Goal: Task Accomplishment & Management: Manage account settings

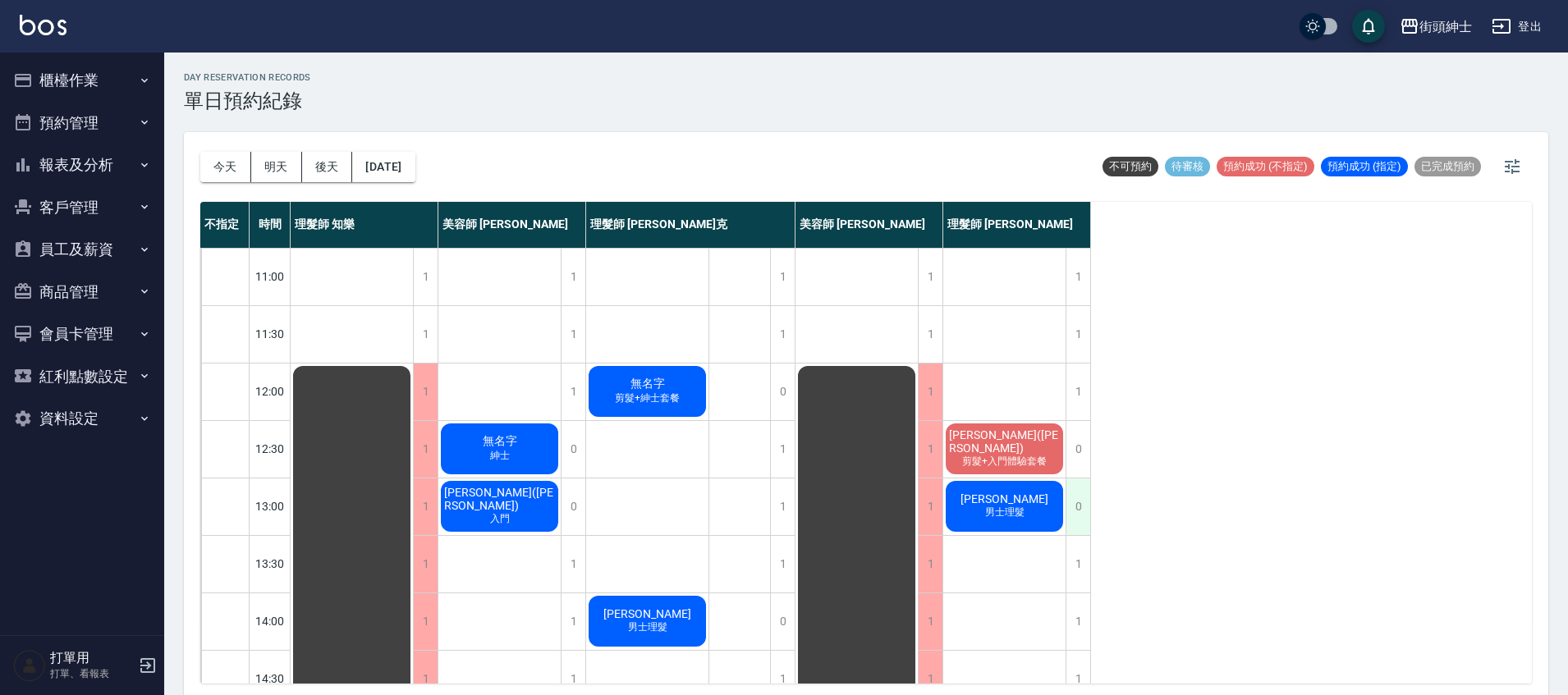
scroll to position [70, 0]
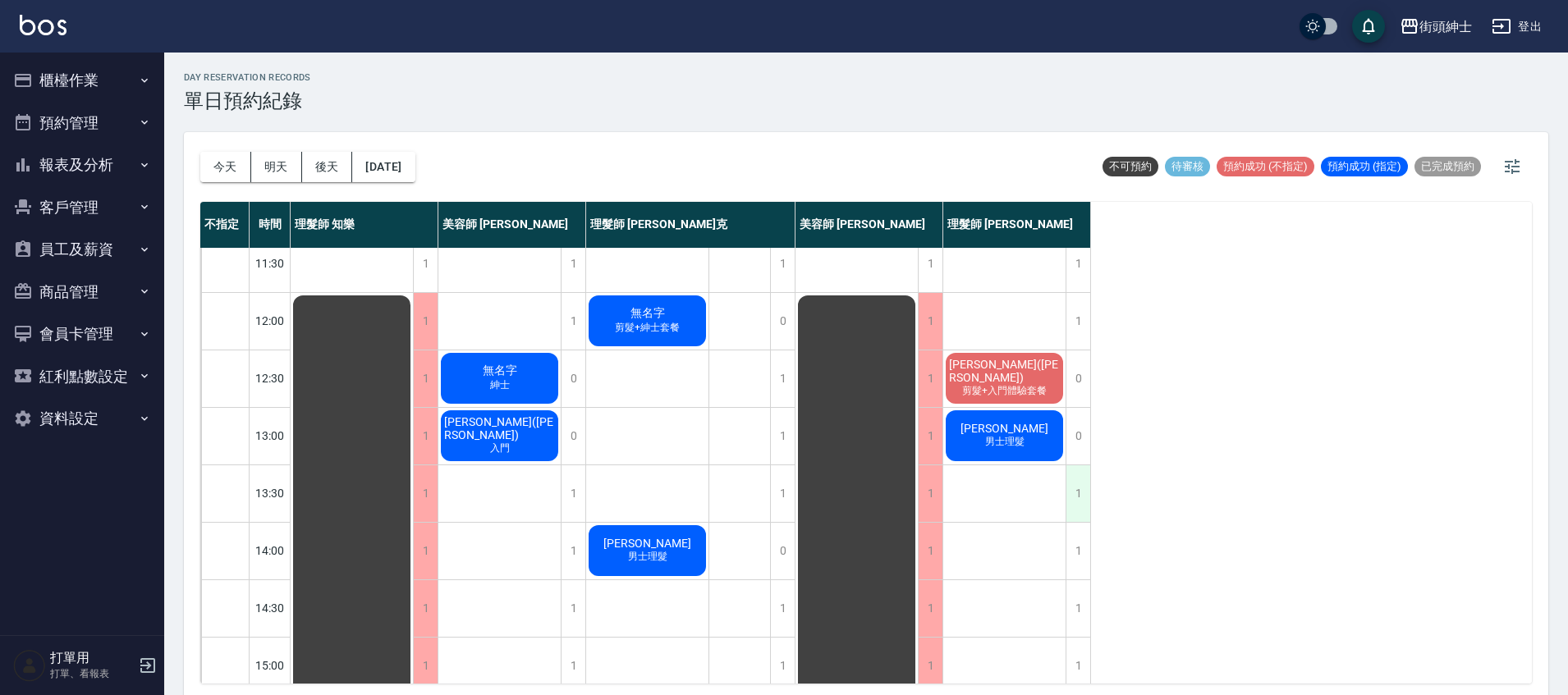
click at [1086, 489] on div "1" at bounding box center [1078, 494] width 25 height 57
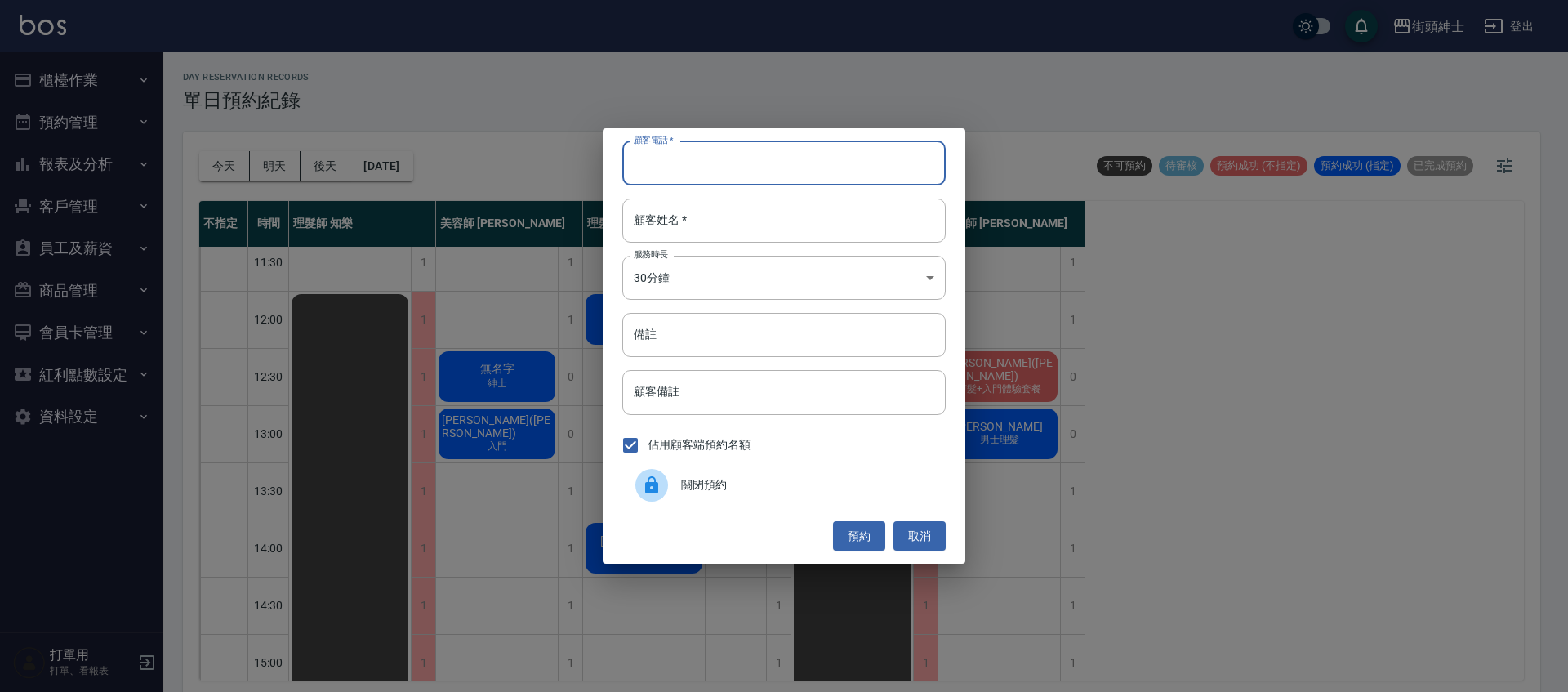
click at [798, 160] on input "顧客電話   *" at bounding box center [784, 164] width 324 height 44
type input "０"
type input "0937893892"
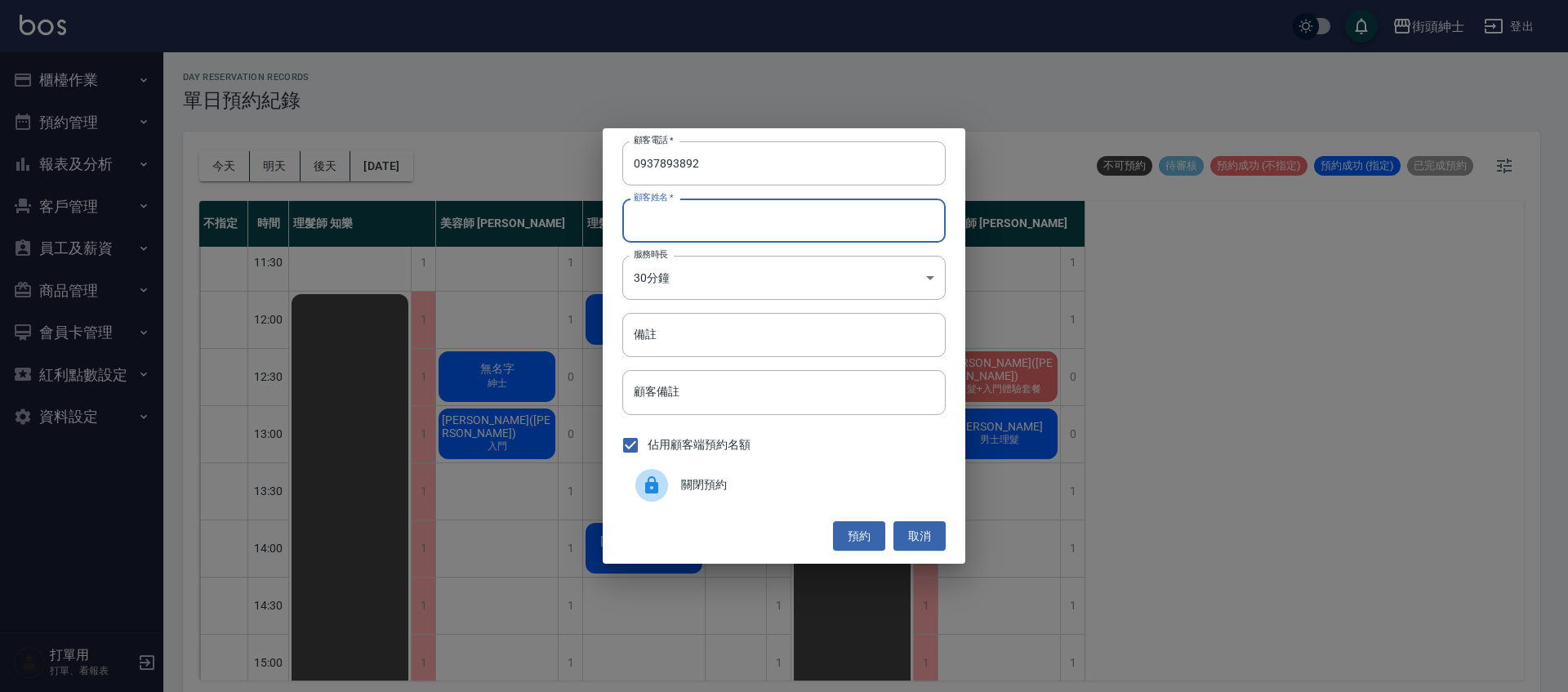
click at [812, 231] on input "顧客姓名   *" at bounding box center [784, 220] width 324 height 44
type input "u"
type input "葉"
click at [871, 527] on button "預約" at bounding box center [859, 536] width 52 height 30
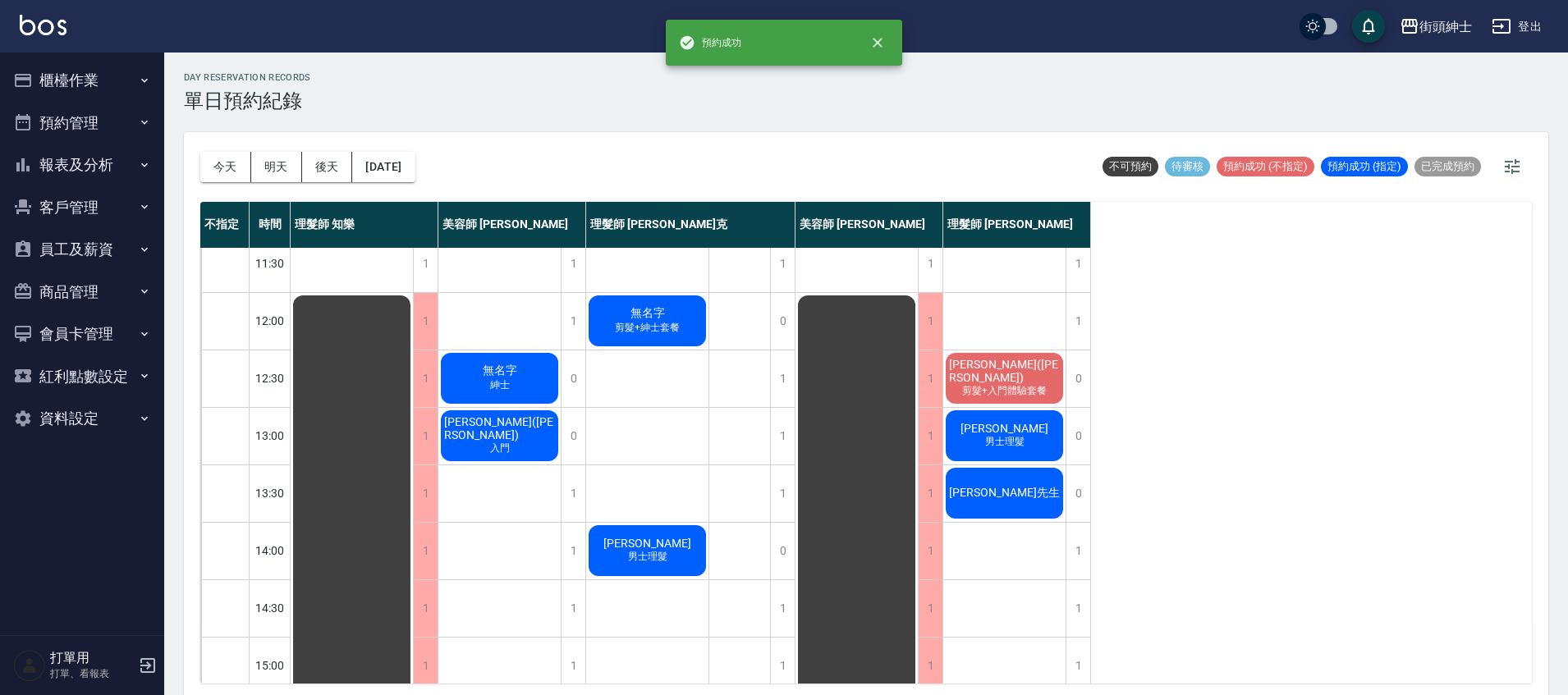
click at [1007, 495] on span "葉先生" at bounding box center [1004, 493] width 117 height 15
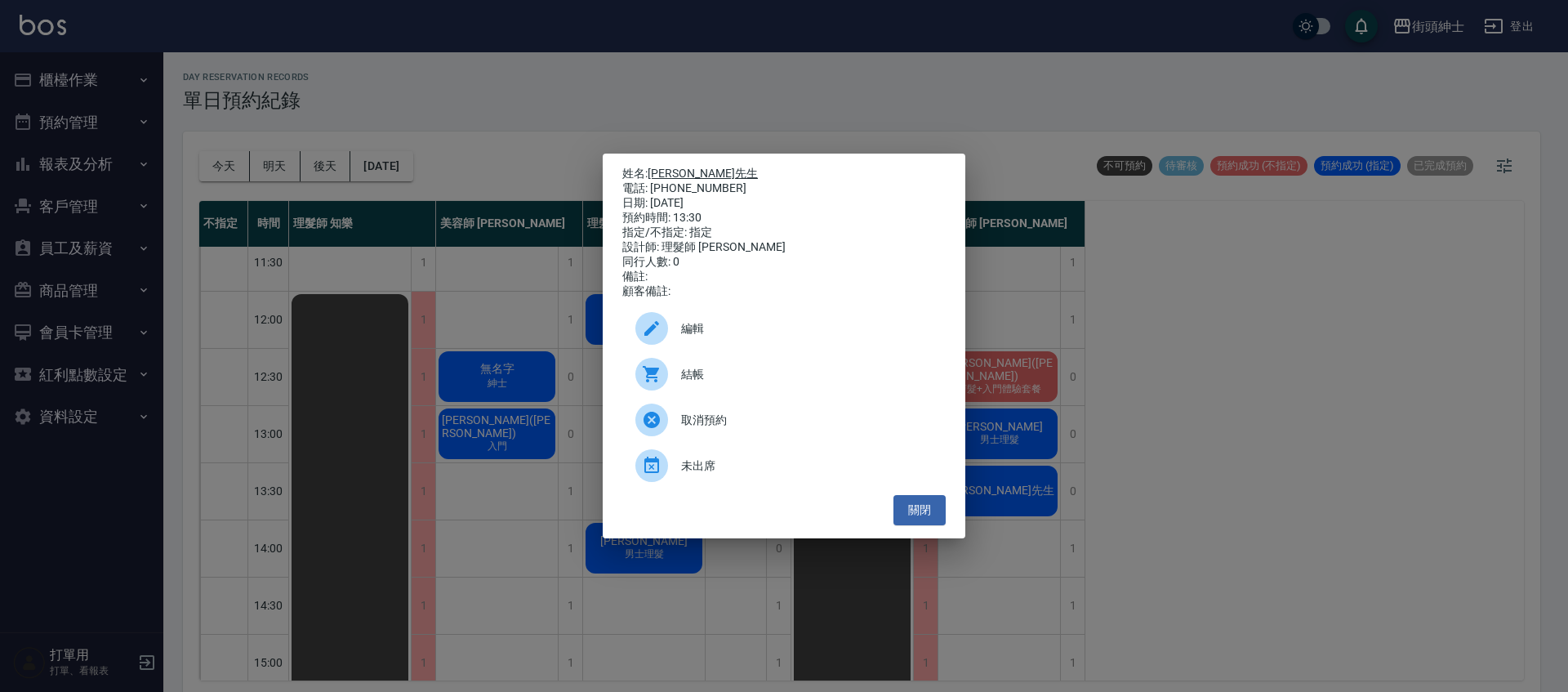
click at [677, 167] on link "葉先生" at bounding box center [702, 173] width 111 height 13
click at [773, 421] on span "取消預約" at bounding box center [807, 420] width 251 height 17
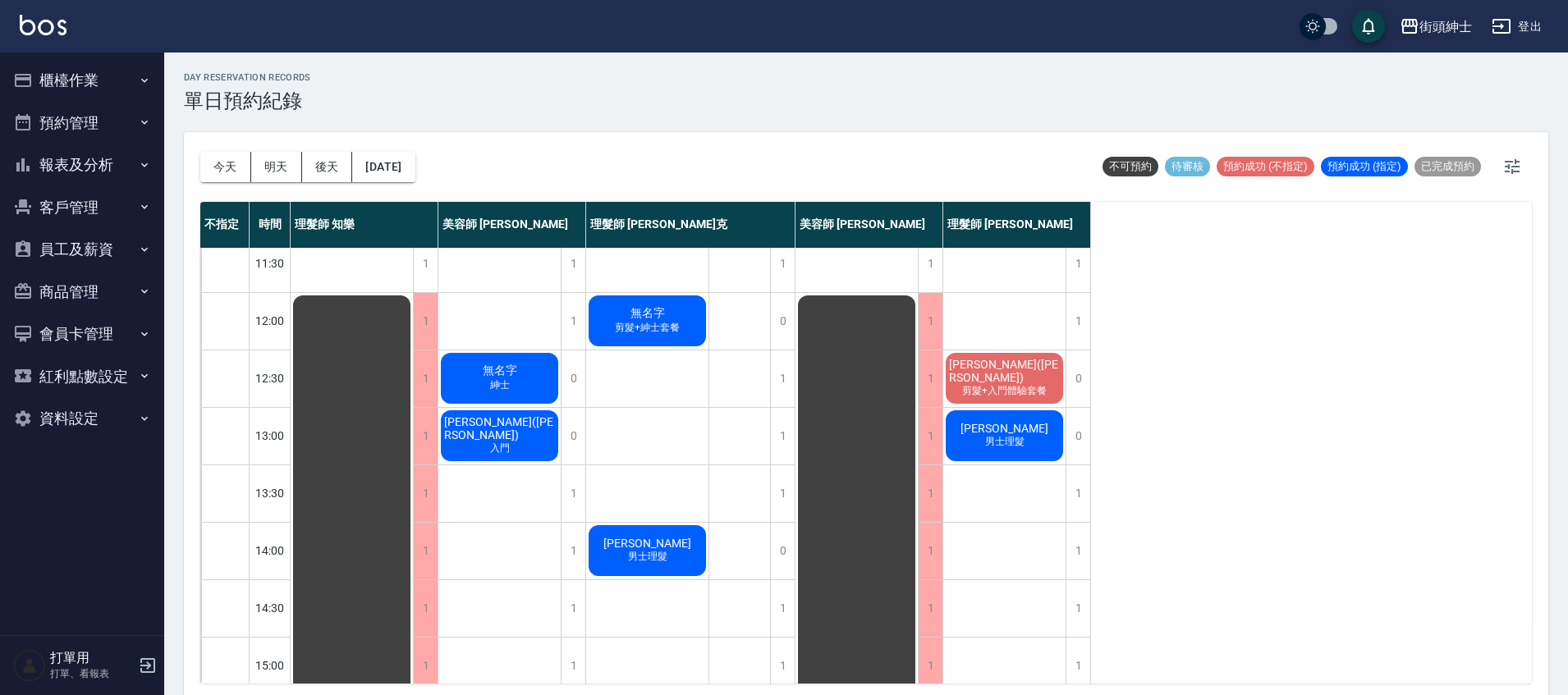
click at [671, 332] on span "剪髮+紳士套餐" at bounding box center [647, 328] width 71 height 14
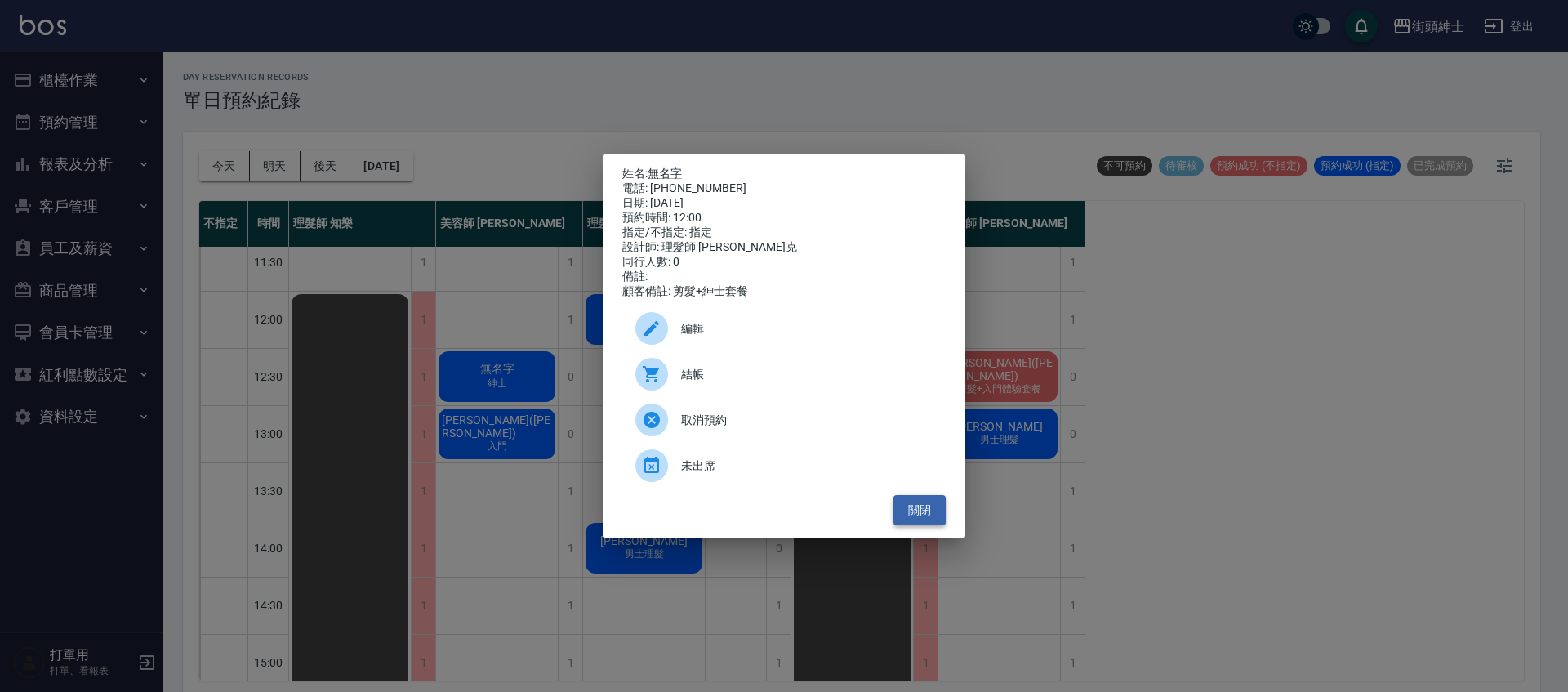
click at [915, 512] on button "關閉" at bounding box center [919, 511] width 52 height 30
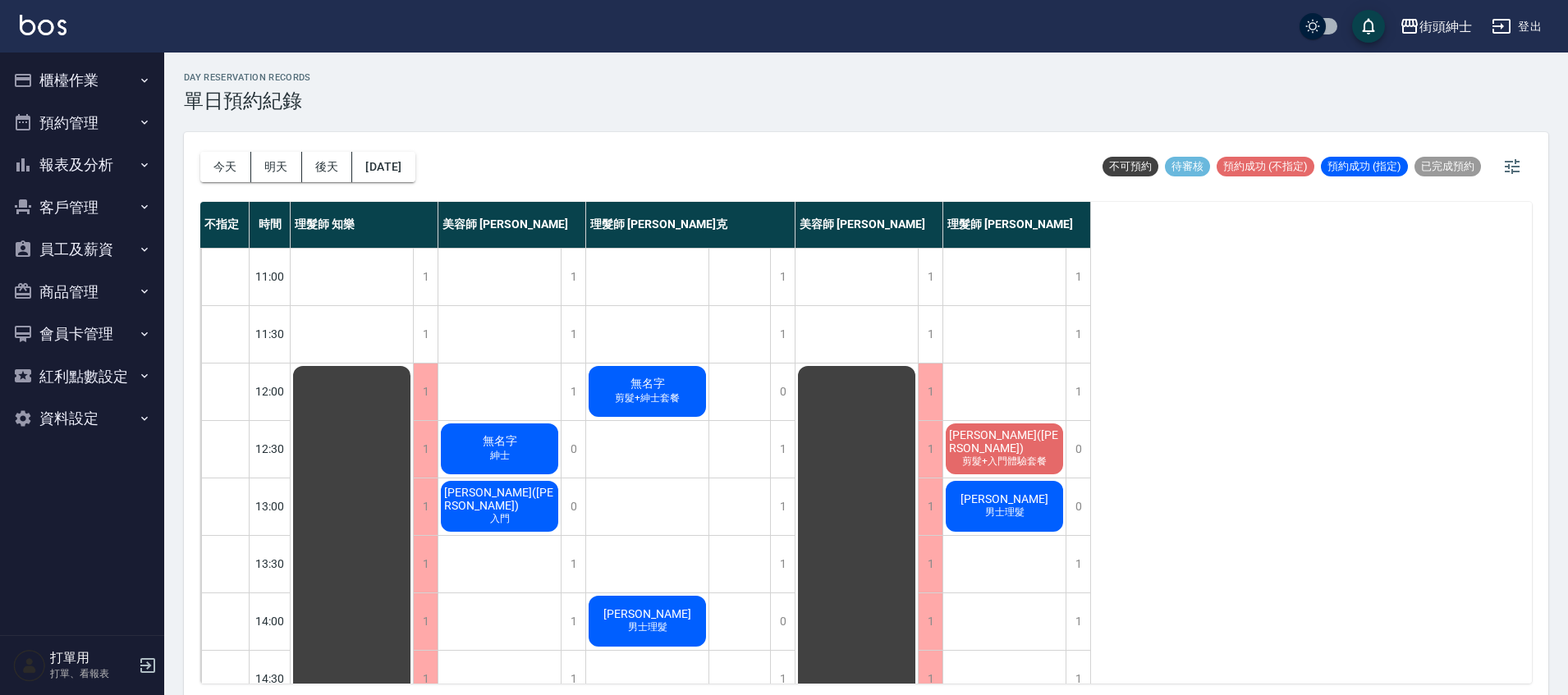
click at [690, 382] on div "無名字 剪髮+紳士套餐" at bounding box center [647, 391] width 123 height 56
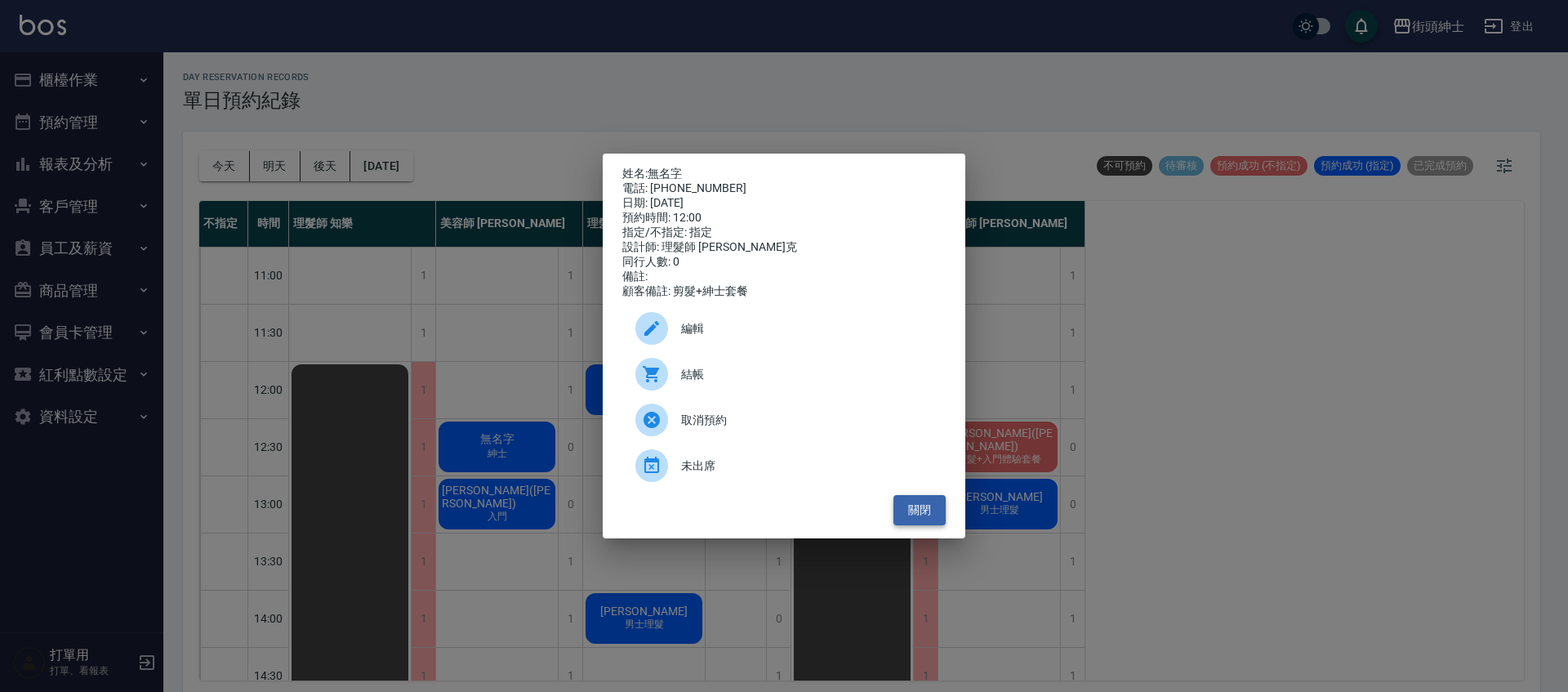
click at [930, 513] on button "關閉" at bounding box center [919, 511] width 52 height 30
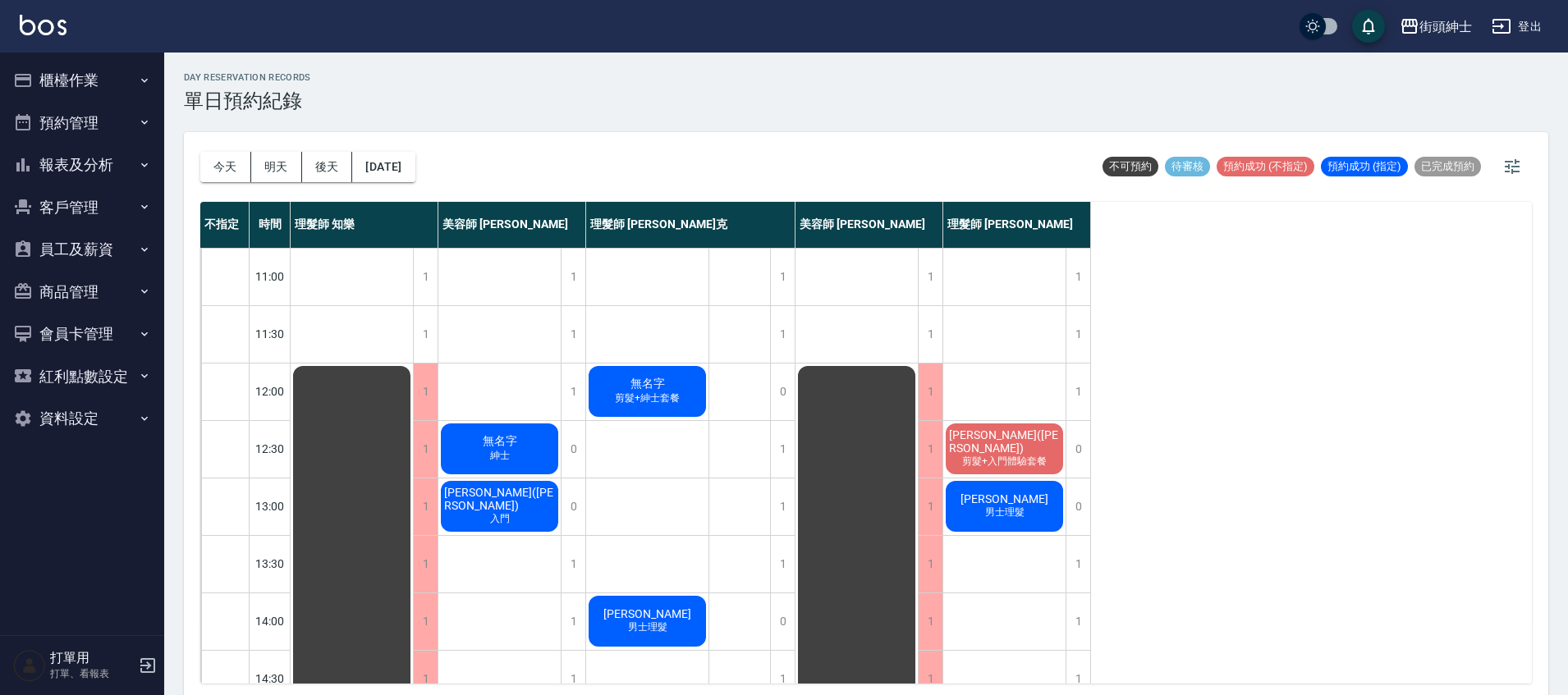
click at [991, 469] on div "余文潔(潔 キヨシ) 剪髮+入門體驗套餐" at bounding box center [1004, 449] width 123 height 56
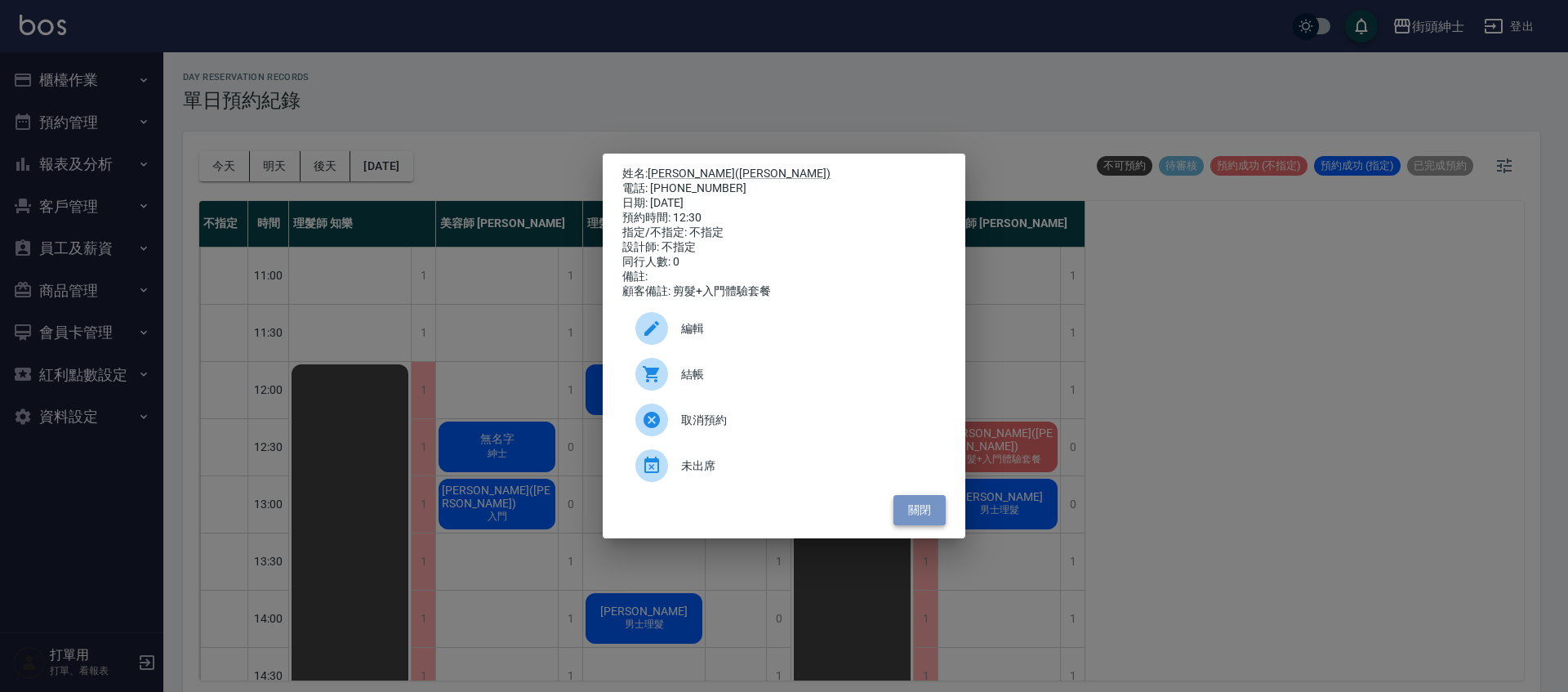
click at [937, 520] on button "關閉" at bounding box center [919, 511] width 52 height 30
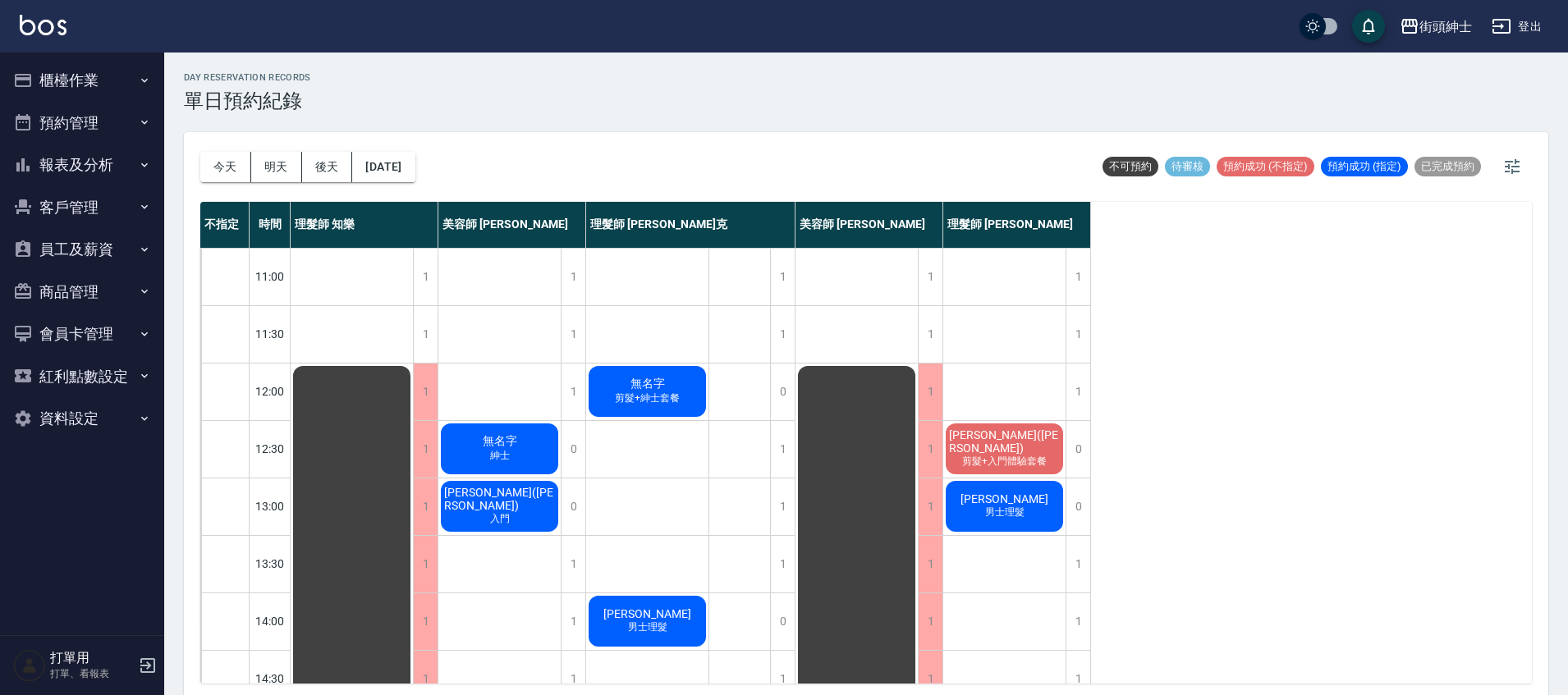
click at [983, 515] on span "男士理髮" at bounding box center [1005, 513] width 46 height 14
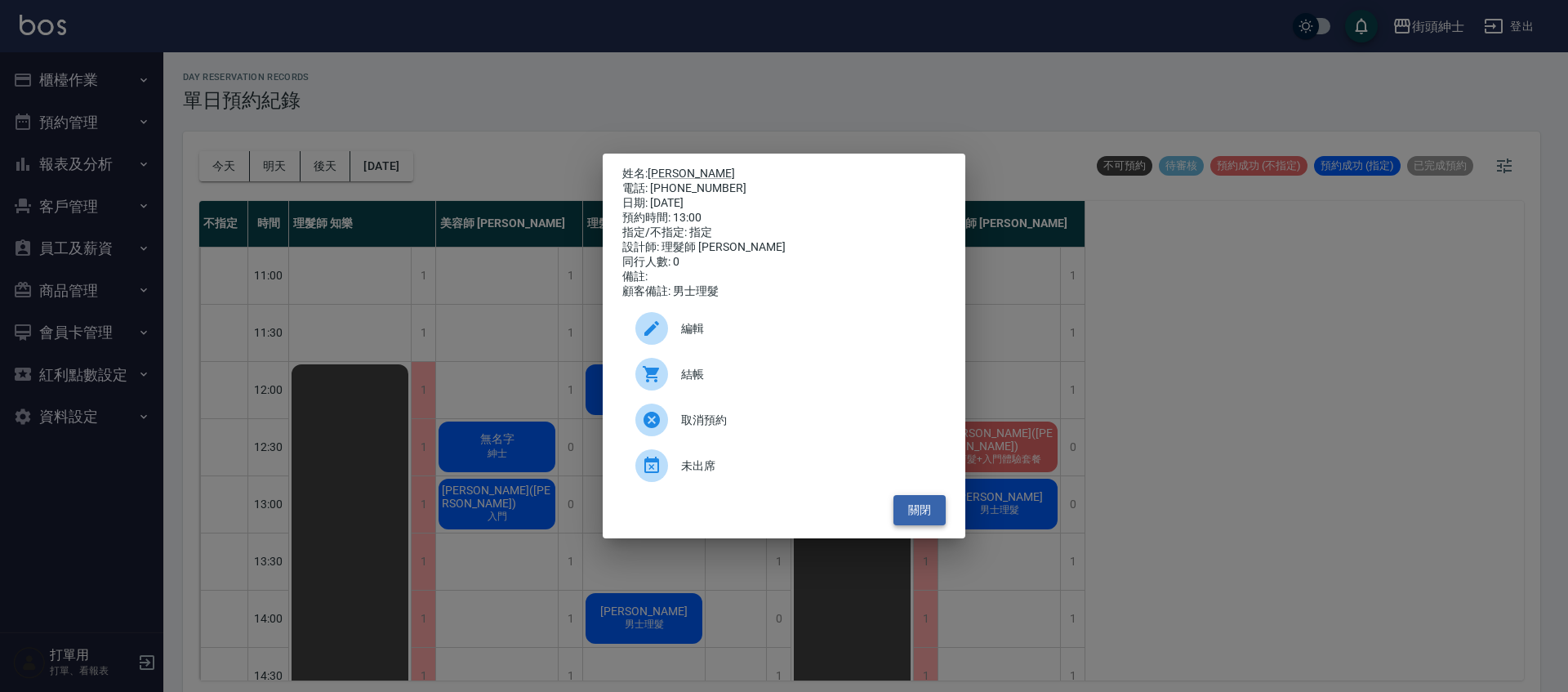
click at [924, 514] on button "關閉" at bounding box center [919, 511] width 52 height 30
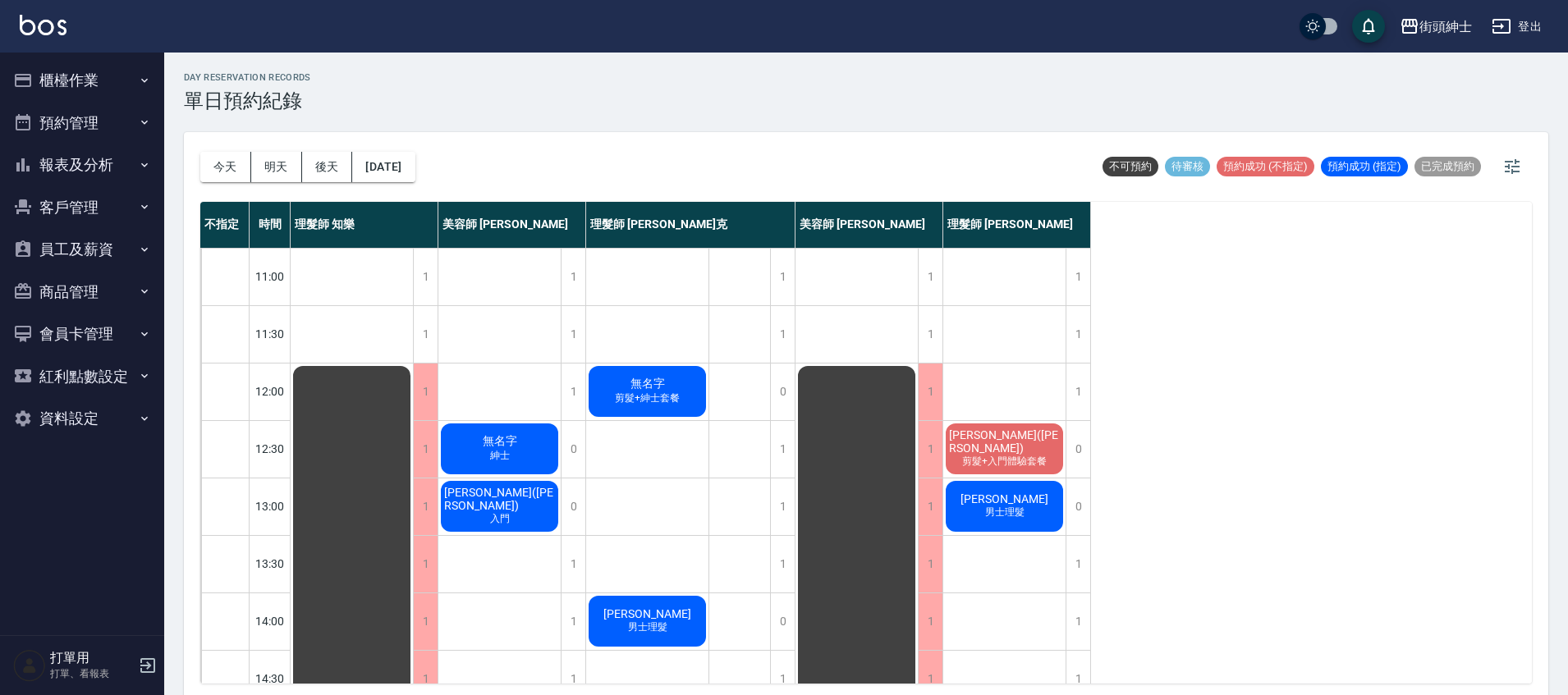
click at [519, 451] on div "無名字 紳士" at bounding box center [500, 449] width 123 height 56
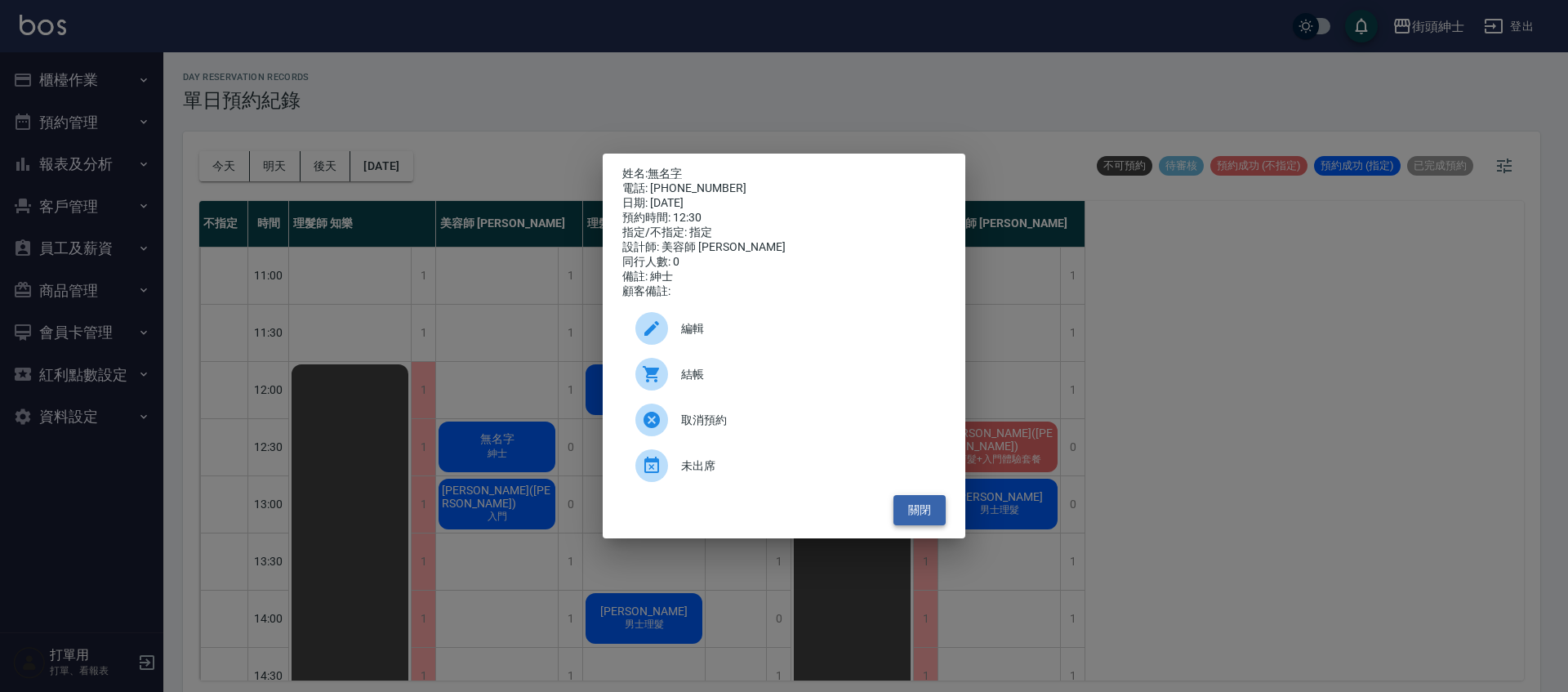
click at [911, 519] on button "關閉" at bounding box center [919, 511] width 52 height 30
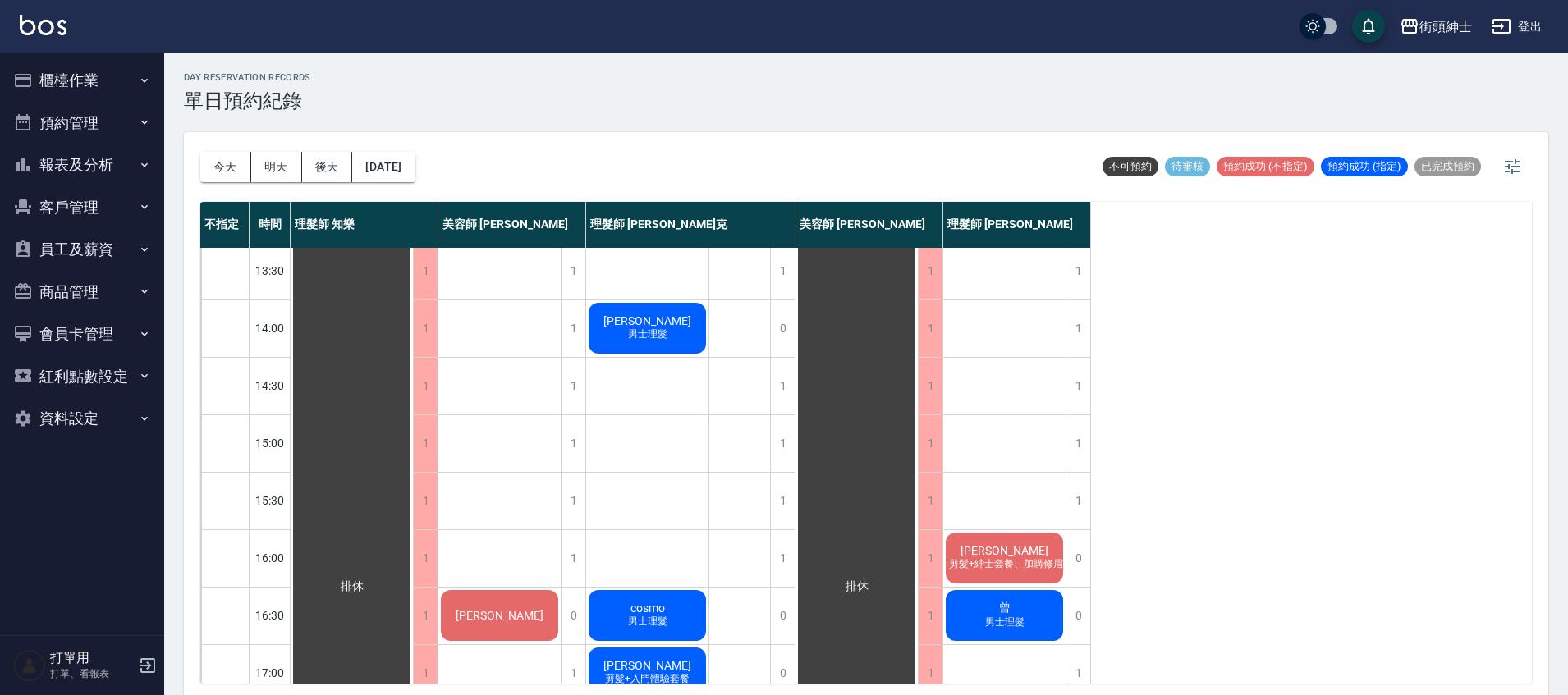
scroll to position [292, 0]
click at [227, 161] on button "今天" at bounding box center [225, 167] width 51 height 30
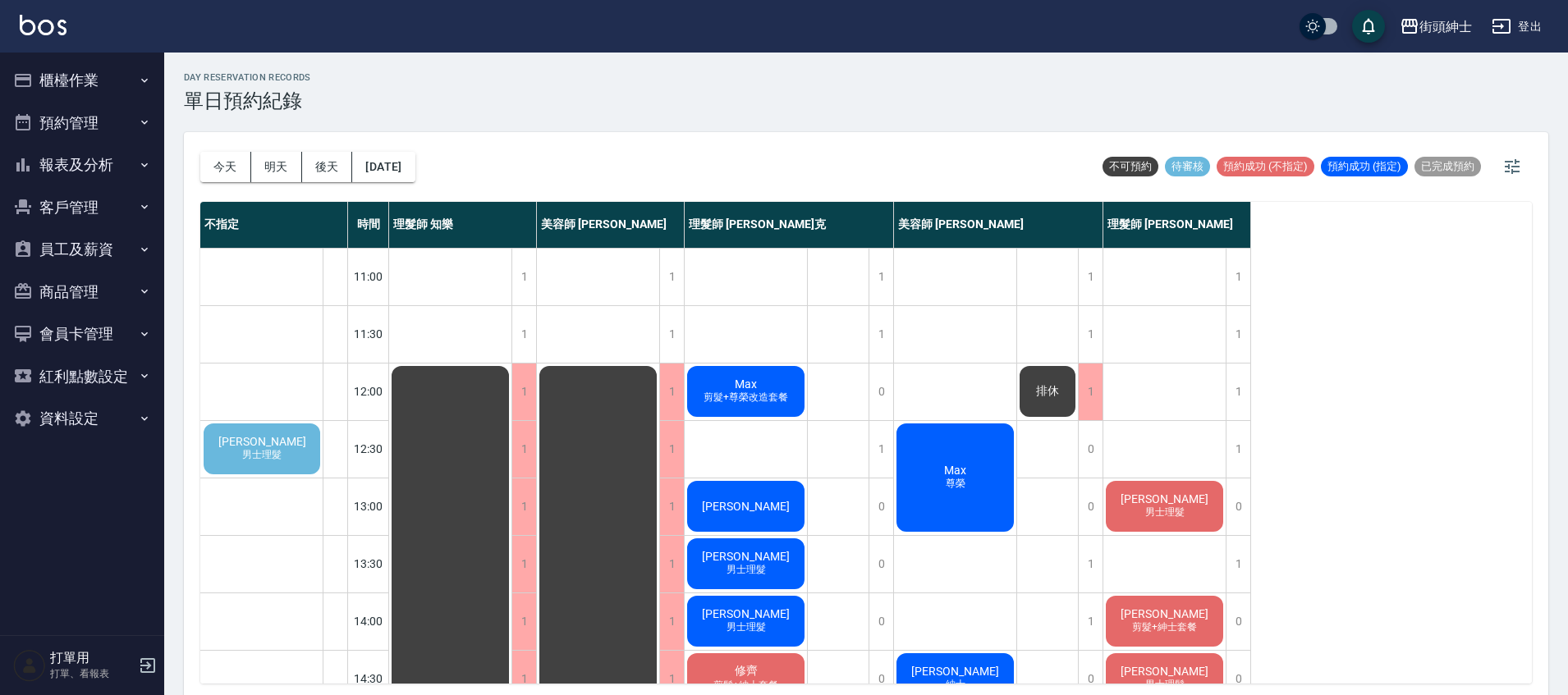
click at [795, 385] on div "Max 剪髮+尊榮改造套餐" at bounding box center [746, 391] width 123 height 56
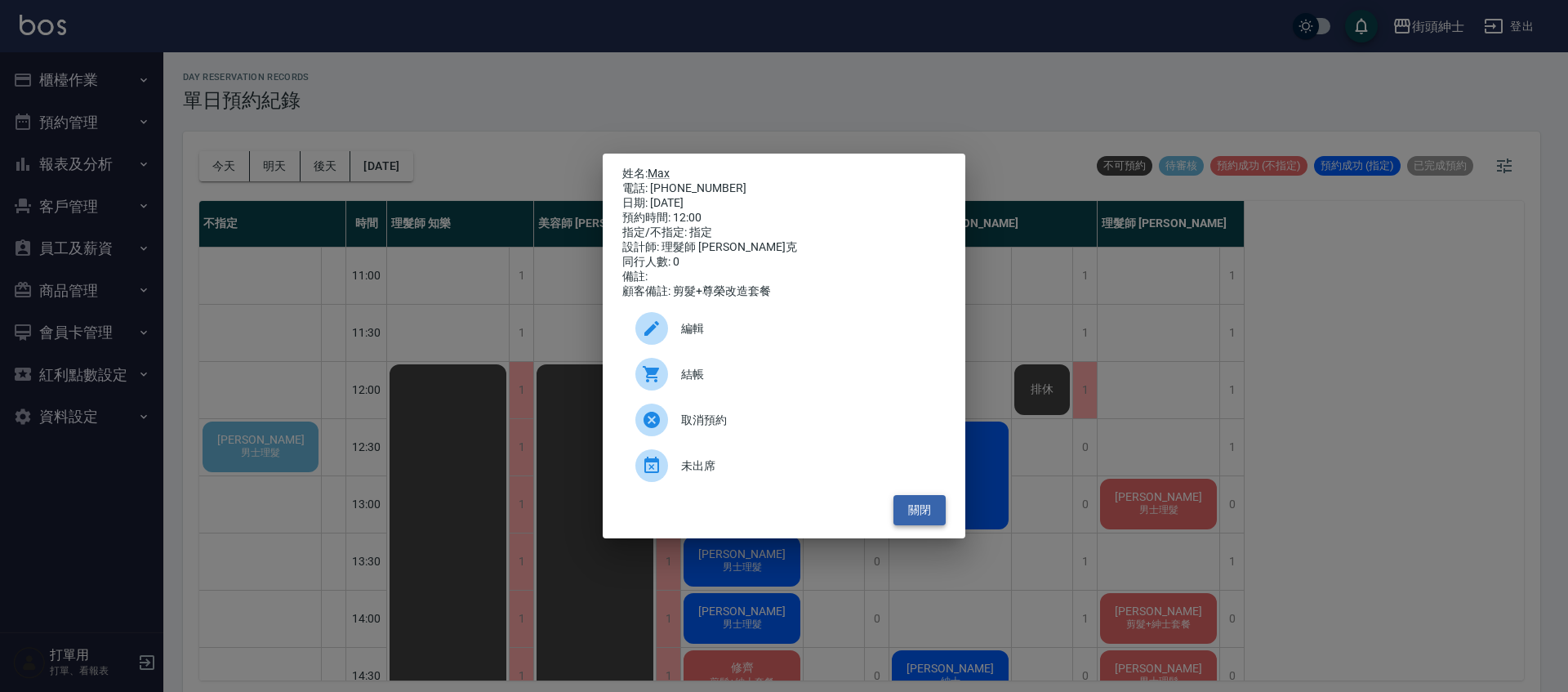
click at [914, 518] on button "關閉" at bounding box center [919, 511] width 52 height 30
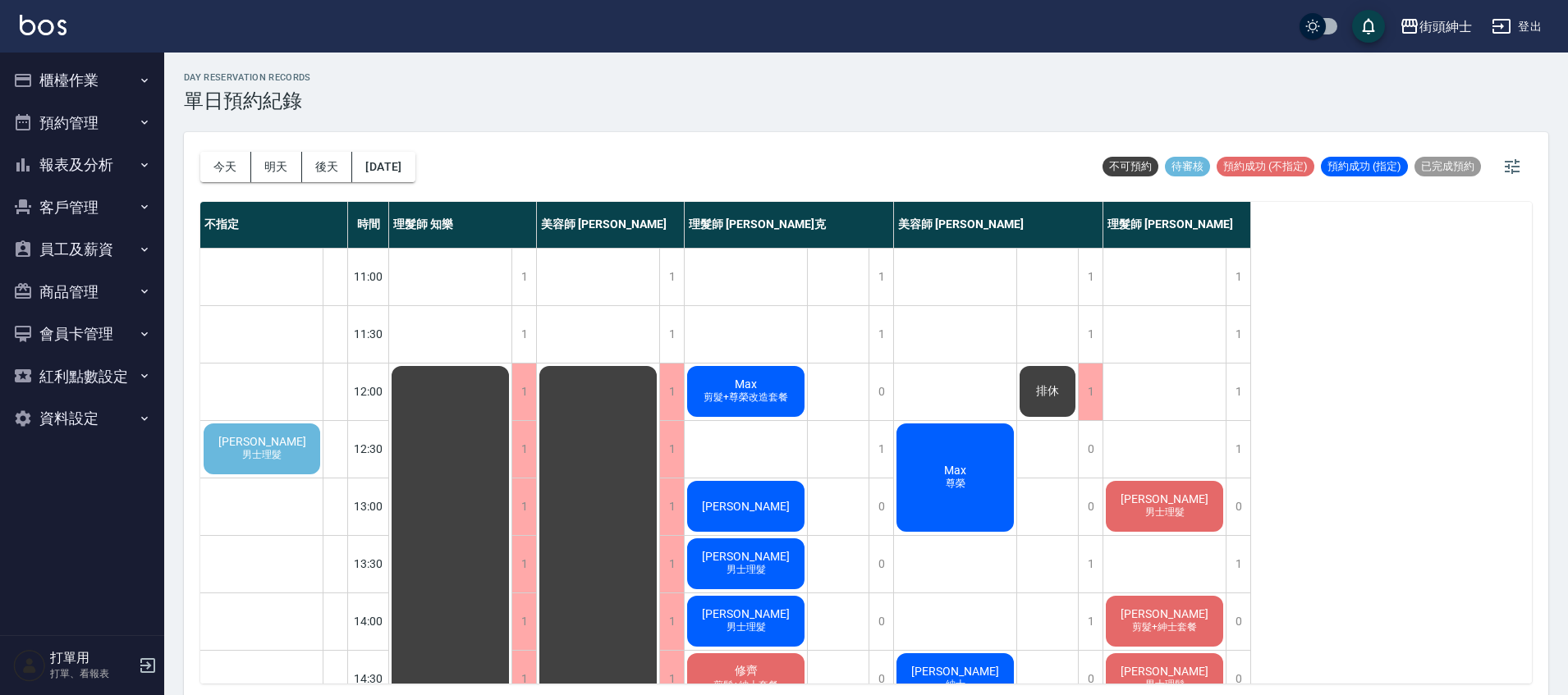
click at [300, 439] on div "Joe 男士理髮" at bounding box center [261, 449] width 122 height 56
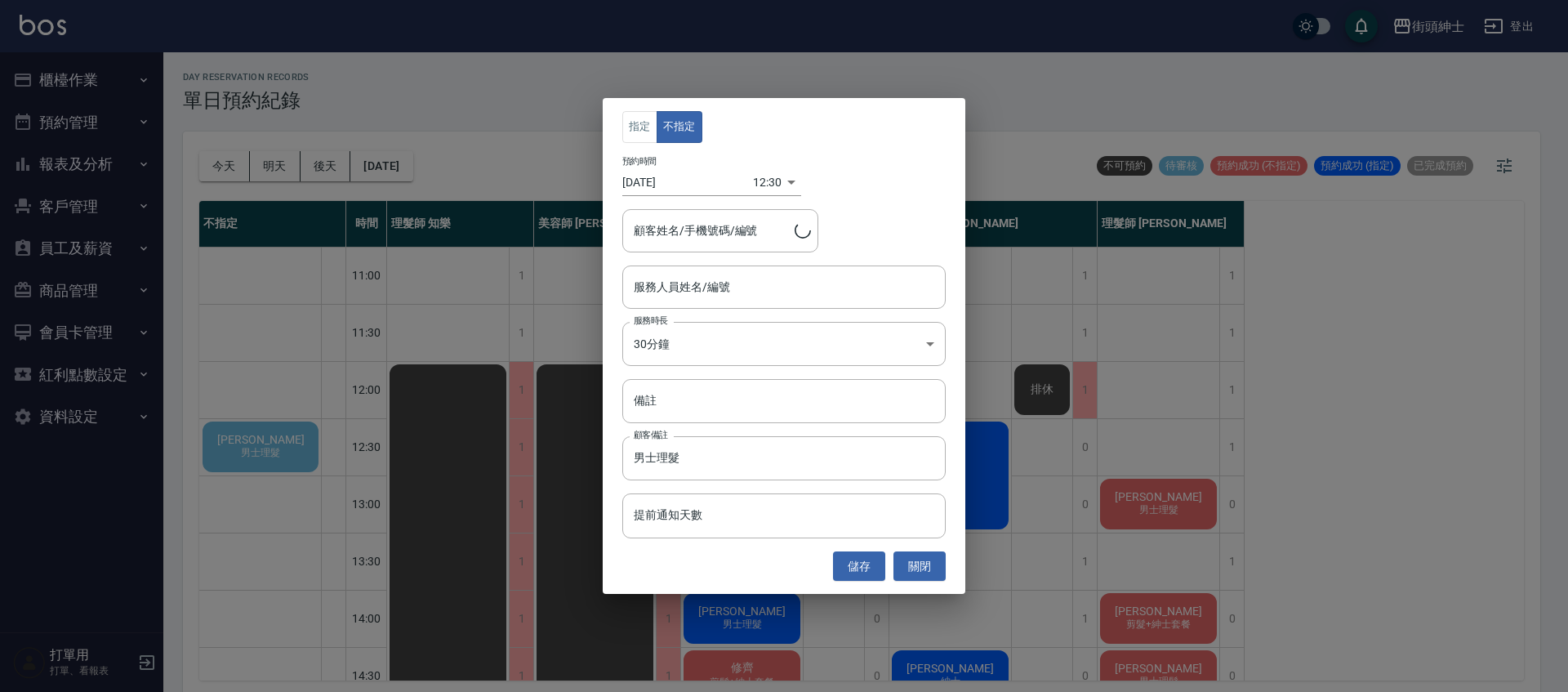
type input "Joe/0986137945"
click at [743, 296] on input "服務人員姓名/編號" at bounding box center [784, 287] width 309 height 28
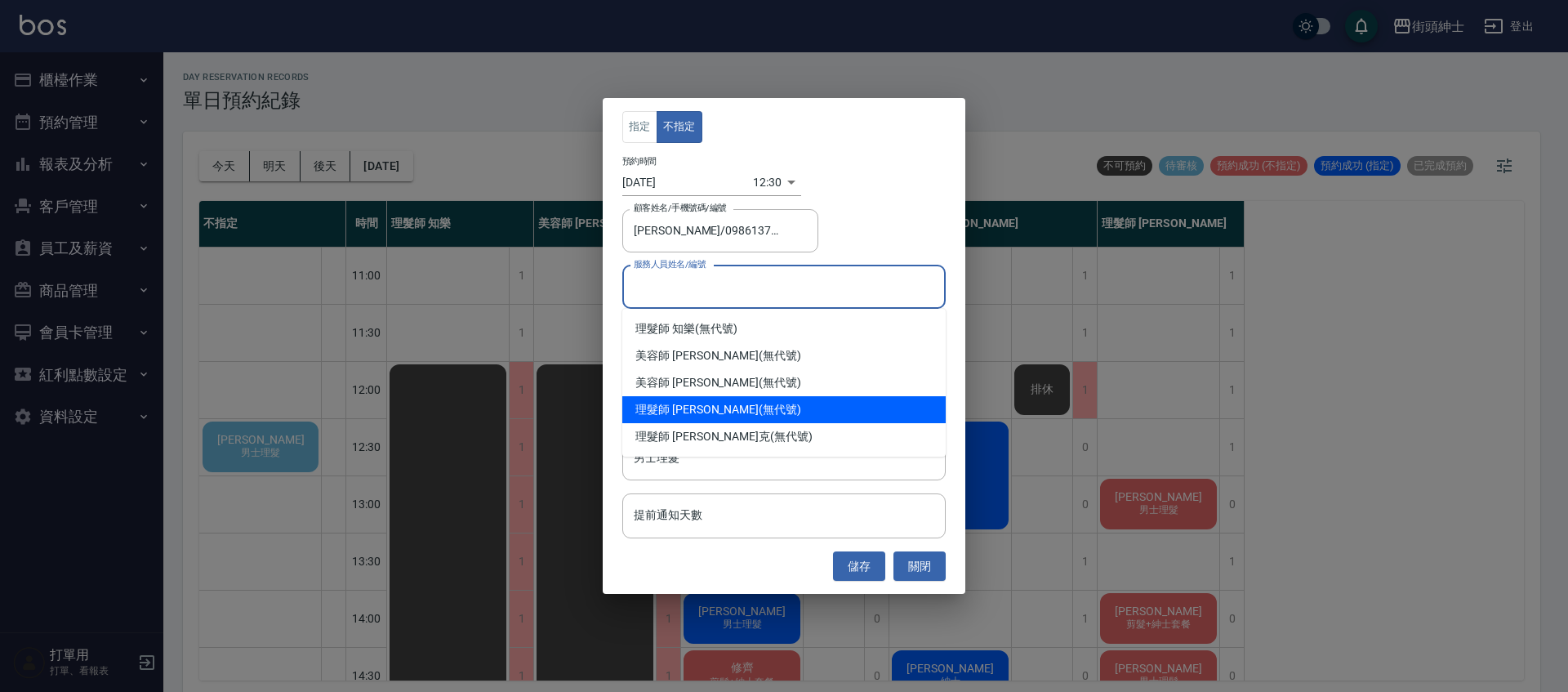
click at [730, 403] on div "理髮師 eric (無代號)" at bounding box center [784, 410] width 324 height 27
type input "理髮師 eric(無代號)"
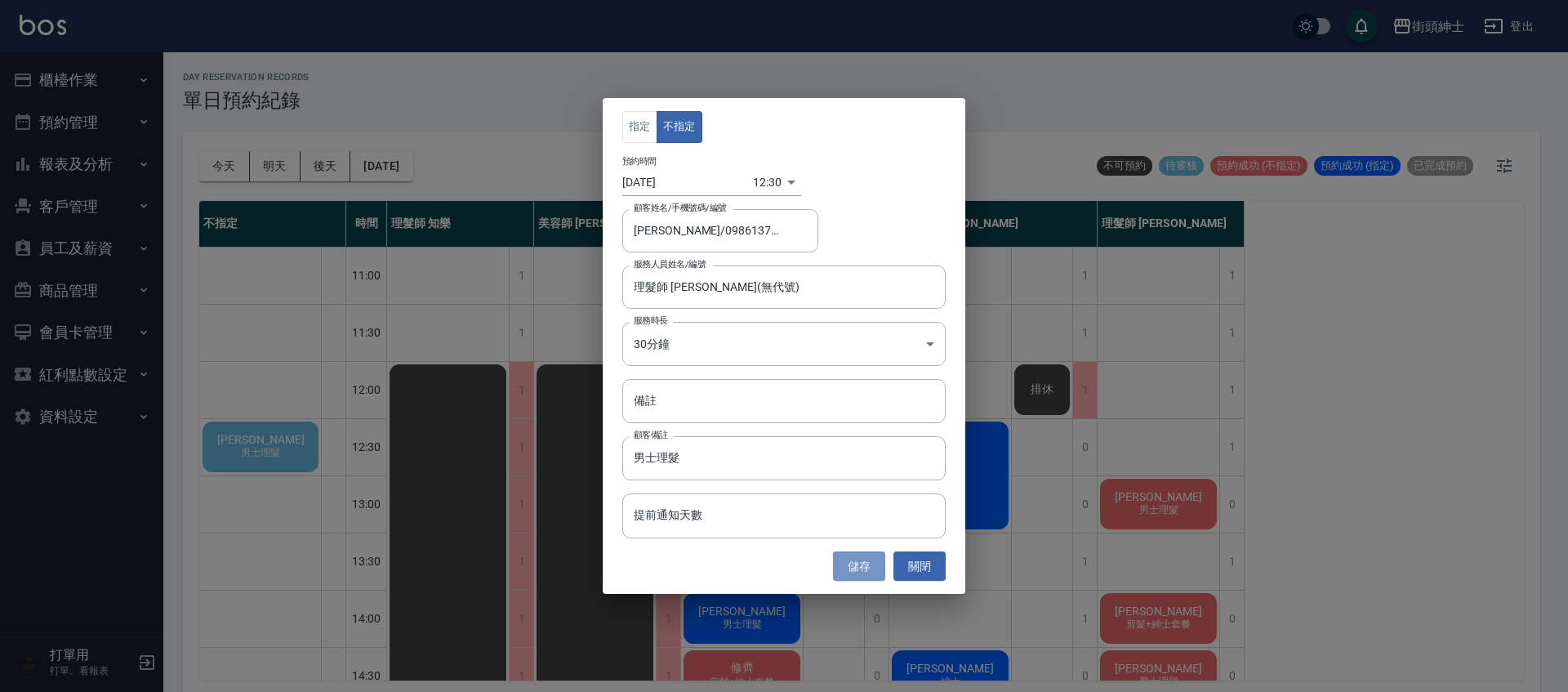
click at [873, 576] on button "儲存" at bounding box center [859, 566] width 52 height 30
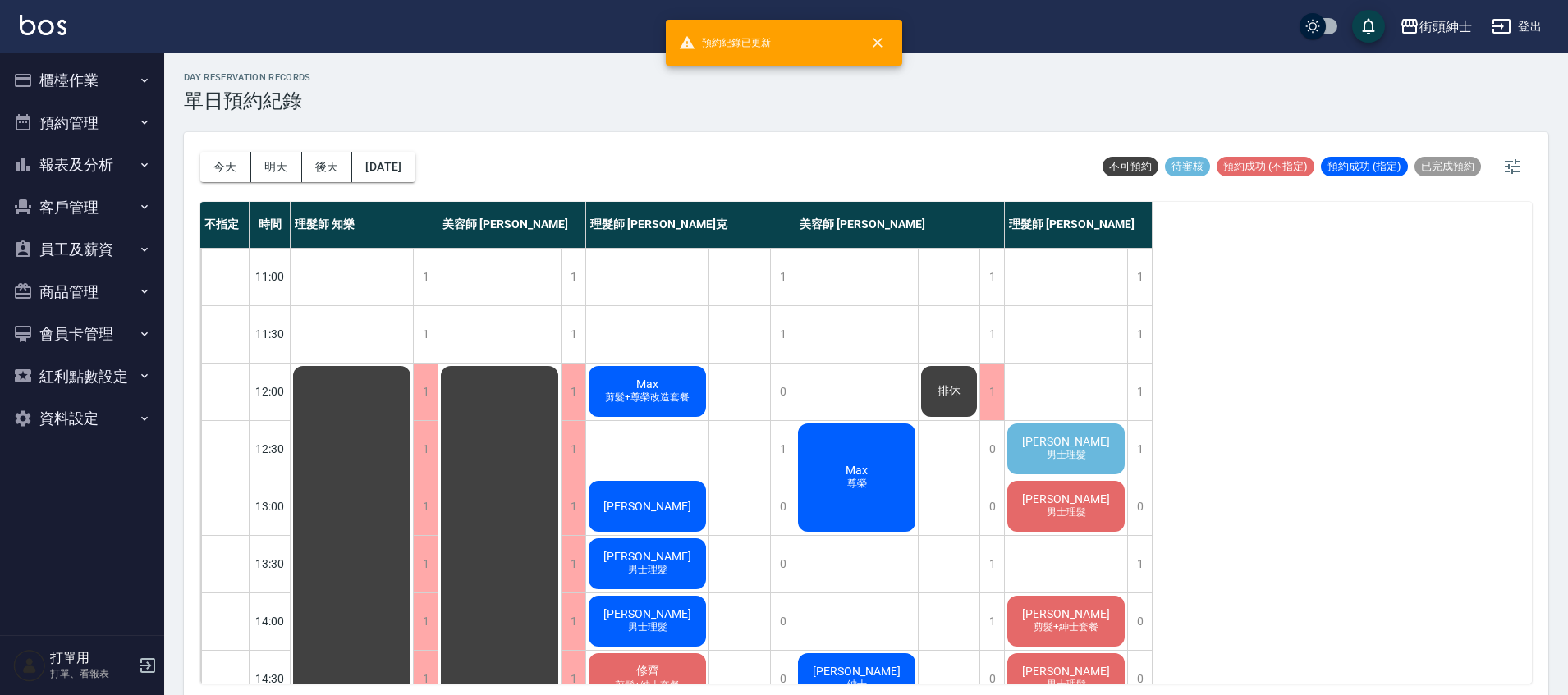
click at [1088, 449] on span "男士理髮" at bounding box center [1067, 455] width 46 height 14
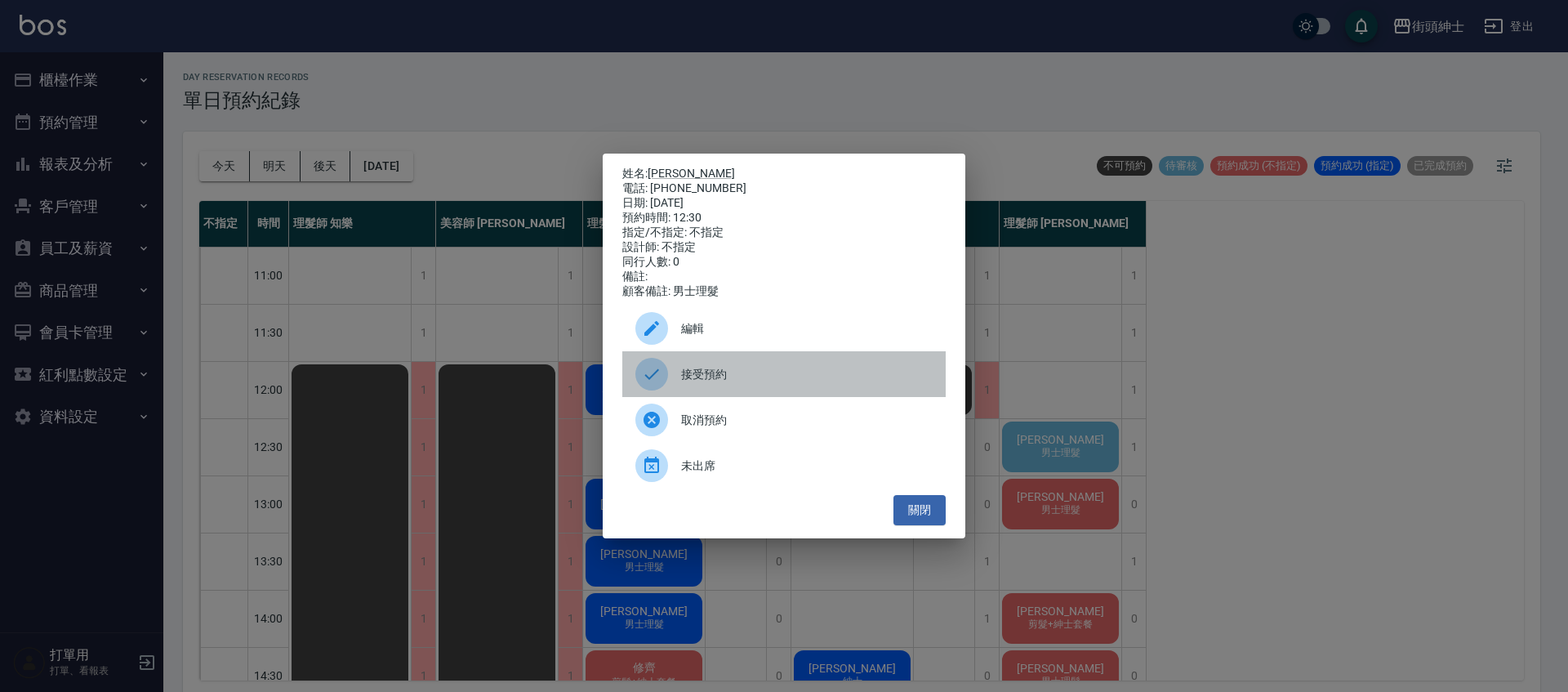
click at [785, 396] on div "接受預約" at bounding box center [784, 374] width 324 height 46
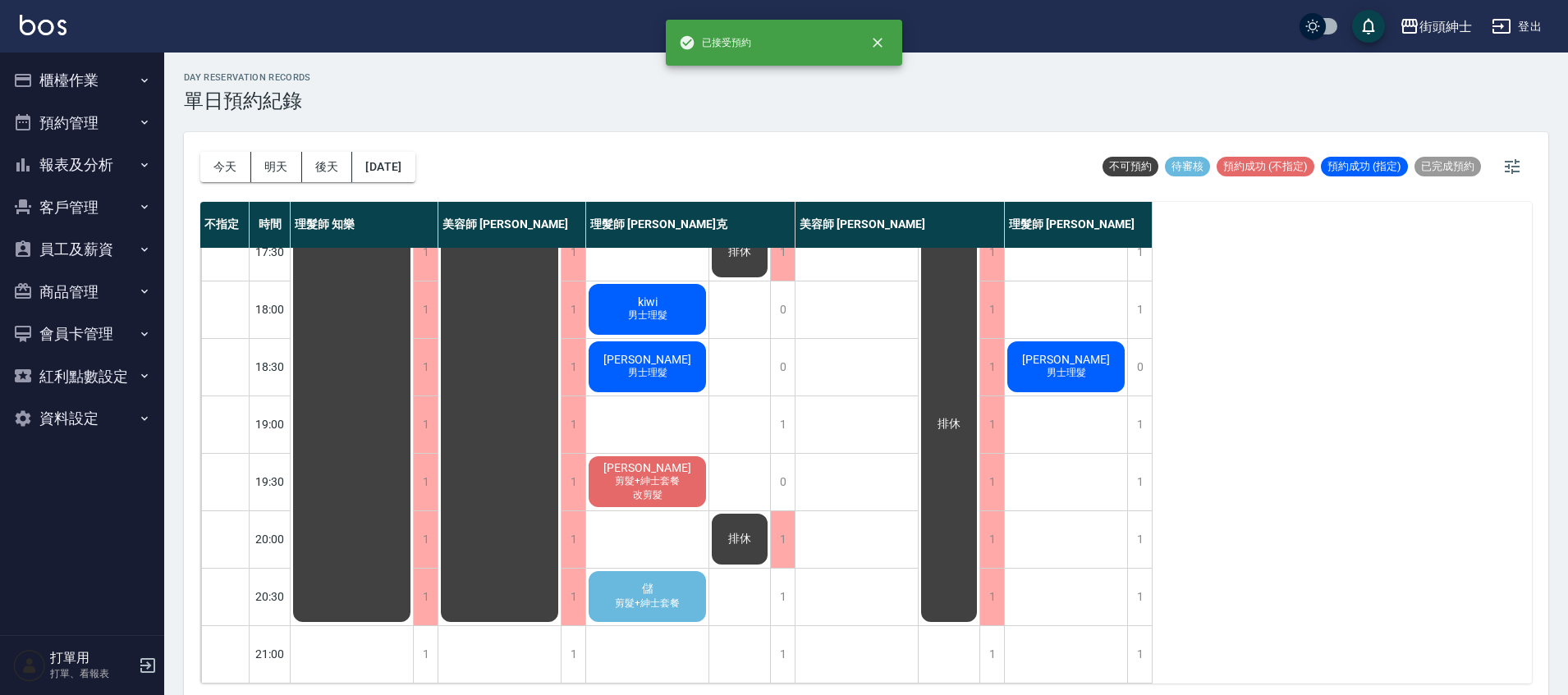
scroll to position [784, 0]
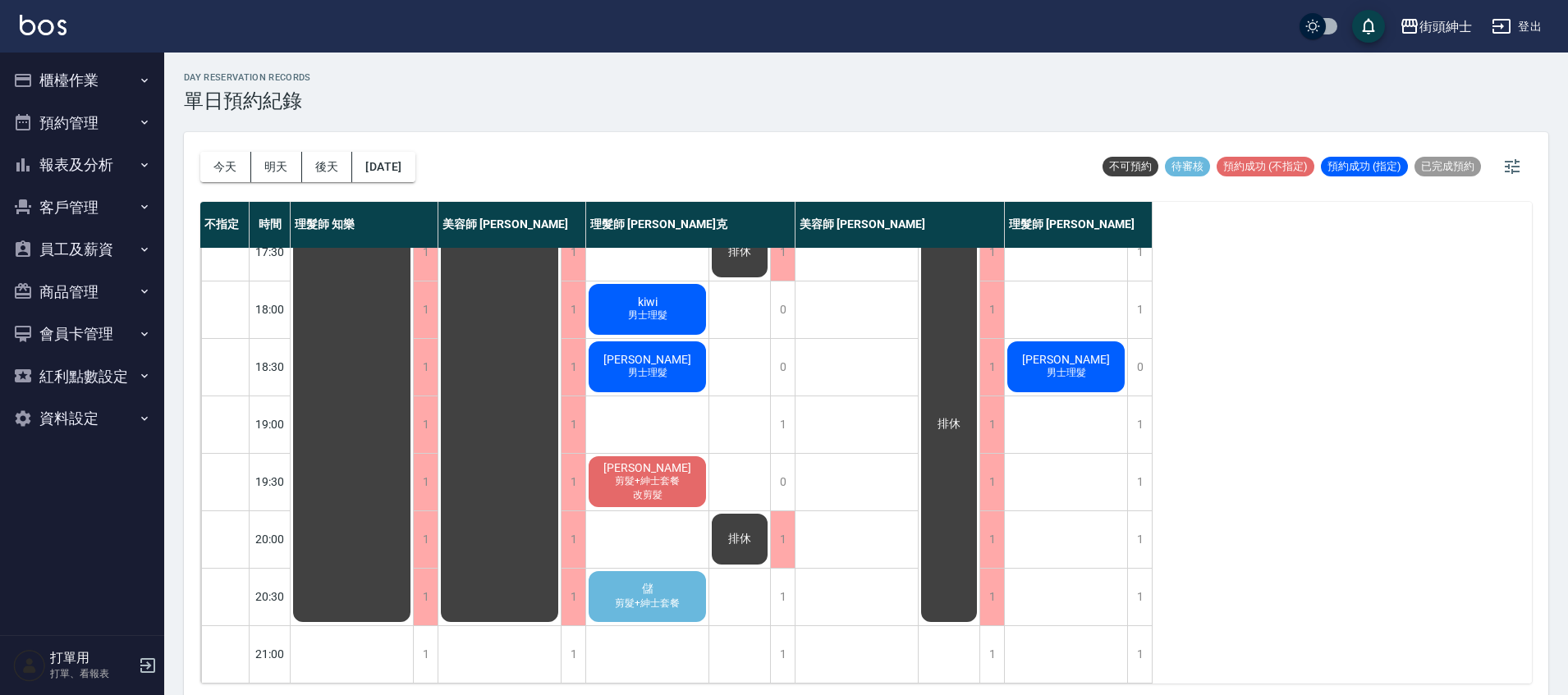
click at [693, 584] on div "儲 剪髮+紳士套餐" at bounding box center [647, 596] width 123 height 56
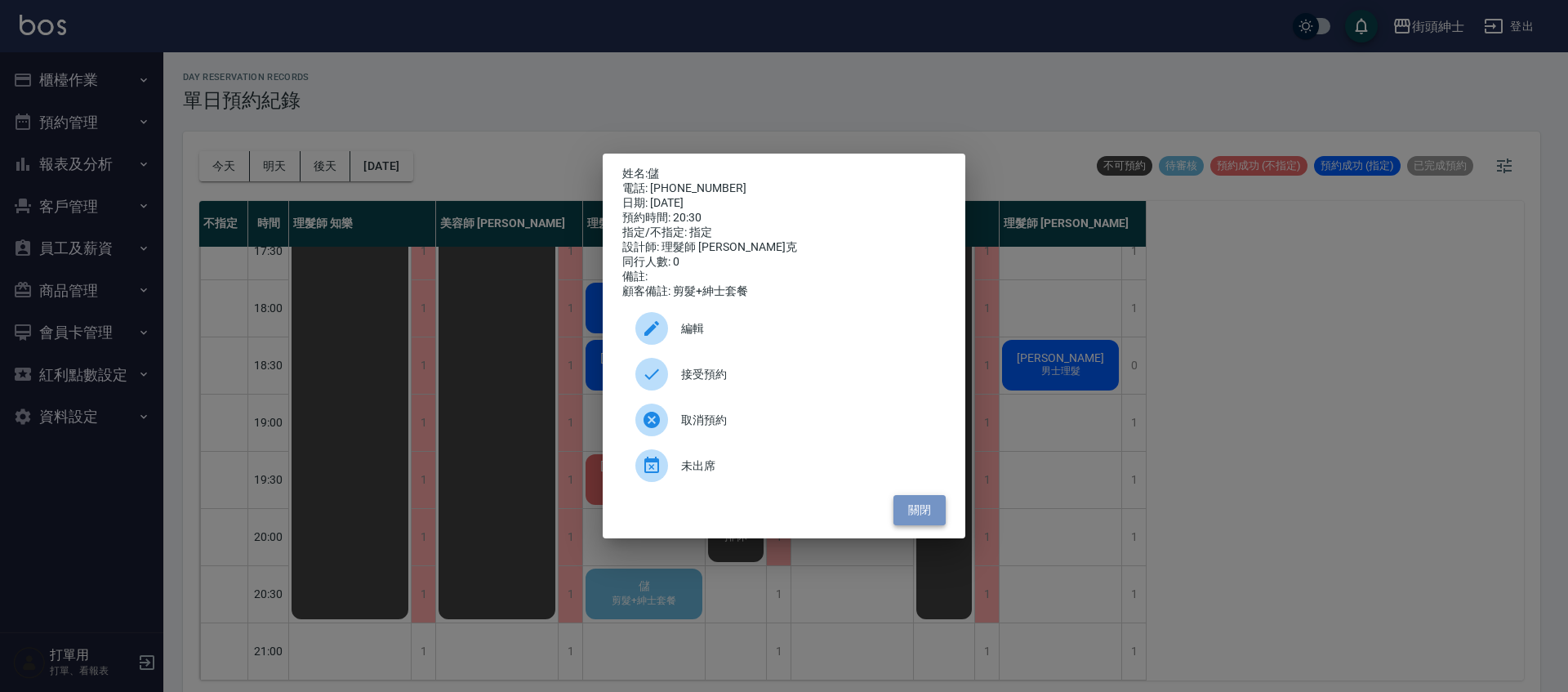
click at [914, 524] on button "關閉" at bounding box center [919, 511] width 52 height 30
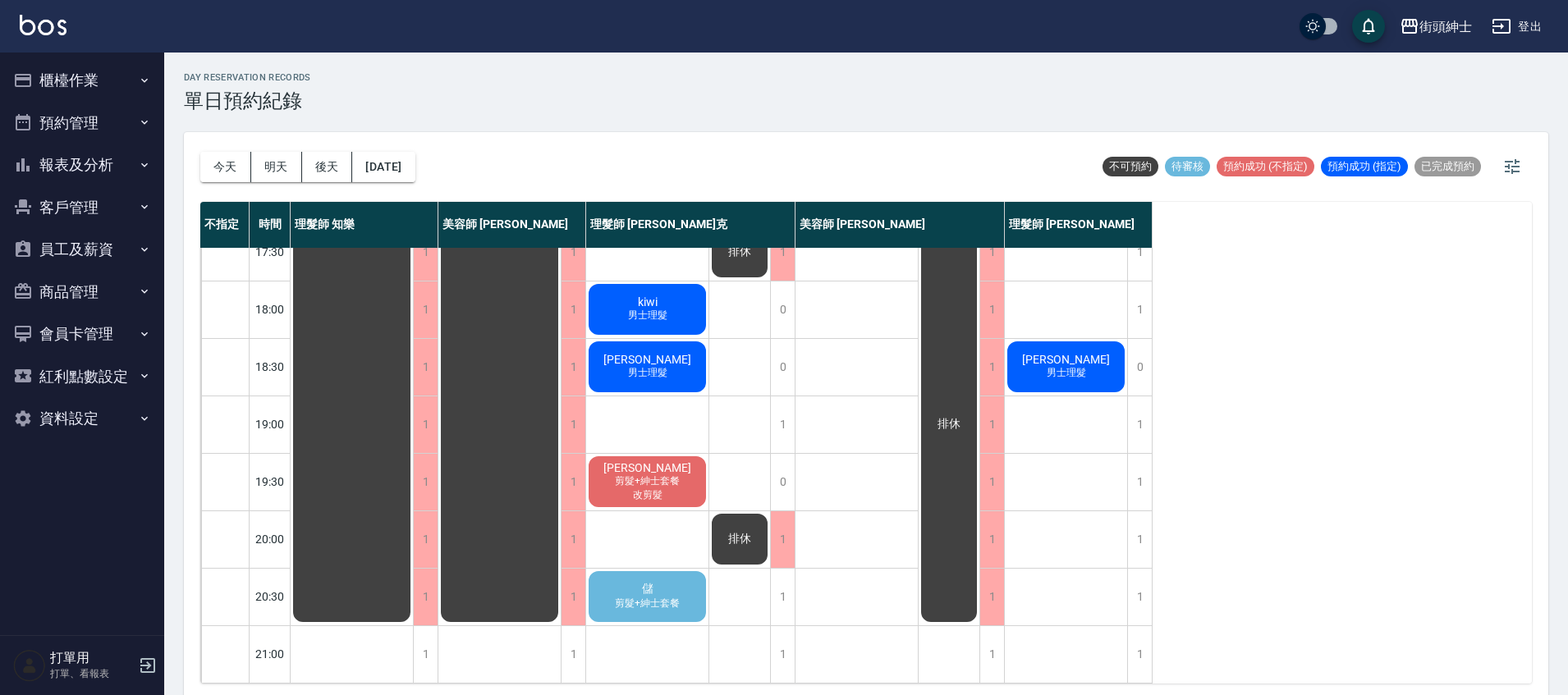
scroll to position [784, 0]
click at [692, 575] on div "儲 剪髮+紳士套餐" at bounding box center [647, 596] width 123 height 56
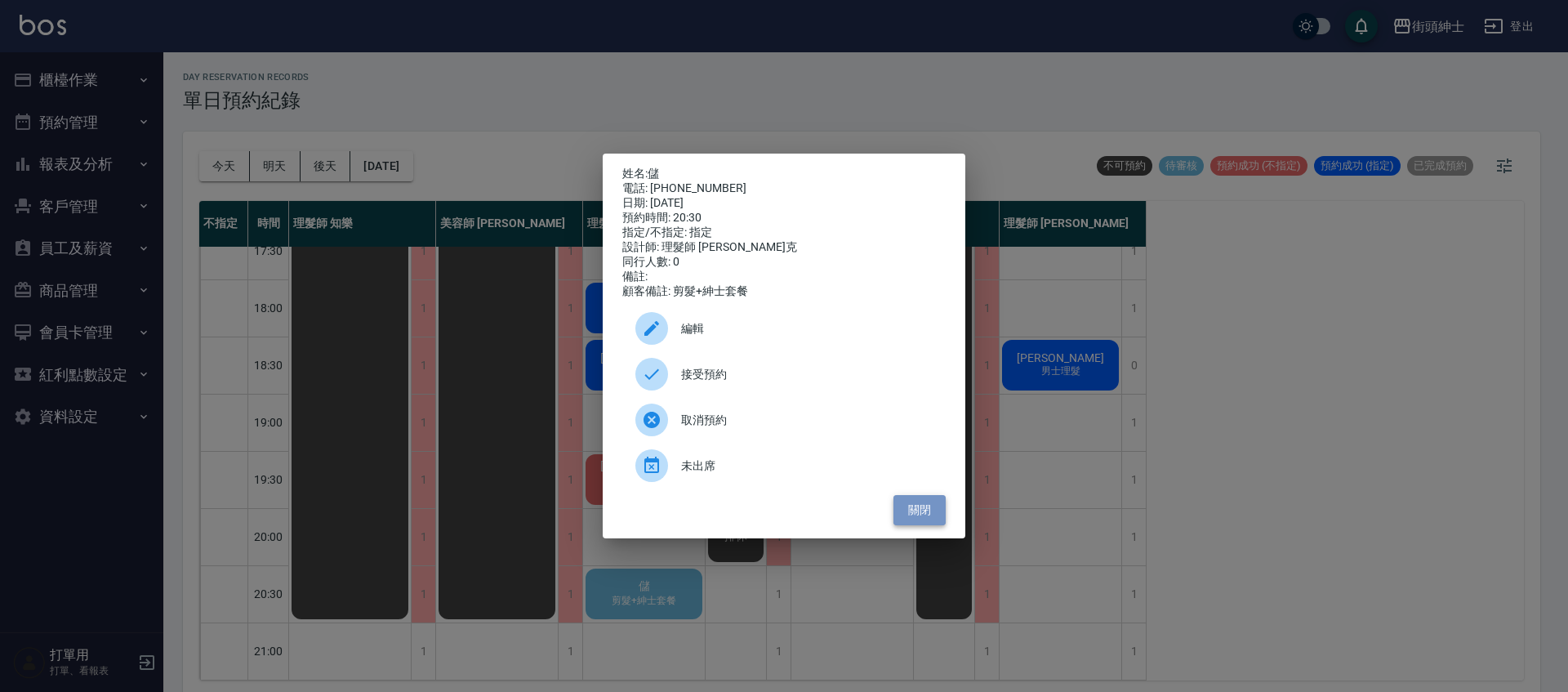
click at [936, 511] on button "關閉" at bounding box center [919, 511] width 52 height 30
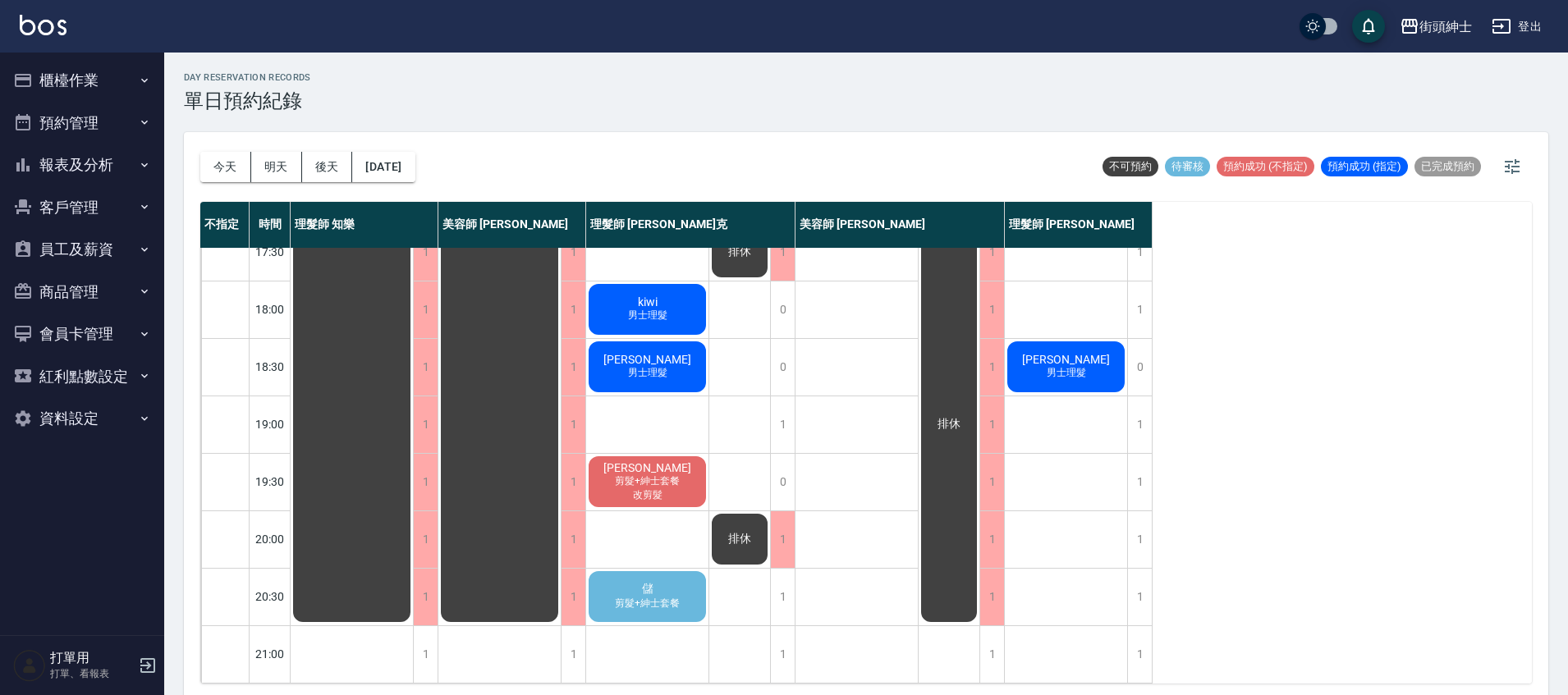
click at [675, 579] on div "儲 剪髮+紳士套餐" at bounding box center [647, 596] width 123 height 56
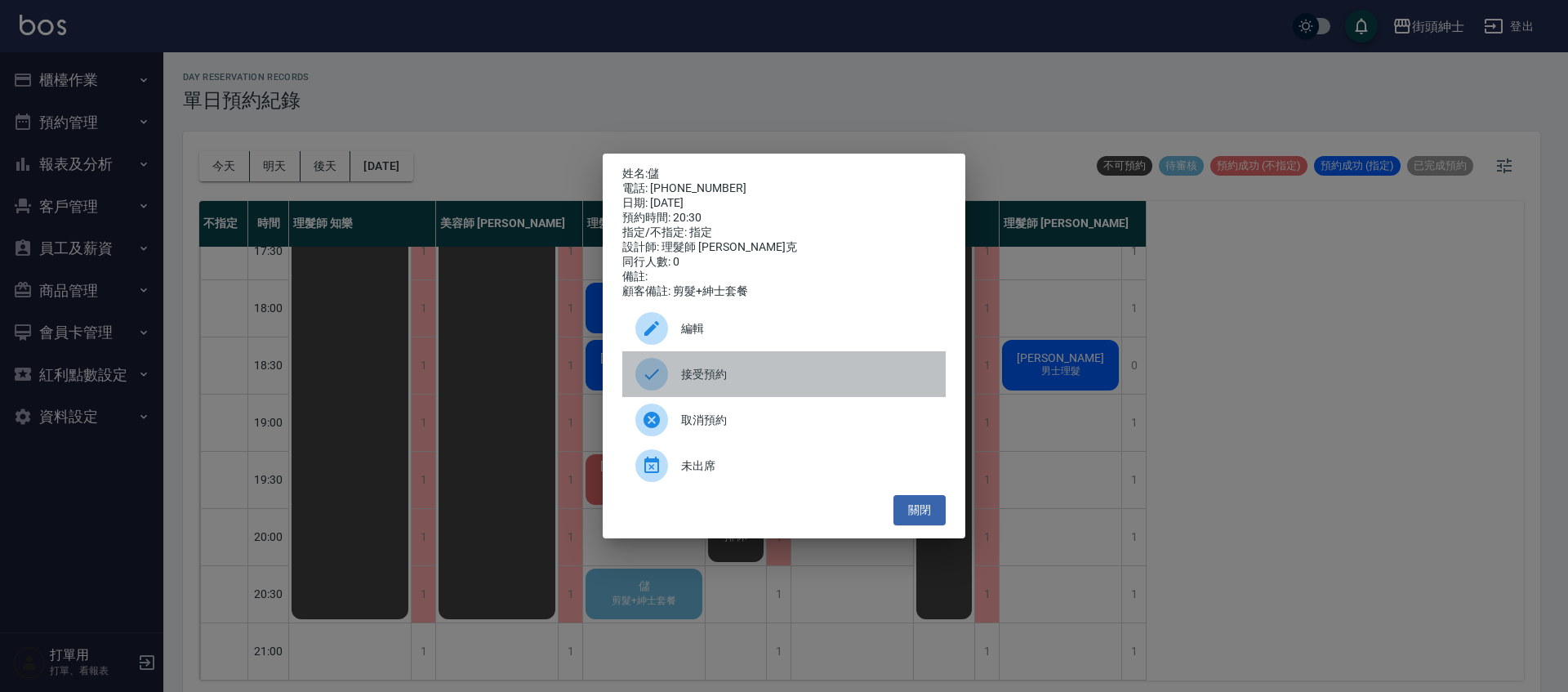
click at [753, 380] on span "接受預約" at bounding box center [807, 374] width 251 height 17
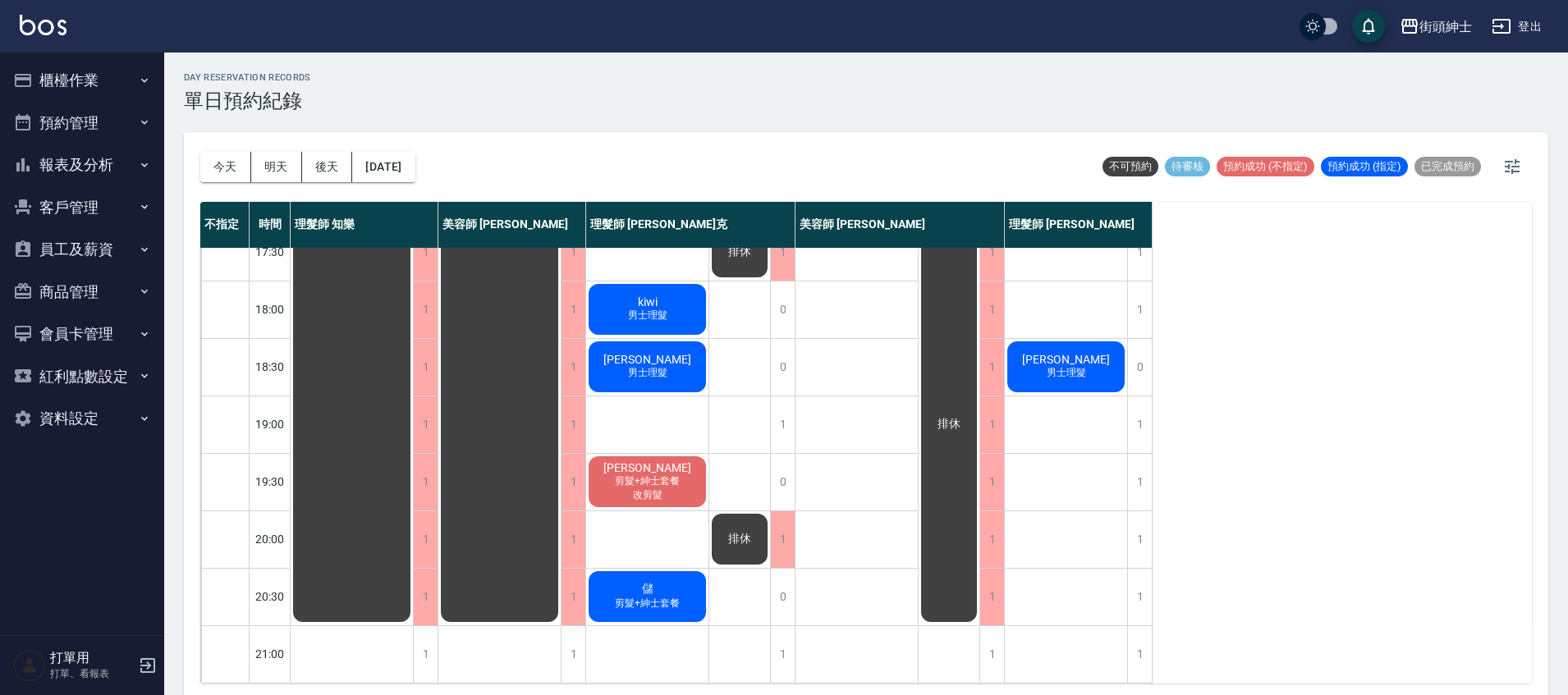
click at [693, 581] on div "儲 剪髮+紳士套餐" at bounding box center [647, 596] width 123 height 56
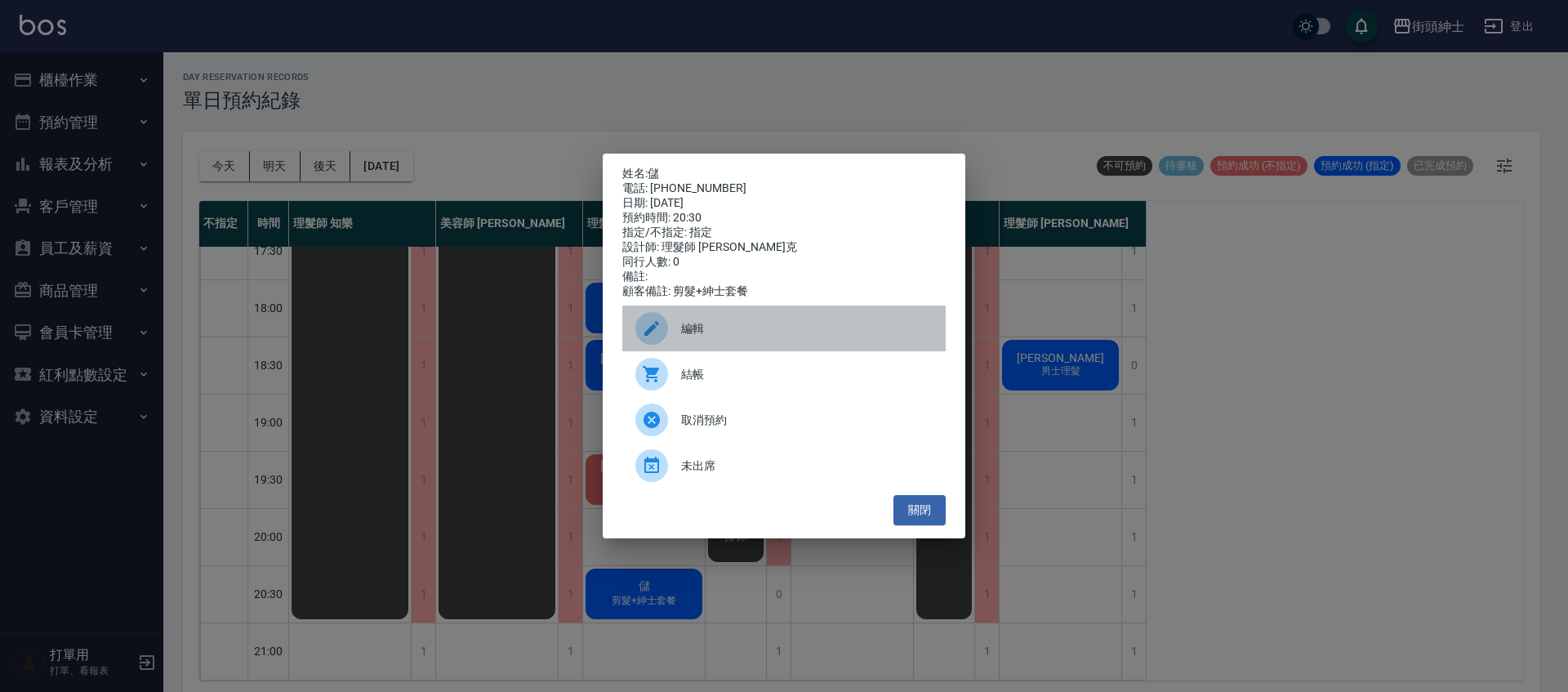
click at [804, 337] on span "編輯" at bounding box center [807, 328] width 251 height 17
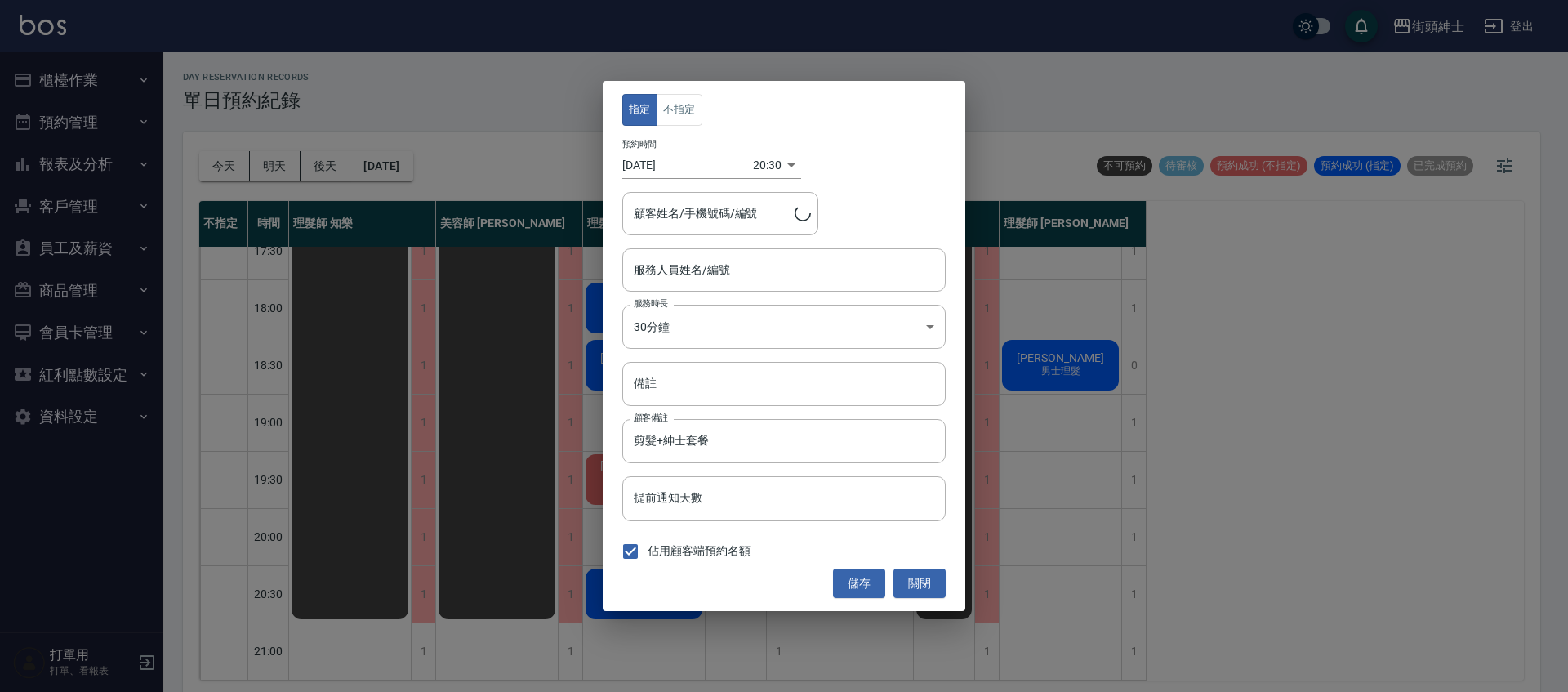
type input "理髮師 [PERSON_NAME]克(無代號)"
type input "儲/0936327958"
click at [776, 442] on input "剪髮+紳士套餐" at bounding box center [784, 442] width 324 height 44
click at [817, 436] on input "剪髮+紳士套餐" at bounding box center [784, 442] width 324 height 44
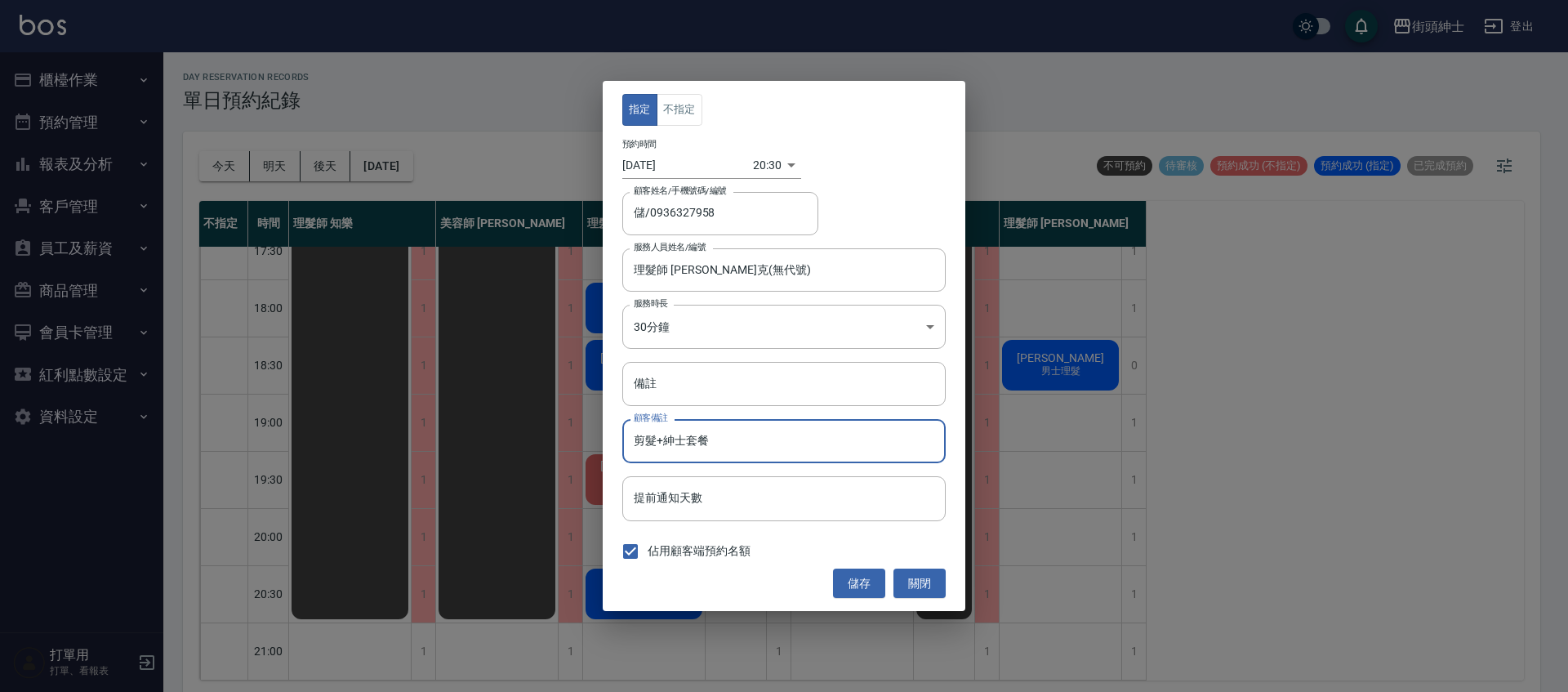
click at [822, 442] on input "剪髮+紳士套餐" at bounding box center [784, 442] width 324 height 44
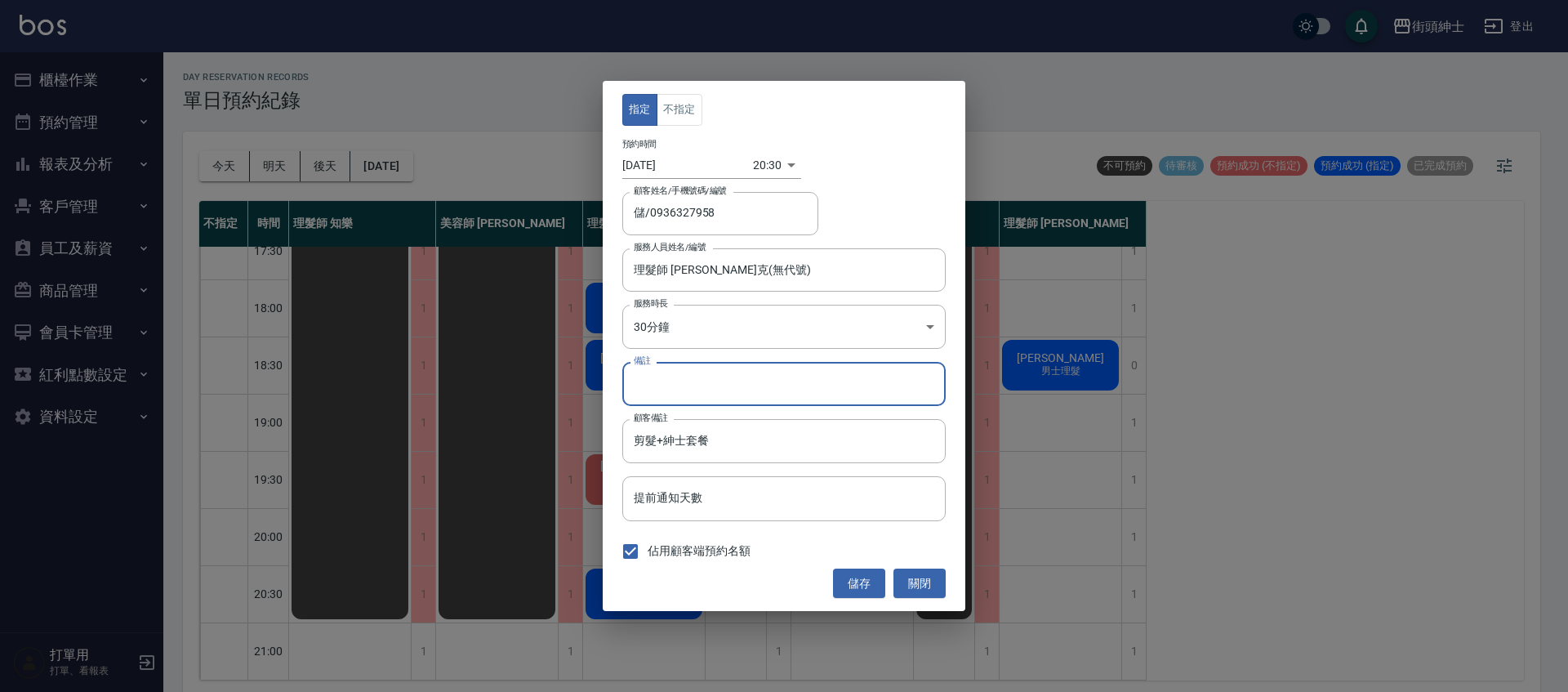
click at [810, 401] on input "備註" at bounding box center [784, 384] width 324 height 44
type input "改剪髮"
click at [872, 586] on button "儲存" at bounding box center [859, 584] width 52 height 30
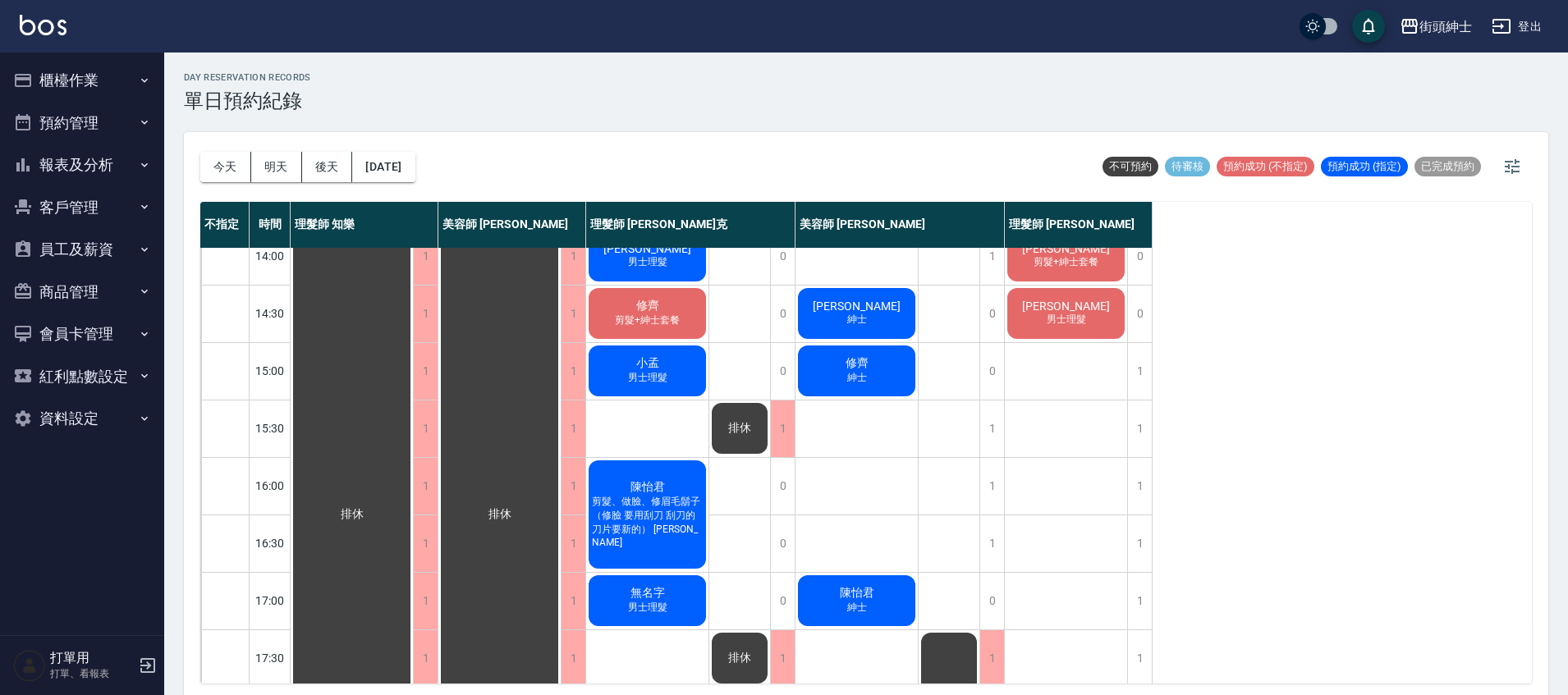
scroll to position [784, 0]
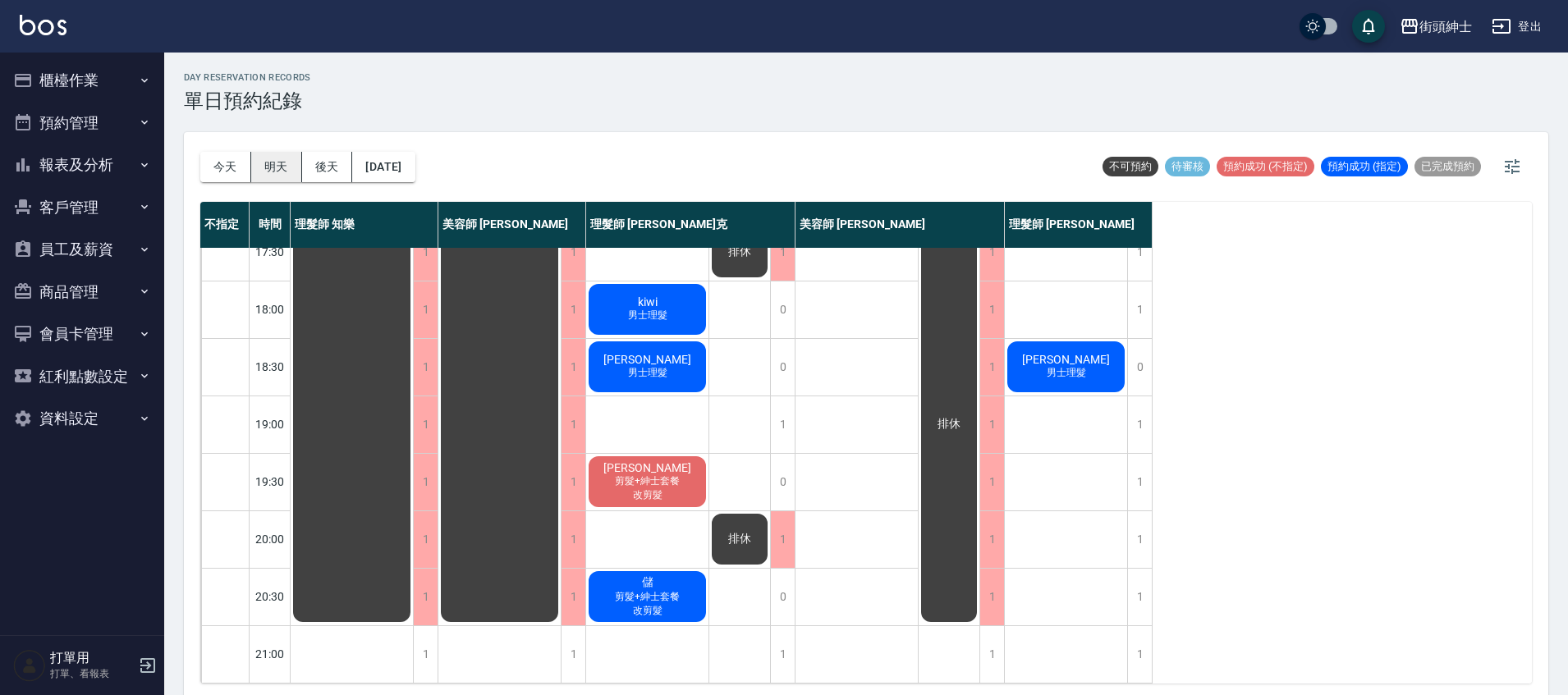
click at [257, 167] on button "明天" at bounding box center [276, 167] width 51 height 30
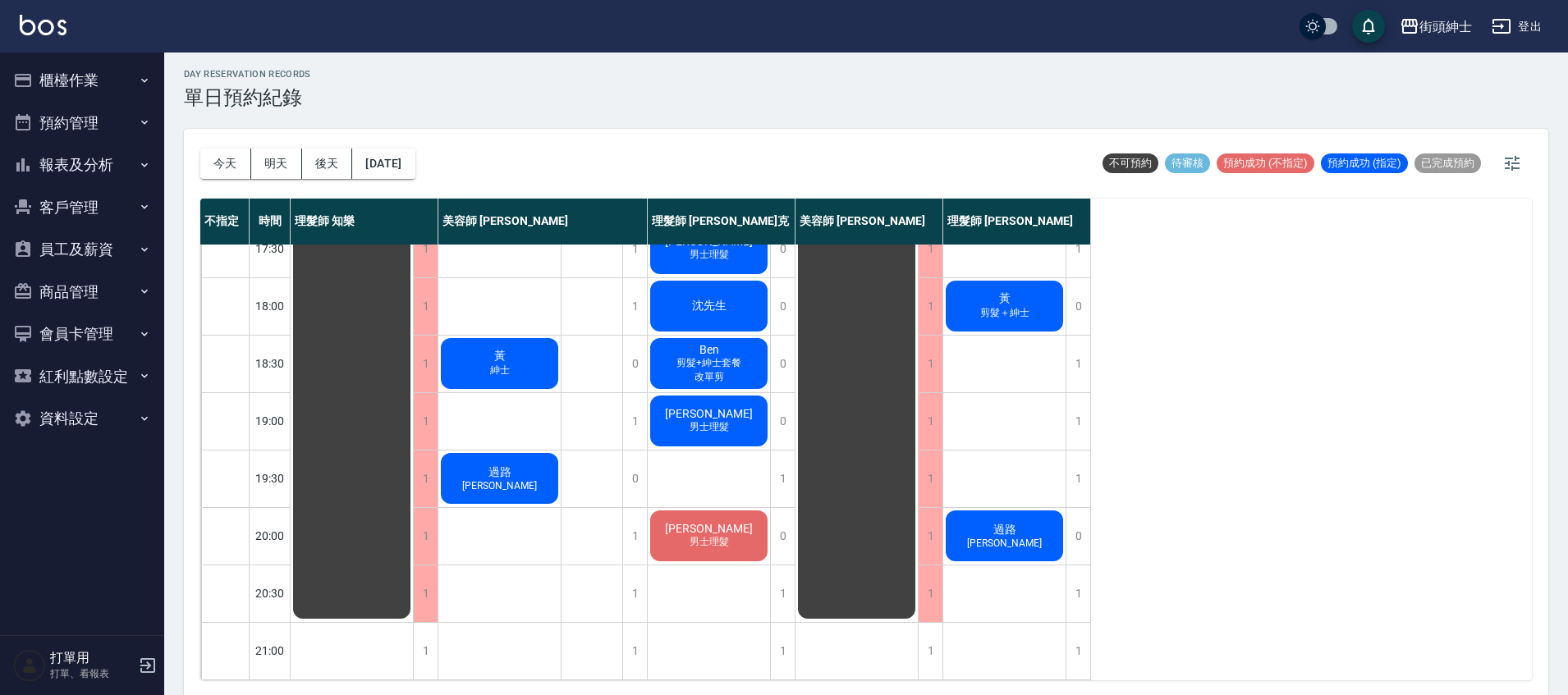
scroll to position [5, 0]
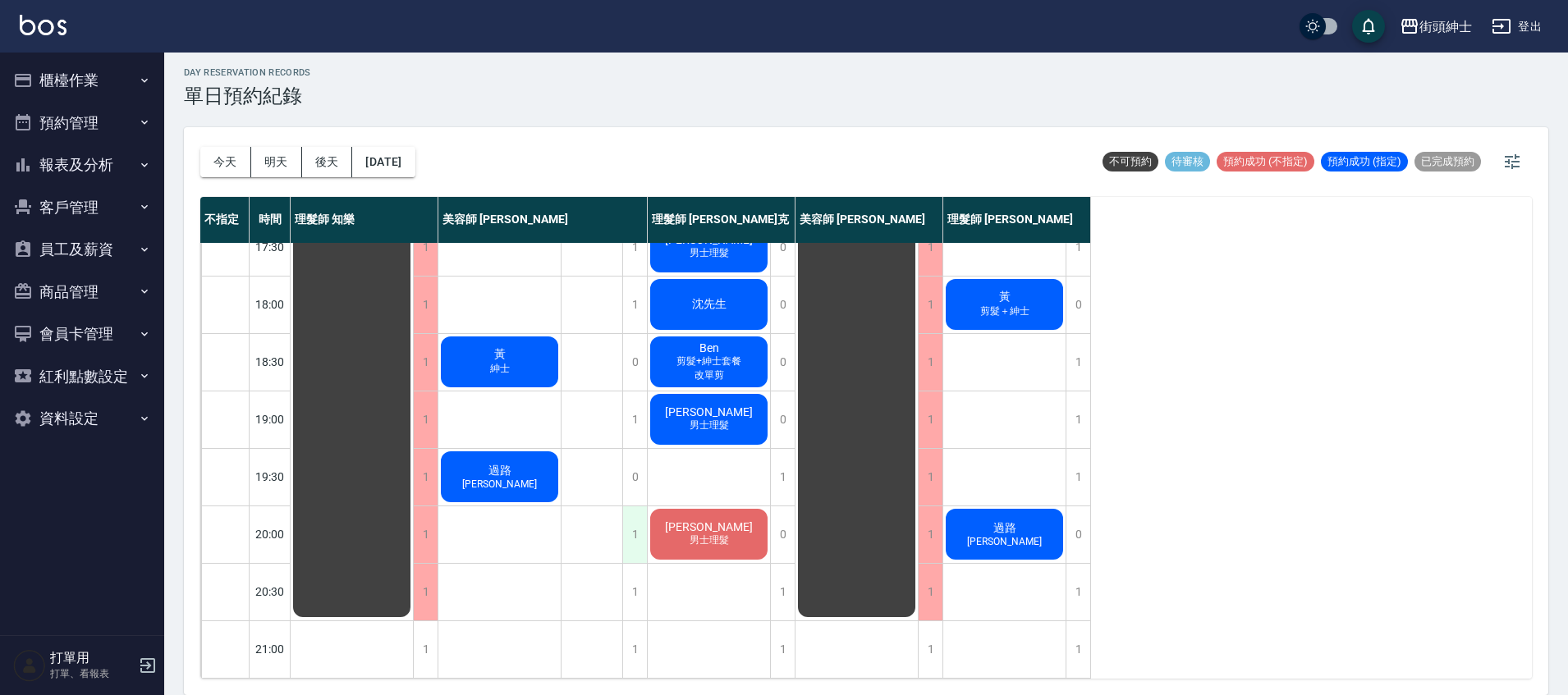
click at [632, 532] on div "1" at bounding box center [635, 535] width 25 height 57
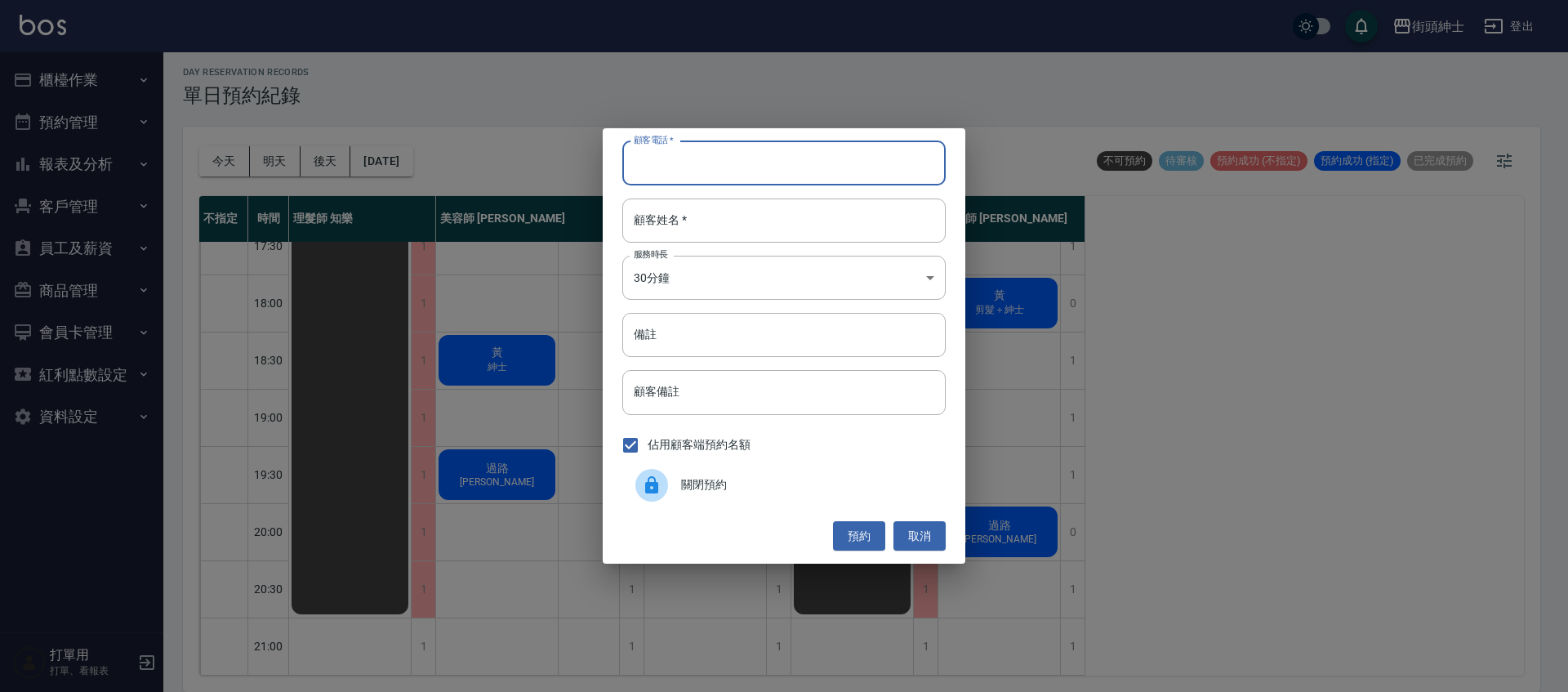
click at [805, 159] on input "顧客電話   *" at bounding box center [784, 164] width 324 height 44
drag, startPoint x: 679, startPoint y: 154, endPoint x: 932, endPoint y: 130, distance: 254.1
click at [679, 154] on input "顧客電話   *" at bounding box center [784, 164] width 324 height 44
type input "０１２３"
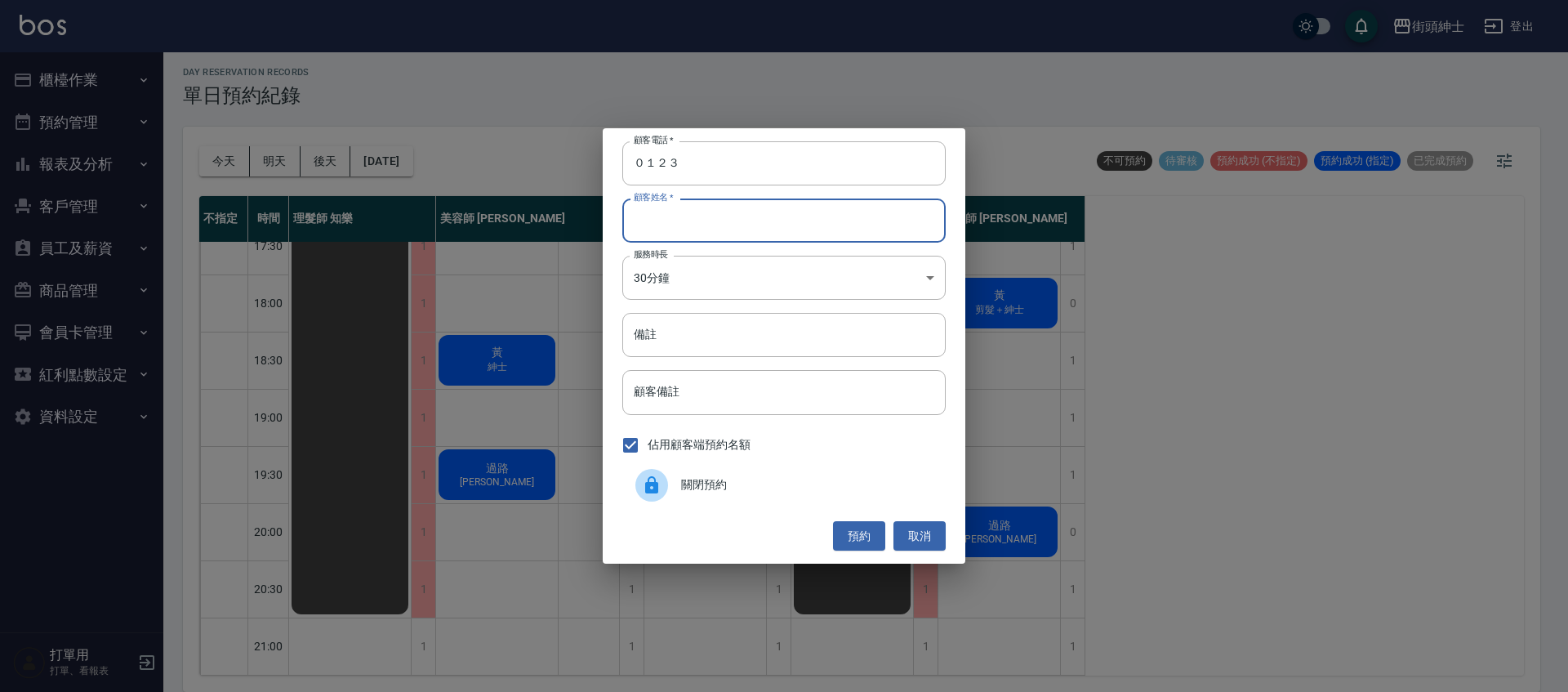
click at [760, 219] on input "顧客姓名   *" at bounding box center [784, 220] width 324 height 44
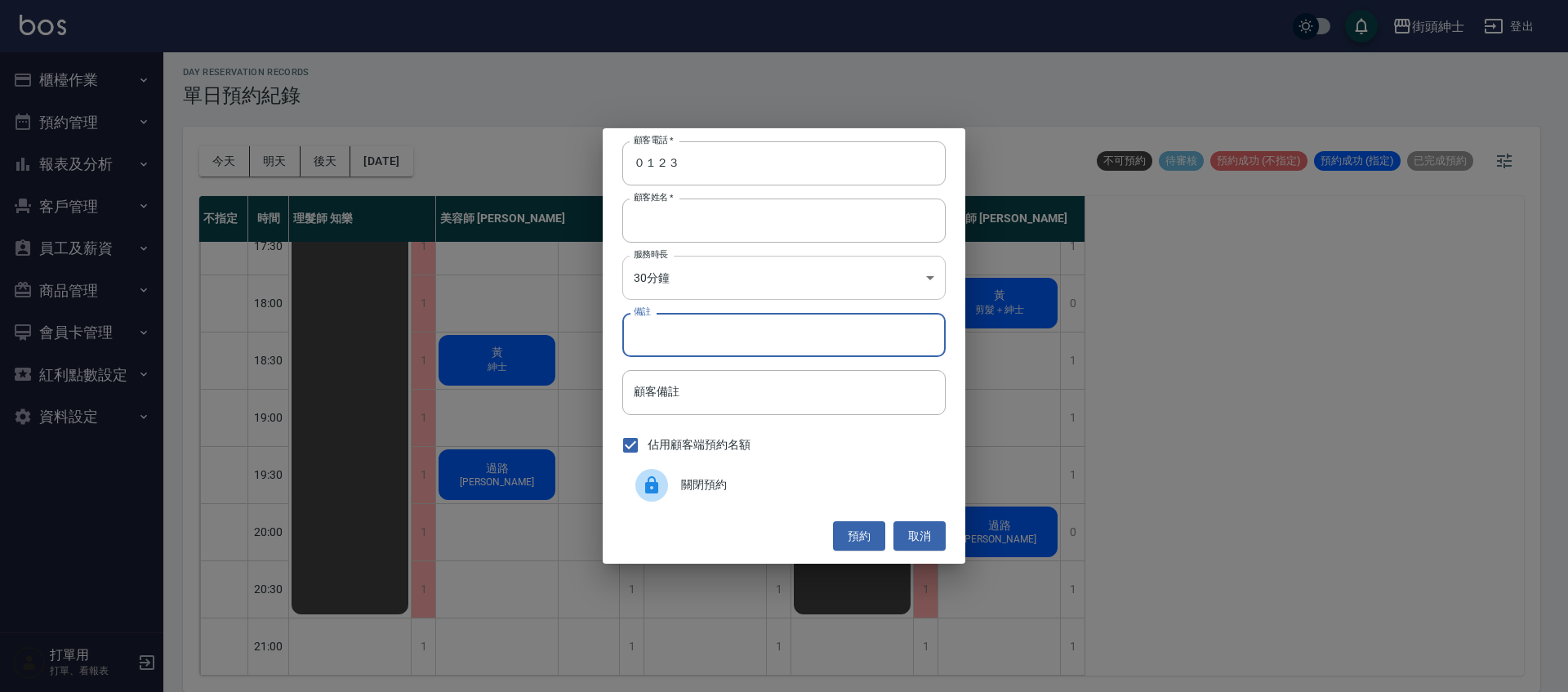
drag, startPoint x: 716, startPoint y: 337, endPoint x: 945, endPoint y: 296, distance: 232.6
click at [727, 336] on input "備註" at bounding box center [784, 335] width 324 height 44
type input "[PERSON_NAME]"
click at [860, 542] on button "預約" at bounding box center [859, 536] width 52 height 30
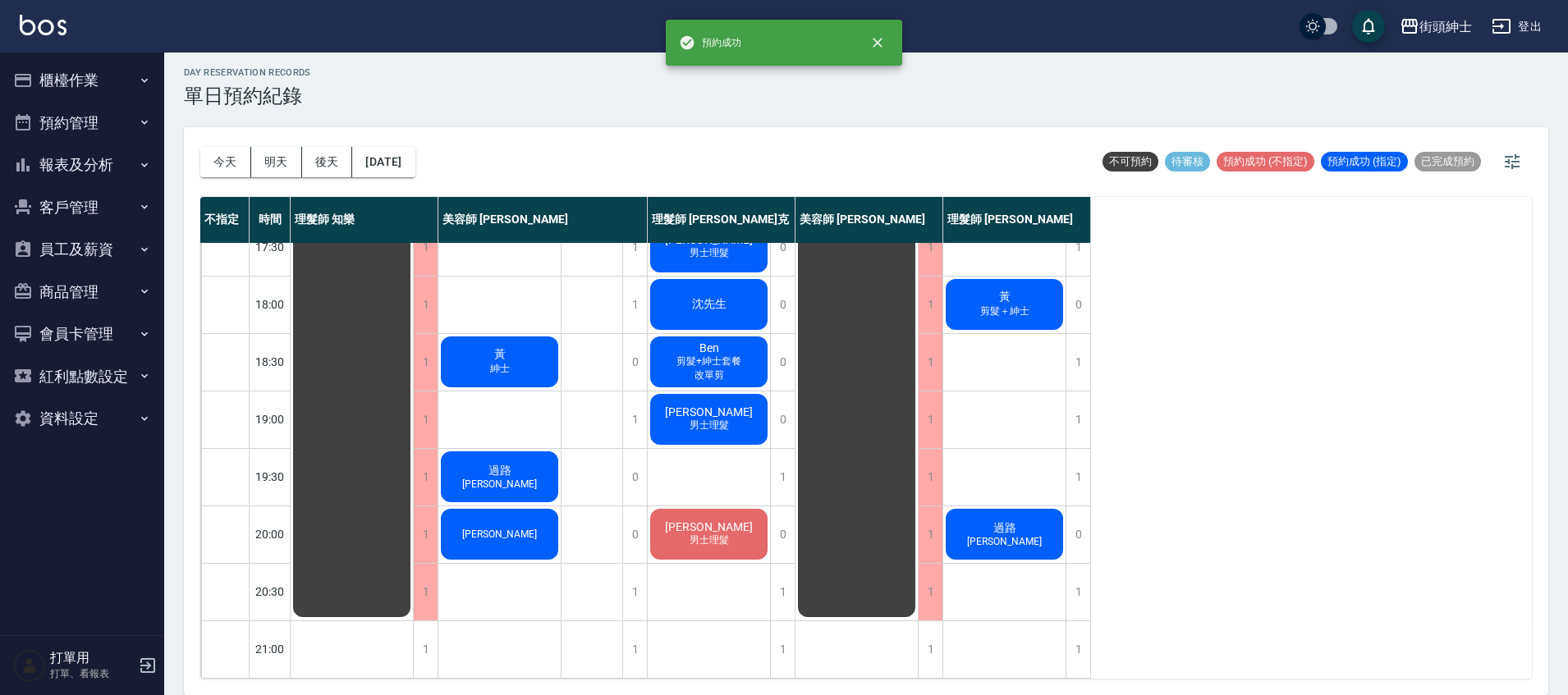
click at [511, 529] on span "[PERSON_NAME]" at bounding box center [499, 534] width 81 height 12
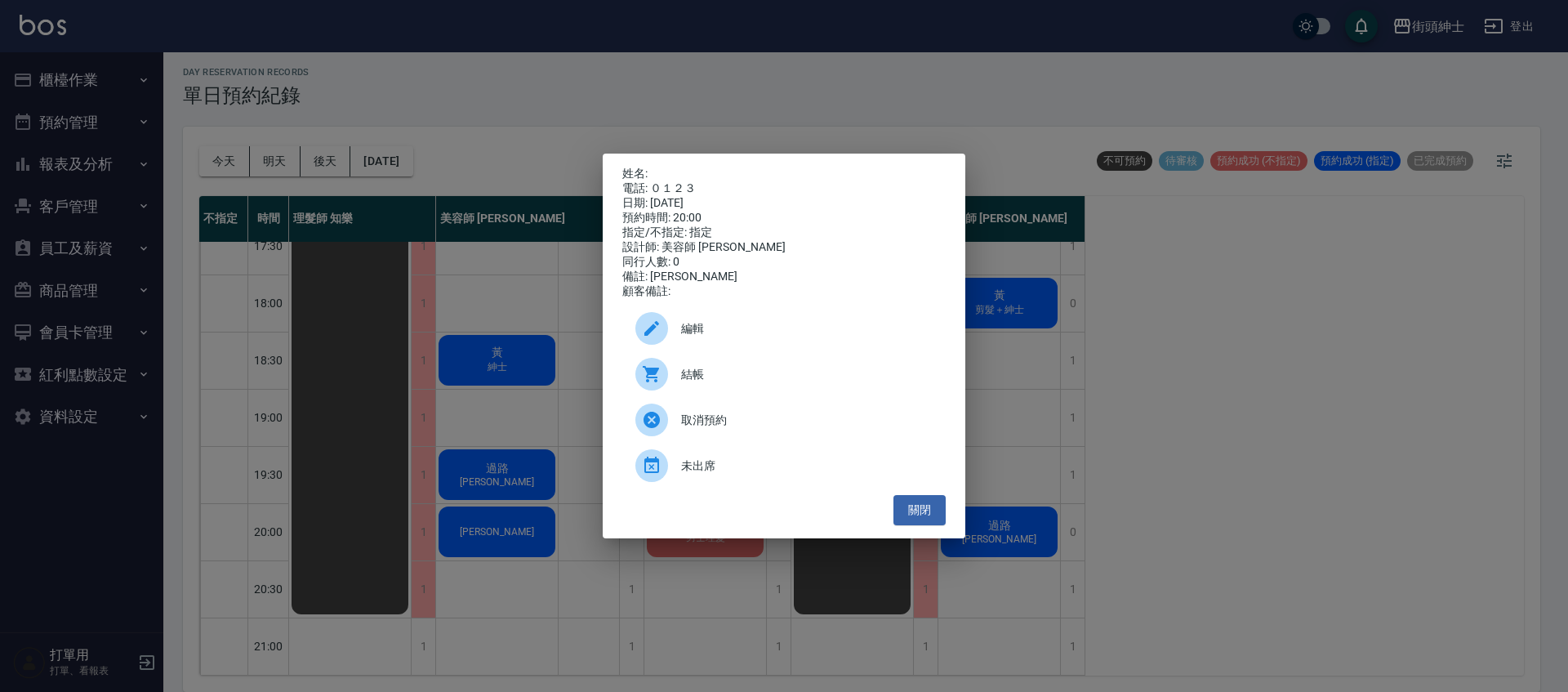
drag, startPoint x: 649, startPoint y: 280, endPoint x: 631, endPoint y: 273, distance: 19.3
click at [706, 284] on div "備註: [PERSON_NAME]" at bounding box center [784, 277] width 324 height 15
drag, startPoint x: 651, startPoint y: 284, endPoint x: 685, endPoint y: 286, distance: 34.1
click at [685, 284] on div "備註: [PERSON_NAME]" at bounding box center [784, 277] width 324 height 15
copy div "[PERSON_NAME]"
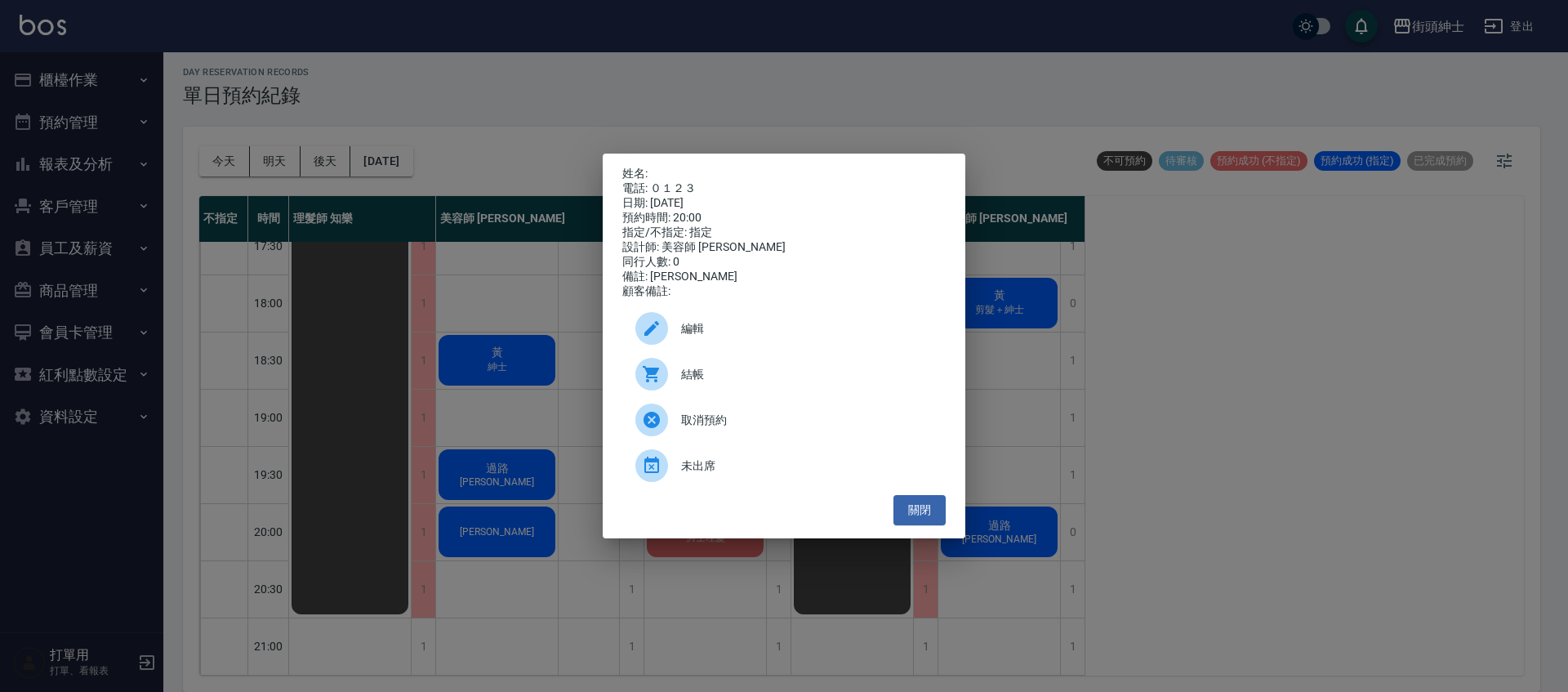
click at [551, 401] on div "姓名: 電話: ０１２３ 日期: [DATE] 預約時間: 20:00 指定/不指定: 指定 設計師: 美容師 [PERSON_NAME] 同行人數: 0 備…" at bounding box center [784, 346] width 1568 height 692
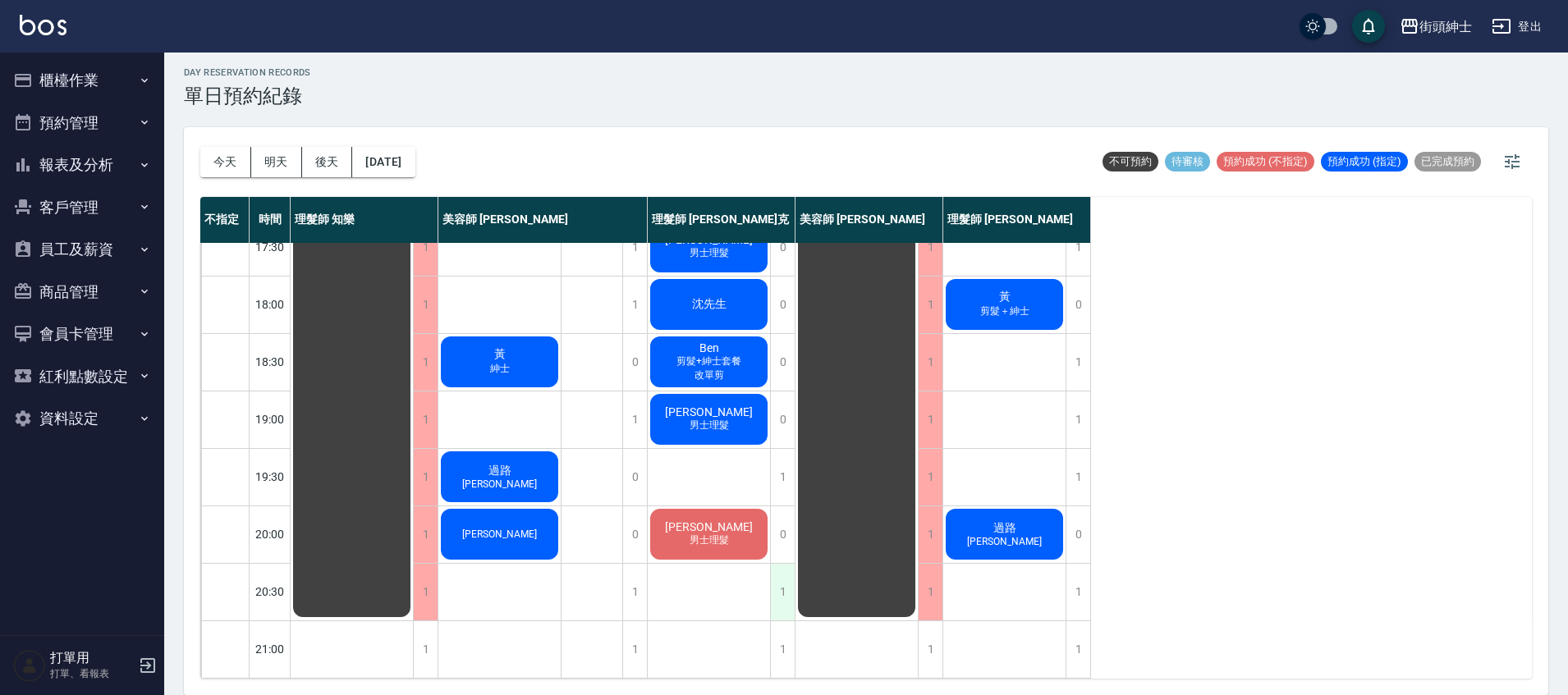
click at [774, 574] on div "1" at bounding box center [782, 593] width 25 height 57
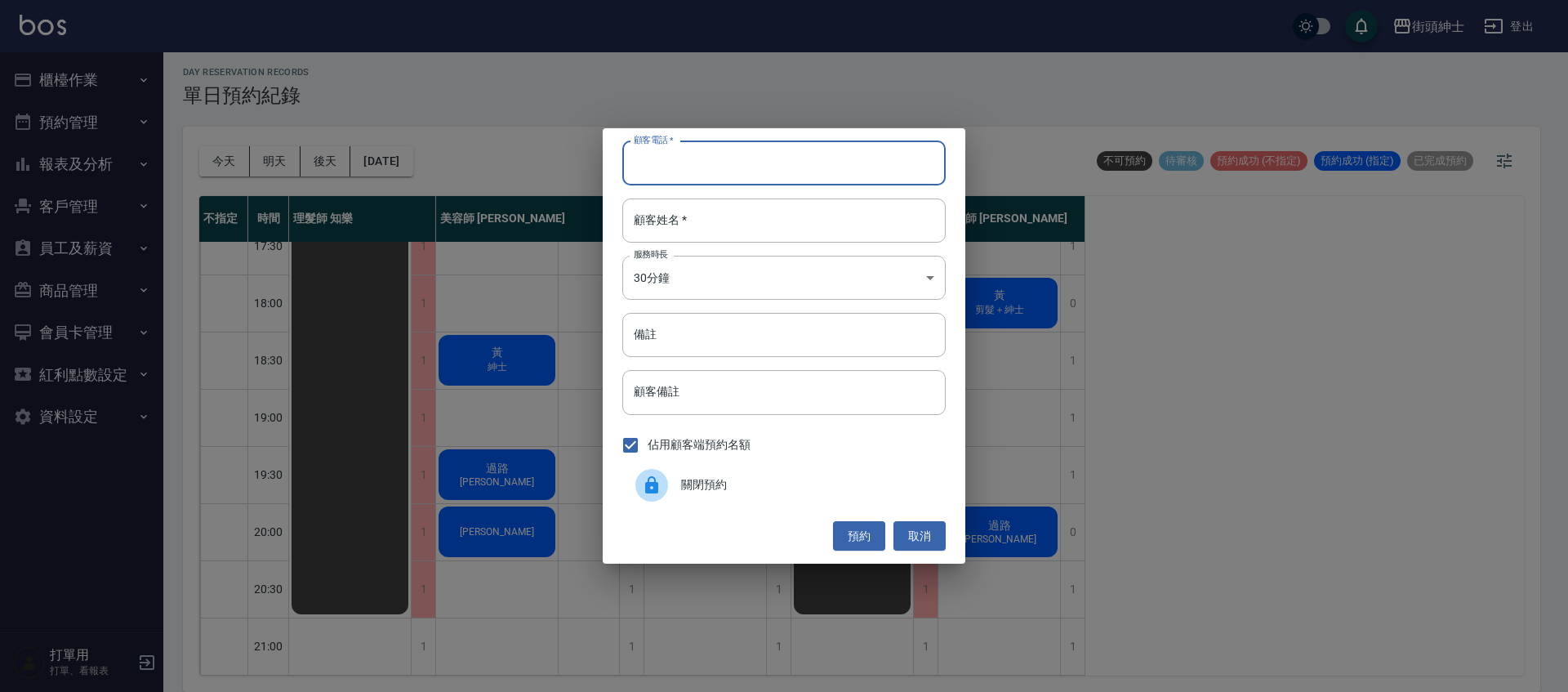
click at [723, 178] on input "顧客電話   *" at bounding box center [784, 164] width 324 height 44
paste input "[PERSON_NAME]"
type input "[PERSON_NAME]"
drag, startPoint x: 685, startPoint y: 165, endPoint x: 601, endPoint y: 152, distance: 85.0
click at [599, 152] on div "顧客電話   * [PERSON_NAME] 顧客電話   * 顧客姓名   * 顧客姓名   * 服務時長 30分鐘 1 服務時長 備註 備註 顧客備註 顧…" at bounding box center [784, 346] width 1568 height 692
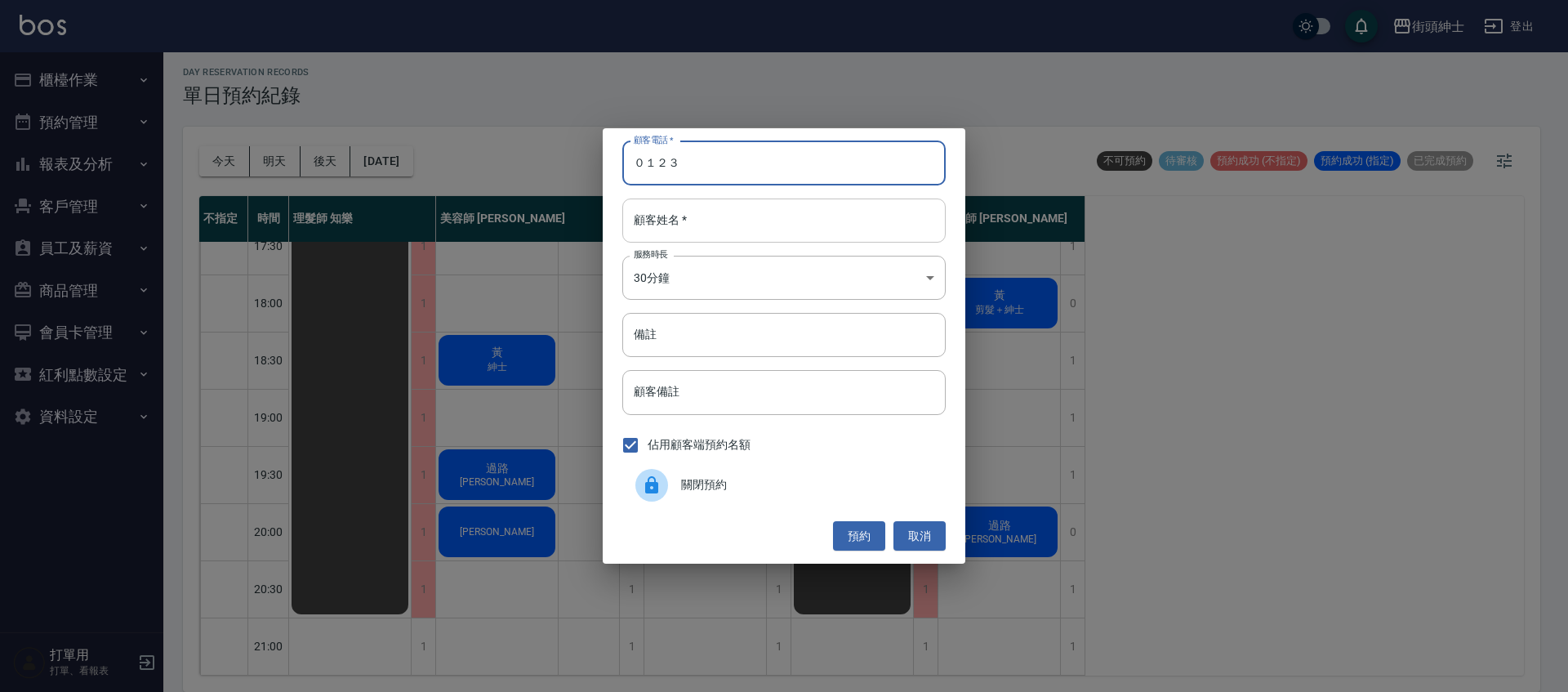
type input "０１２３"
click at [656, 222] on input "顧客姓名   *" at bounding box center [784, 220] width 324 height 44
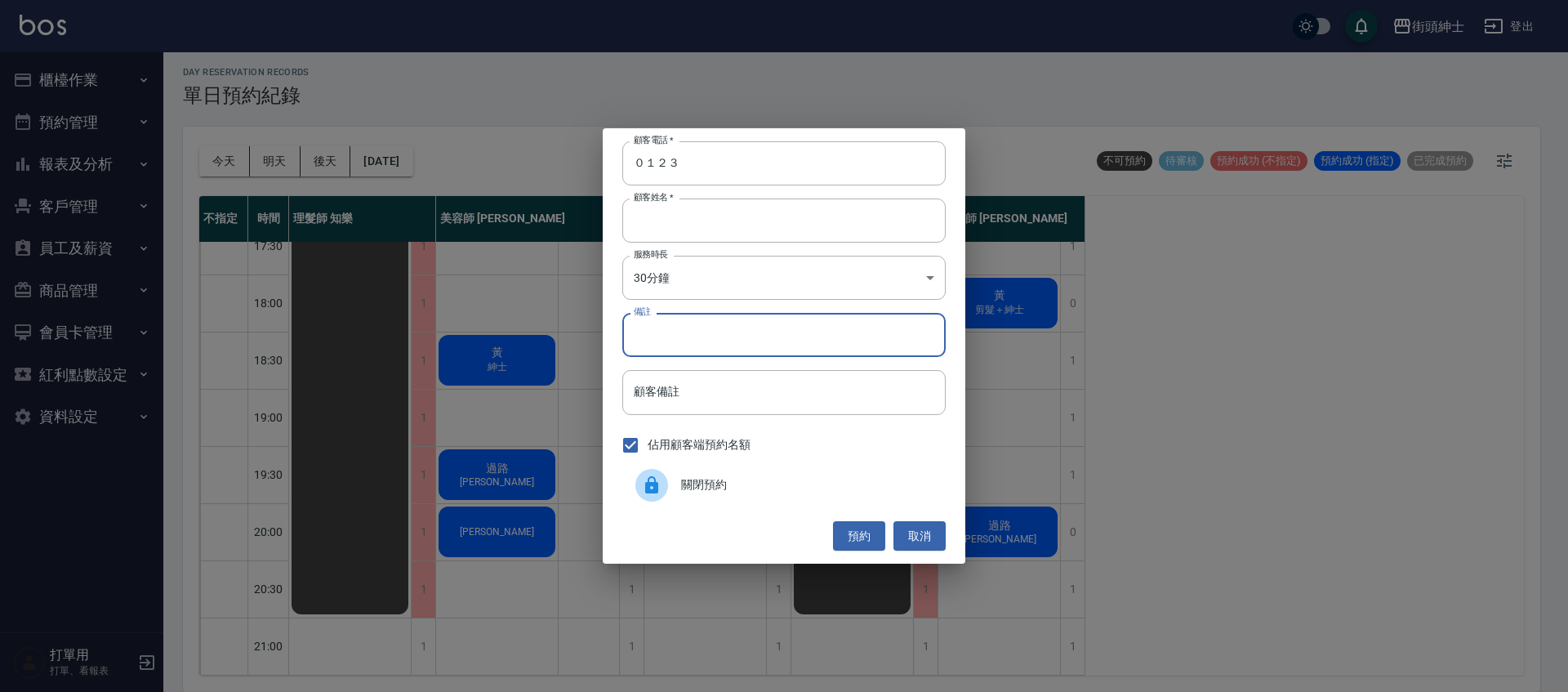
click at [699, 350] on input "備註" at bounding box center [784, 335] width 324 height 44
paste input "[PERSON_NAME]"
type input "[PERSON_NAME]"
click at [857, 531] on button "預約" at bounding box center [859, 536] width 52 height 30
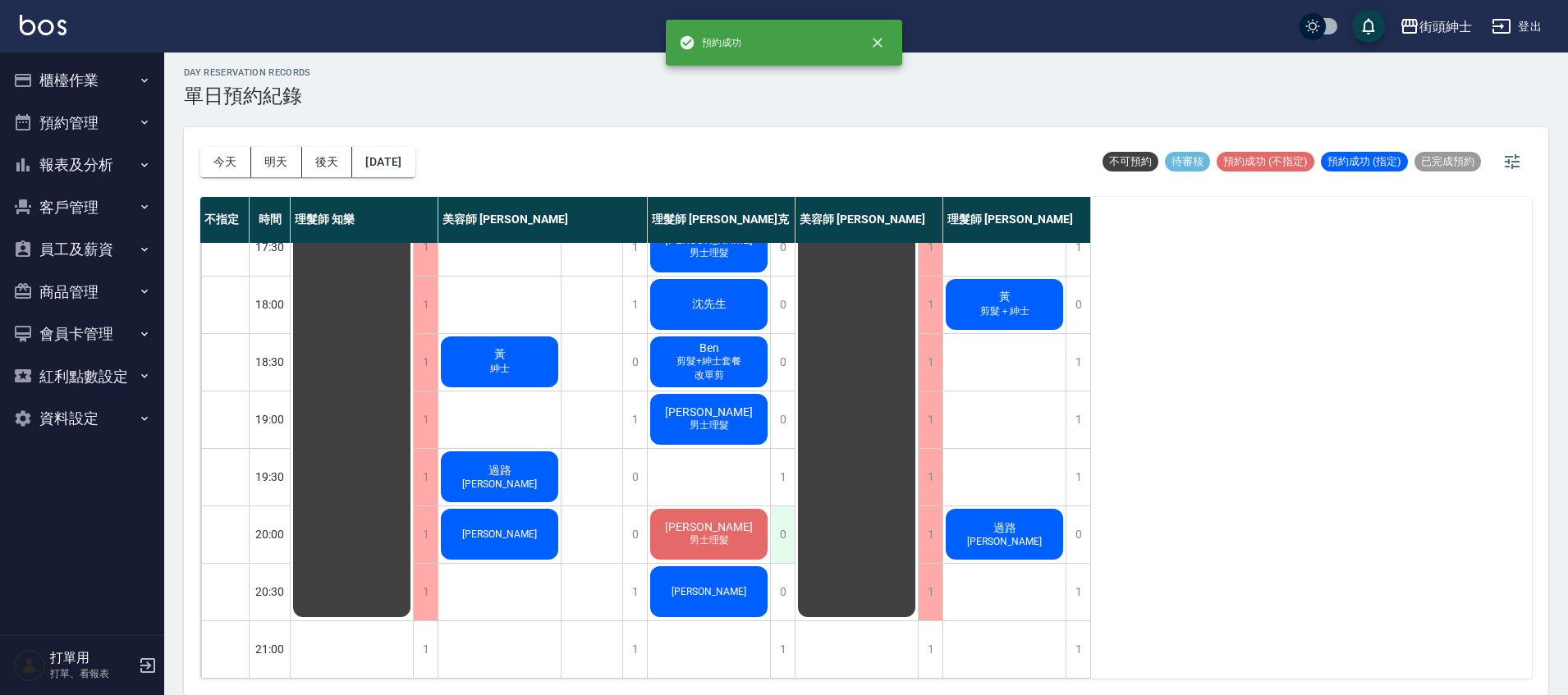
scroll to position [784, 0]
click at [782, 472] on div "1" at bounding box center [782, 477] width 25 height 57
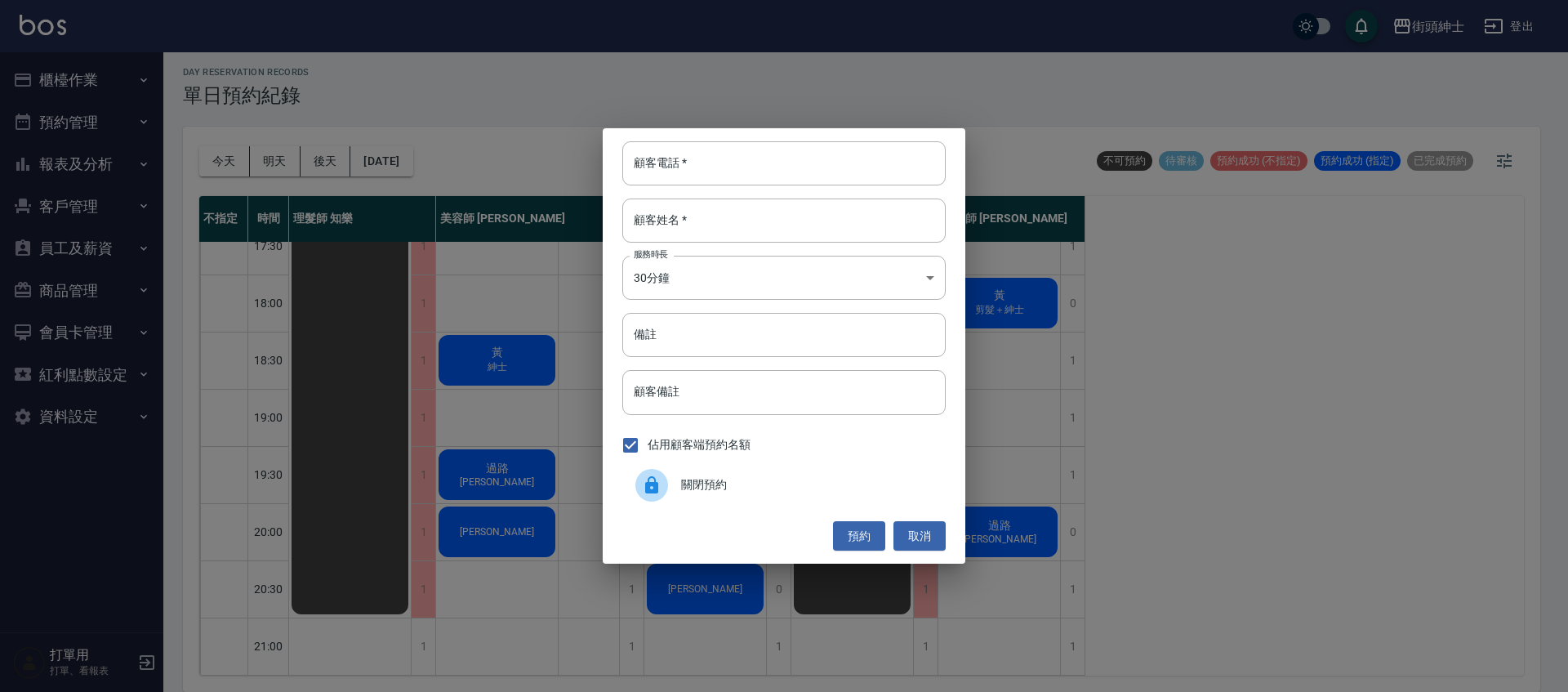
click at [736, 481] on span "關閉預約" at bounding box center [807, 484] width 251 height 17
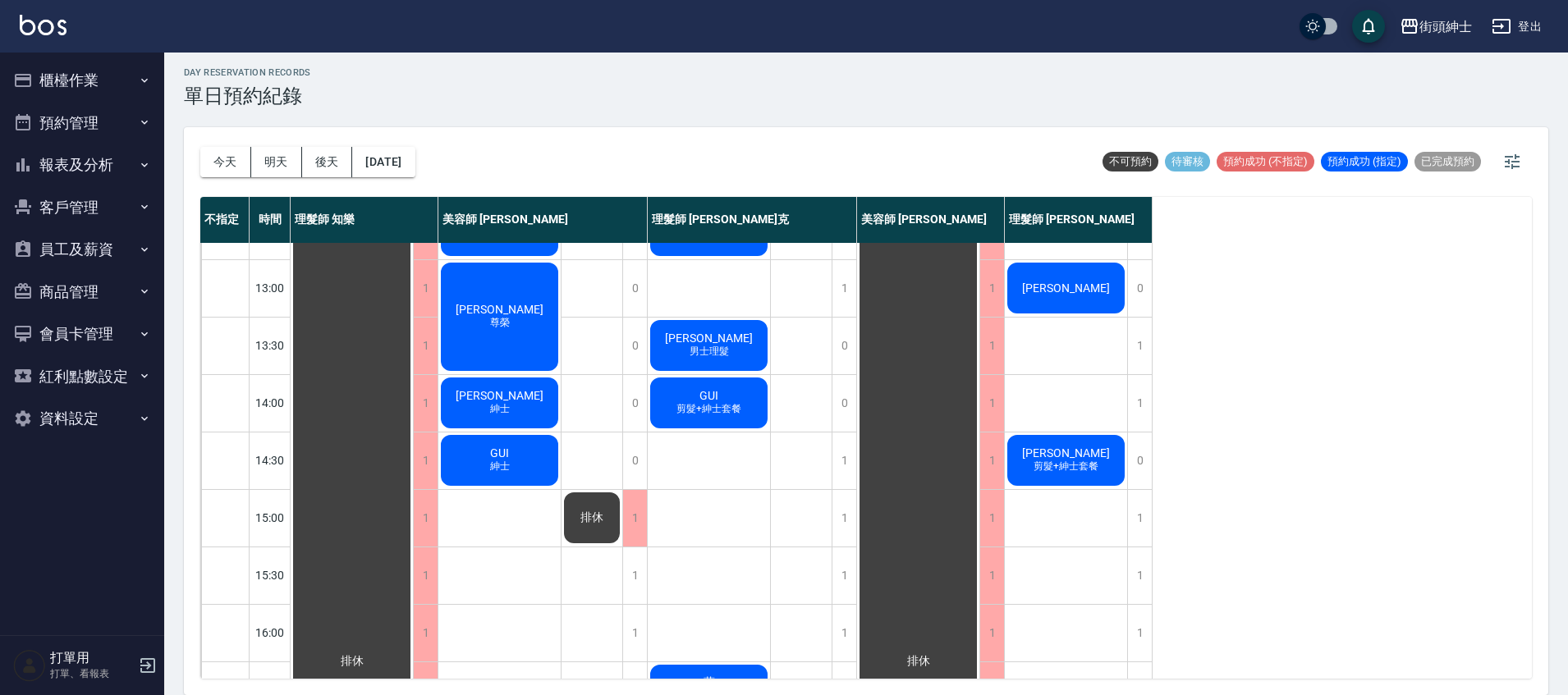
scroll to position [358, 0]
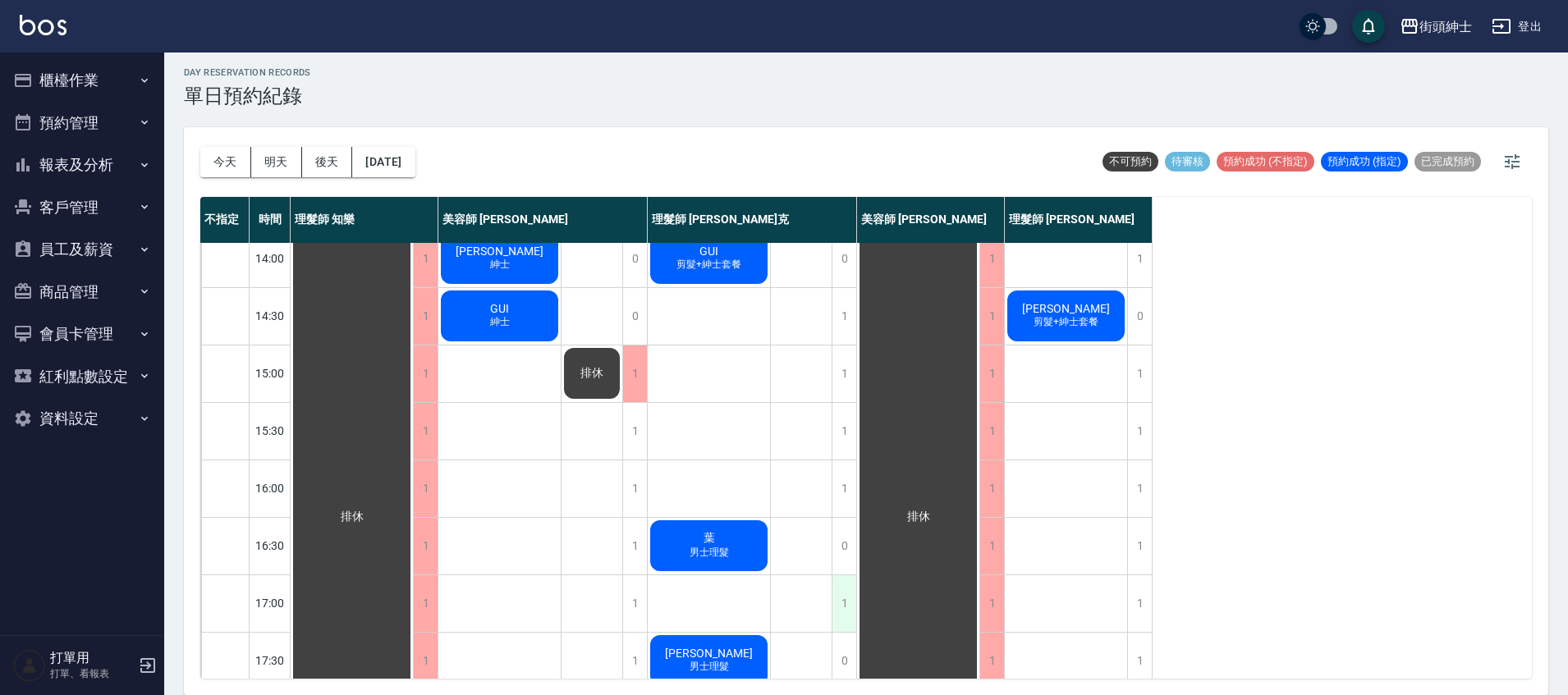
click at [844, 598] on div "1" at bounding box center [844, 603] width 25 height 57
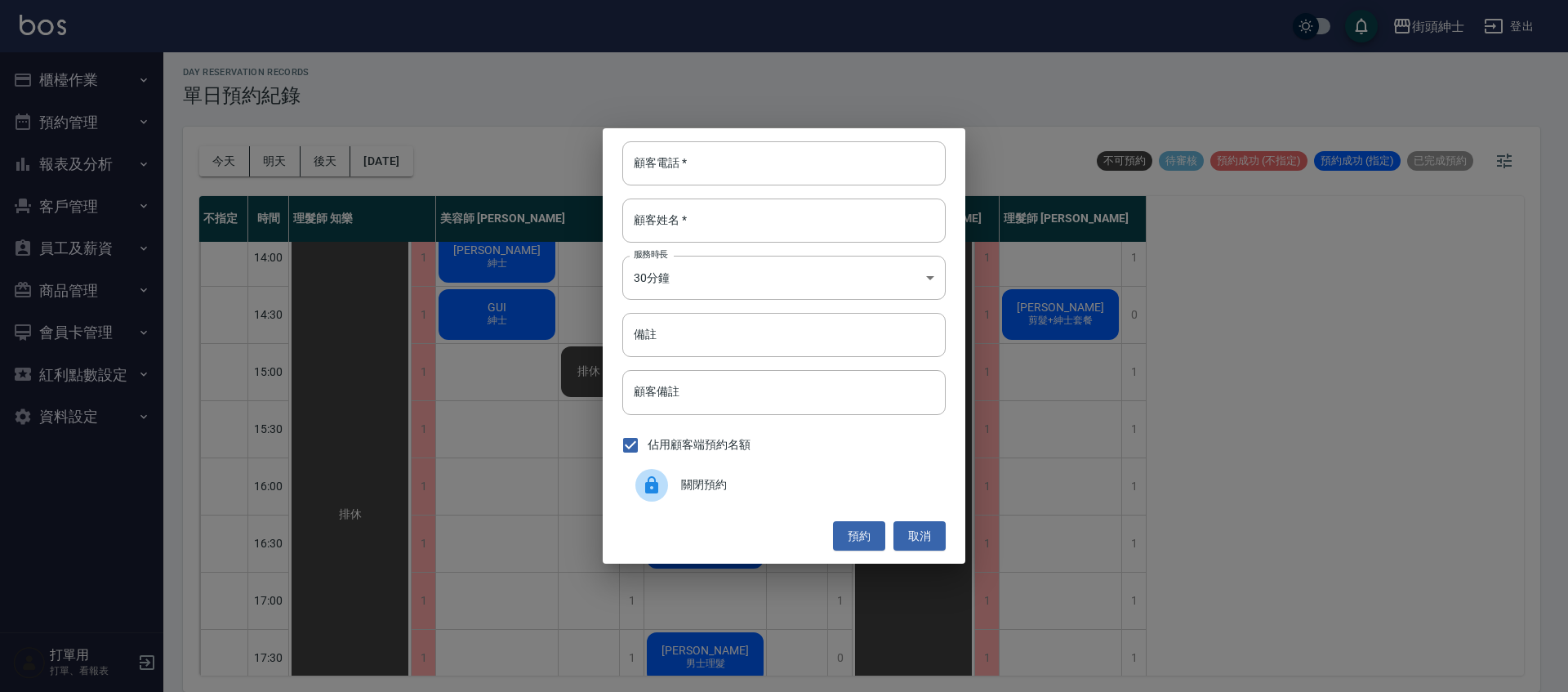
click at [798, 488] on span "關閉預約" at bounding box center [807, 484] width 251 height 17
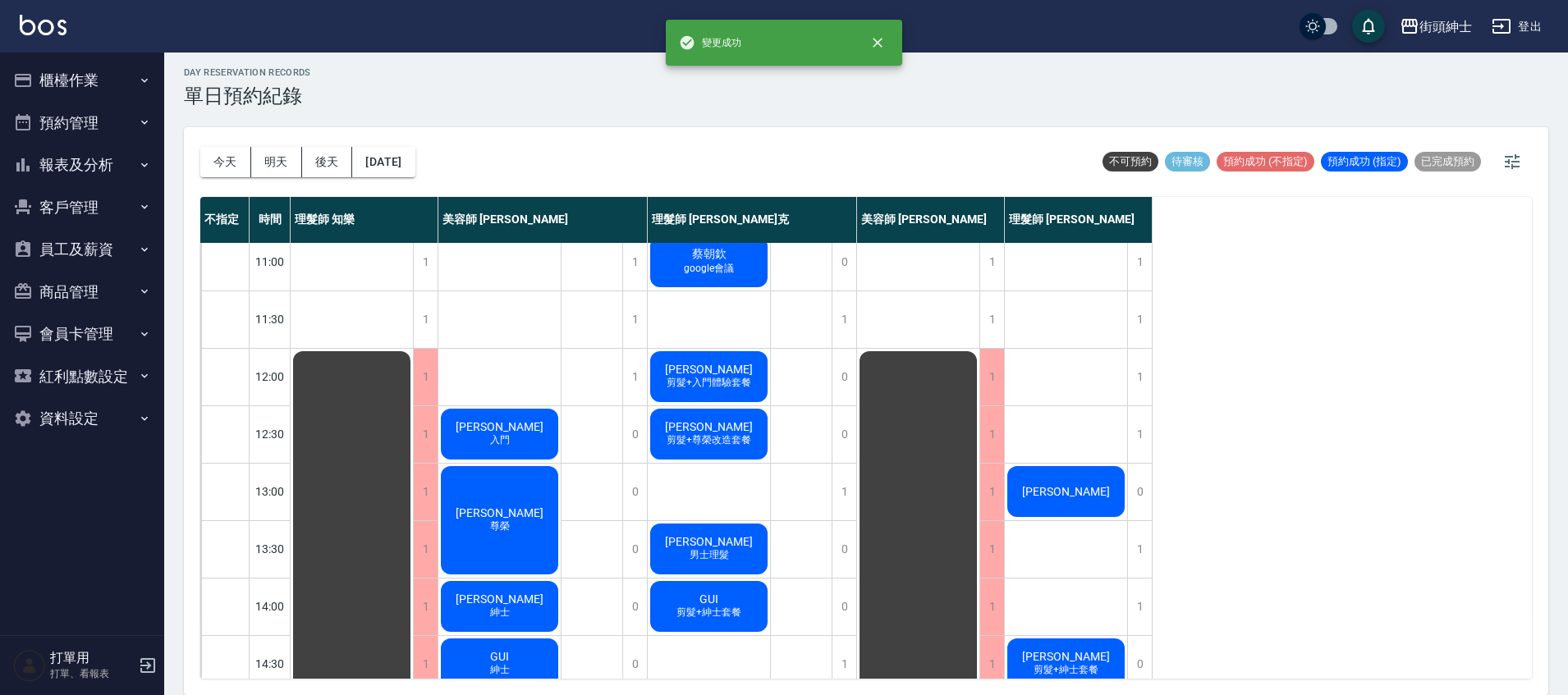
scroll to position [0, 0]
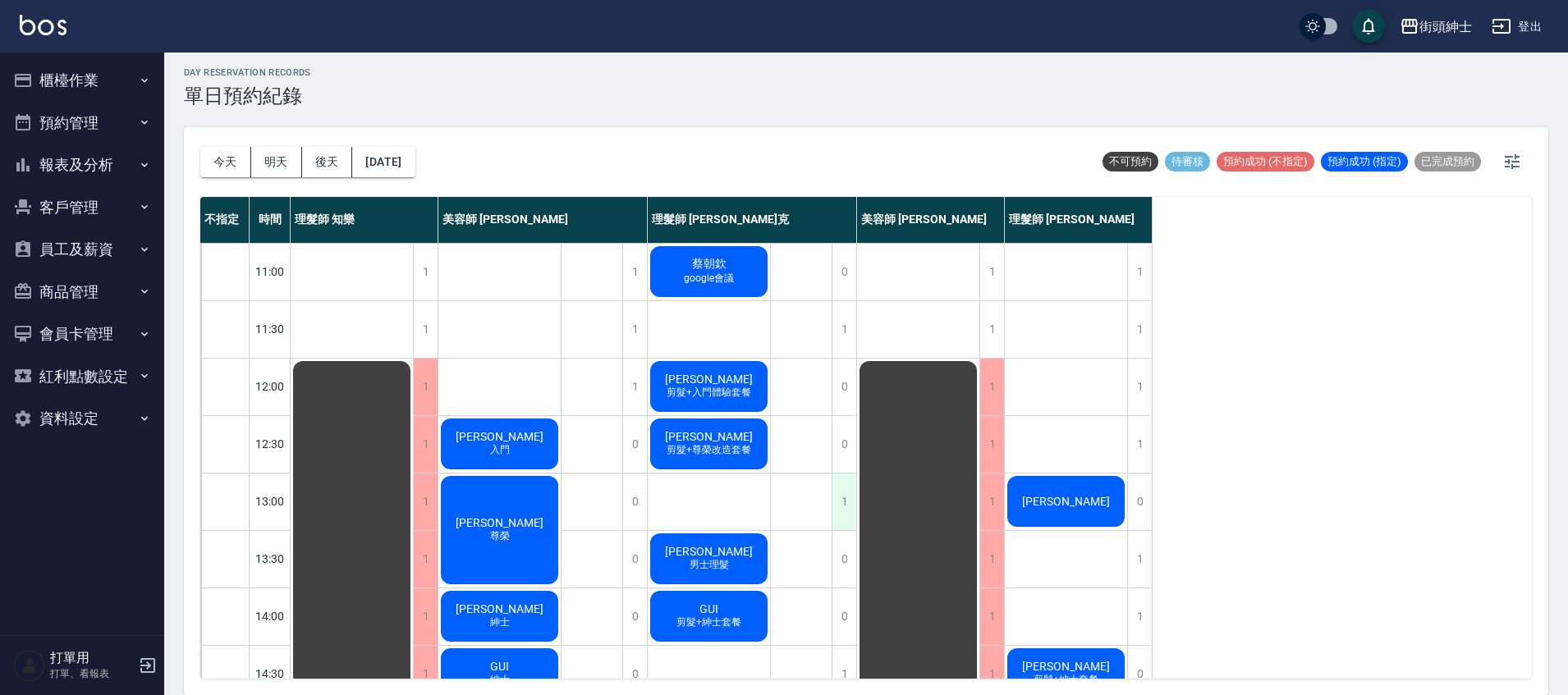
click at [844, 499] on div "1" at bounding box center [844, 502] width 25 height 57
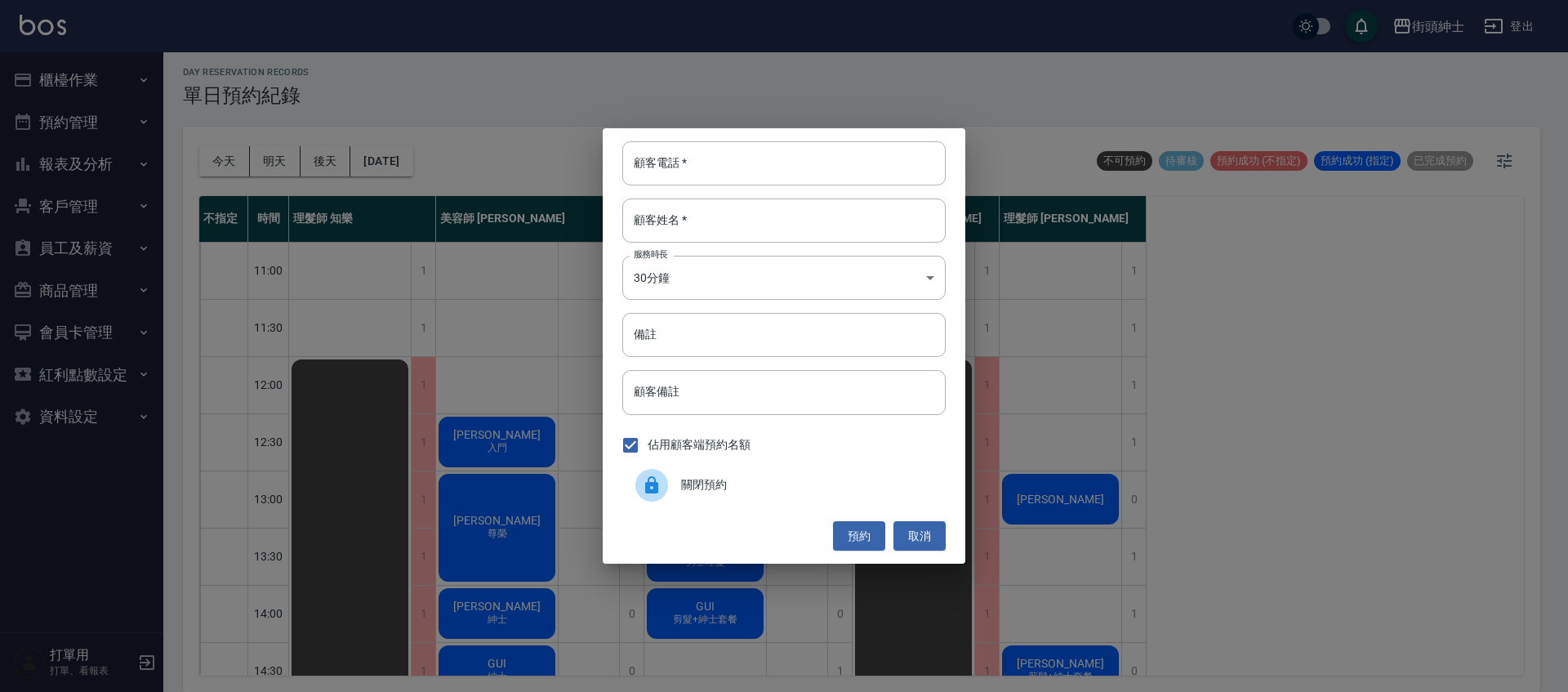
click at [765, 481] on span "關閉預約" at bounding box center [807, 484] width 251 height 17
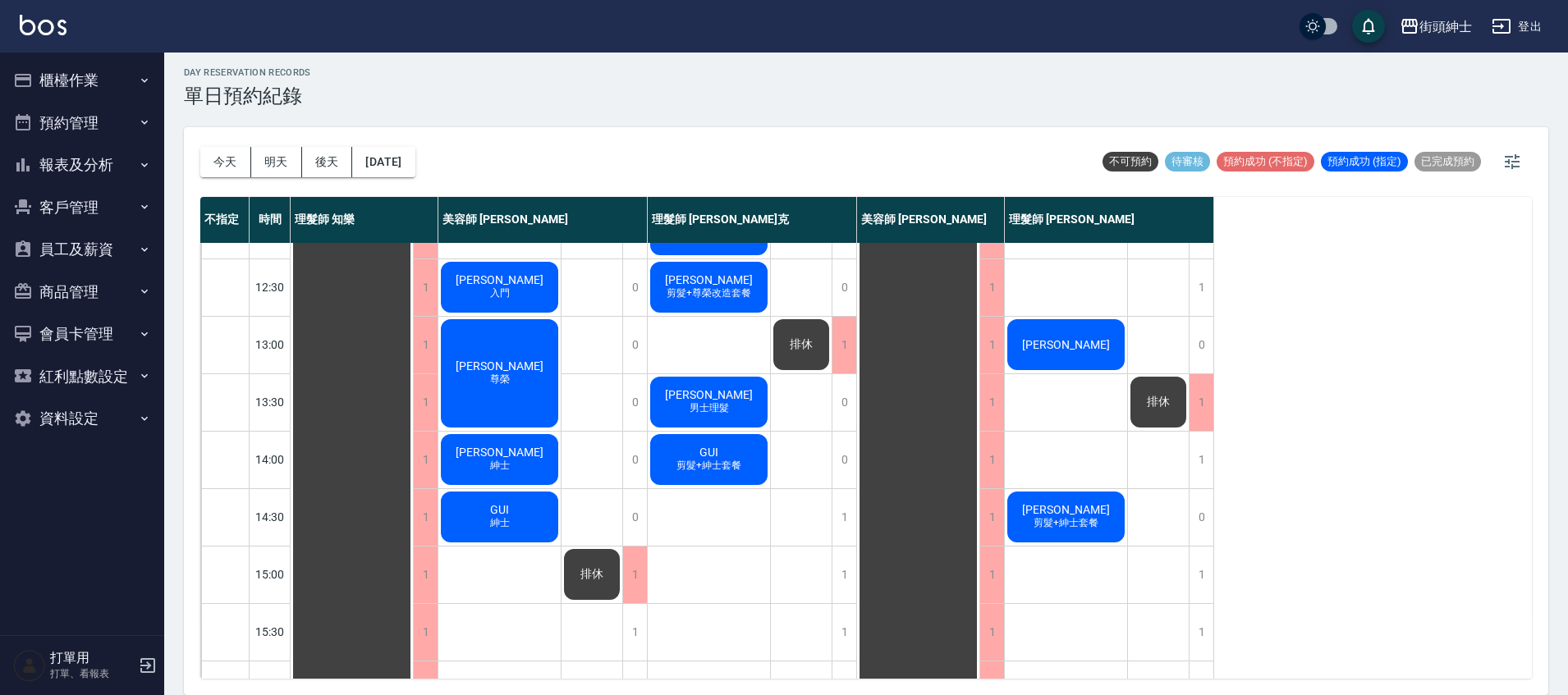
scroll to position [348, 0]
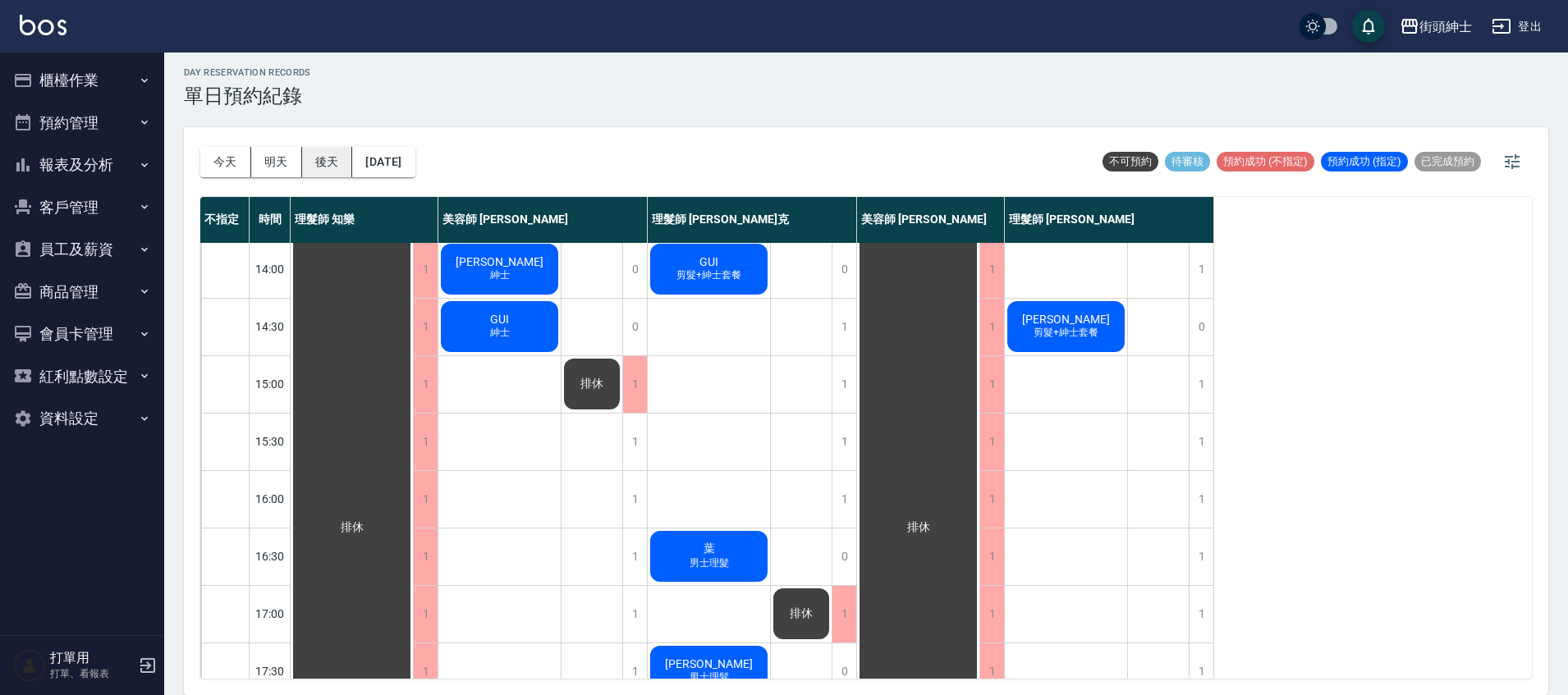
click at [328, 164] on button "後天" at bounding box center [327, 162] width 51 height 30
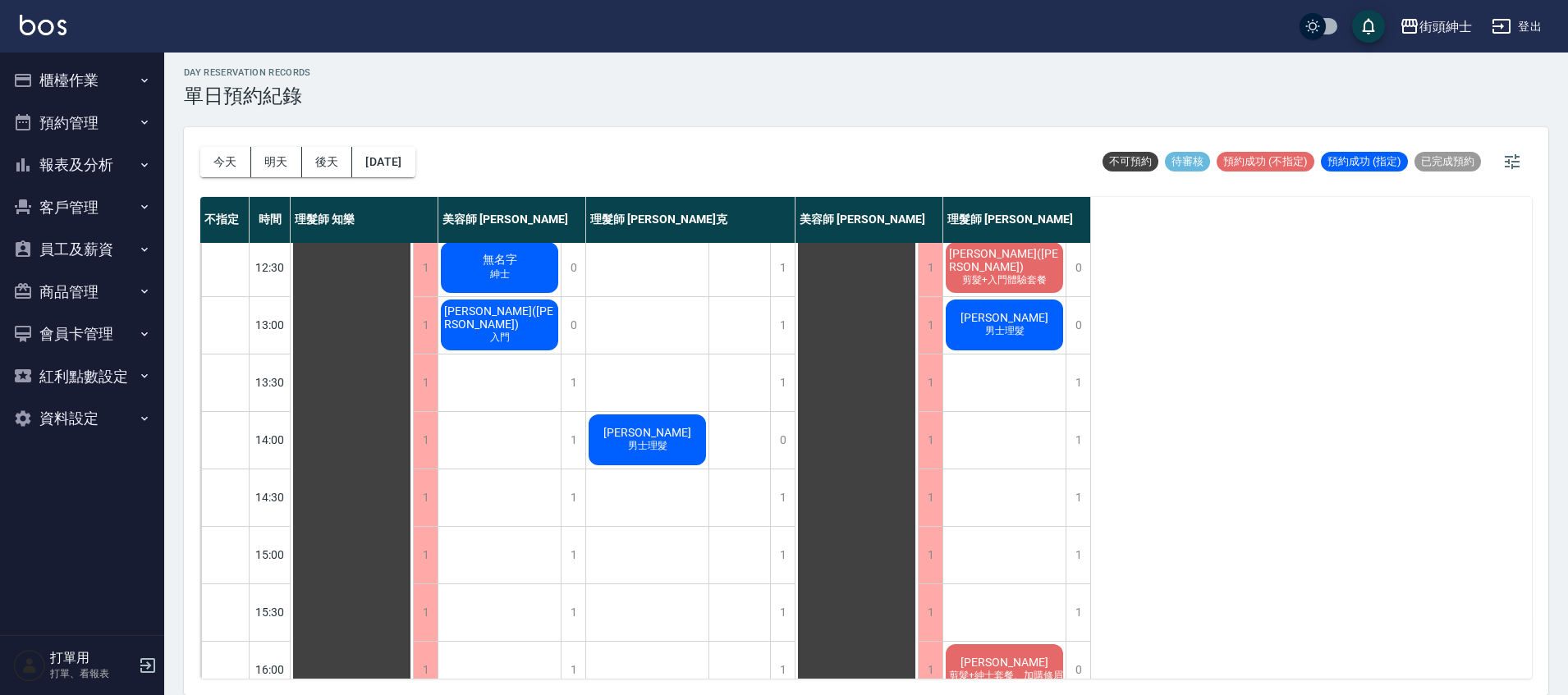
scroll to position [32, 0]
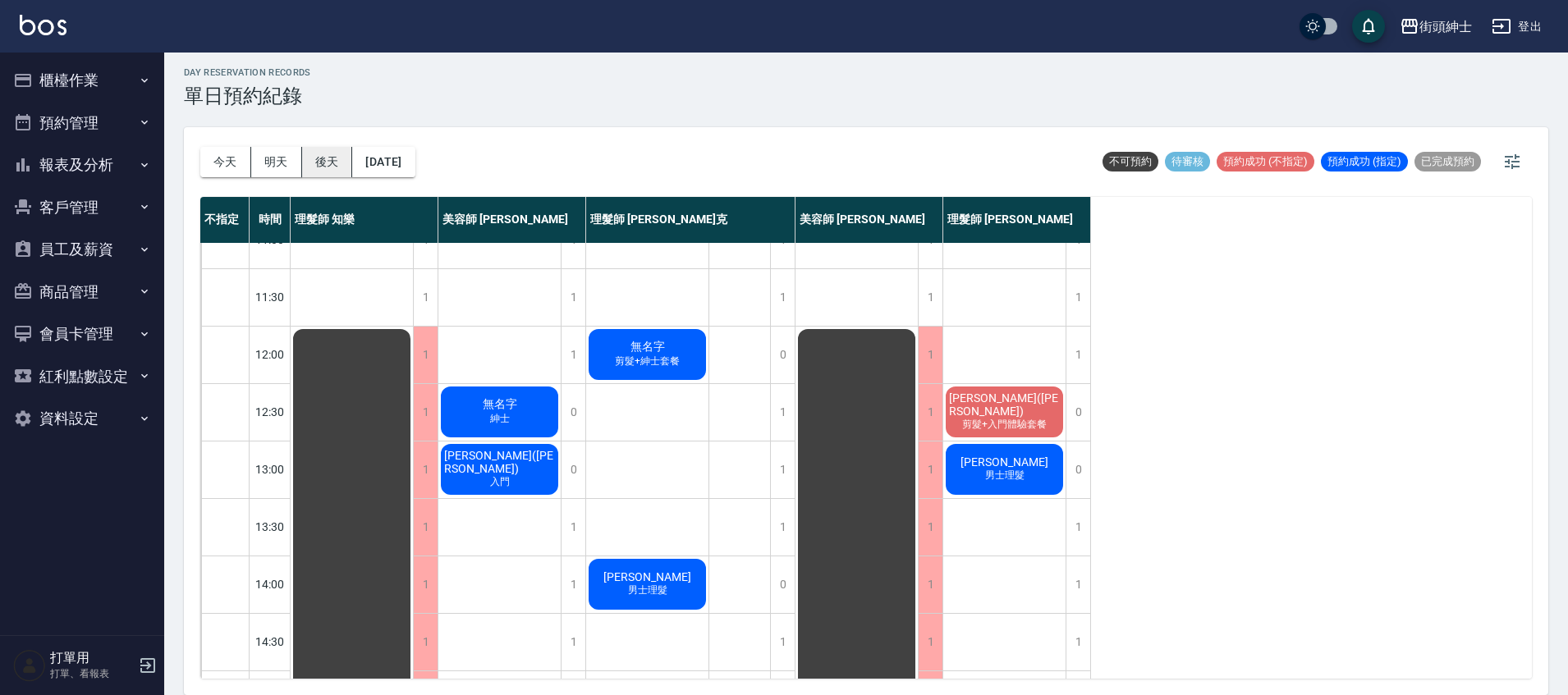
click at [315, 158] on button "後天" at bounding box center [327, 162] width 51 height 30
click at [413, 158] on button "[DATE]" at bounding box center [383, 162] width 62 height 30
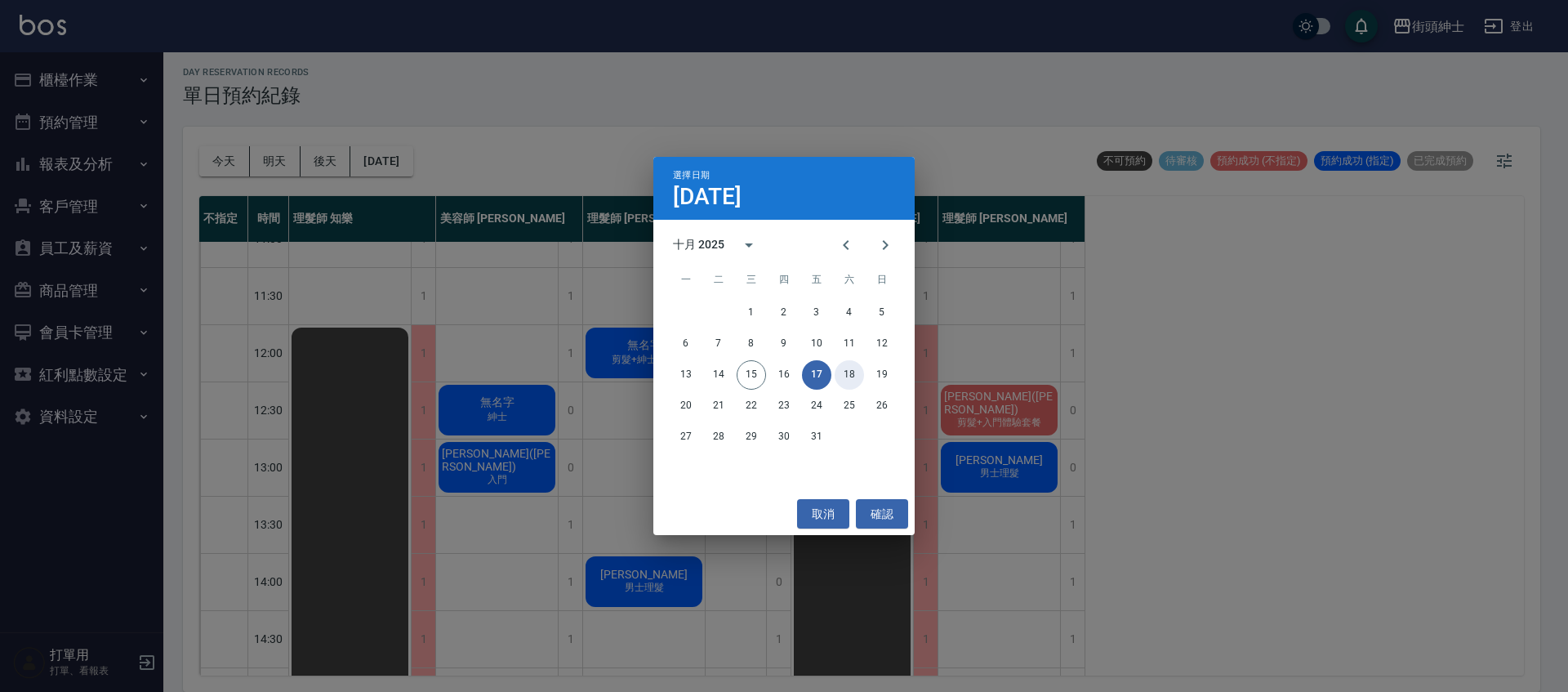
click at [848, 378] on button "18" at bounding box center [849, 374] width 29 height 29
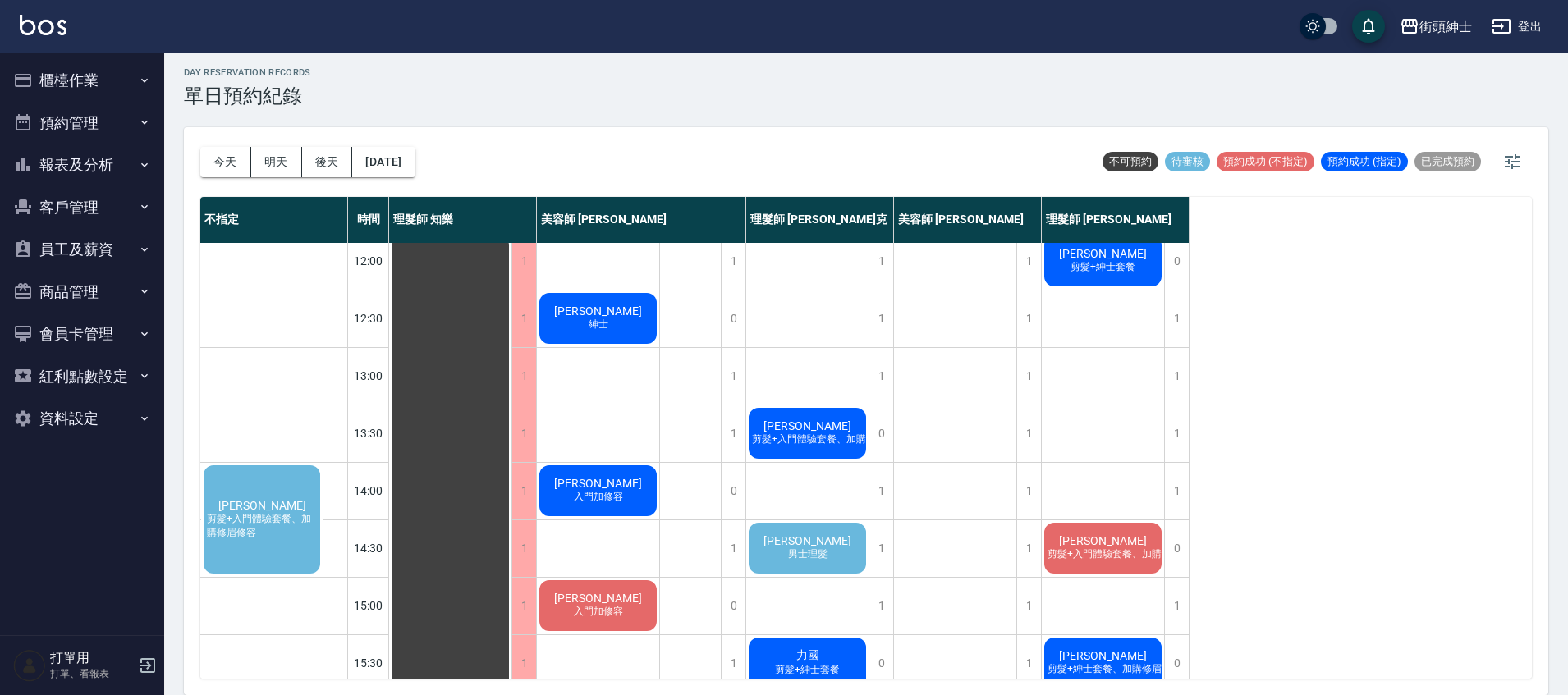
scroll to position [189, 0]
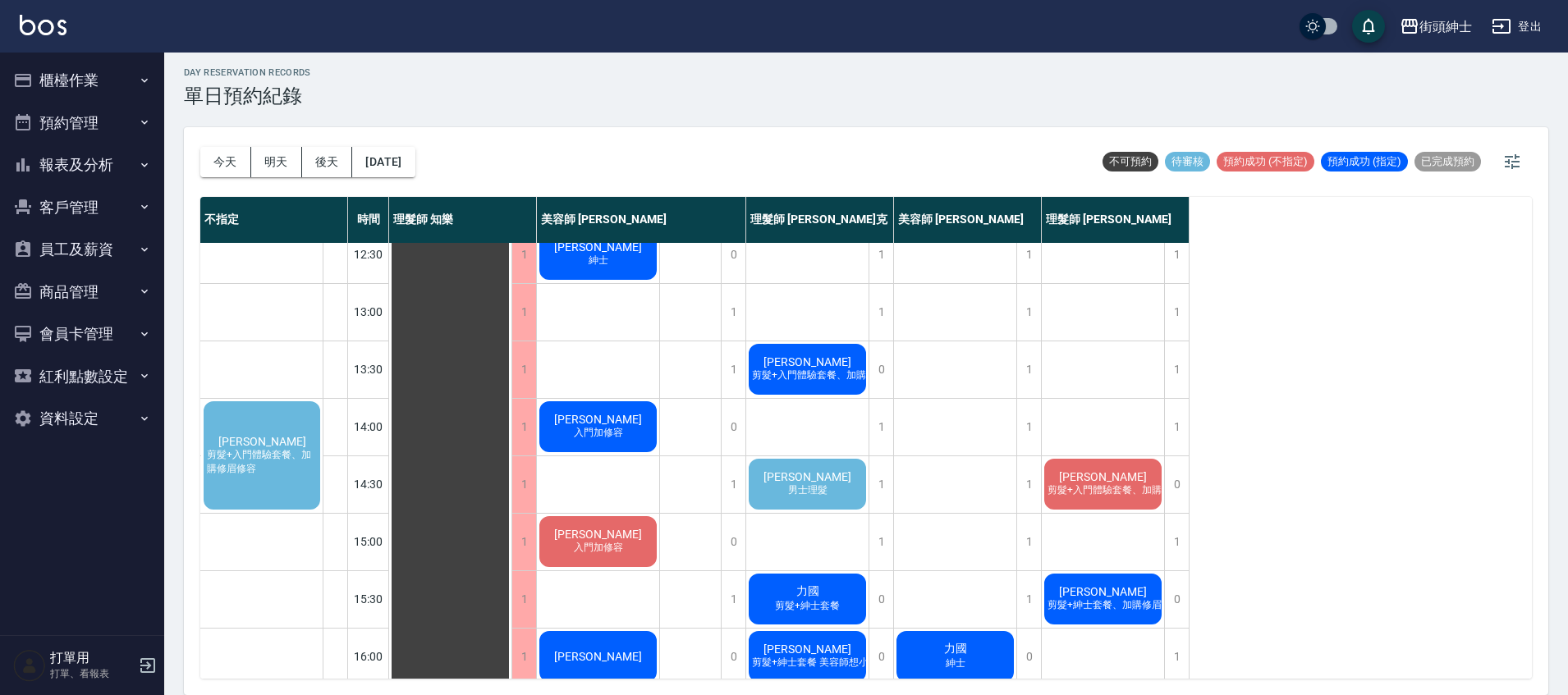
click at [827, 489] on span "男士理髮" at bounding box center [808, 491] width 46 height 14
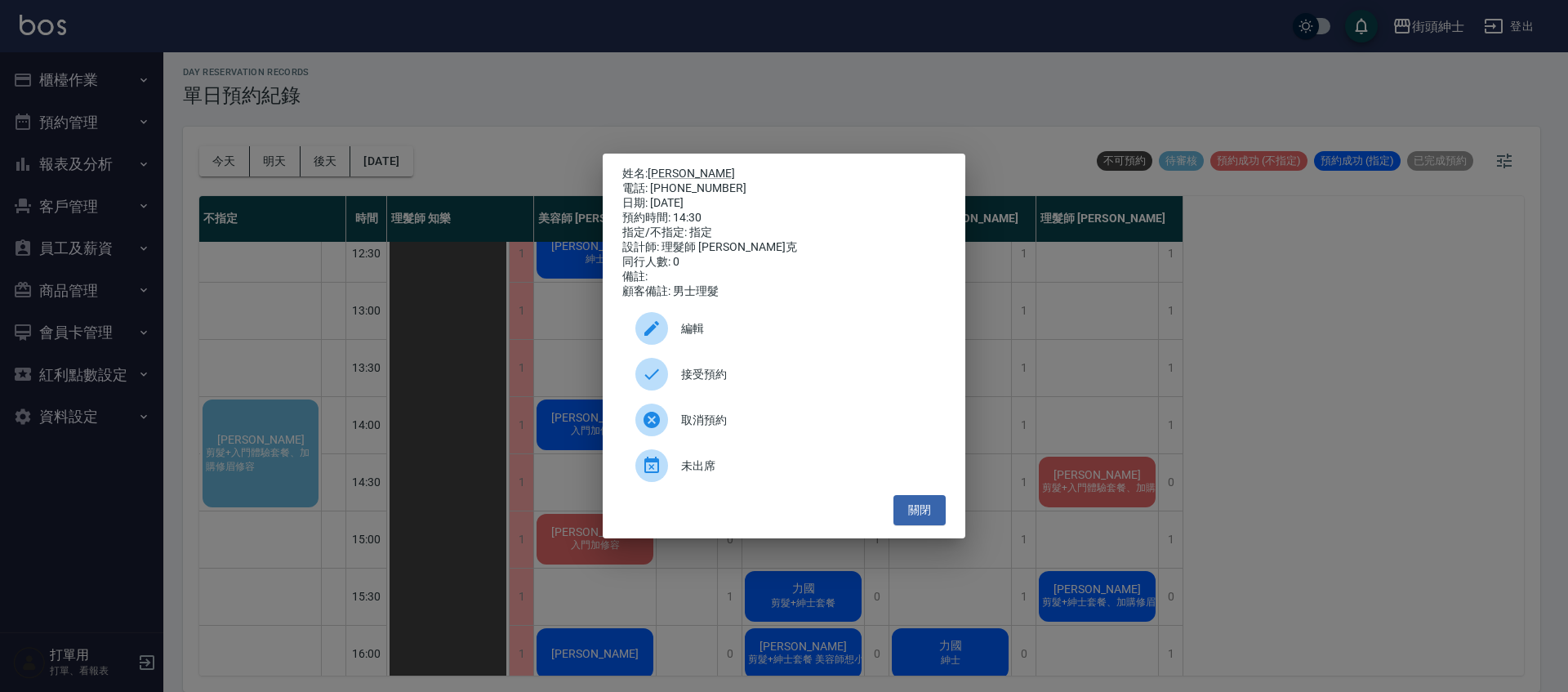
click at [795, 369] on div "接受預約" at bounding box center [784, 374] width 324 height 46
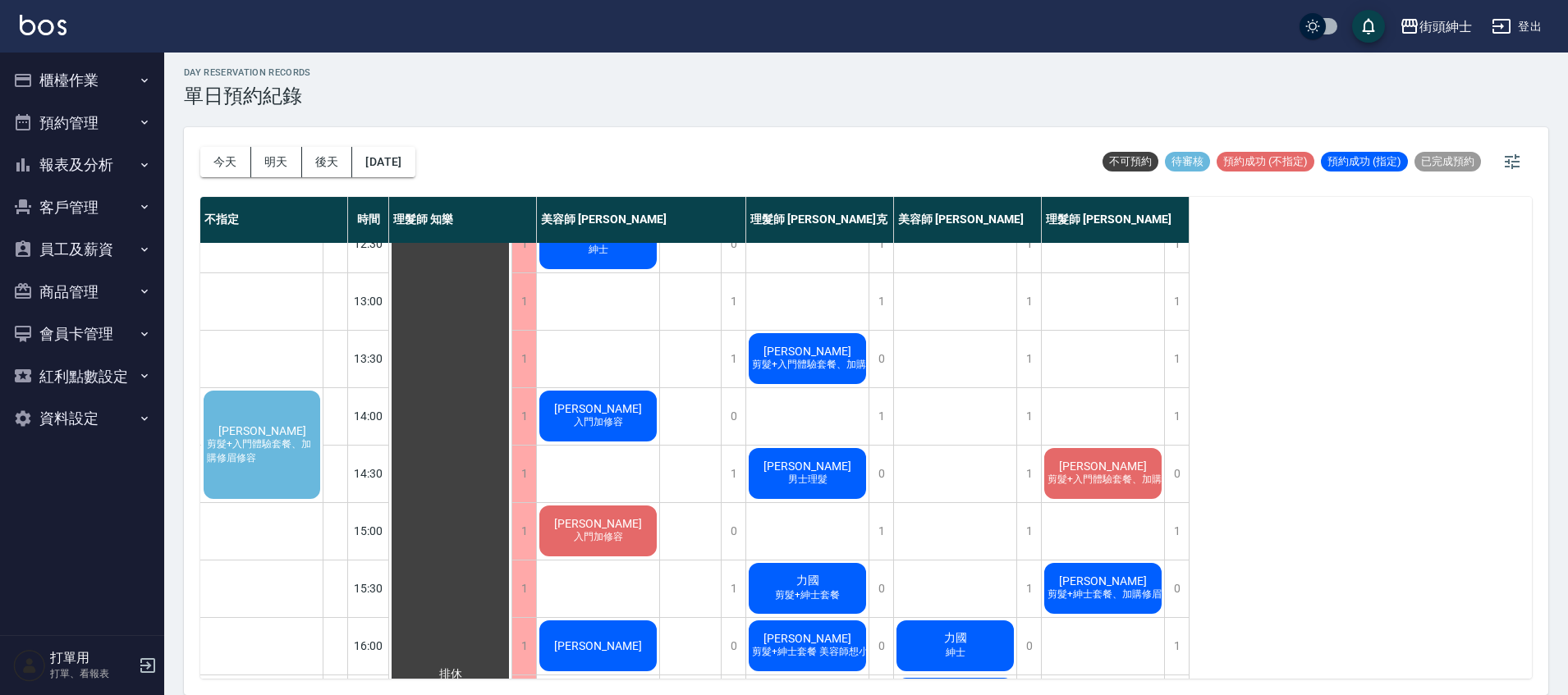
scroll to position [199, 0]
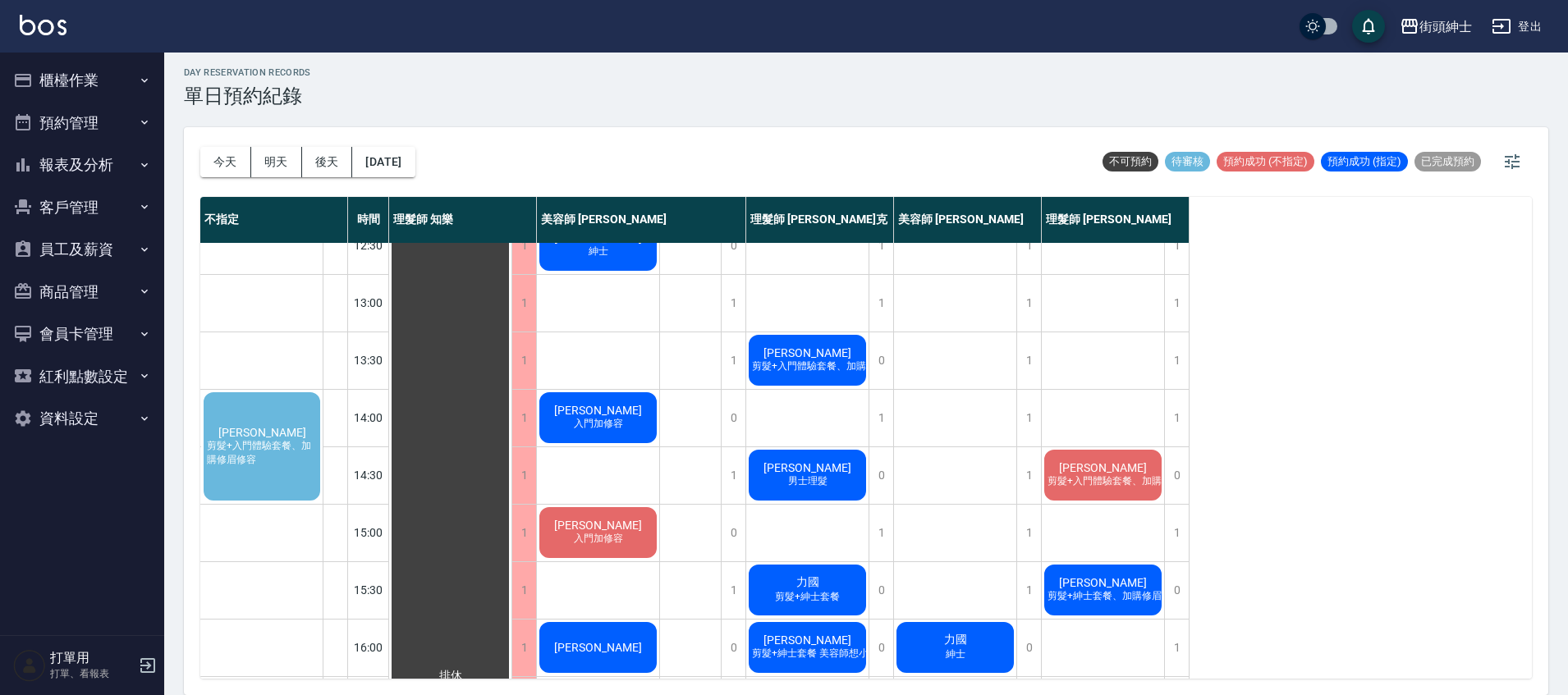
click at [295, 452] on span "剪髮+入門體驗套餐、加購修眉修容" at bounding box center [261, 452] width 116 height 28
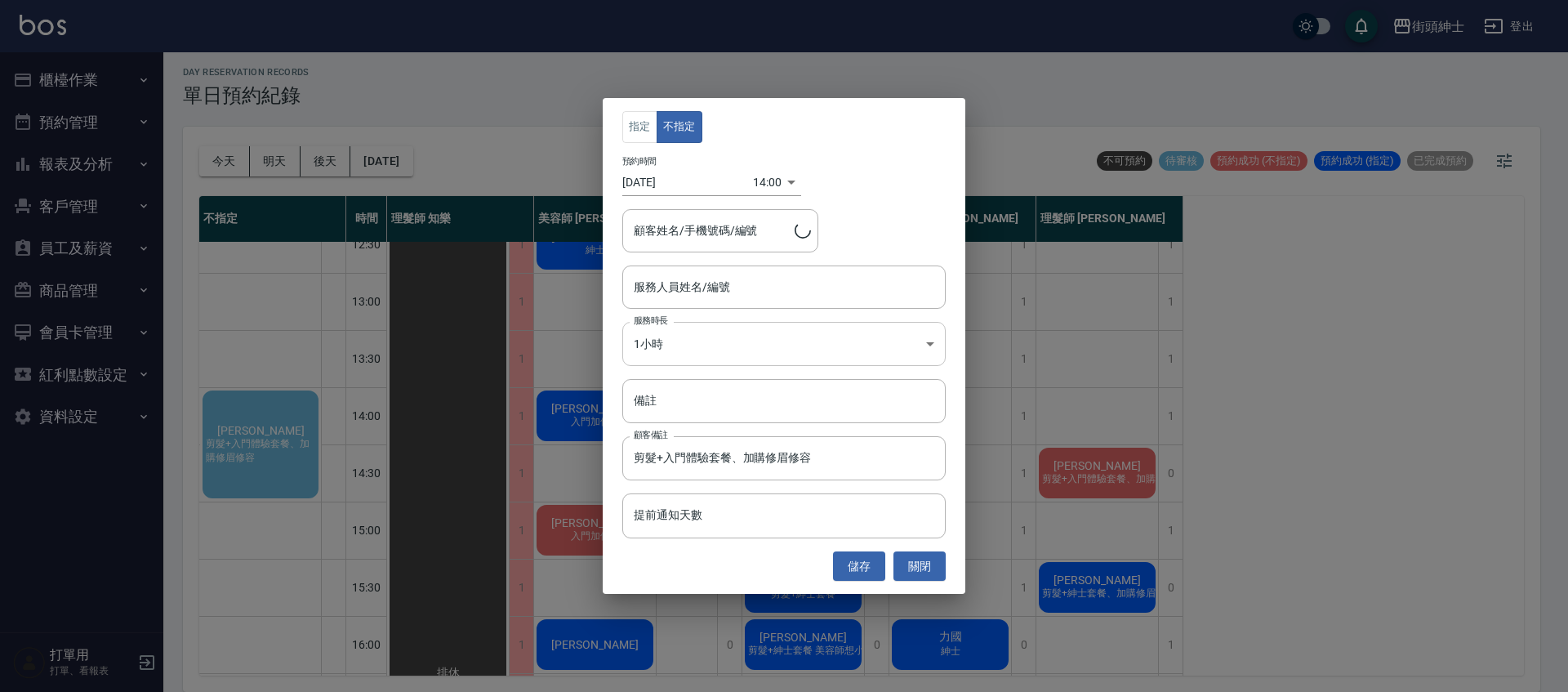
type input "李宗育/0926598128"
click at [731, 281] on input "服務人員姓名/編號" at bounding box center [784, 287] width 309 height 28
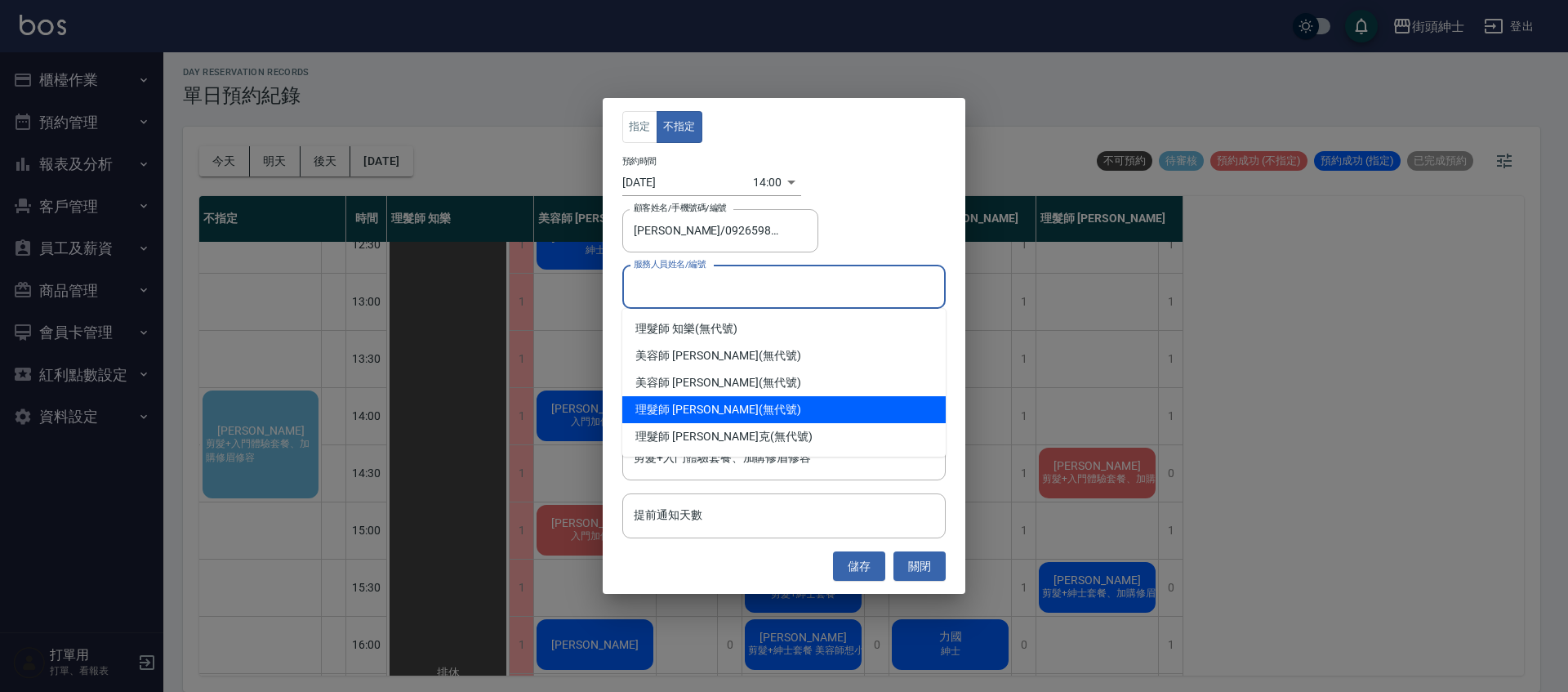
click at [703, 412] on div "理髮師 eric (無代號)" at bounding box center [784, 410] width 324 height 27
type input "理髮師 eric(無代號)"
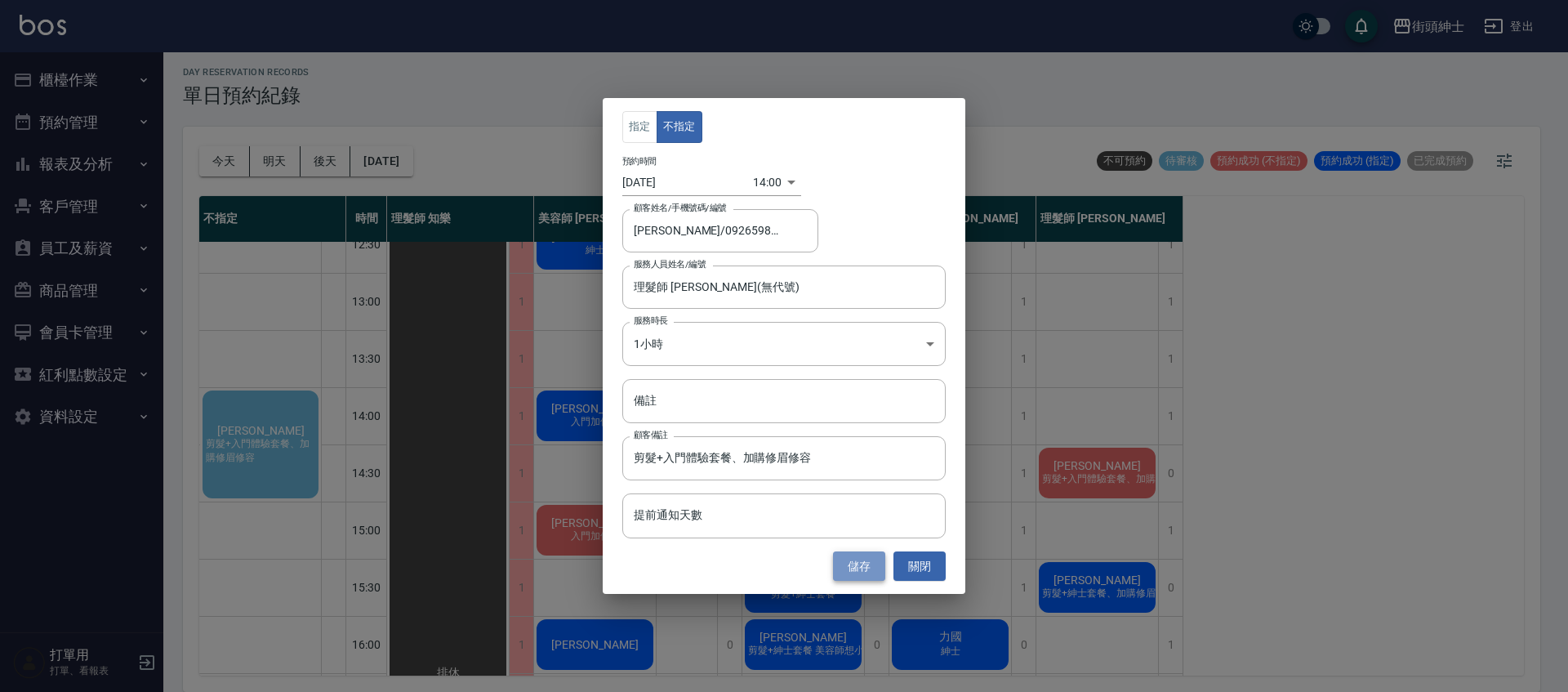
click at [853, 570] on button "儲存" at bounding box center [859, 566] width 52 height 30
click at [853, 570] on div "儲存 關閉" at bounding box center [784, 566] width 324 height 30
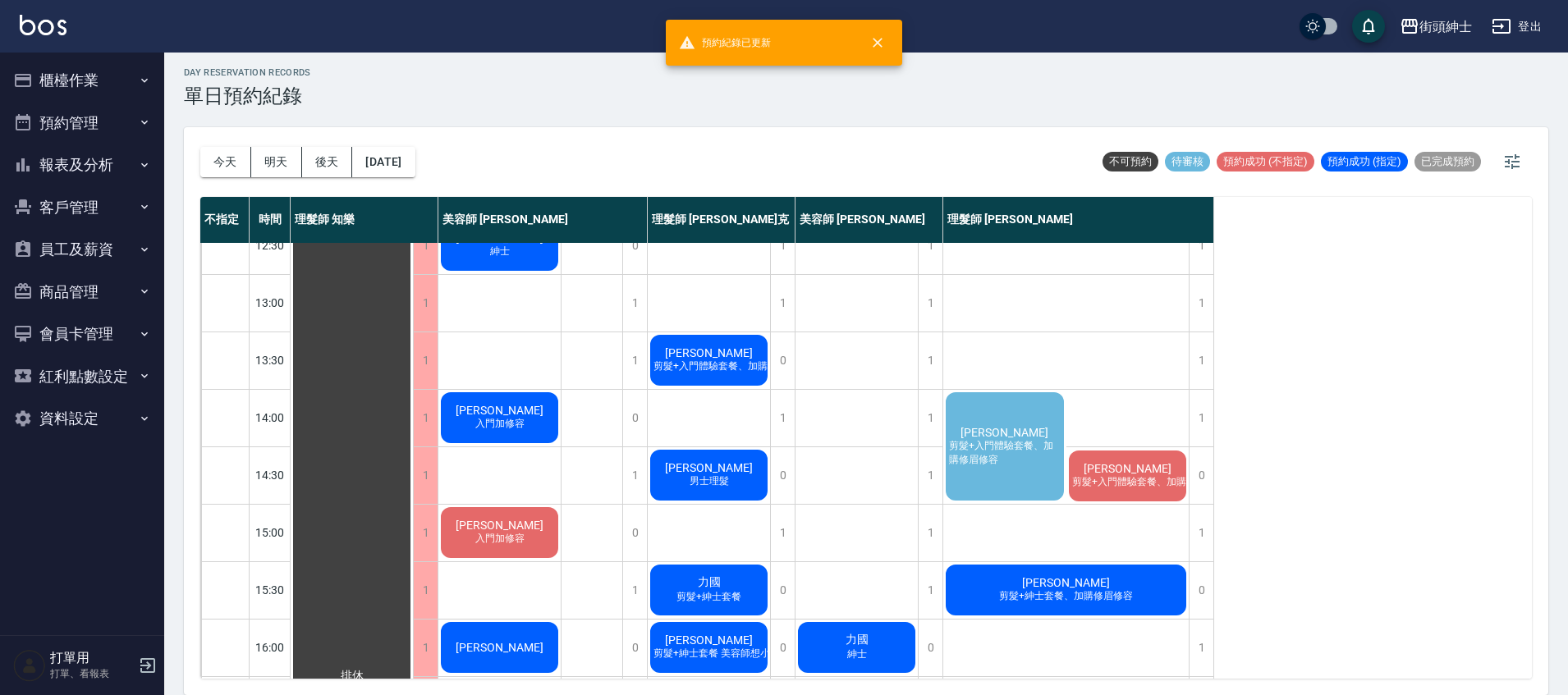
click at [1025, 436] on div "李宗育 剪髮+入門體驗套餐、加購修眉修容" at bounding box center [1004, 446] width 124 height 113
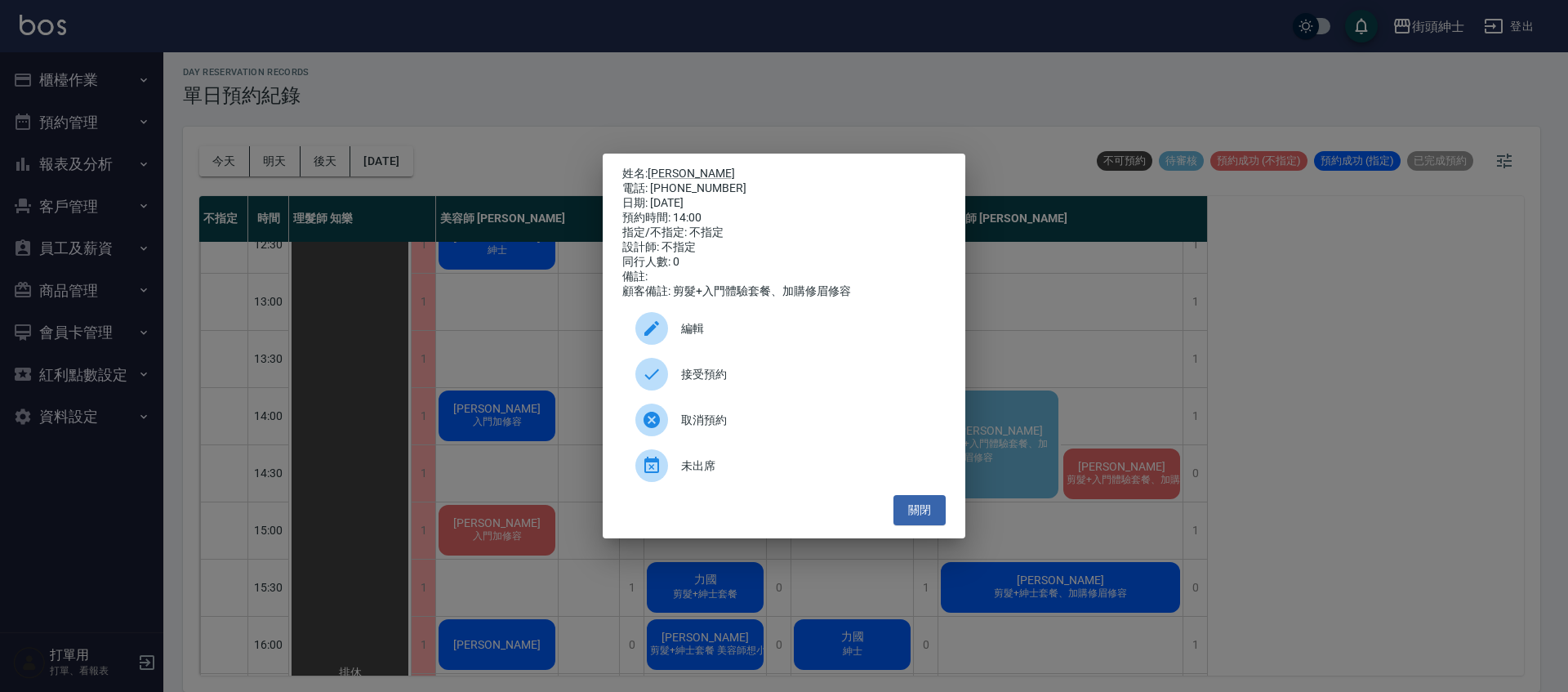
click at [737, 324] on div "編輯" at bounding box center [784, 328] width 324 height 46
click at [737, 324] on body "街頭紳士 登出 櫃檯作業 打帳單 帳單列表 營業儀表板 現金收支登錄 材料自購登錄 每日結帳 排班表 現場電腦打卡 預約管理 預約管理 單日預約紀錄 單週預約…" at bounding box center [784, 343] width 1568 height 697
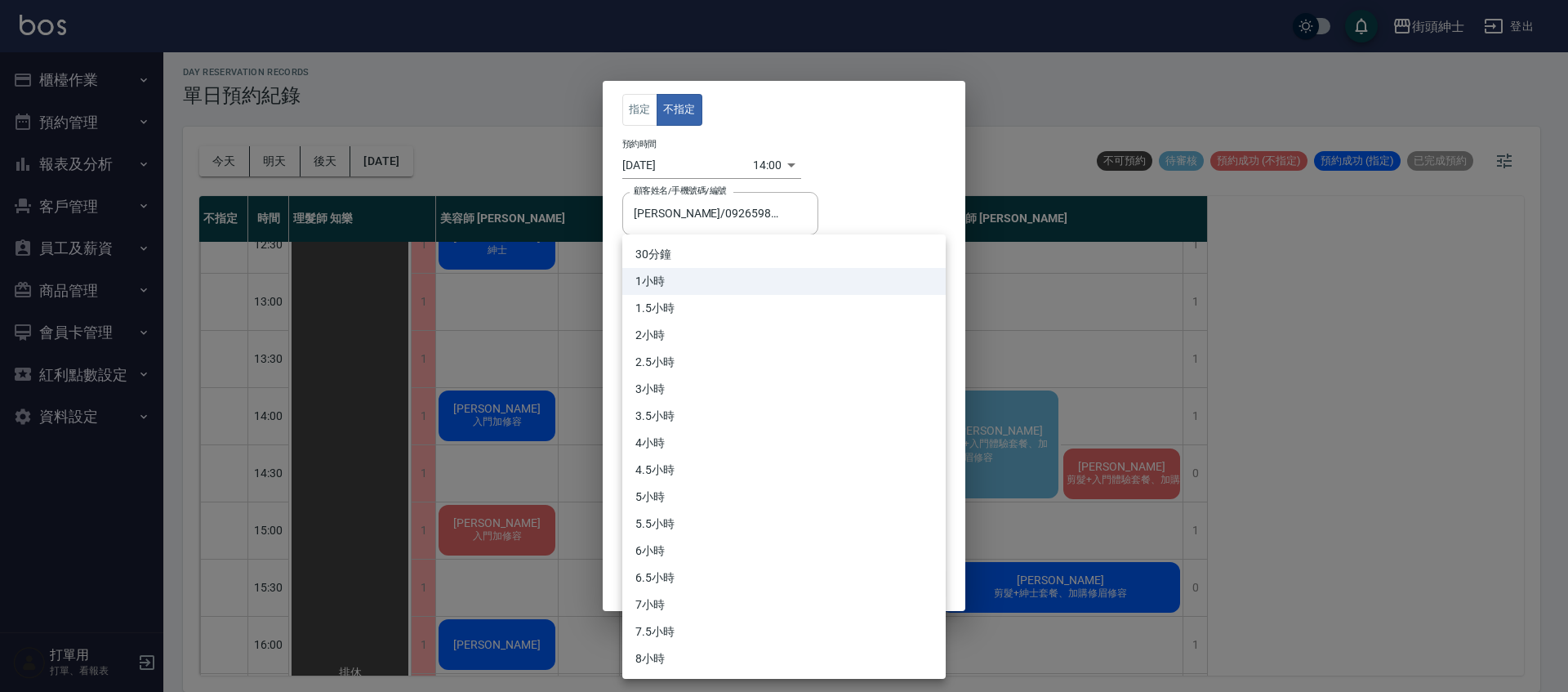
click at [713, 243] on li "30分鐘" at bounding box center [784, 254] width 324 height 27
type input "1"
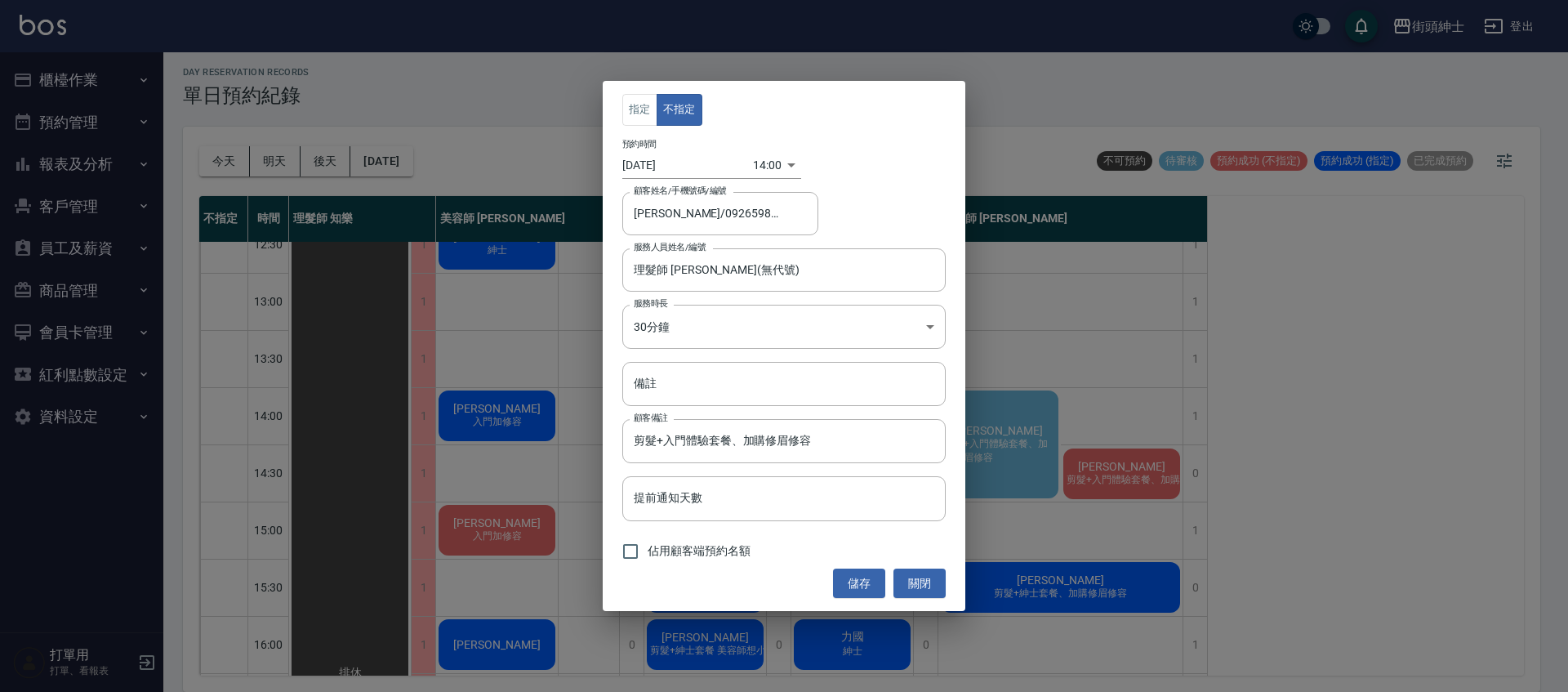
click at [651, 553] on span "佔用顧客端預約名額" at bounding box center [699, 550] width 103 height 17
click at [647, 553] on input "佔用顧客端預約名額" at bounding box center [631, 551] width 34 height 35
checkbox input "true"
click at [856, 581] on button "儲存" at bounding box center [859, 584] width 52 height 30
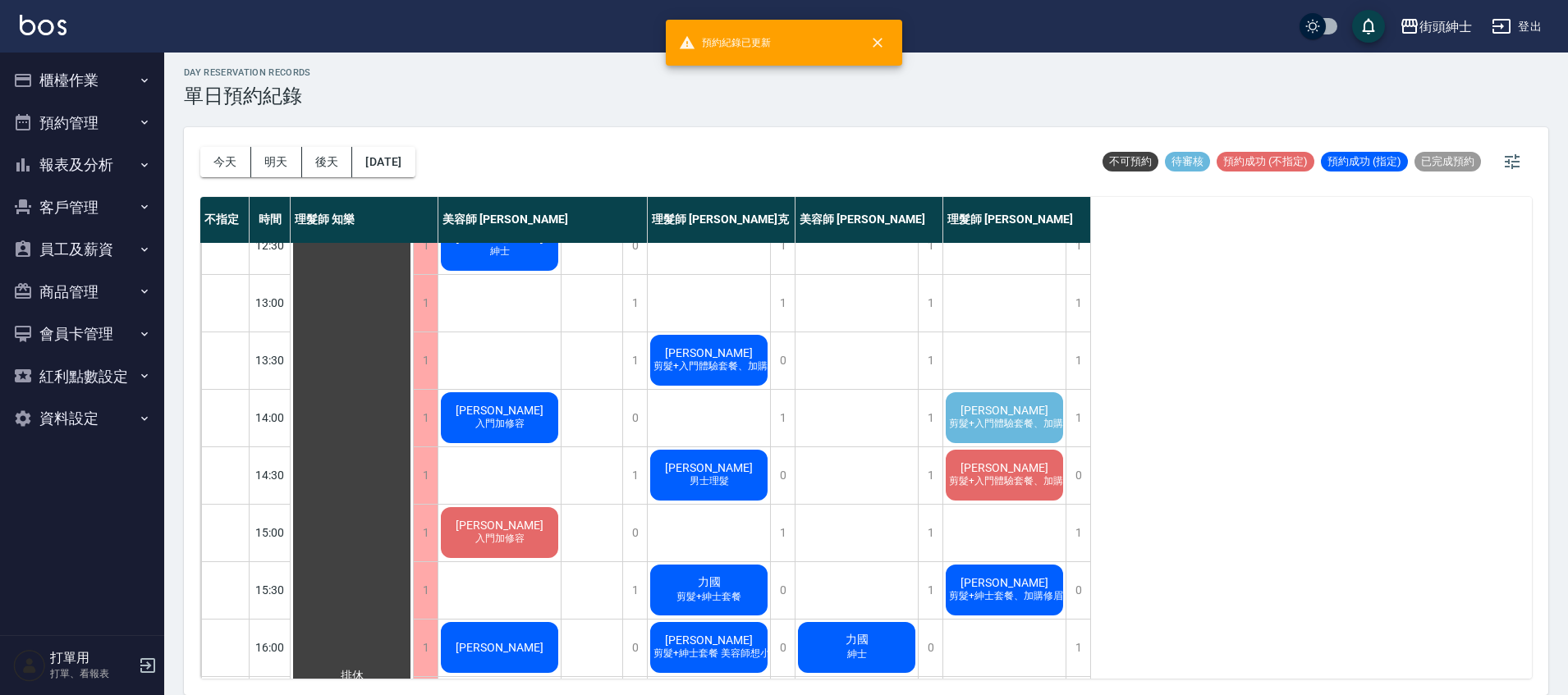
click at [1026, 411] on div "李宗育 剪髮+入門體驗套餐、加購修眉修容" at bounding box center [1004, 418] width 123 height 56
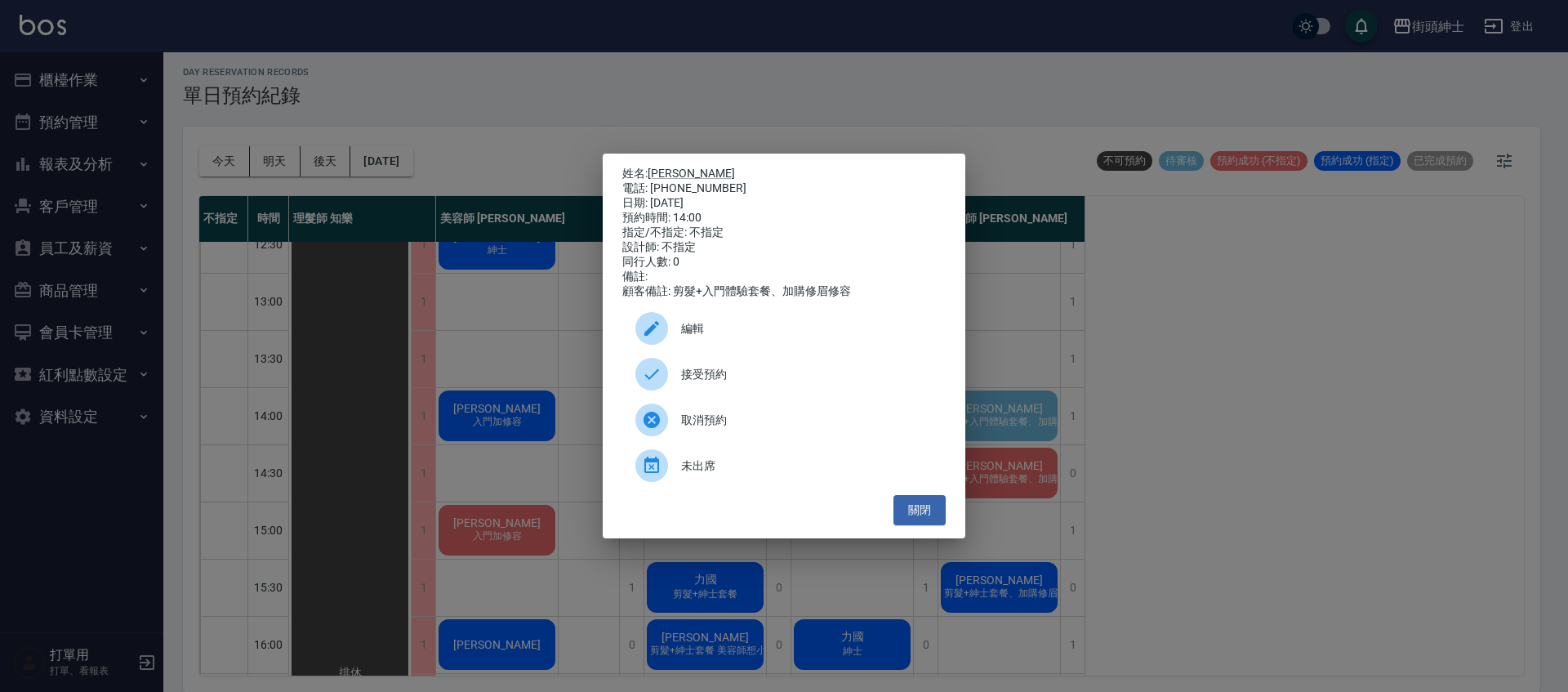
click at [784, 381] on span "接受預約" at bounding box center [807, 374] width 251 height 17
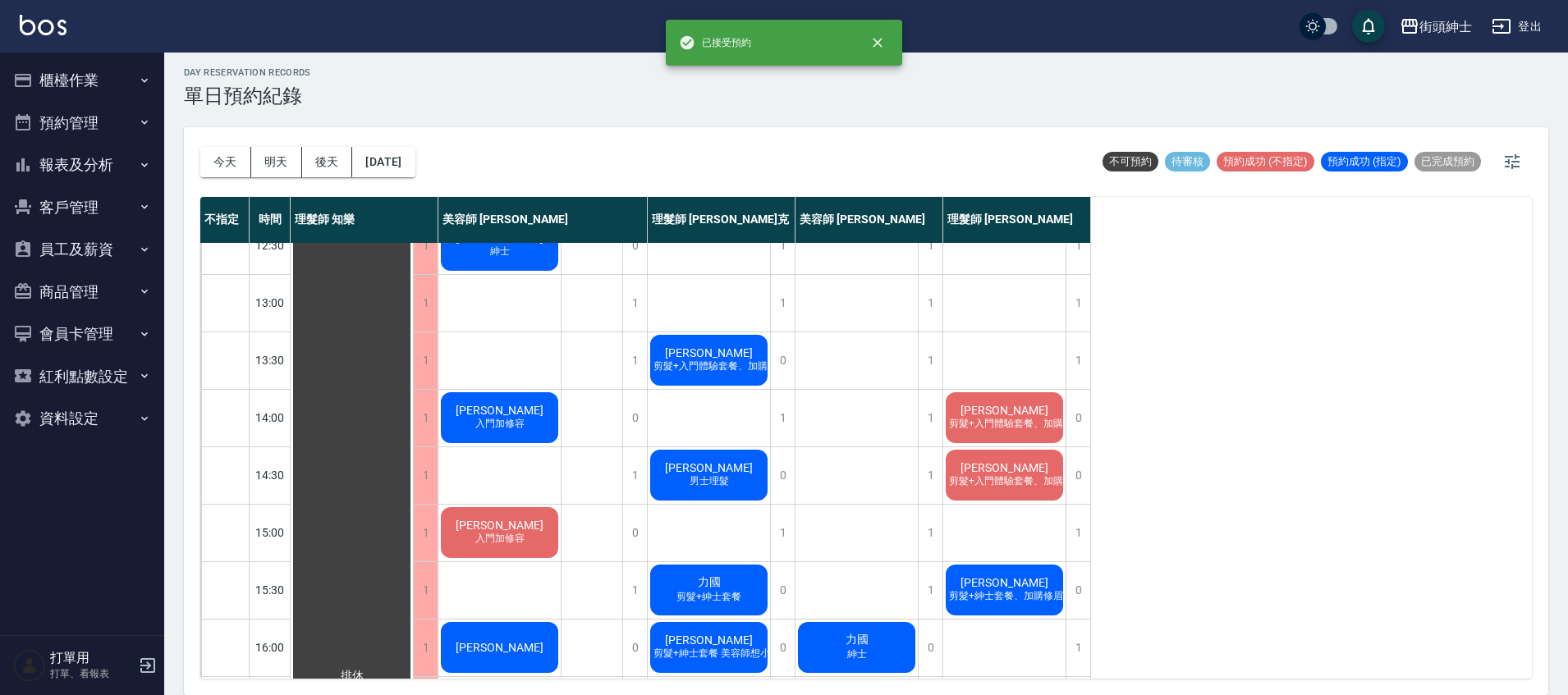
click at [1028, 418] on span "剪髮+入門體驗套餐、加購修眉修容" at bounding box center [1026, 424] width 160 height 14
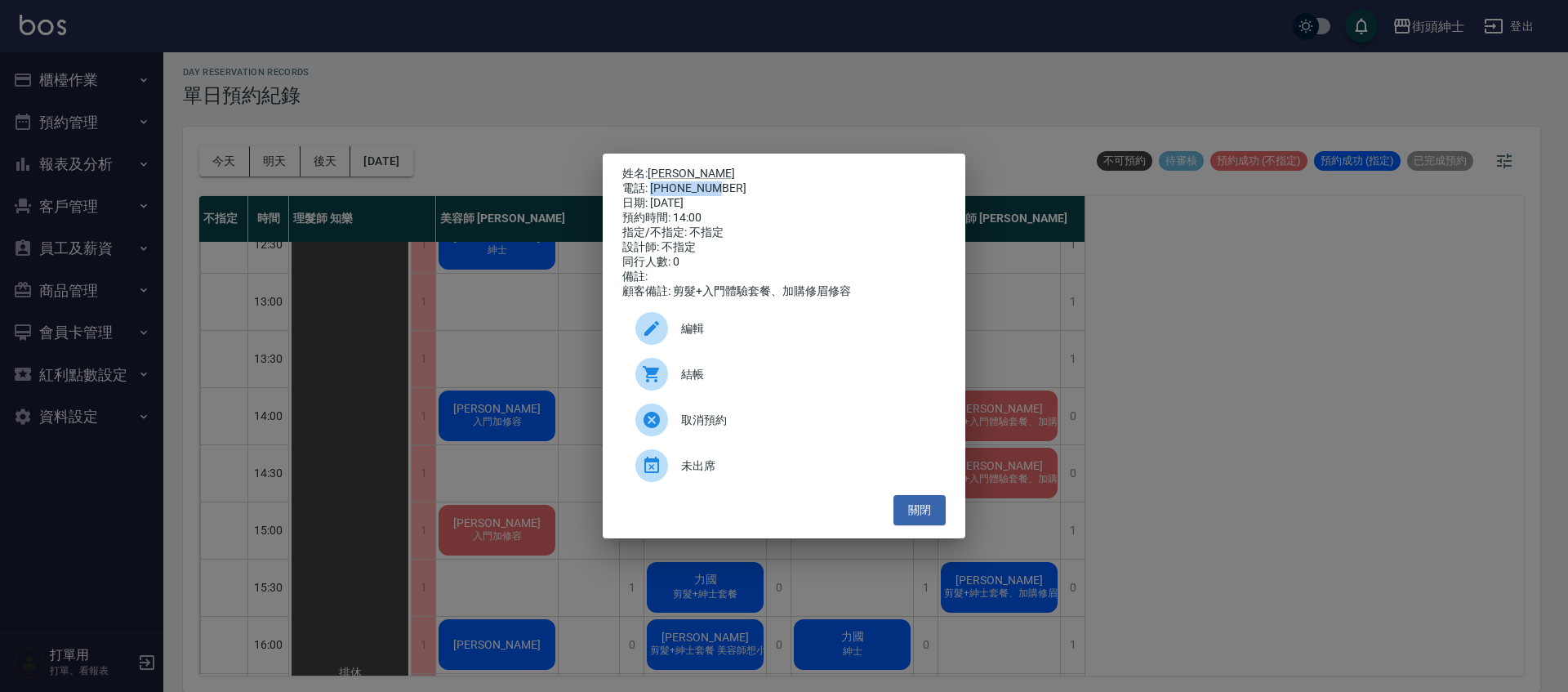
drag, startPoint x: 651, startPoint y: 184, endPoint x: 717, endPoint y: 181, distance: 66.1
click at [717, 181] on div "電話: 0926598128" at bounding box center [784, 188] width 324 height 15
copy div "0926598128"
click at [465, 442] on div "姓名: 李宗育 電話: 0926598128 日期: 2025/10/18 預約時間: 14:00 指定/不指定: 不指定 設計師: 不指定 同行人數: 0 …" at bounding box center [784, 346] width 1568 height 692
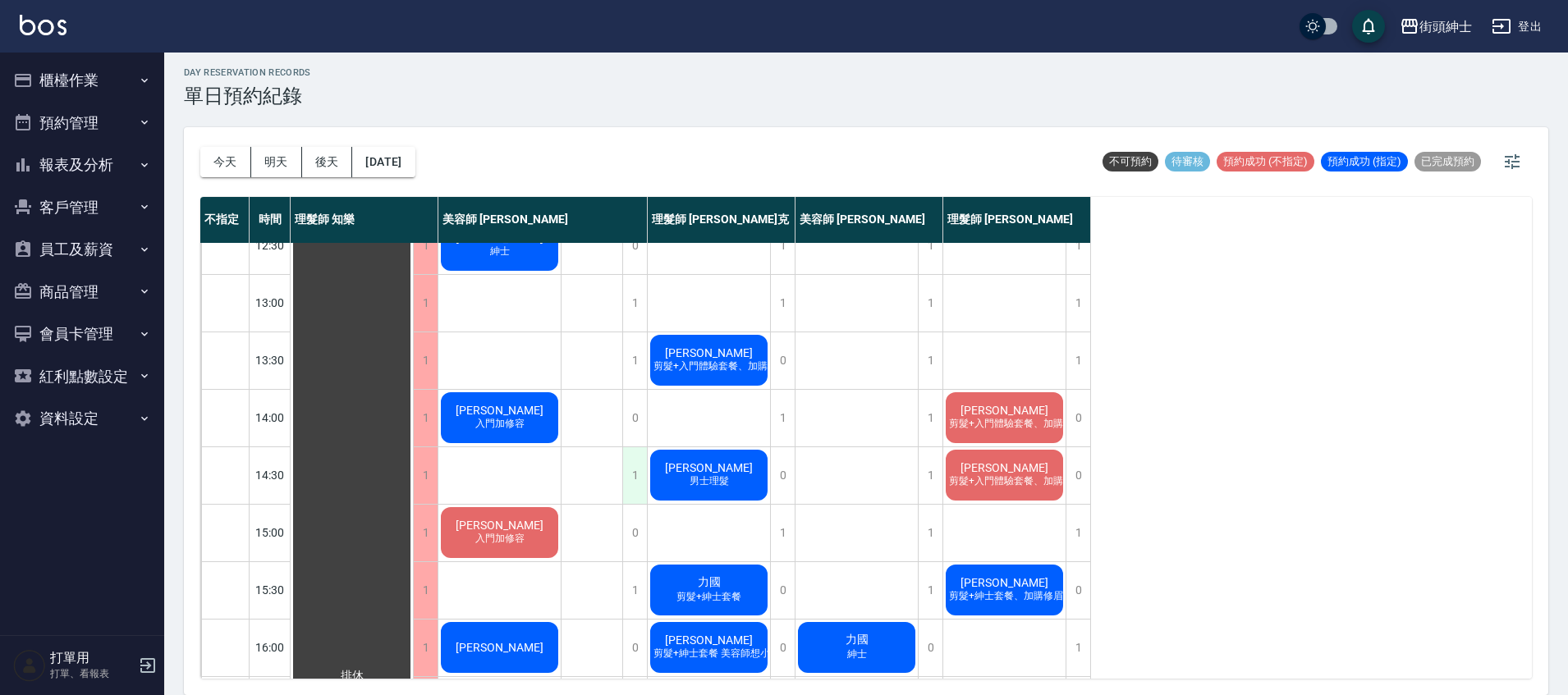
click at [633, 477] on div "1" at bounding box center [635, 475] width 25 height 57
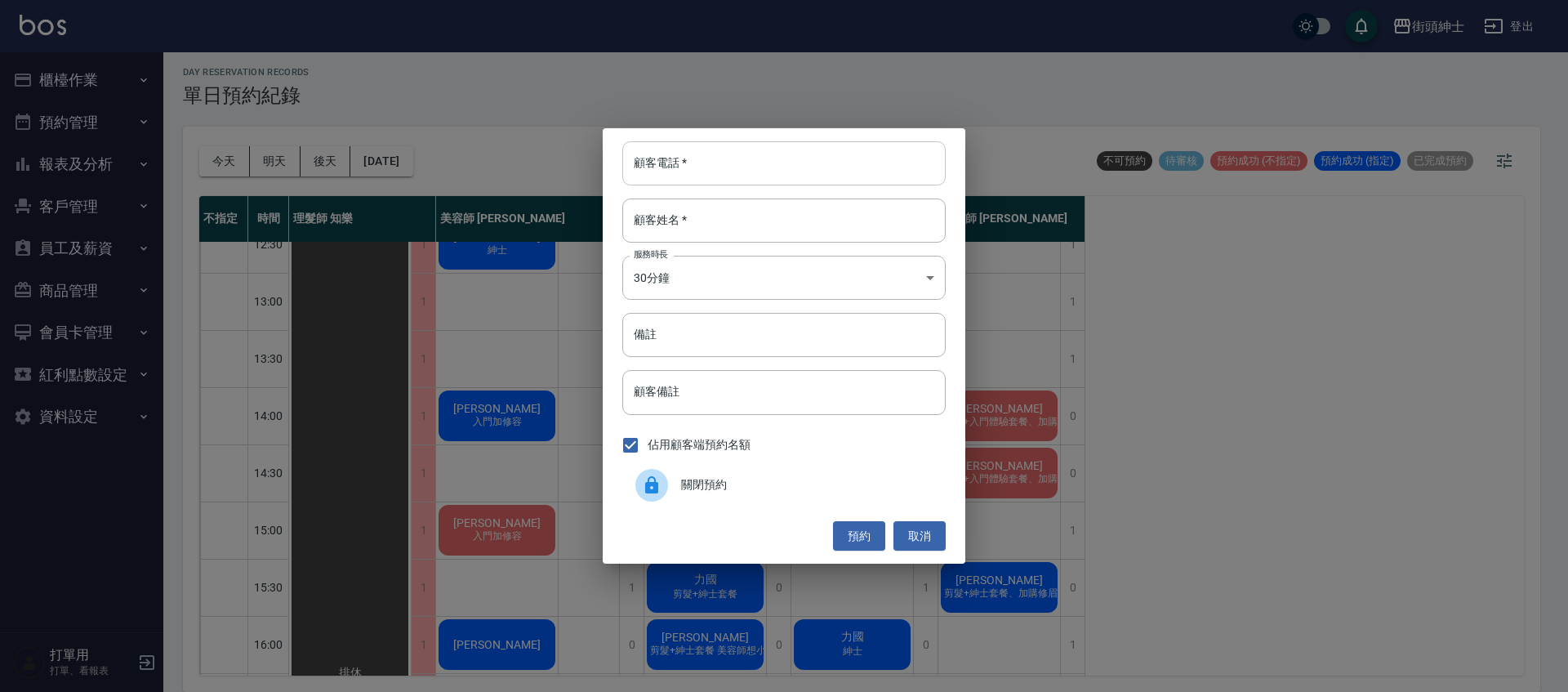
click at [694, 154] on input "顧客電話   *" at bounding box center [784, 164] width 324 height 44
paste input "0926598128"
type input "0926598128"
click at [752, 228] on input "顧客姓名   *" at bounding box center [784, 220] width 324 height 44
click at [728, 333] on input "備註" at bounding box center [784, 335] width 324 height 44
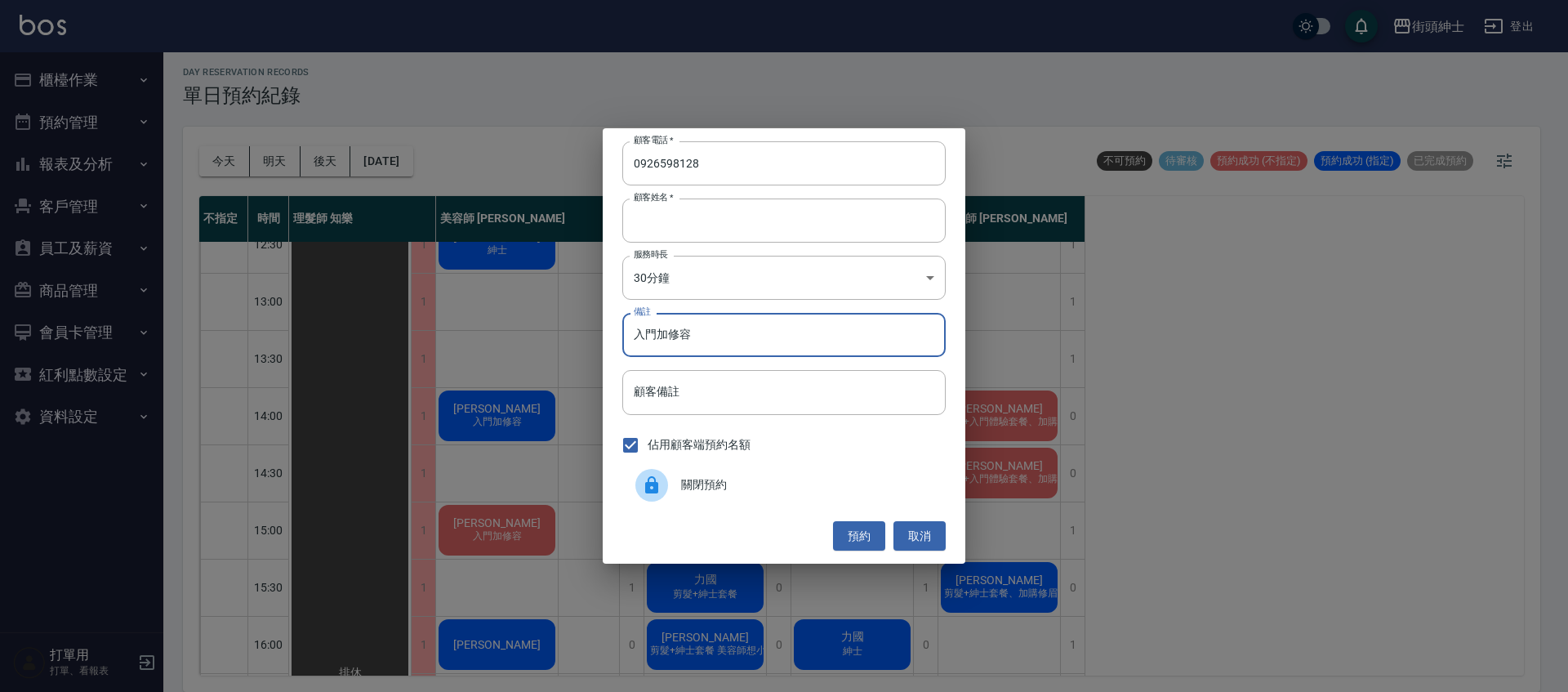
type input "入門加修容"
click at [875, 536] on button "預約" at bounding box center [859, 536] width 52 height 30
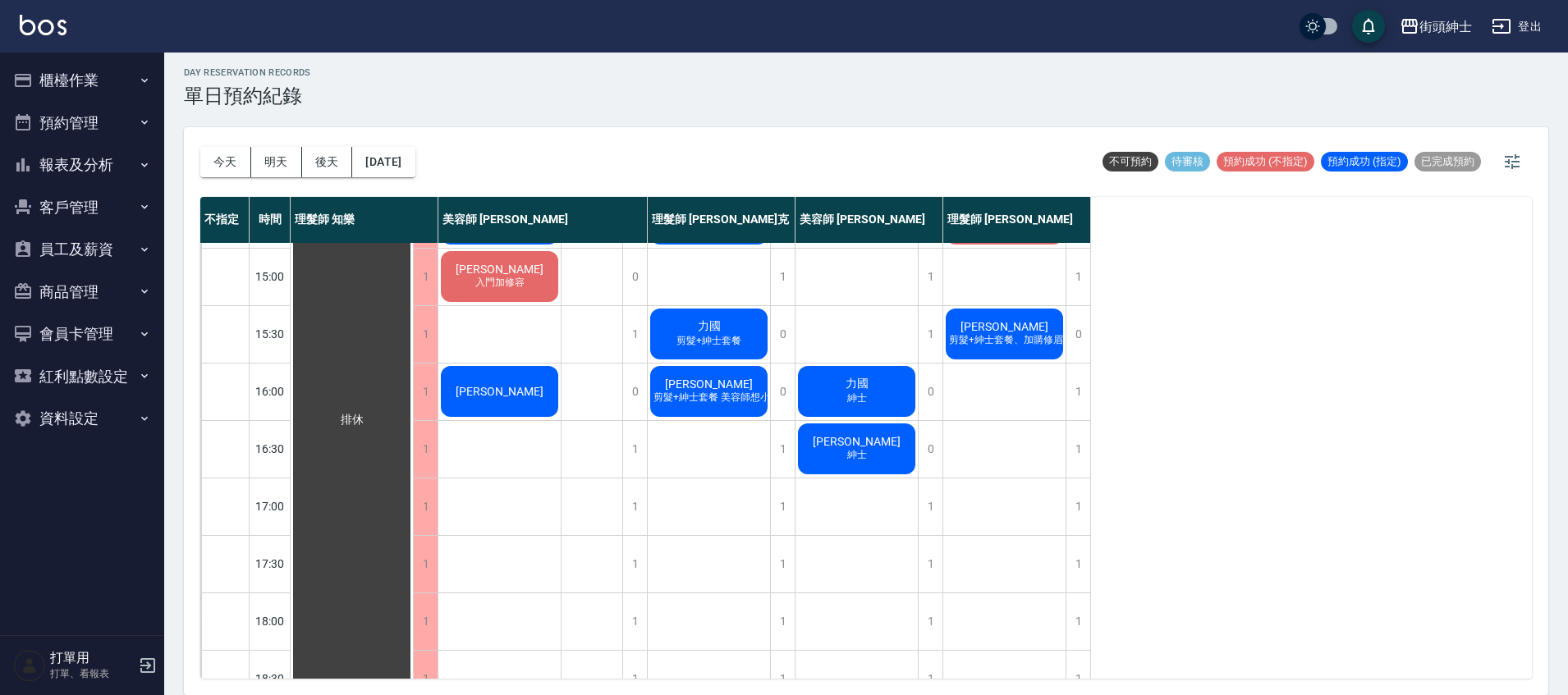
scroll to position [198, 0]
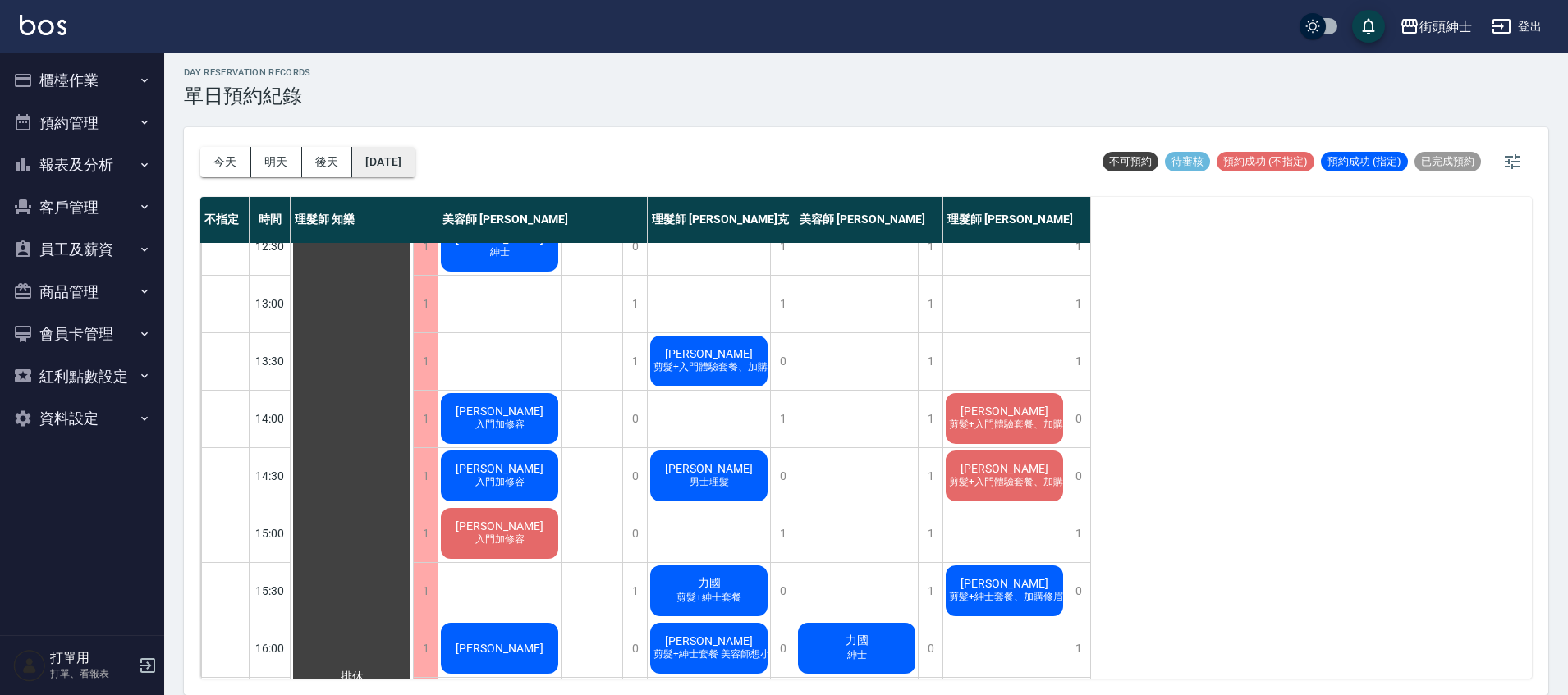
click at [394, 162] on button "2025/10/18" at bounding box center [383, 162] width 62 height 30
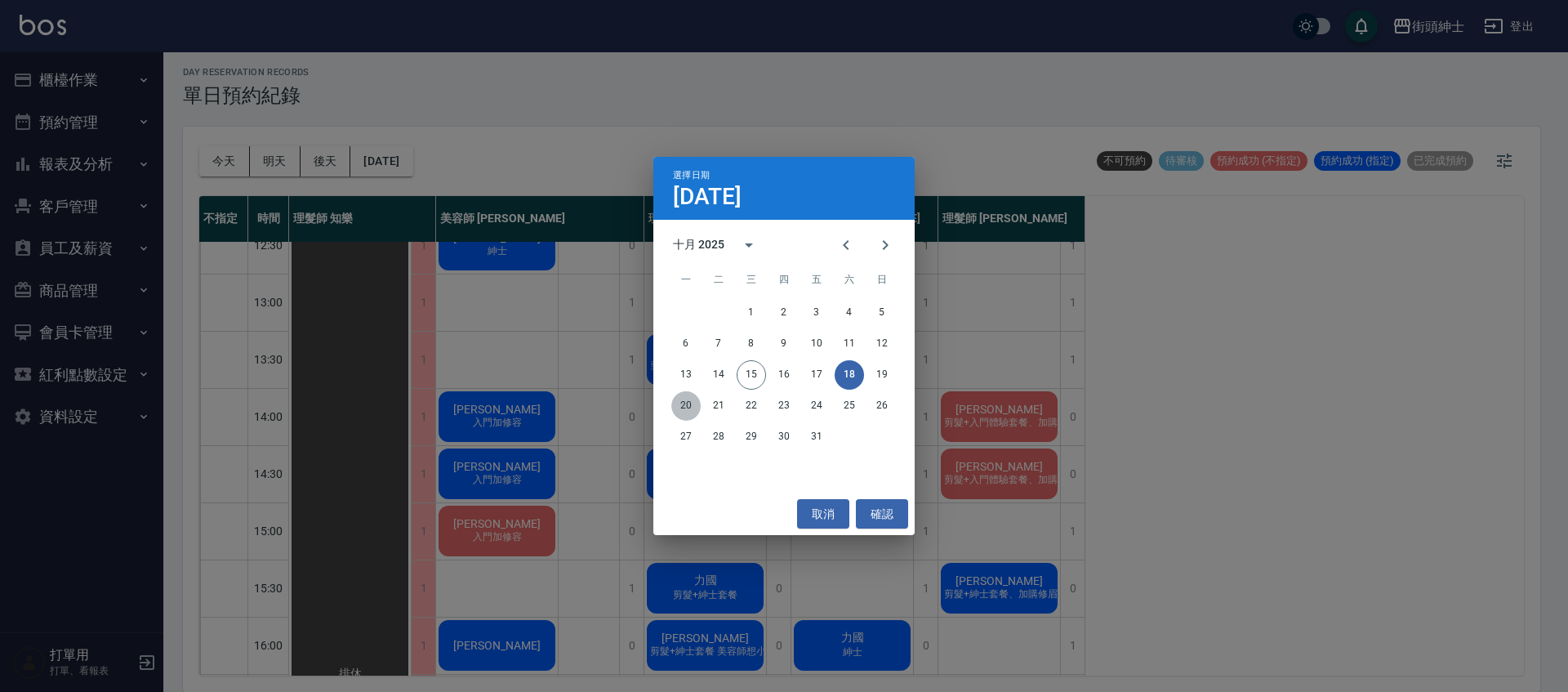
click at [686, 407] on button "20" at bounding box center [685, 405] width 29 height 29
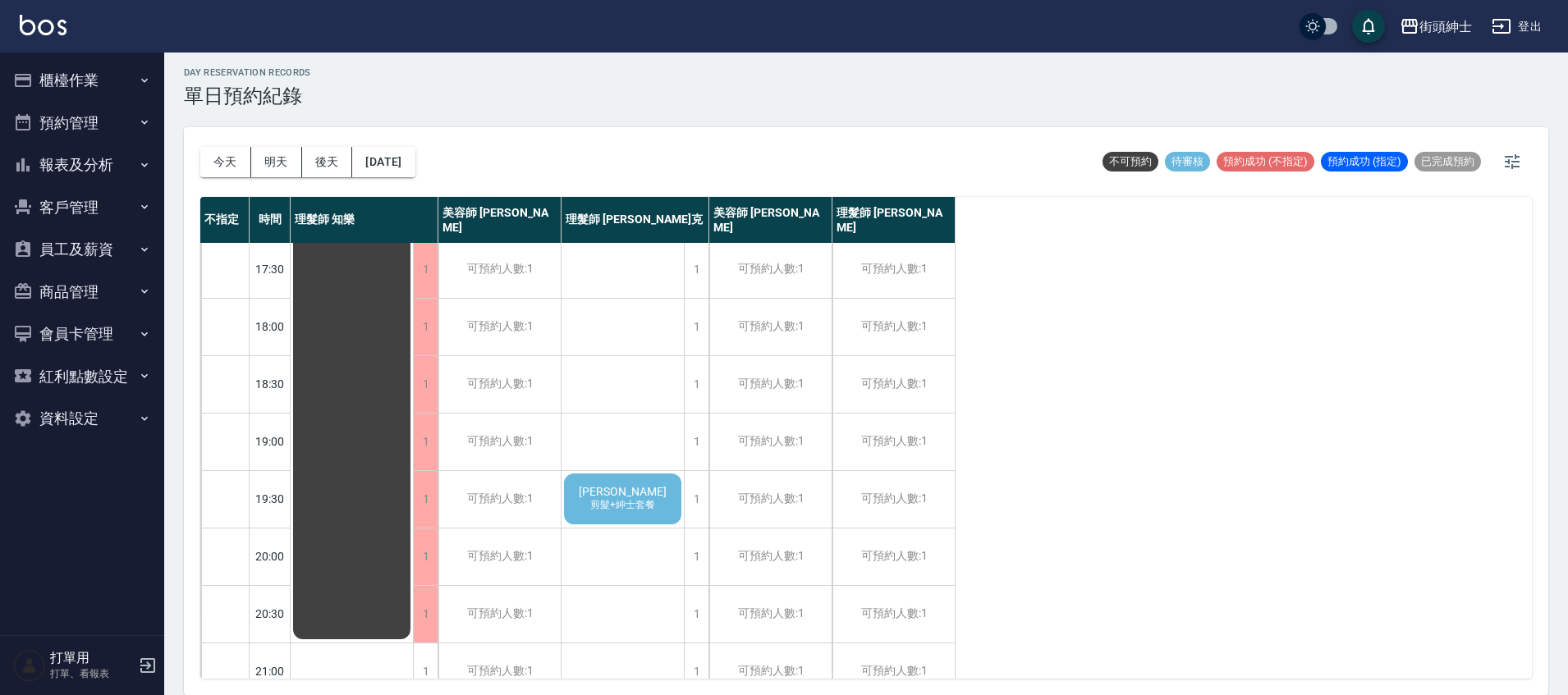
scroll to position [784, 0]
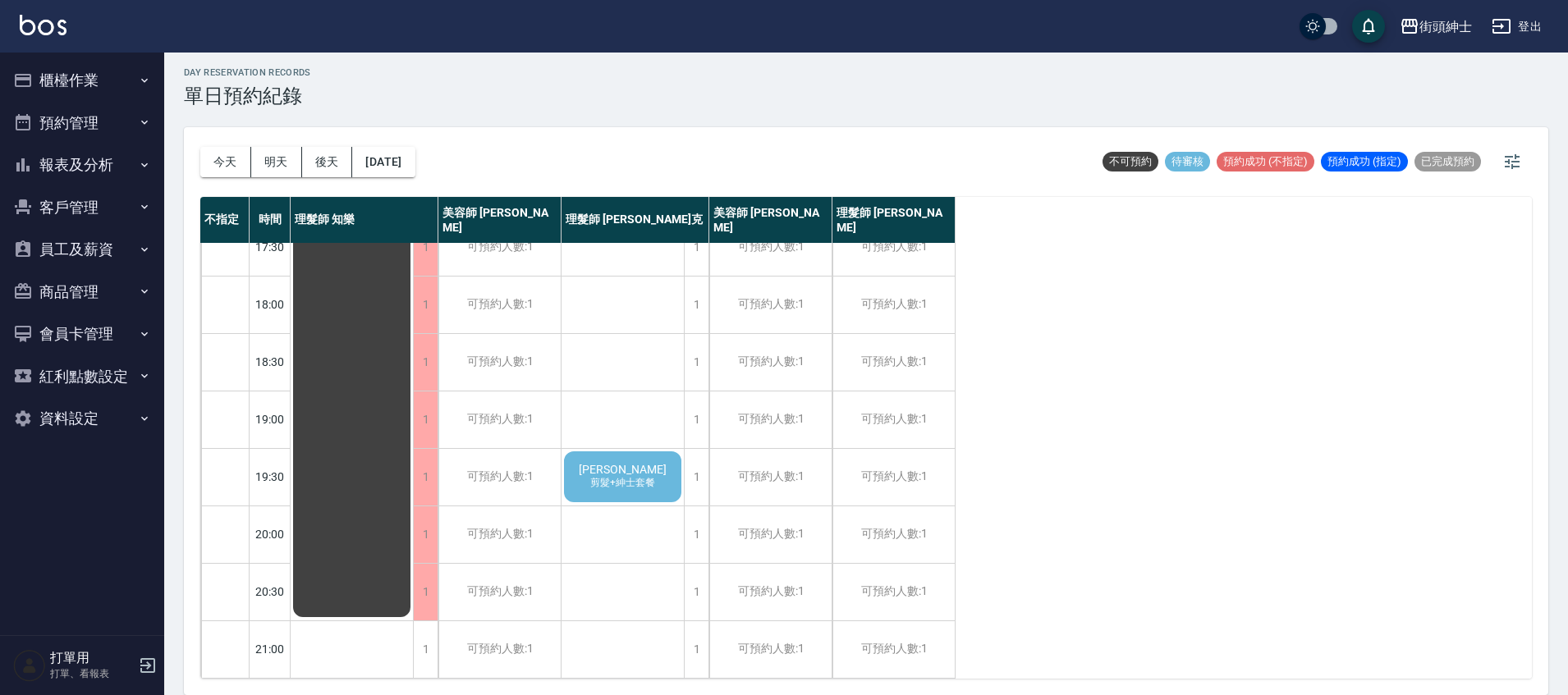
click at [661, 469] on div "翁毓翔 剪髮+紳士套餐" at bounding box center [623, 476] width 123 height 56
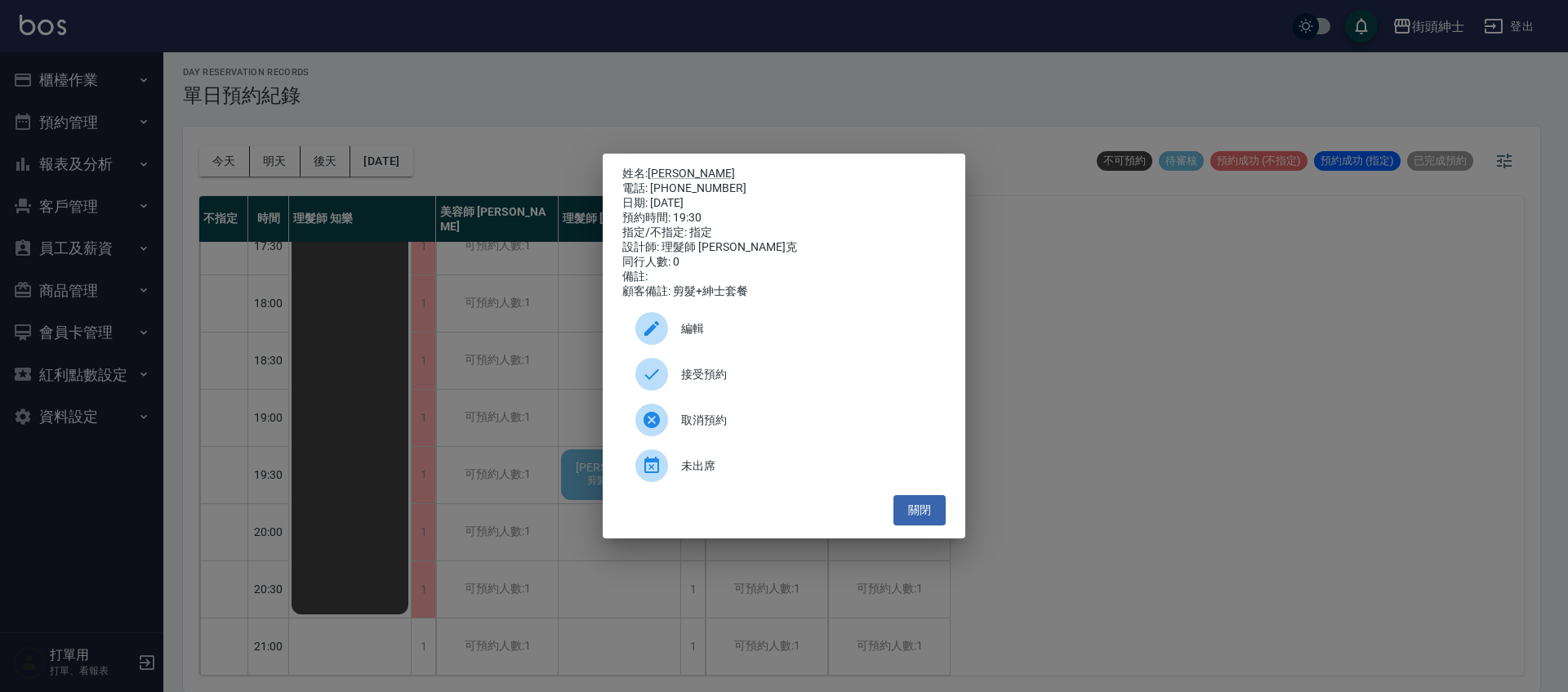
click at [714, 380] on span "接受預約" at bounding box center [807, 374] width 251 height 17
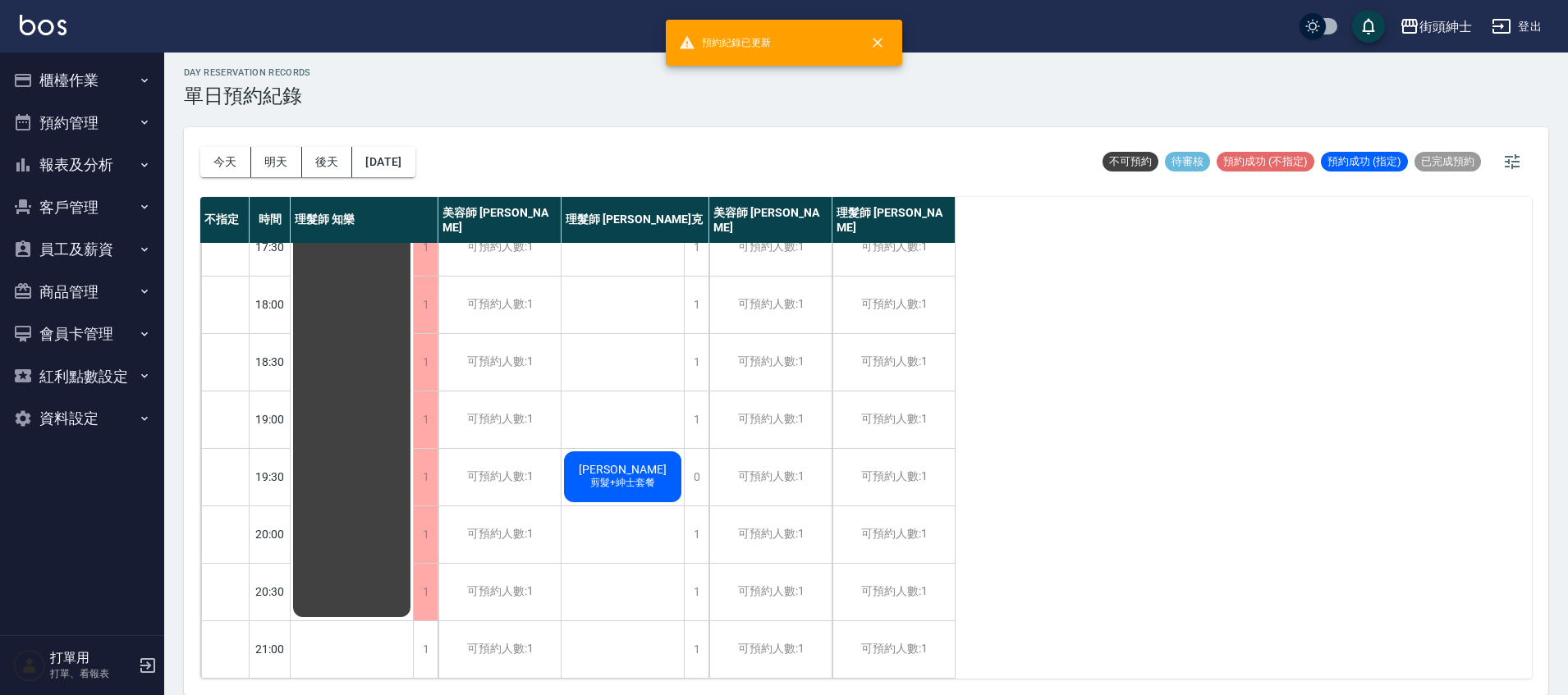
click at [651, 453] on div "翁毓翔 剪髮+紳士套餐" at bounding box center [623, 476] width 123 height 56
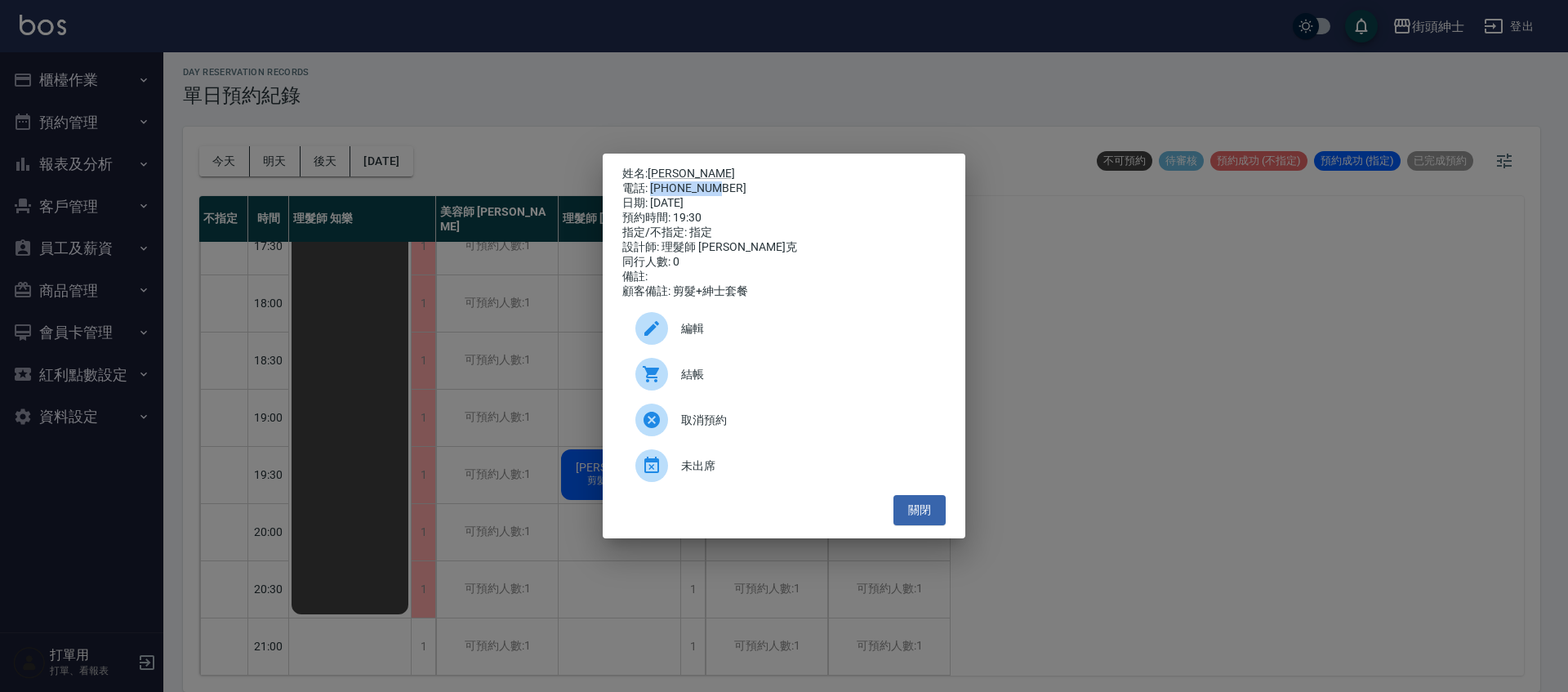
drag, startPoint x: 654, startPoint y: 187, endPoint x: 715, endPoint y: 181, distance: 61.3
click at [723, 181] on div "電話: 0981545466" at bounding box center [784, 188] width 324 height 15
copy div "0981545466"
click at [595, 358] on div "姓名: 翁毓翔 電話: 0981545466 日期: 2025/10/20 預約時間: 19:30 指定/不指定: 指定 設計師: 理髮師 Vic 維克 同行…" at bounding box center [784, 346] width 1568 height 692
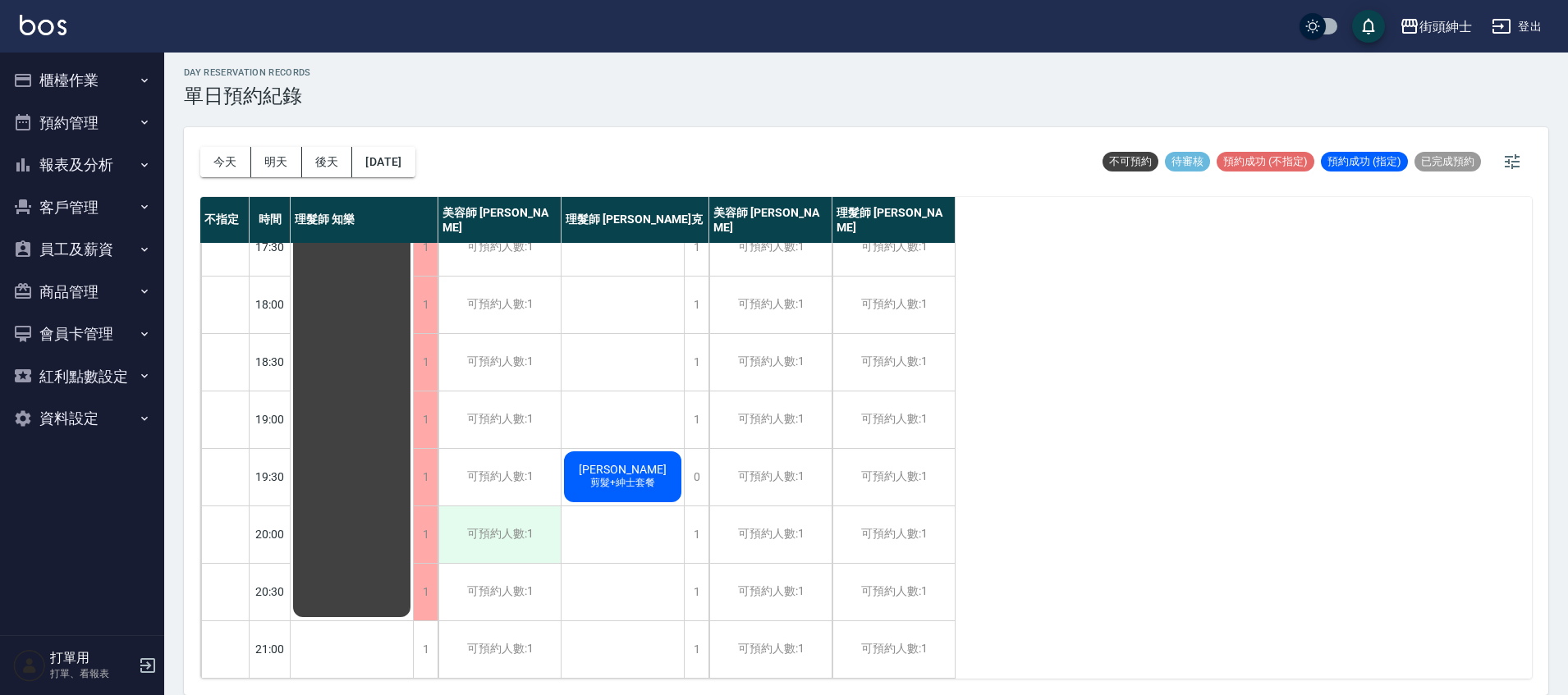
click at [513, 536] on div "可預約人數:1" at bounding box center [500, 535] width 123 height 57
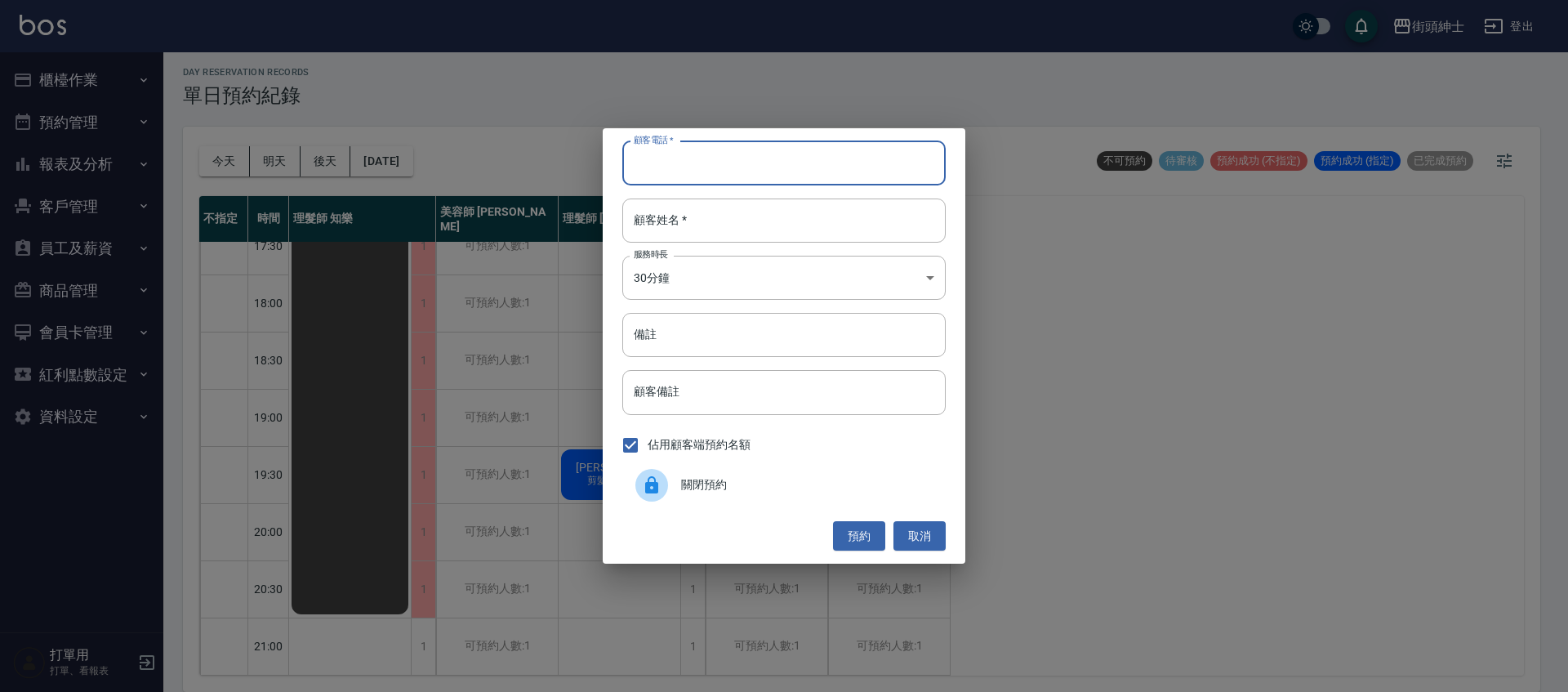
click at [686, 159] on input "顧客電話   *" at bounding box center [784, 164] width 324 height 44
click at [715, 173] on input "顧客電話   *" at bounding box center [784, 164] width 324 height 44
paste input "0981545466"
type input "0981545466"
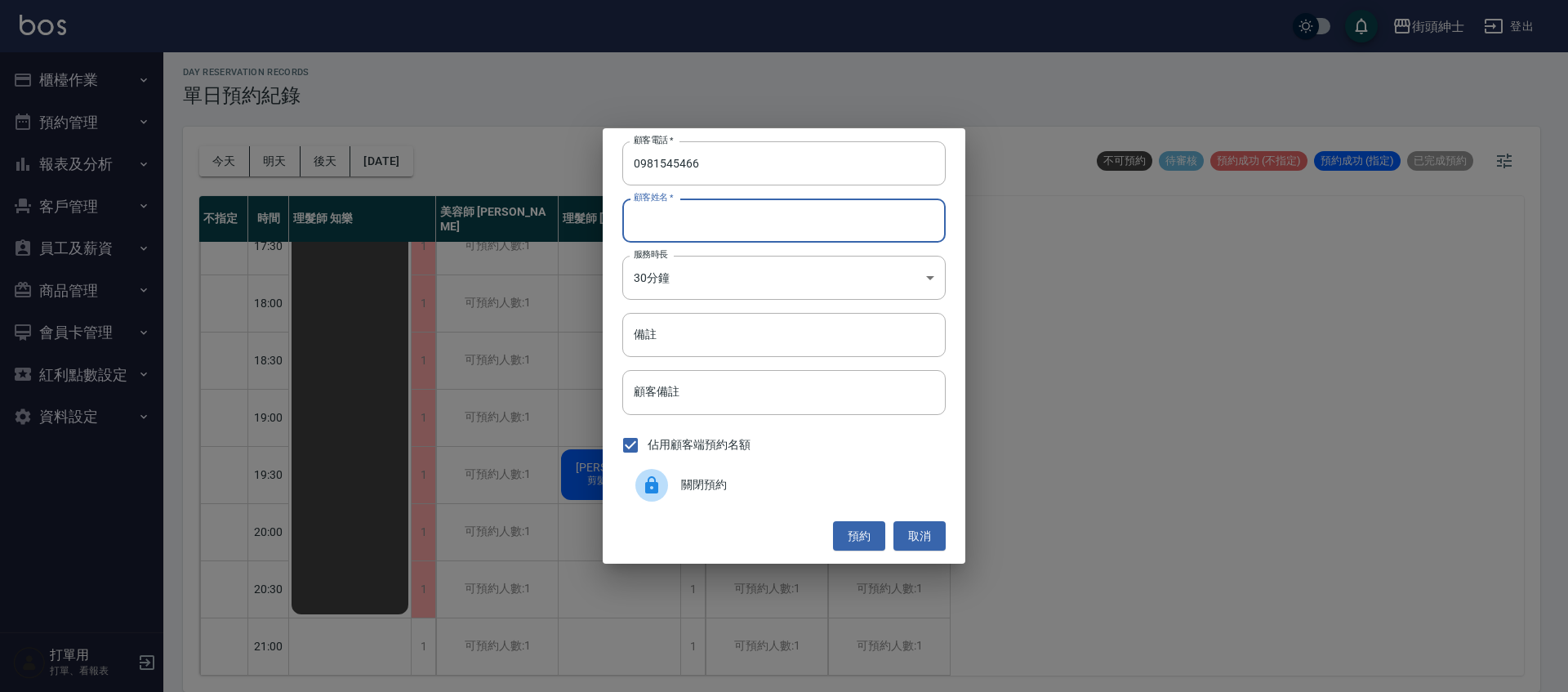
click at [710, 221] on input "顧客姓名   *" at bounding box center [784, 220] width 324 height 44
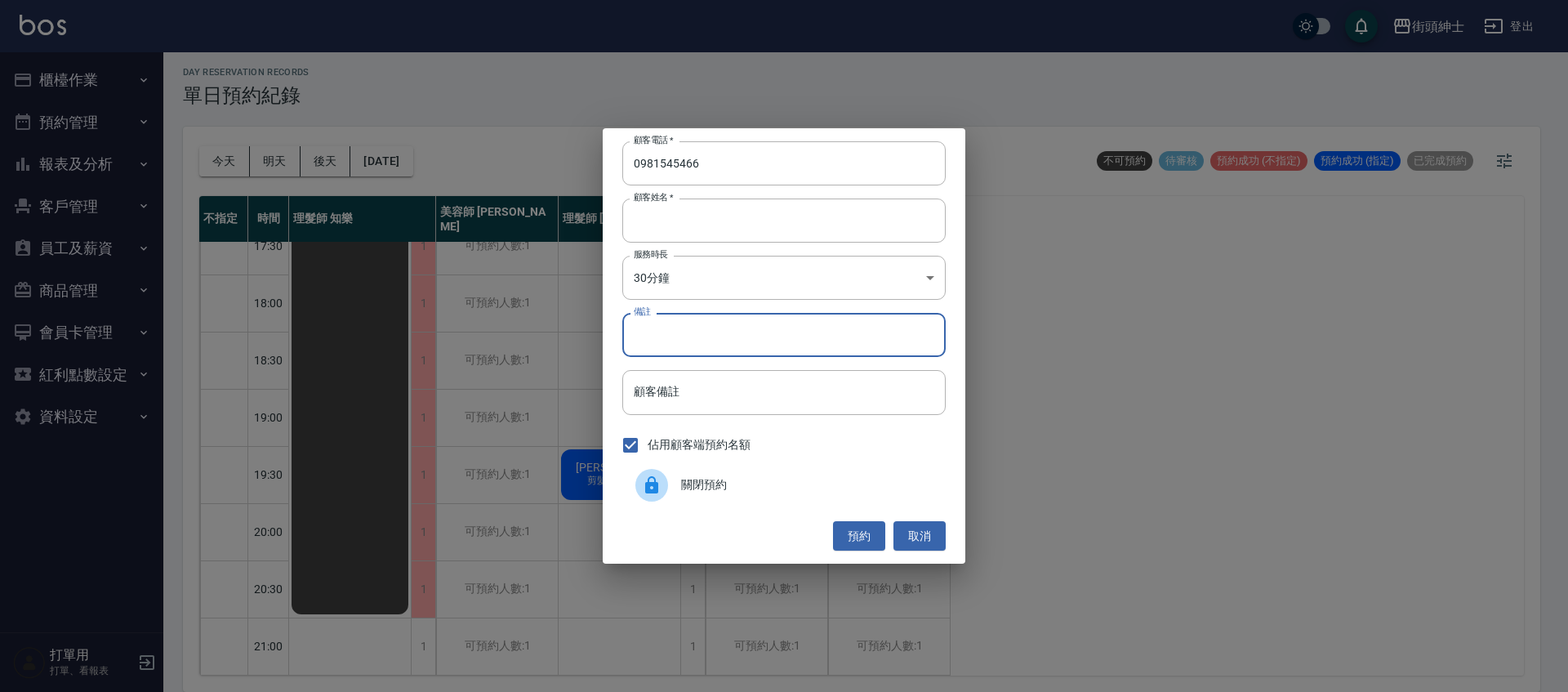
click at [688, 343] on input "備註" at bounding box center [784, 335] width 324 height 44
type input "紳士"
click at [872, 542] on button "預約" at bounding box center [859, 536] width 52 height 30
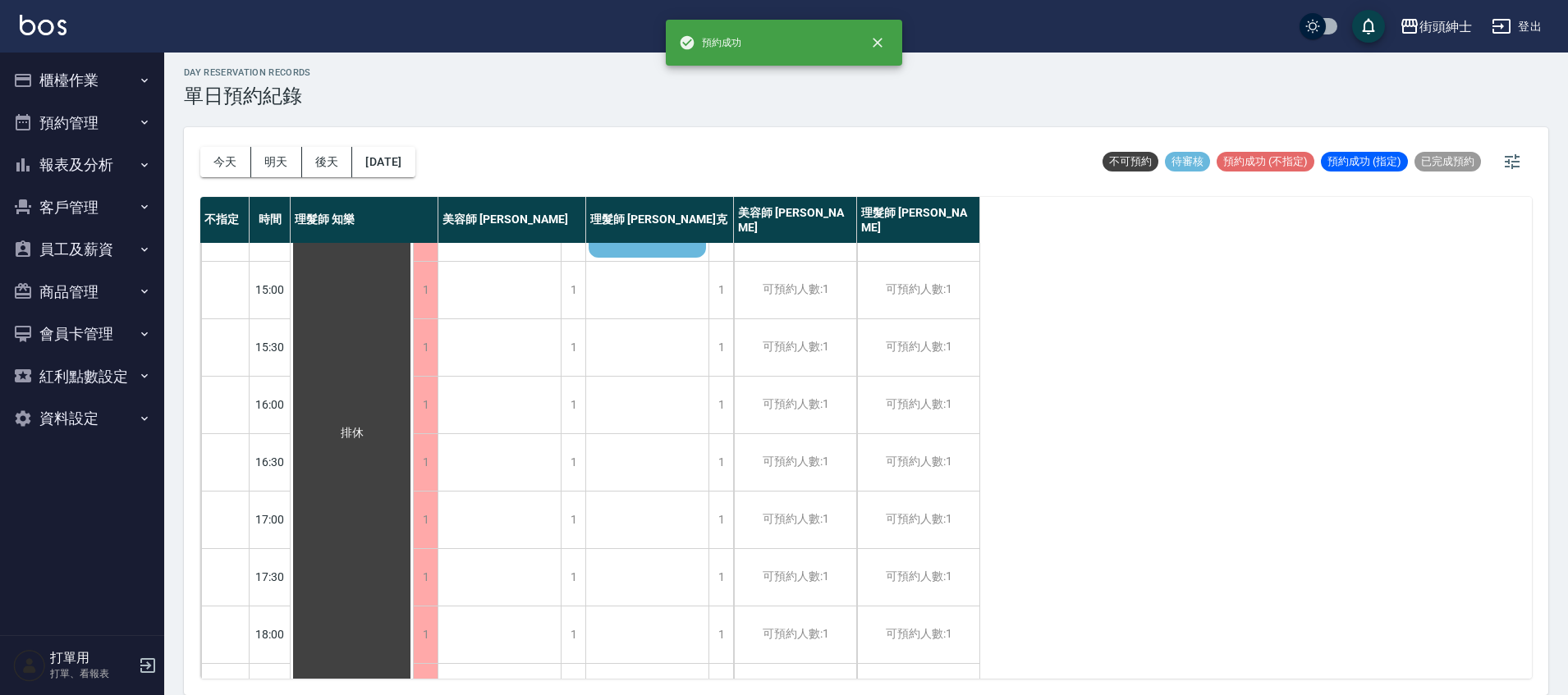
scroll to position [82, 0]
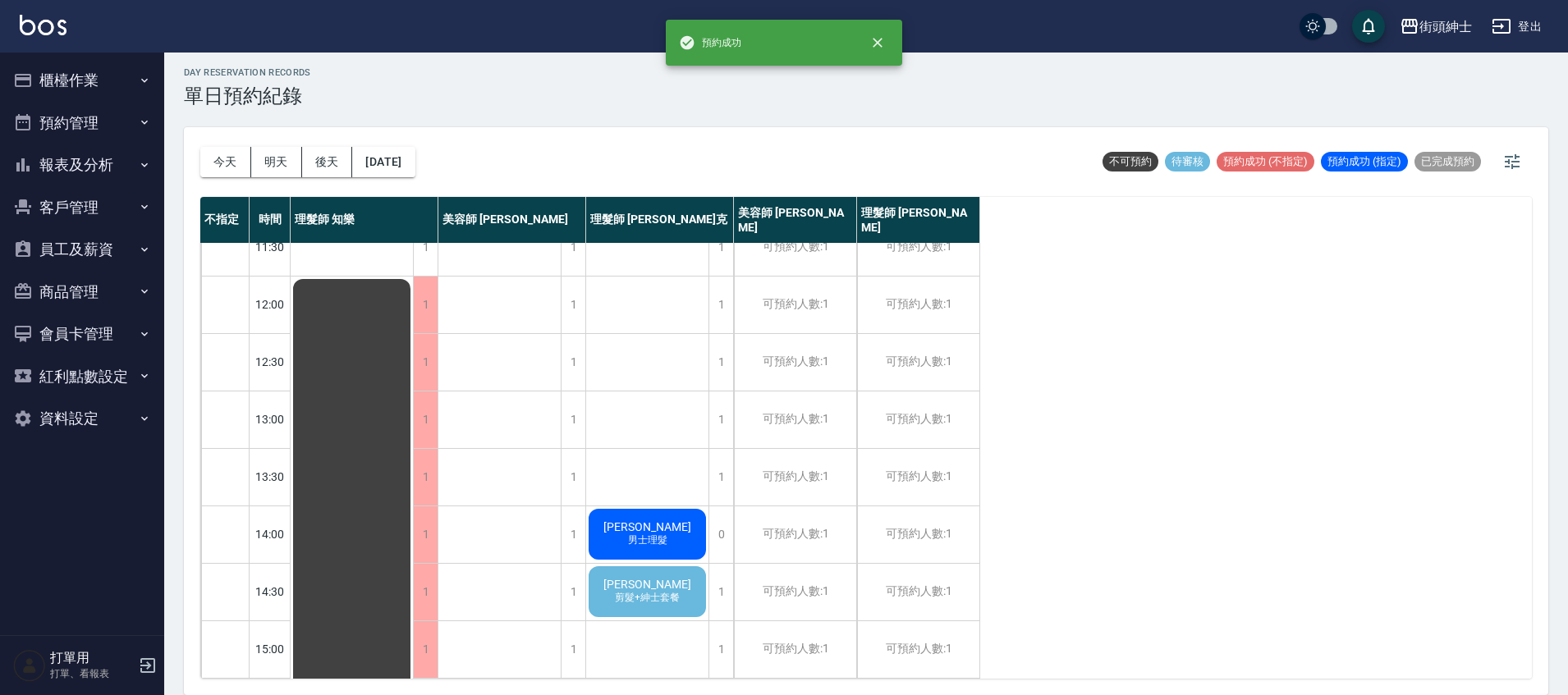
click at [668, 598] on span "剪髮+紳士套餐" at bounding box center [647, 598] width 71 height 14
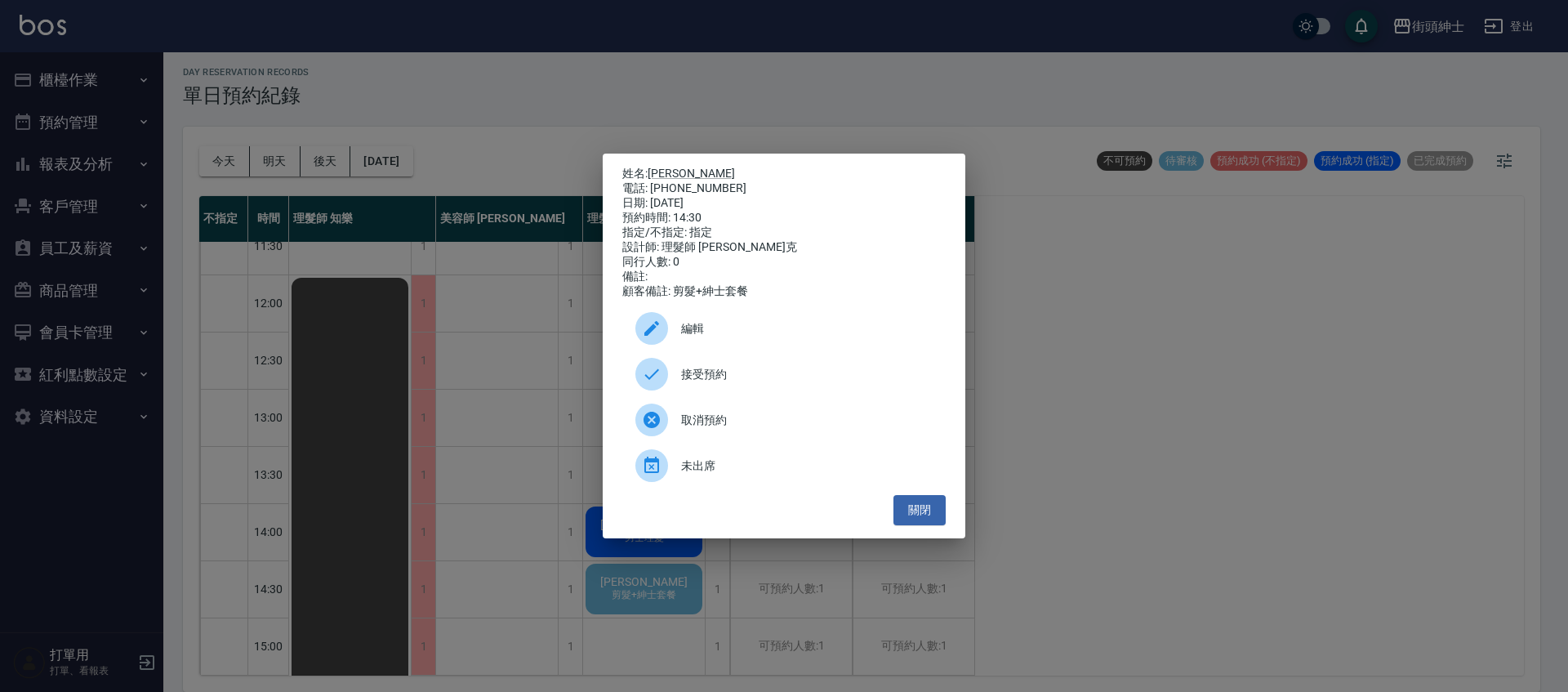
click at [711, 374] on span "接受預約" at bounding box center [807, 374] width 251 height 17
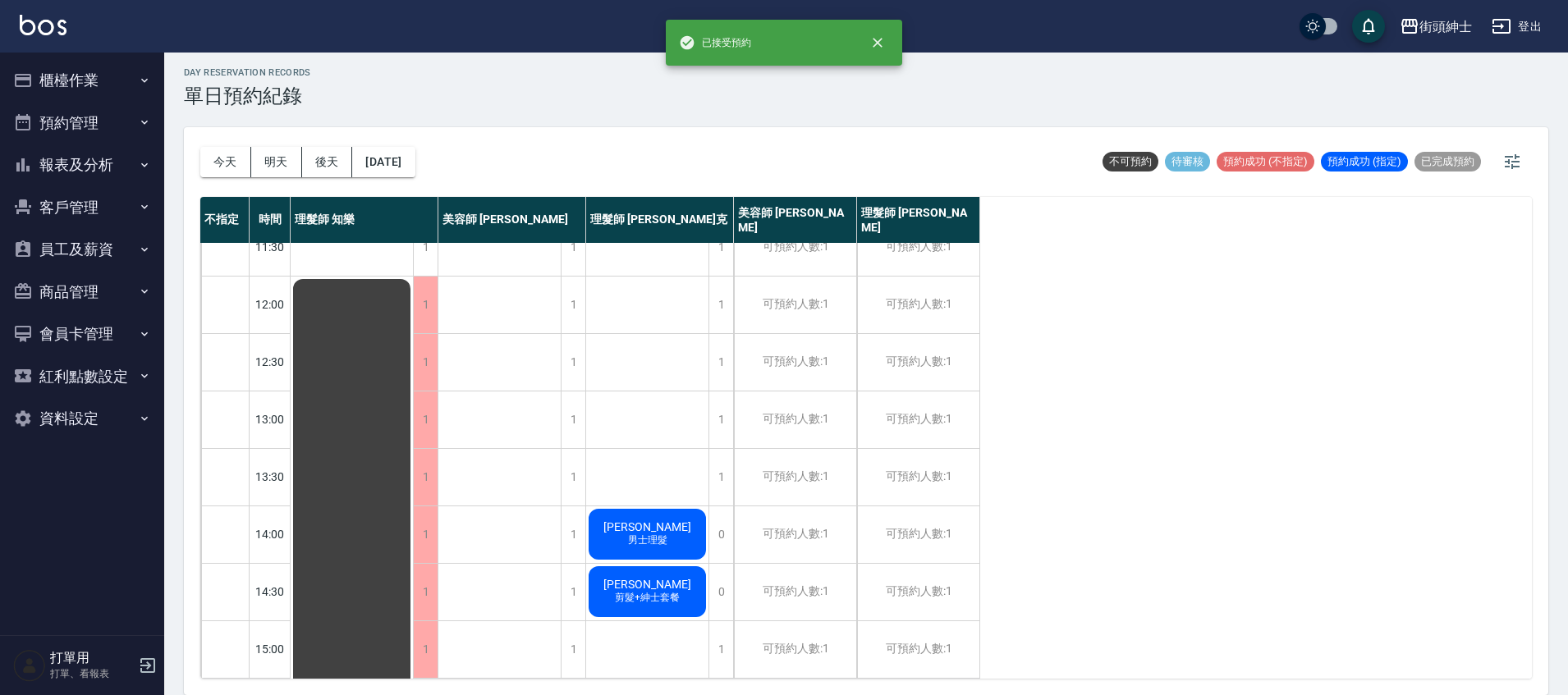
click at [668, 597] on span "剪髮+紳士套餐" at bounding box center [647, 598] width 71 height 14
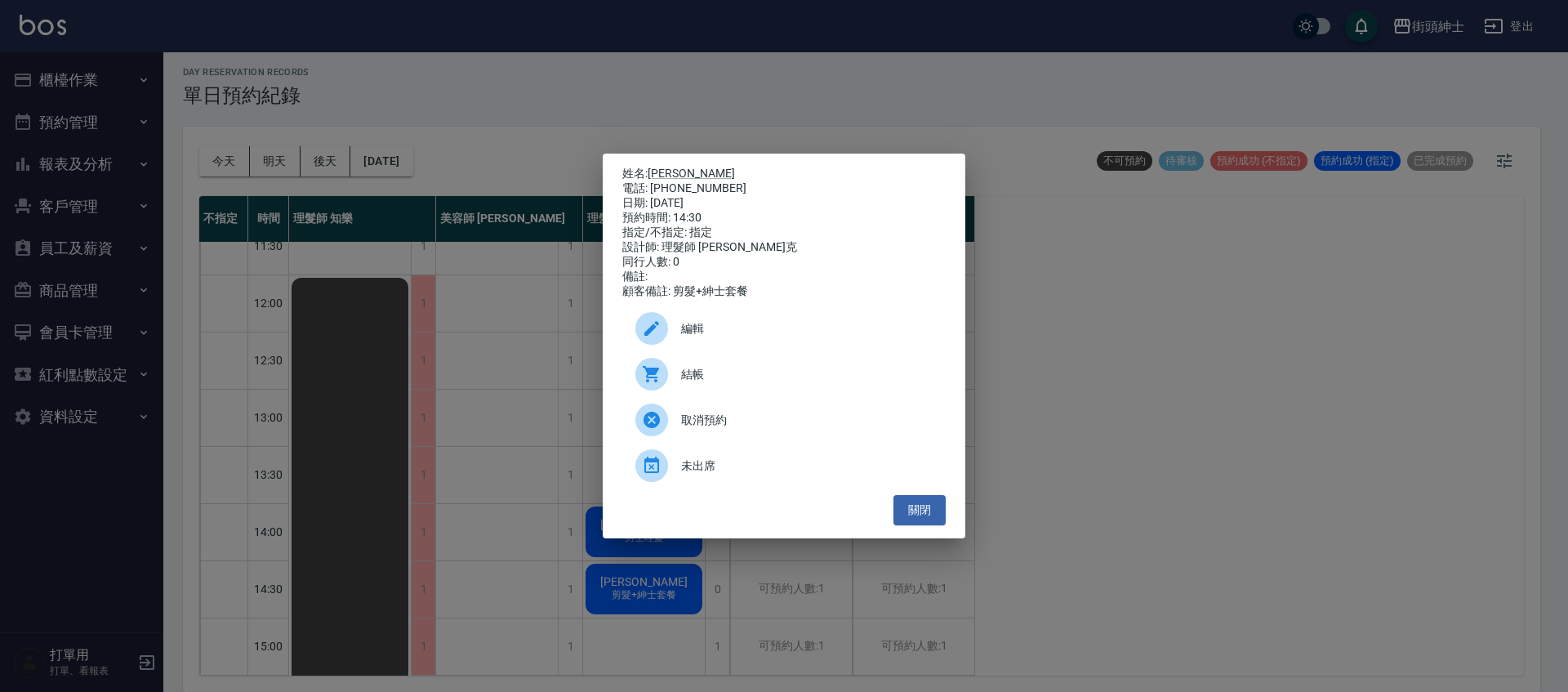
click at [715, 328] on span "編輯" at bounding box center [807, 328] width 251 height 17
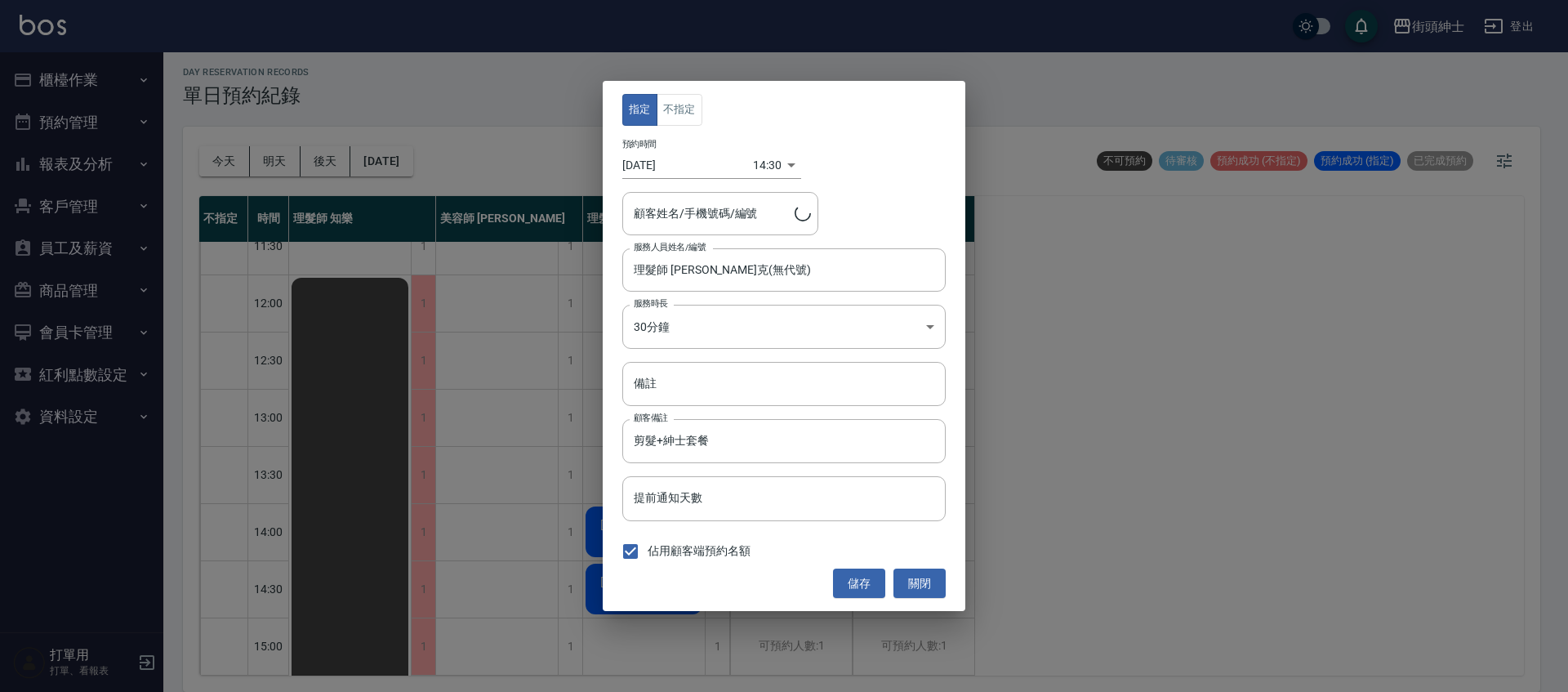
type input "黃偉哲/0908201631"
drag, startPoint x: 671, startPoint y: 213, endPoint x: 737, endPoint y: 217, distance: 66.1
click at [737, 217] on input "黃偉哲/0908201631" at bounding box center [708, 213] width 157 height 28
click at [471, 465] on div "指定 不指定 預約時間 2025/10/20 14:30 1760941800000 顧客姓名/手機號碼/編號 黃偉哲/0908201631 顧客姓名/手機號…" at bounding box center [784, 346] width 1568 height 692
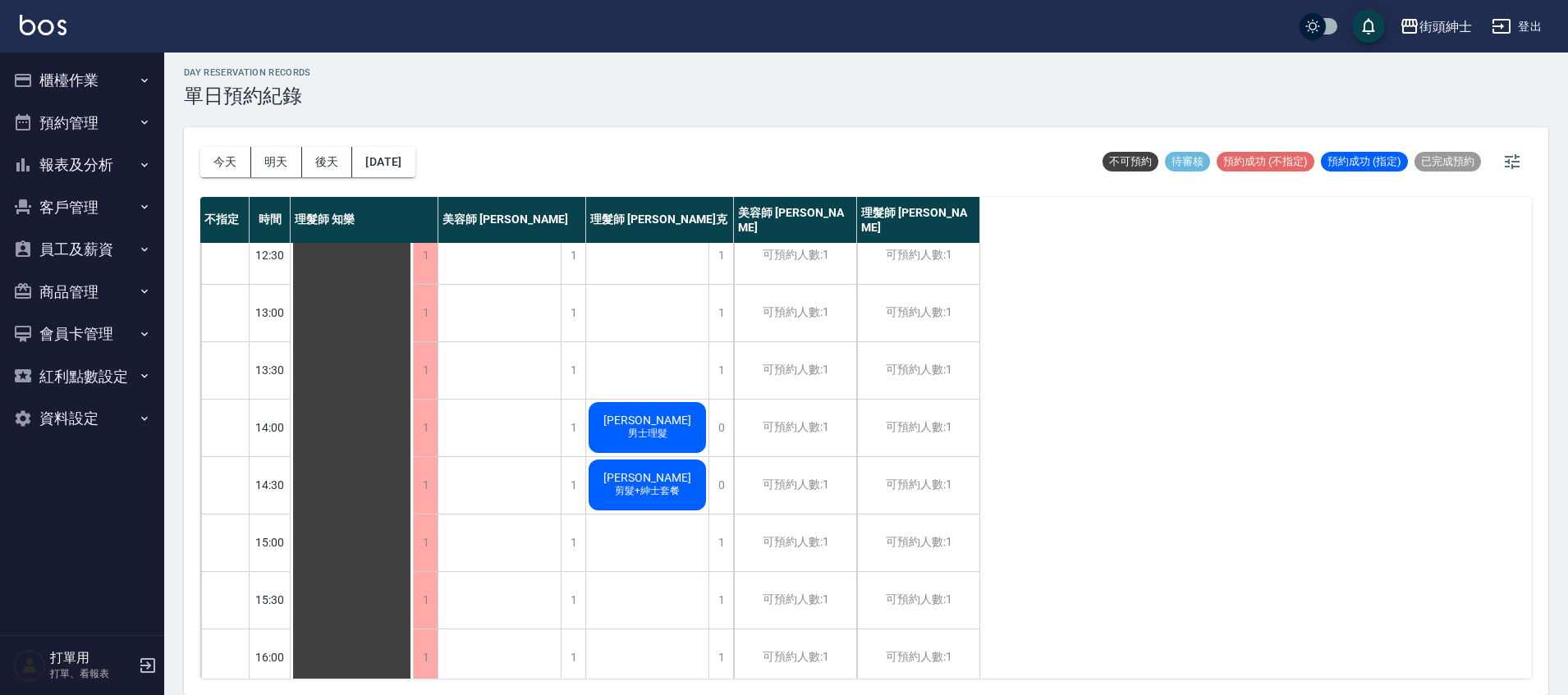
scroll to position [204, 0]
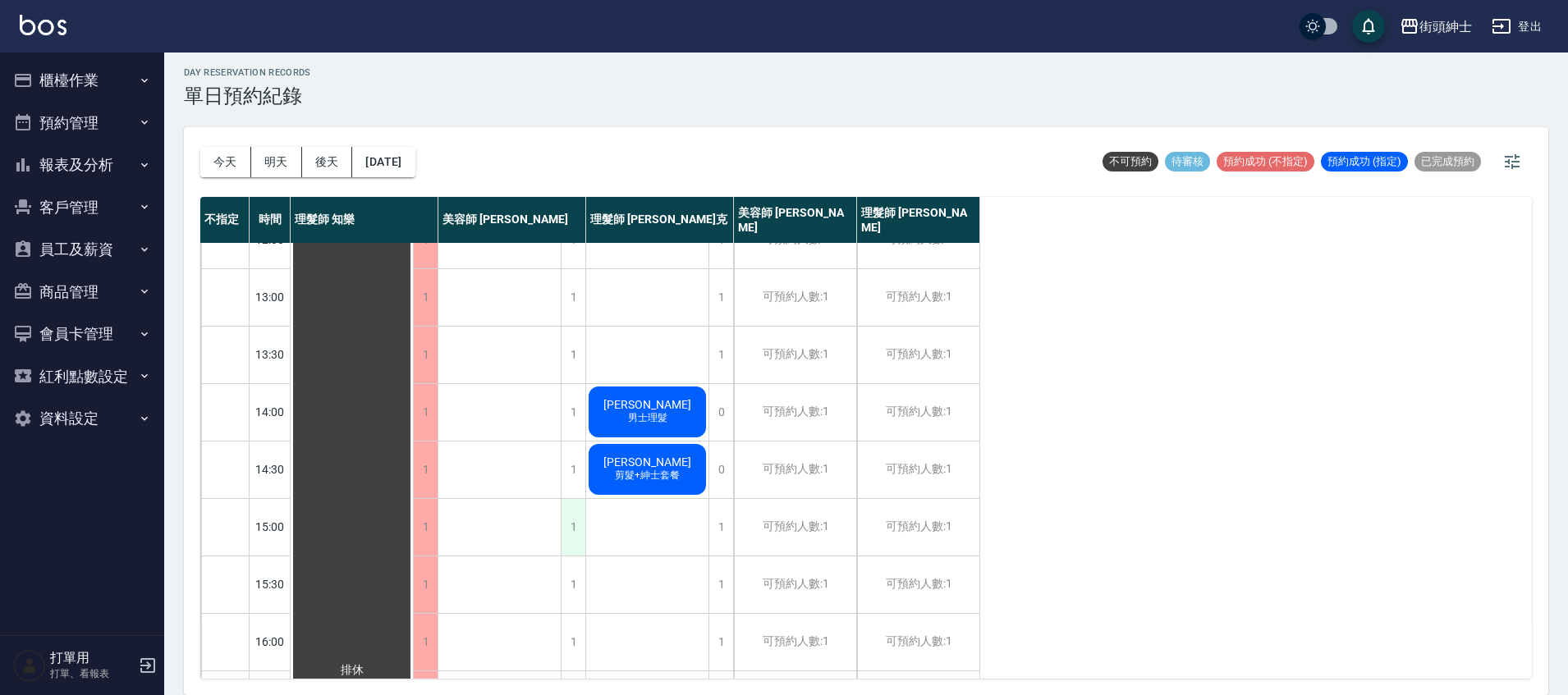
click at [564, 536] on div "1" at bounding box center [573, 528] width 25 height 57
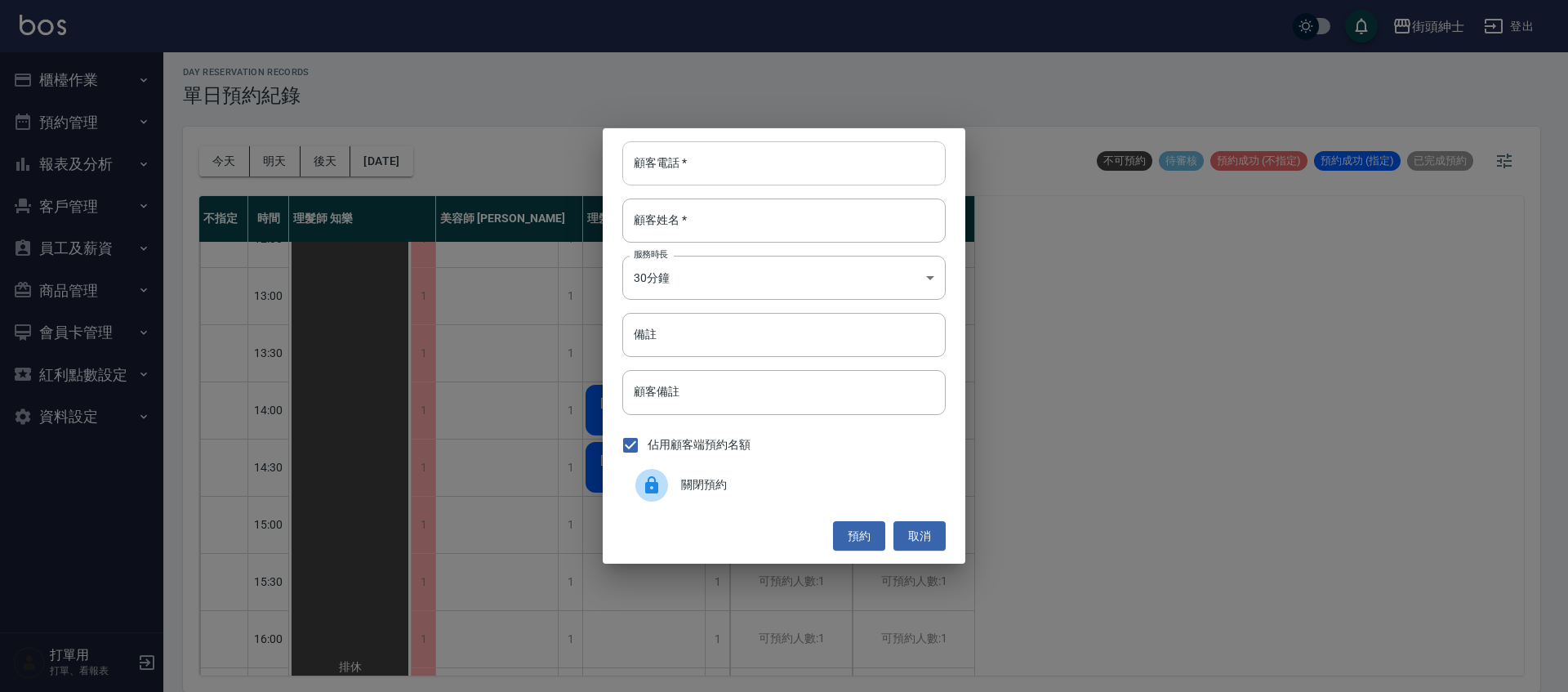
click at [669, 170] on input "顧客電話   *" at bounding box center [784, 164] width 324 height 44
paste input "0908201631"
type input "0908201631"
click at [692, 235] on input "顧客姓名   *" at bounding box center [784, 220] width 324 height 44
drag, startPoint x: 679, startPoint y: 323, endPoint x: 727, endPoint y: 323, distance: 48.0
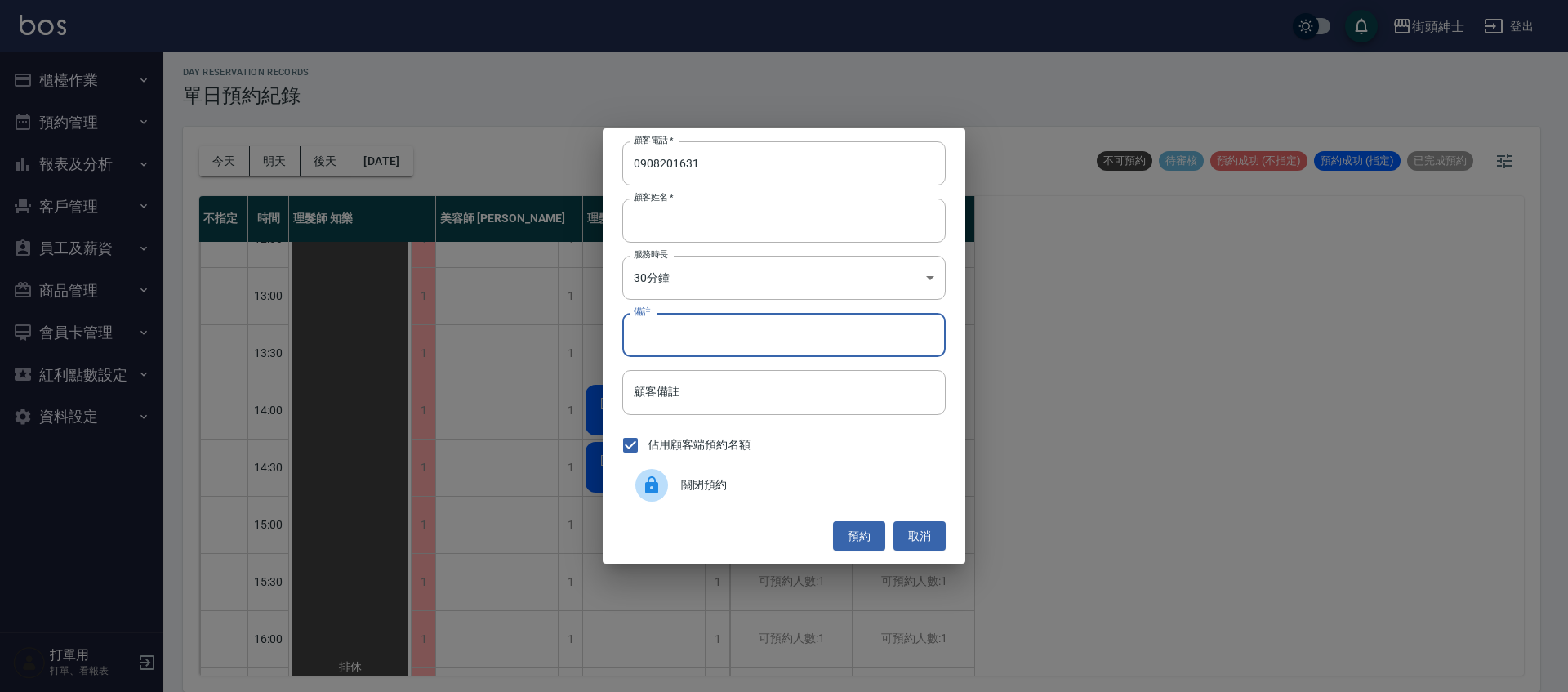
click at [679, 323] on input "備註" at bounding box center [784, 335] width 324 height 44
type input "紳士"
click at [867, 537] on button "預約" at bounding box center [859, 536] width 52 height 30
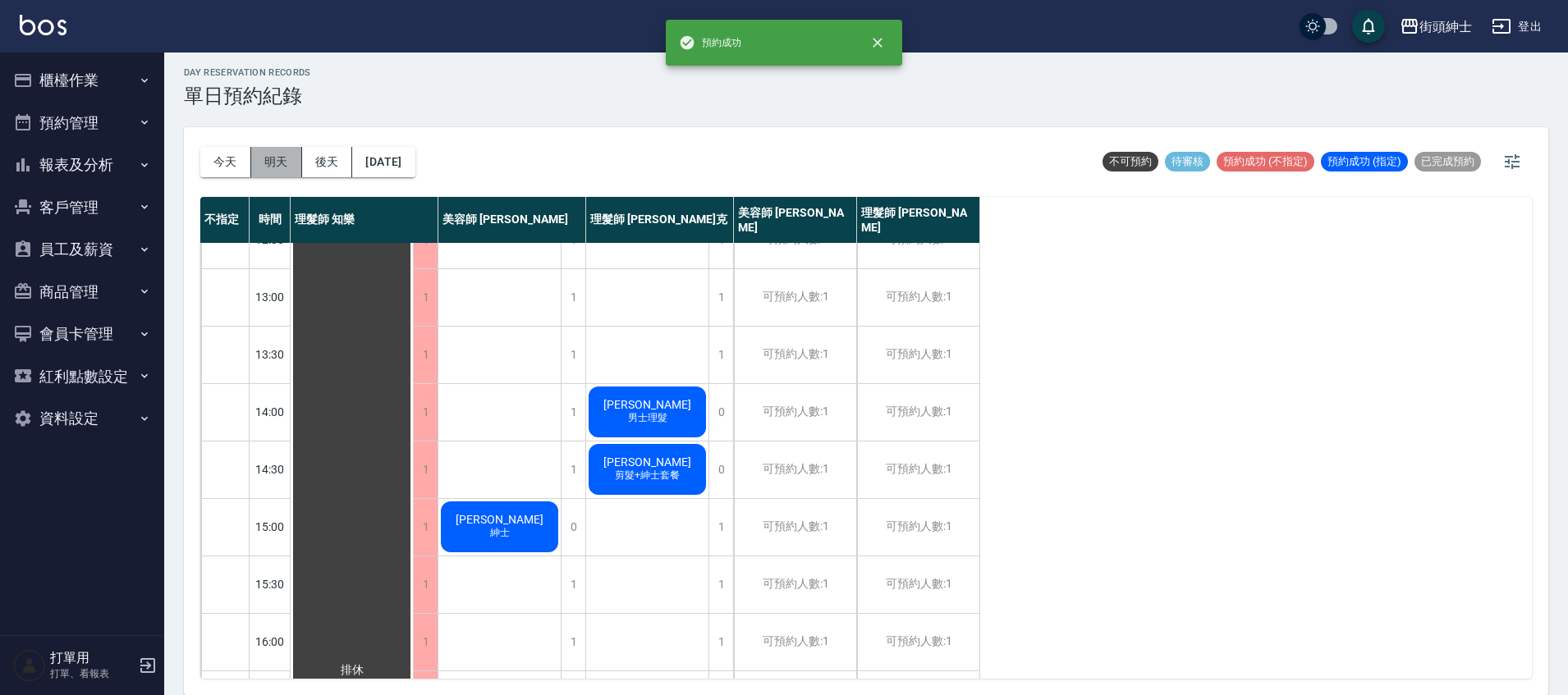
click at [287, 161] on button "明天" at bounding box center [276, 162] width 51 height 30
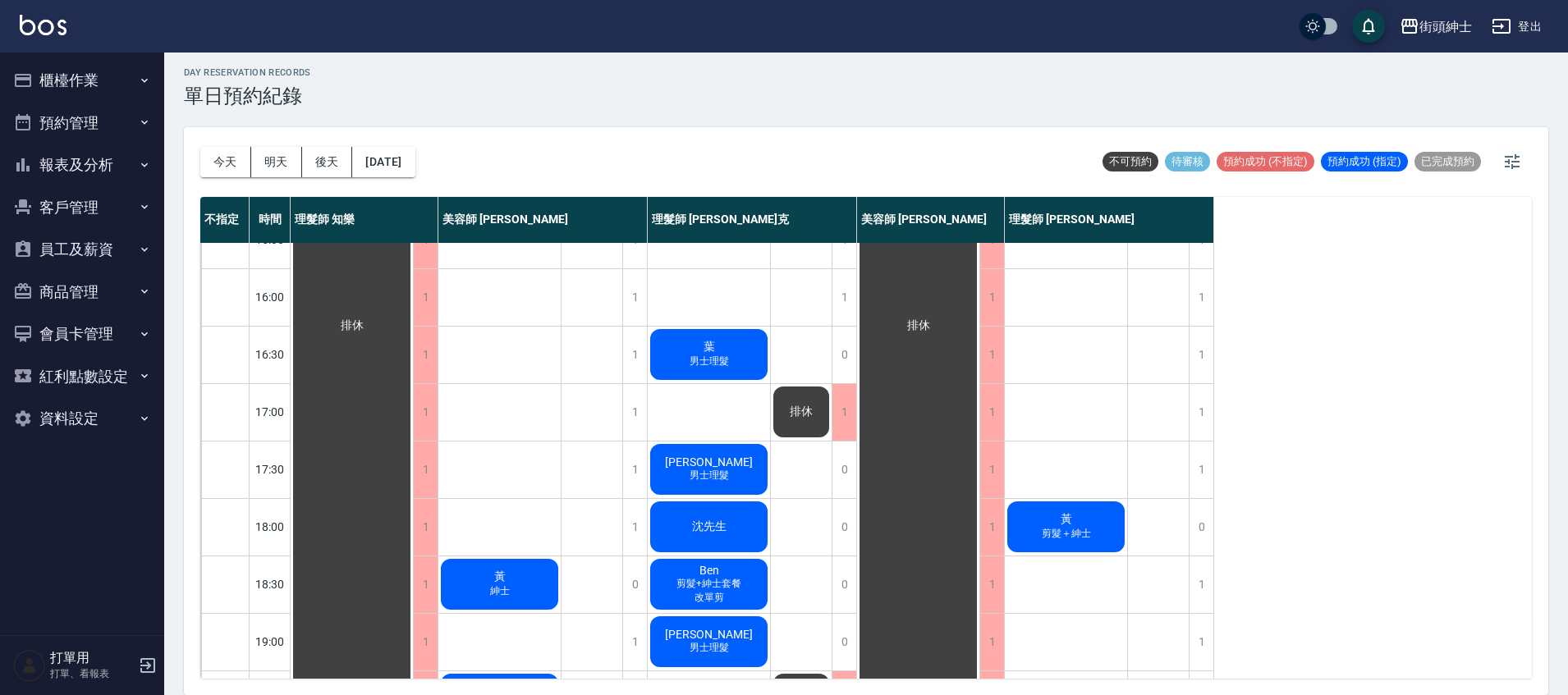
scroll to position [570, 0]
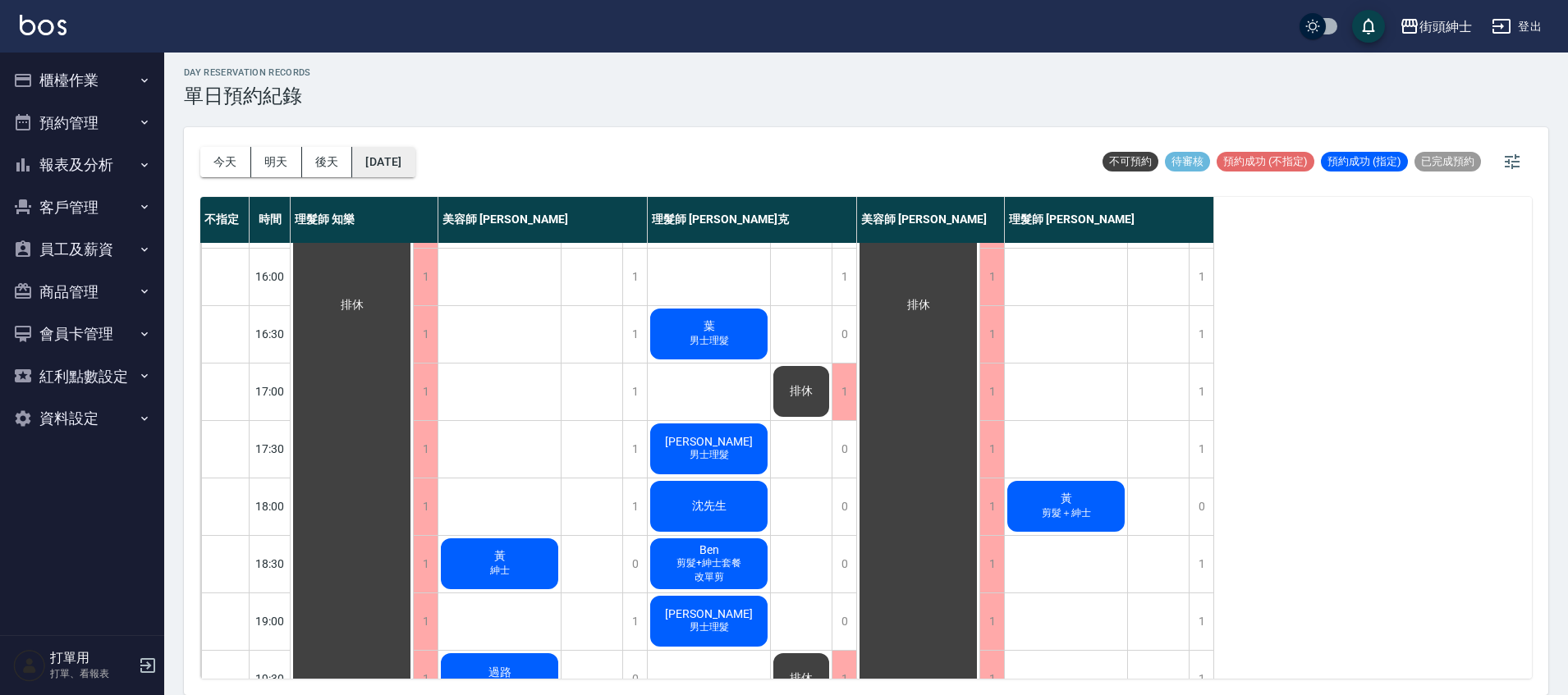
click at [404, 156] on button "2025/10/16" at bounding box center [383, 162] width 62 height 30
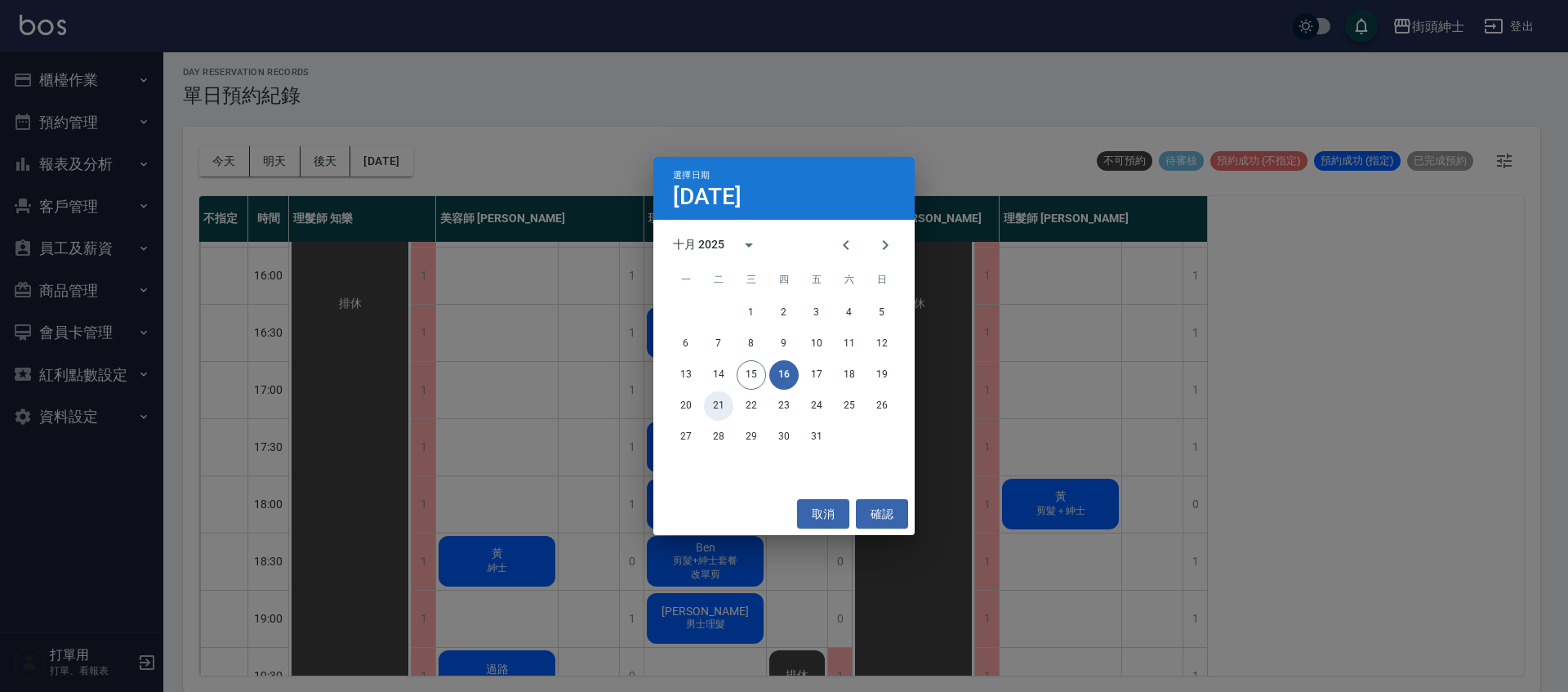
drag, startPoint x: 723, startPoint y: 404, endPoint x: 755, endPoint y: 383, distance: 38.3
click at [724, 402] on button "21" at bounding box center [718, 405] width 29 height 29
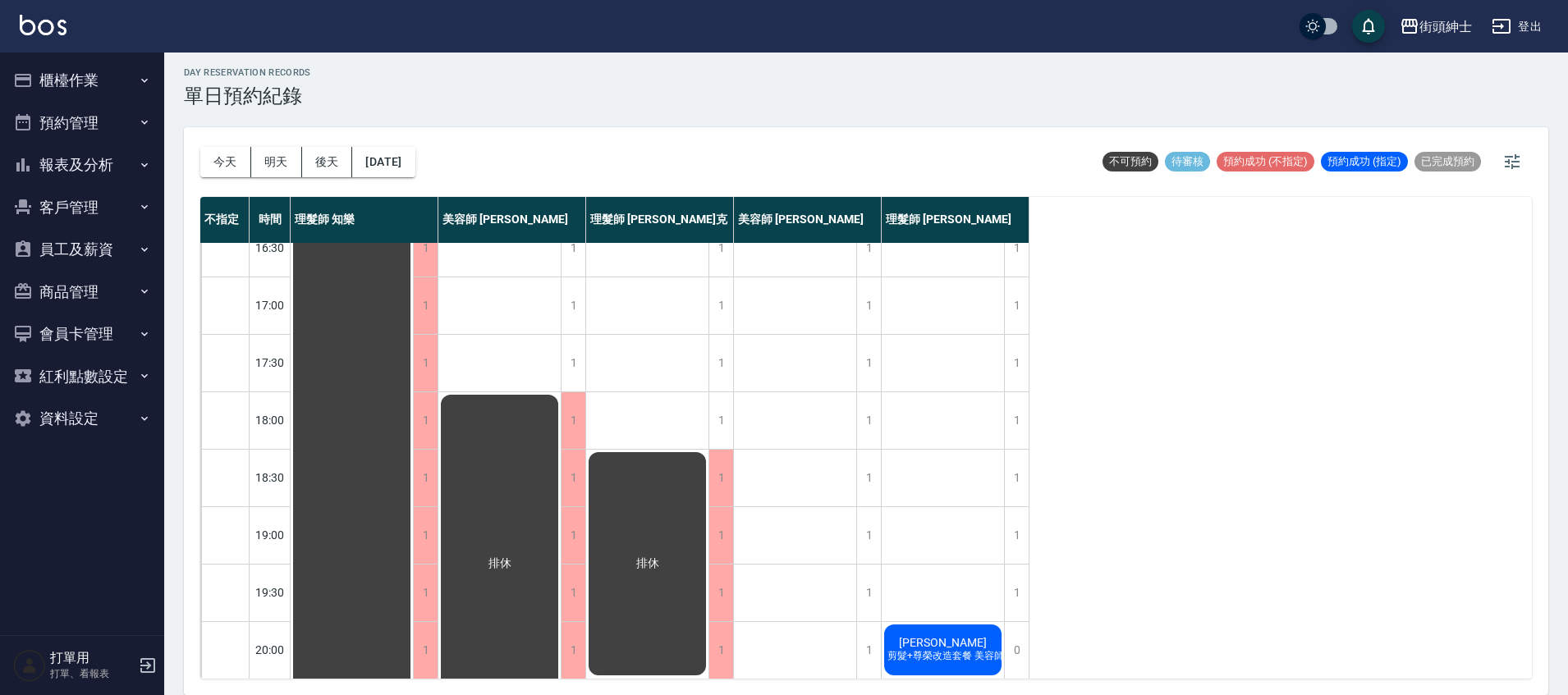
scroll to position [784, 0]
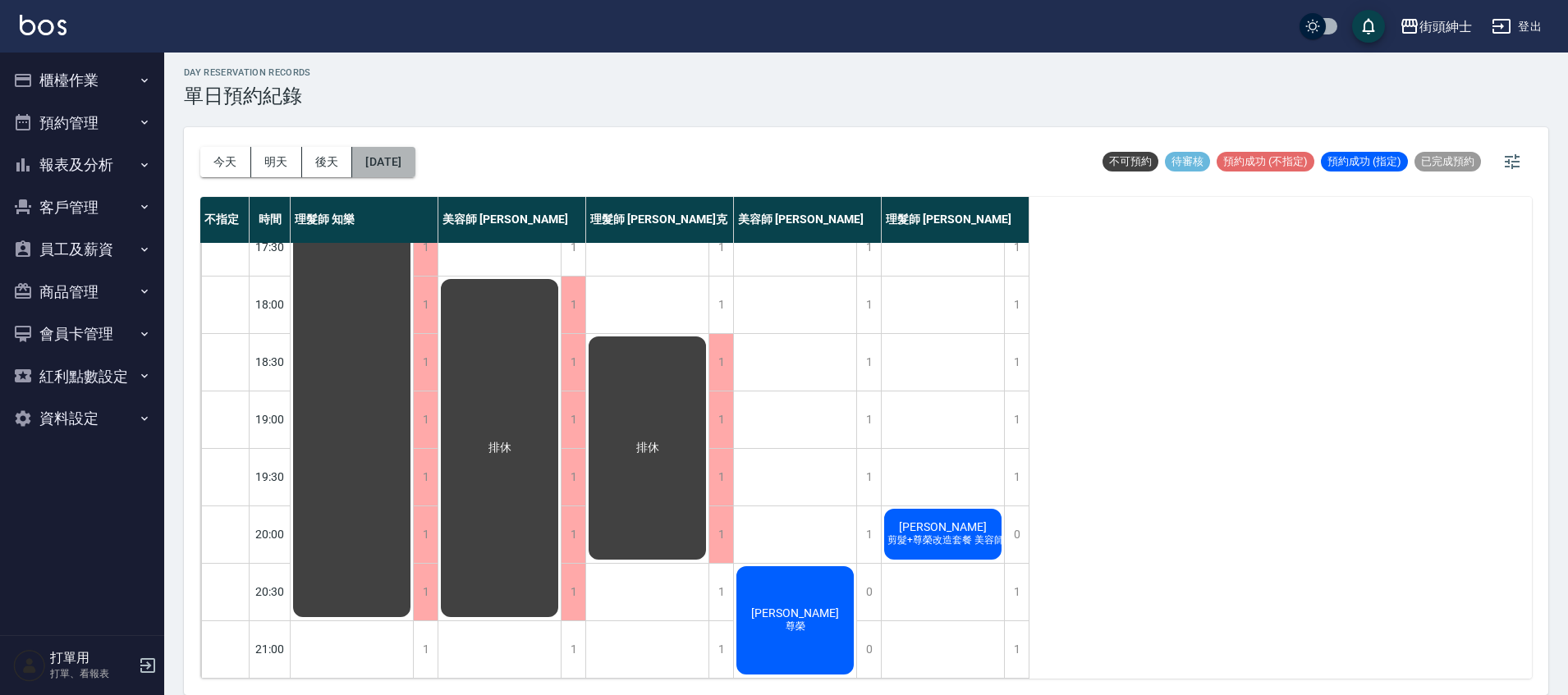
click at [414, 162] on button "2025/10/21" at bounding box center [383, 162] width 62 height 30
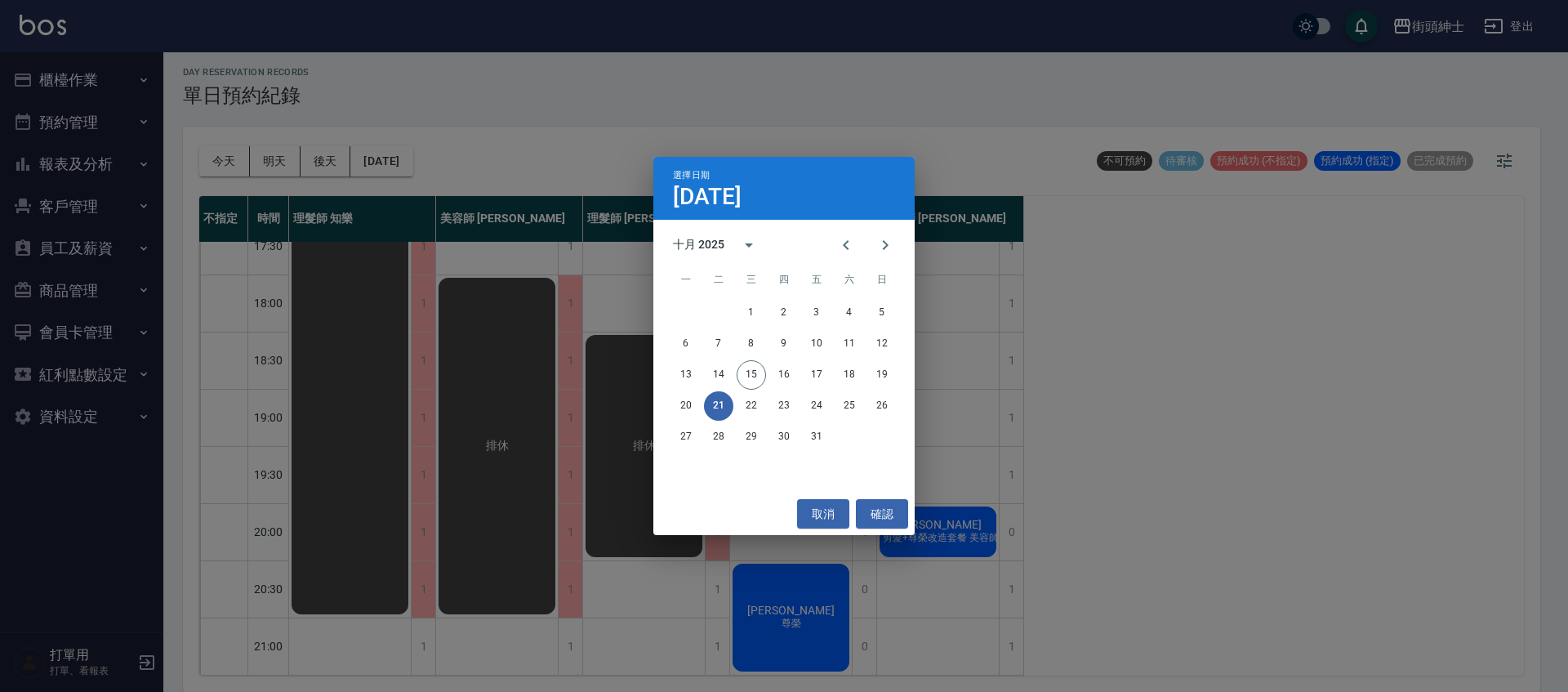
click at [599, 387] on div "選擇日期 10月21日 十月 2025 一 二 三 四 五 六 日 1 2 3 4 5 6 7 8 9 10 11 12 13 14 15 16 17 18 …" at bounding box center [784, 346] width 1568 height 692
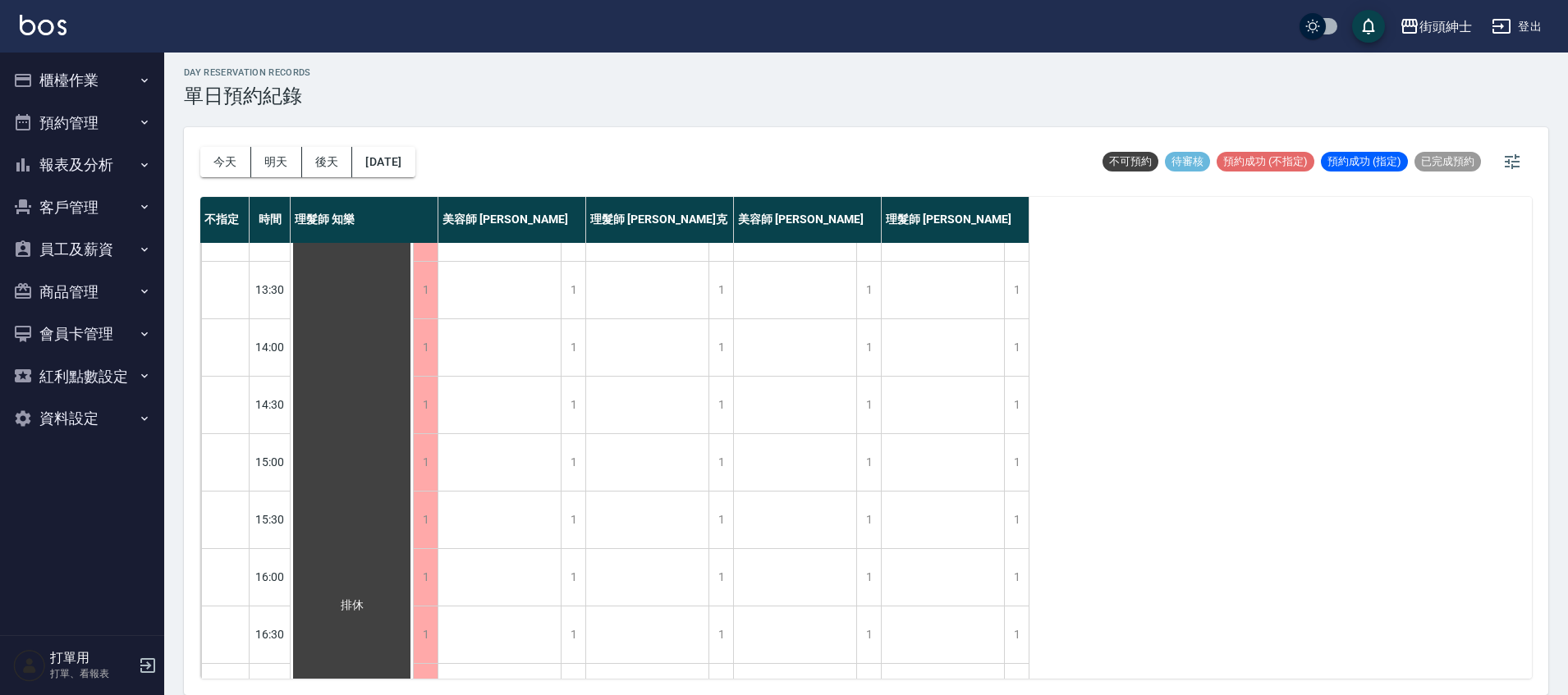
scroll to position [218, 0]
click at [415, 178] on div "今天 明天 後天 2025/10/21" at bounding box center [308, 162] width 215 height 70
click at [414, 161] on button "2025/10/21" at bounding box center [383, 162] width 62 height 30
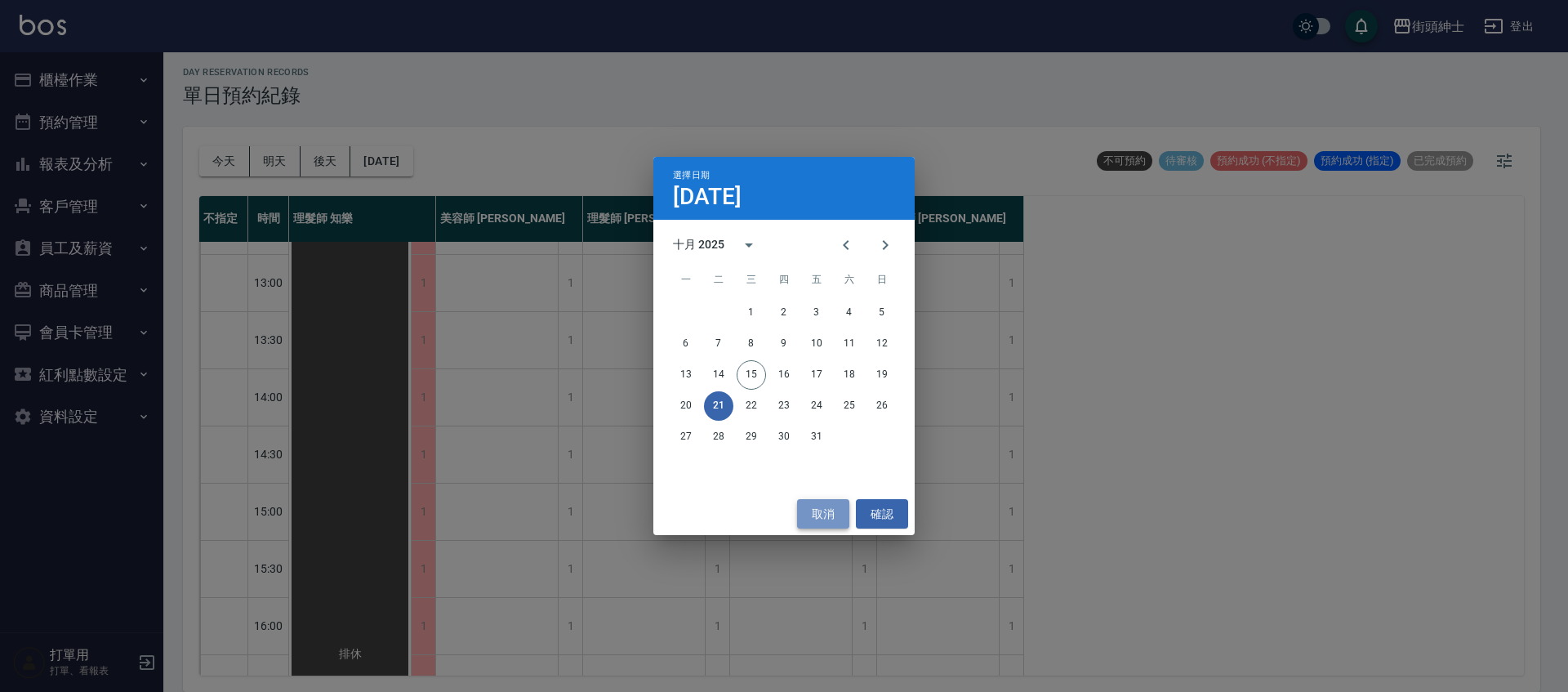
drag, startPoint x: 837, startPoint y: 518, endPoint x: 833, endPoint y: 507, distance: 11.7
click at [835, 518] on button "取消" at bounding box center [822, 514] width 52 height 30
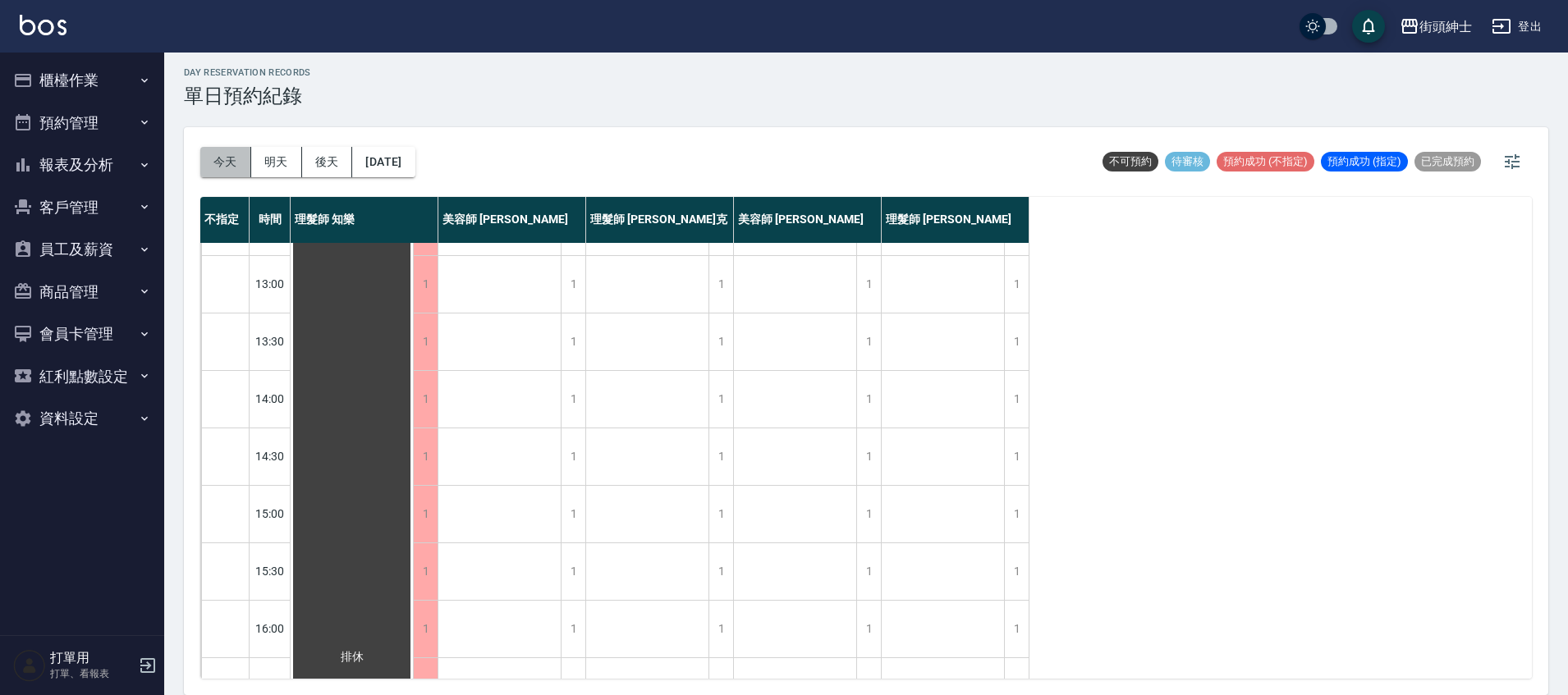
drag, startPoint x: 220, startPoint y: 164, endPoint x: 261, endPoint y: 159, distance: 41.3
click at [220, 164] on button "今天" at bounding box center [225, 162] width 51 height 30
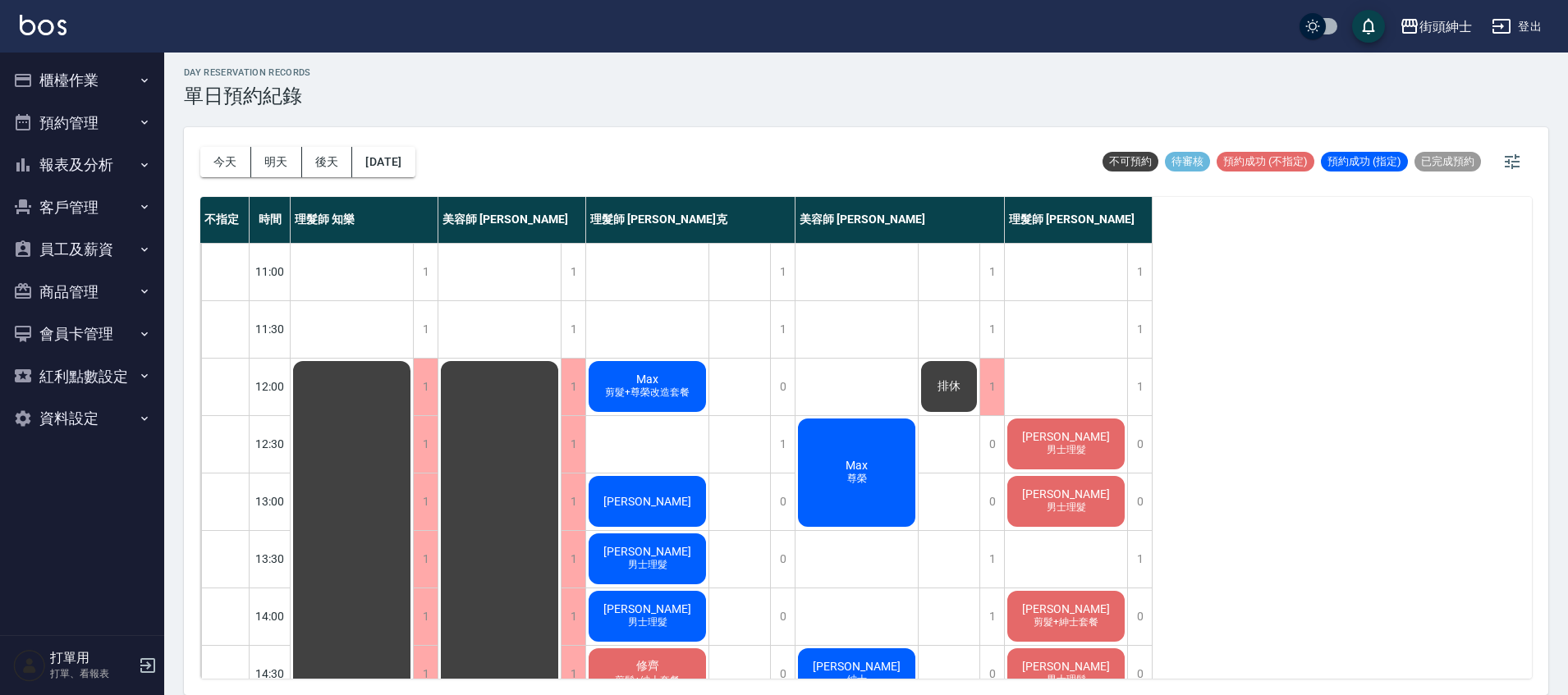
click at [659, 496] on span "[PERSON_NAME]" at bounding box center [647, 501] width 94 height 13
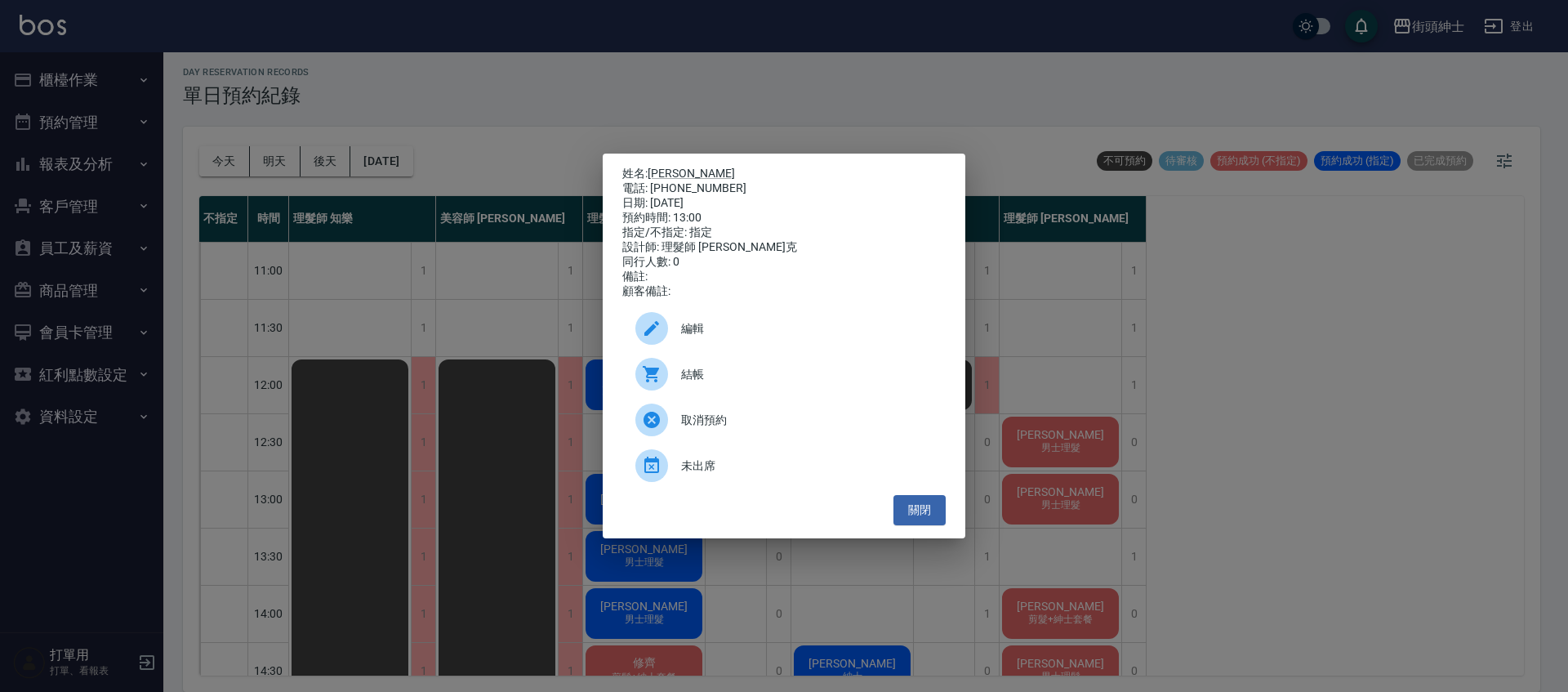
click at [527, 274] on div "姓名: Steven 電話: 0960121205 日期: 2025/10/15 預約時間: 13:00 指定/不指定: 指定 設計師: 理髮師 Vic 維克…" at bounding box center [784, 346] width 1568 height 692
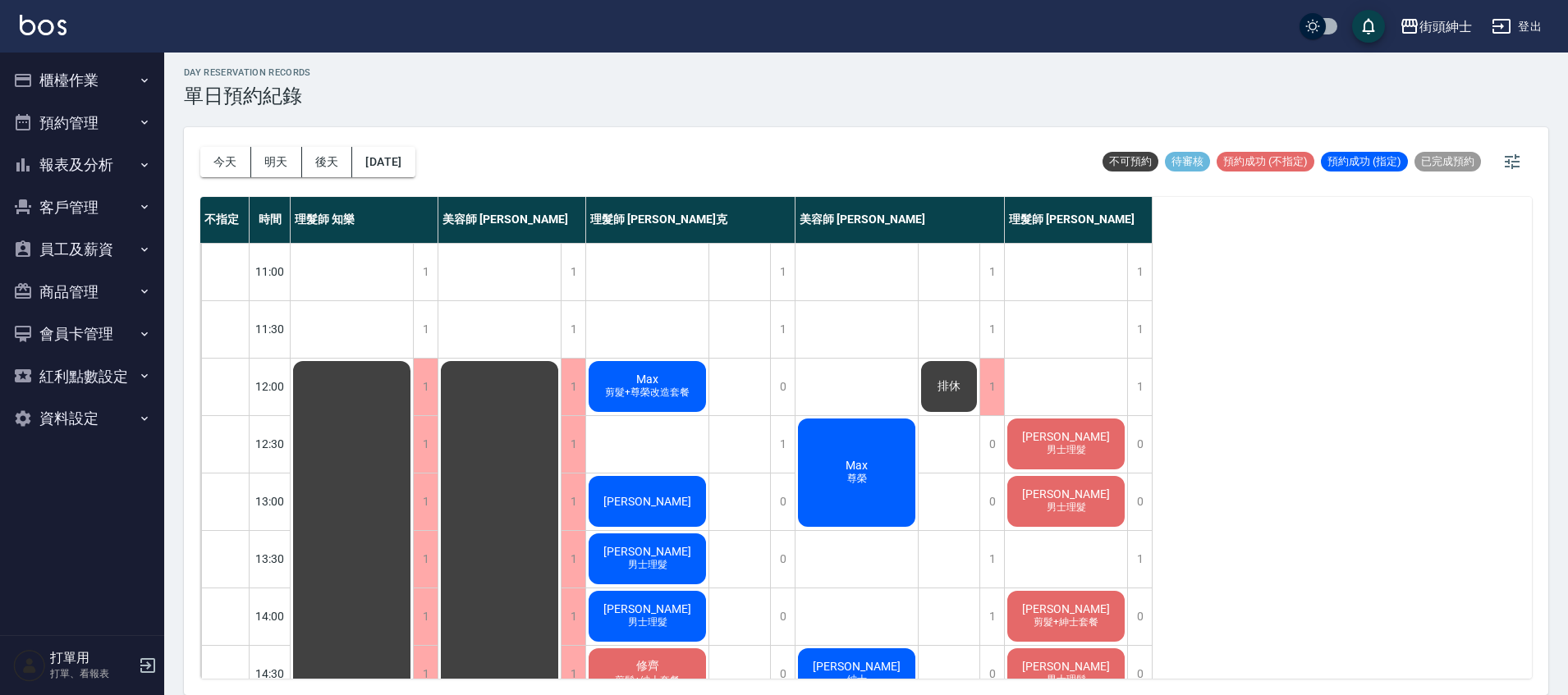
click at [1055, 503] on span "男士理髮" at bounding box center [1067, 507] width 46 height 14
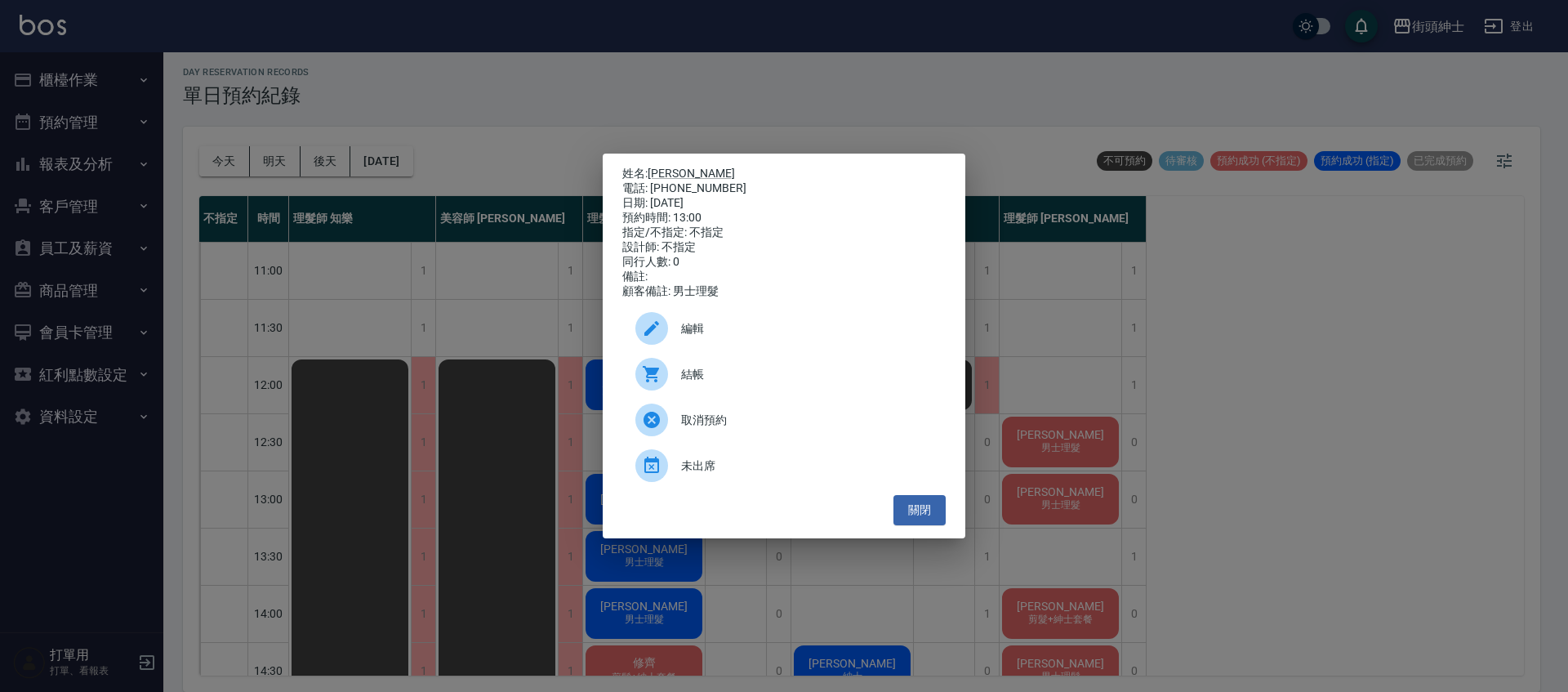
drag, startPoint x: 560, startPoint y: 233, endPoint x: 570, endPoint y: 248, distance: 18.0
click at [560, 233] on div "姓名: 劉尚儒 電話: 0987424935 日期: 2025/10/15 預約時間: 13:00 指定/不指定: 不指定 設計師: 不指定 同行人數: 0 …" at bounding box center [784, 346] width 1568 height 692
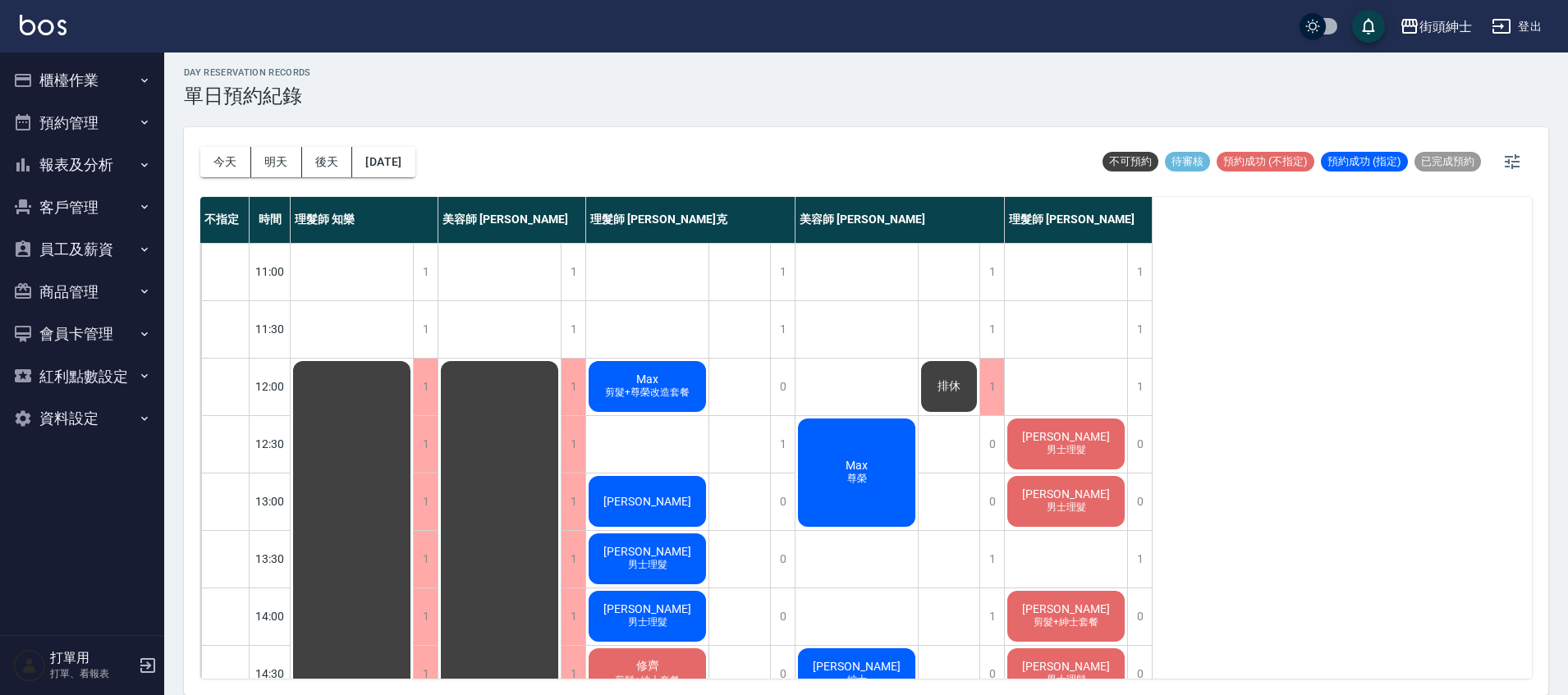
click at [679, 511] on div "[PERSON_NAME]" at bounding box center [647, 501] width 123 height 56
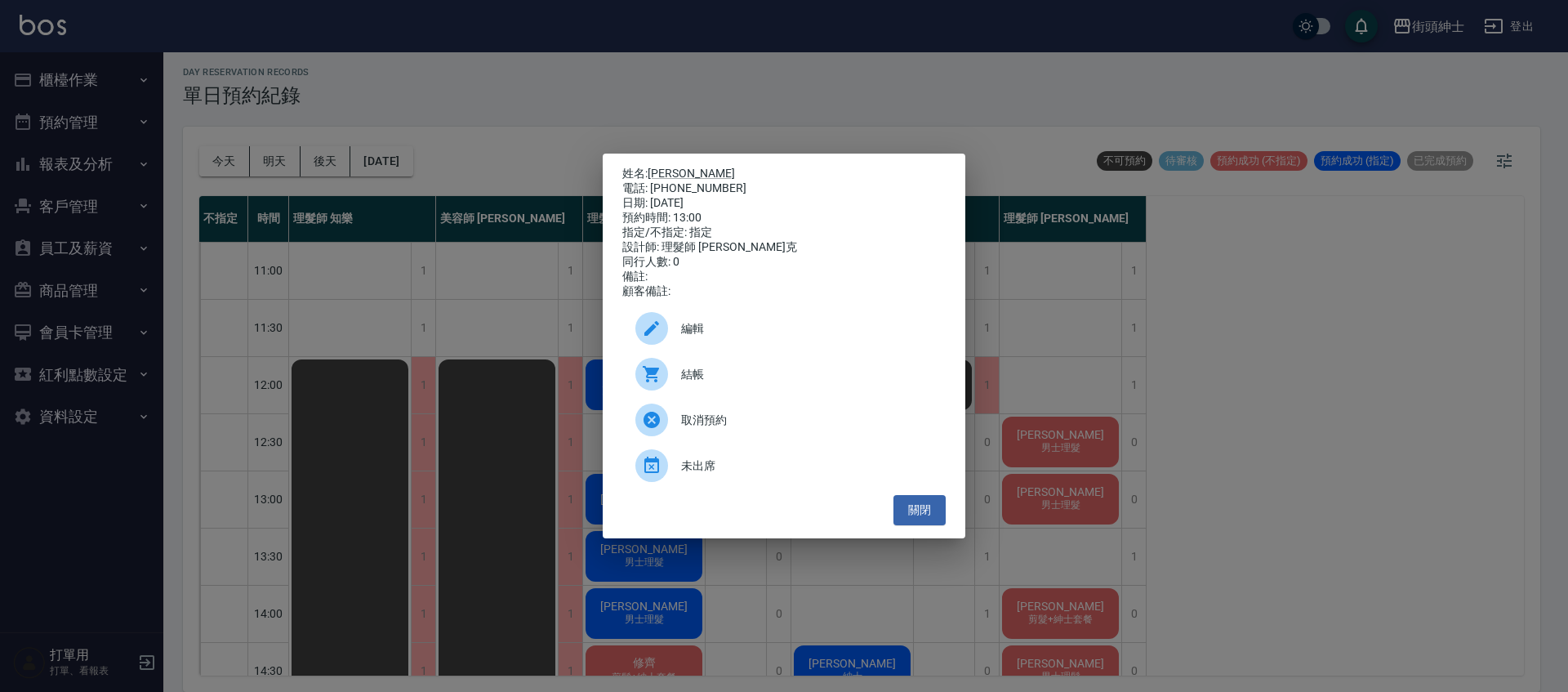
drag, startPoint x: 540, startPoint y: 247, endPoint x: 697, endPoint y: 535, distance: 328.0
click at [541, 247] on div "姓名: Steven 電話: 0960121205 日期: 2025/10/15 預約時間: 13:00 指定/不指定: 指定 設計師: 理髮師 Vic 維克…" at bounding box center [784, 346] width 1568 height 692
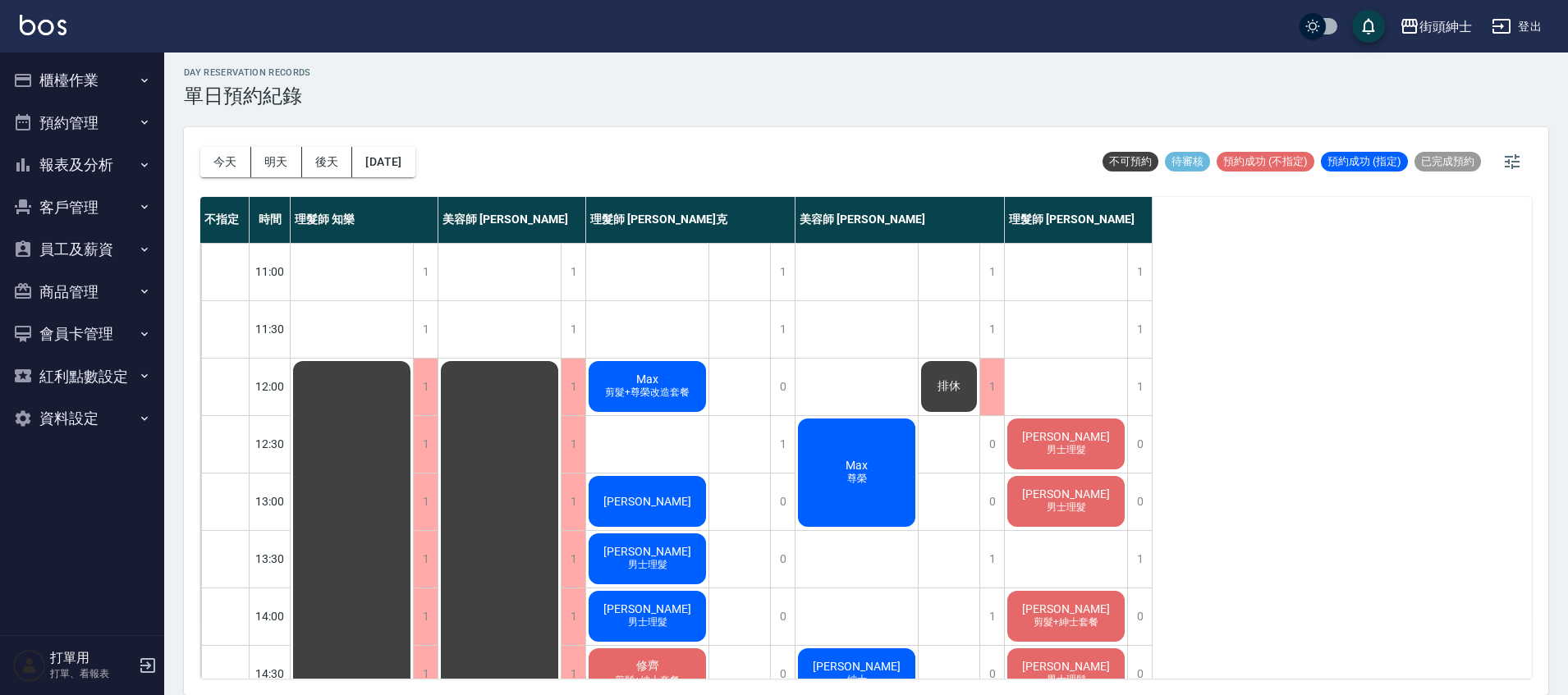
click at [693, 565] on div "小吳 男士理髮" at bounding box center [647, 559] width 123 height 56
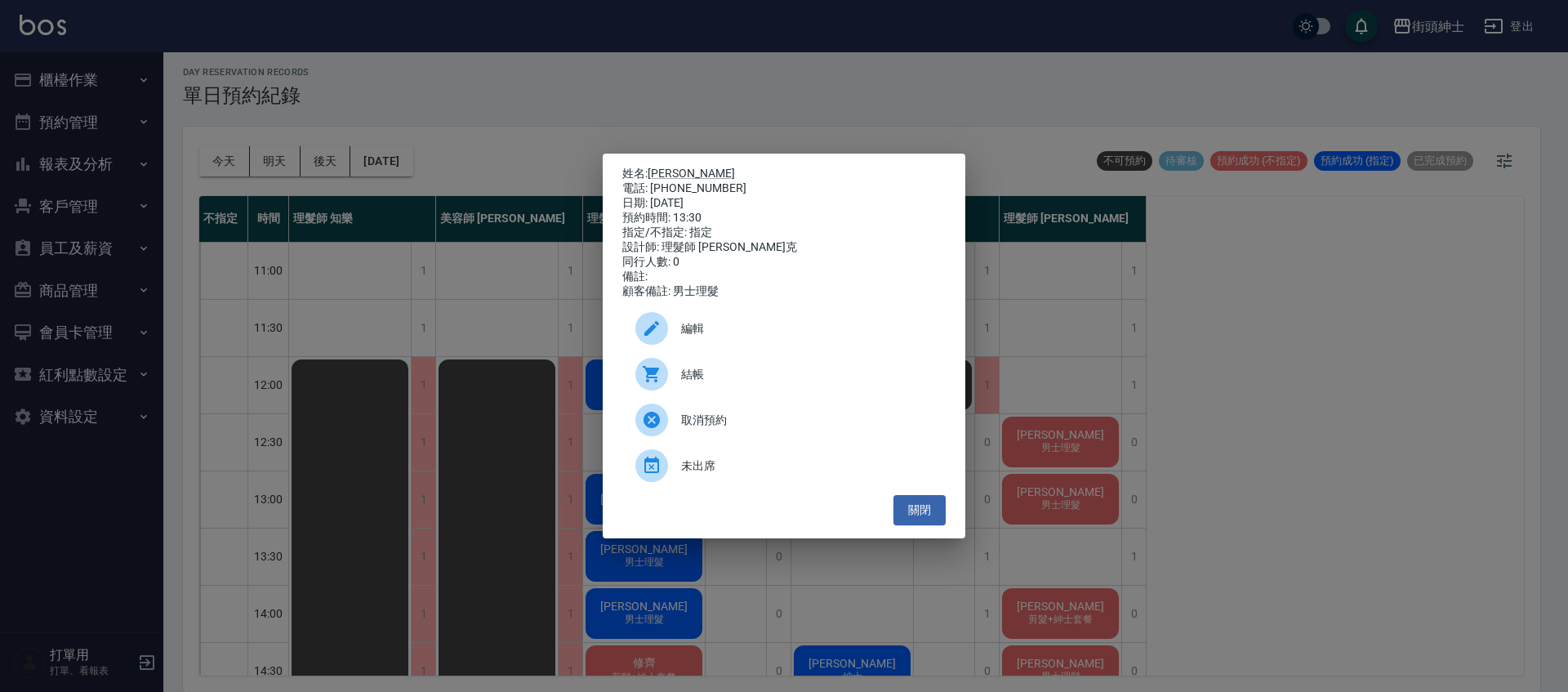
drag, startPoint x: 546, startPoint y: 270, endPoint x: 714, endPoint y: 348, distance: 185.2
click at [546, 271] on div "姓名: 小吳 電話: 0975713193 日期: 2025/10/15 預約時間: 13:30 指定/不指定: 指定 設計師: 理髮師 Vic 維克 同行人…" at bounding box center [784, 346] width 1568 height 692
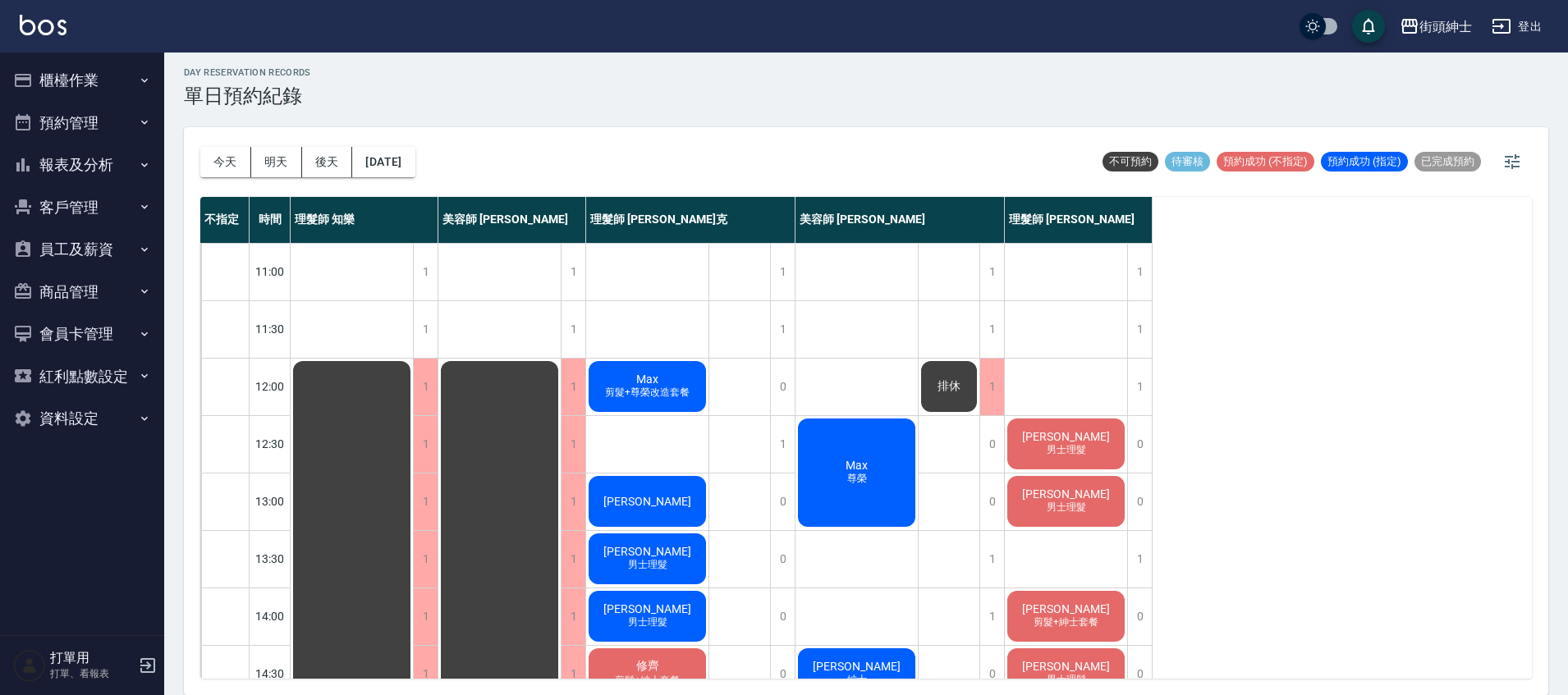
click at [1060, 443] on span "男士理髮" at bounding box center [1067, 451] width 46 height 14
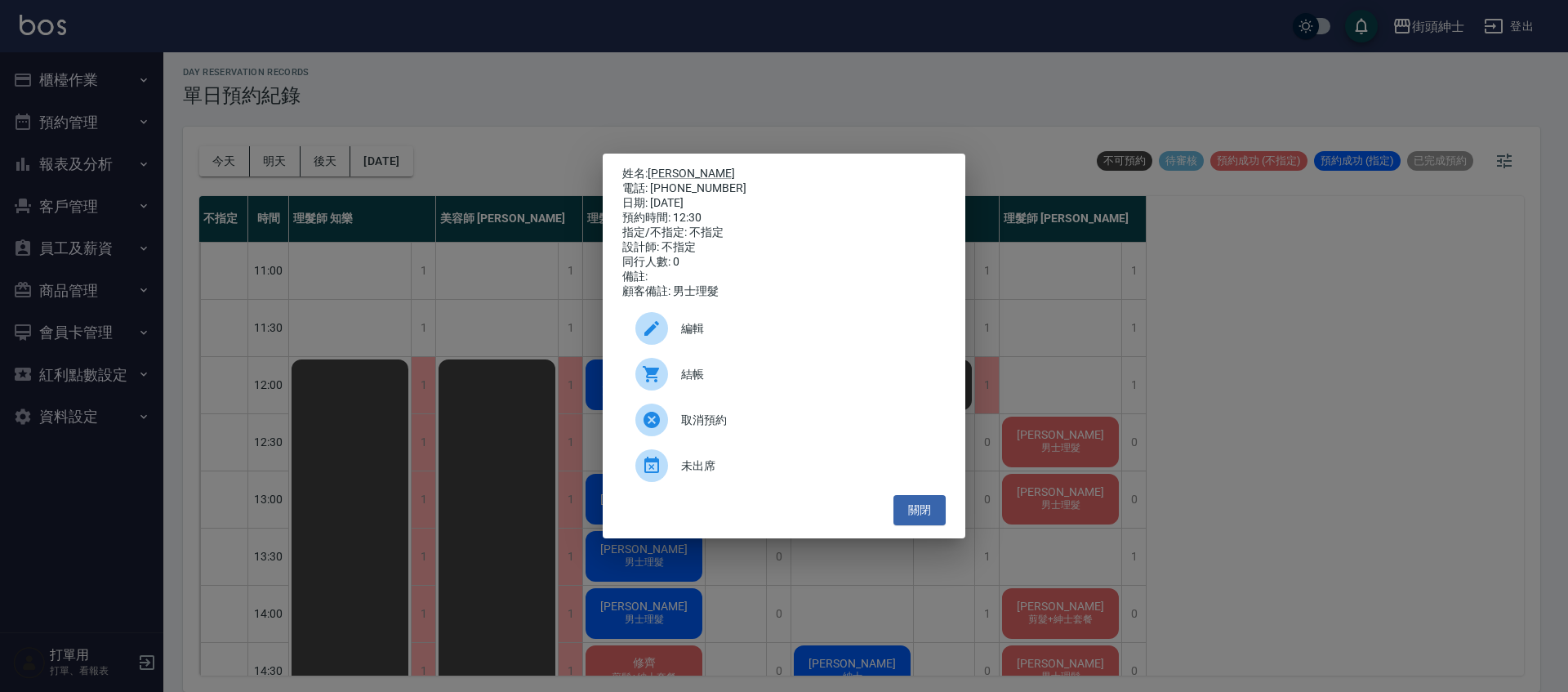
click at [563, 267] on div "姓名: Joe 電話: 0986137945 日期: 2025/10/15 預約時間: 12:30 指定/不指定: 不指定 設計師: 不指定 同行人數: 0 …" at bounding box center [784, 346] width 1568 height 692
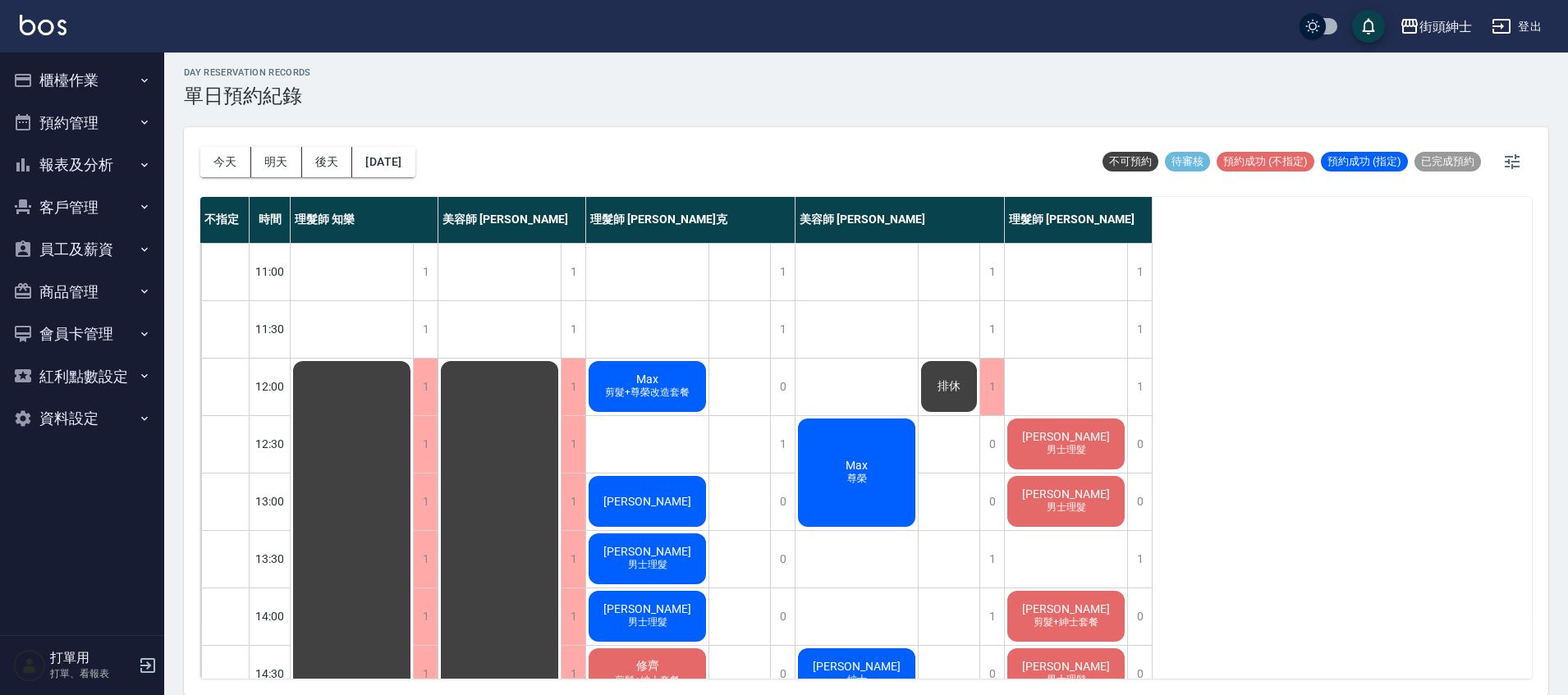
scroll to position [151, 0]
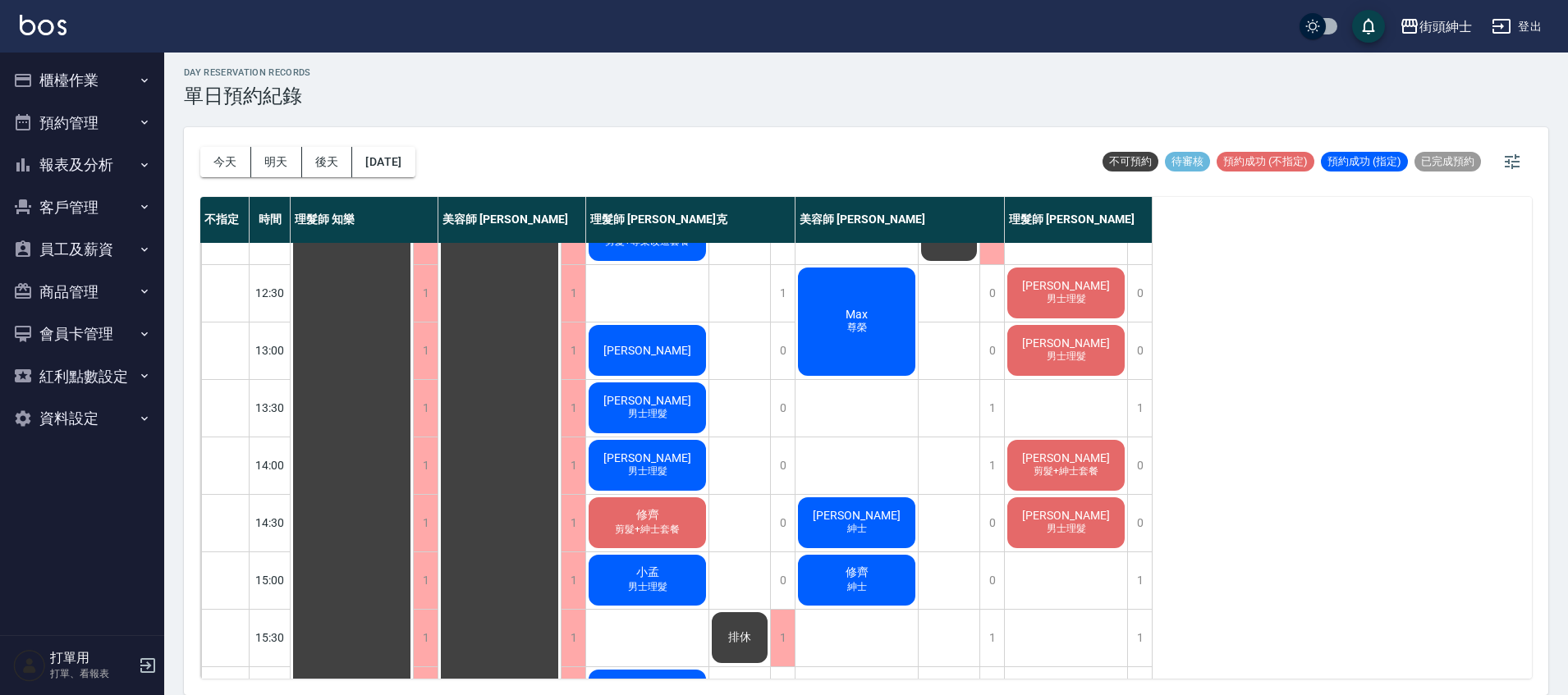
click at [674, 465] on div "林郁 男士理髮" at bounding box center [647, 465] width 123 height 56
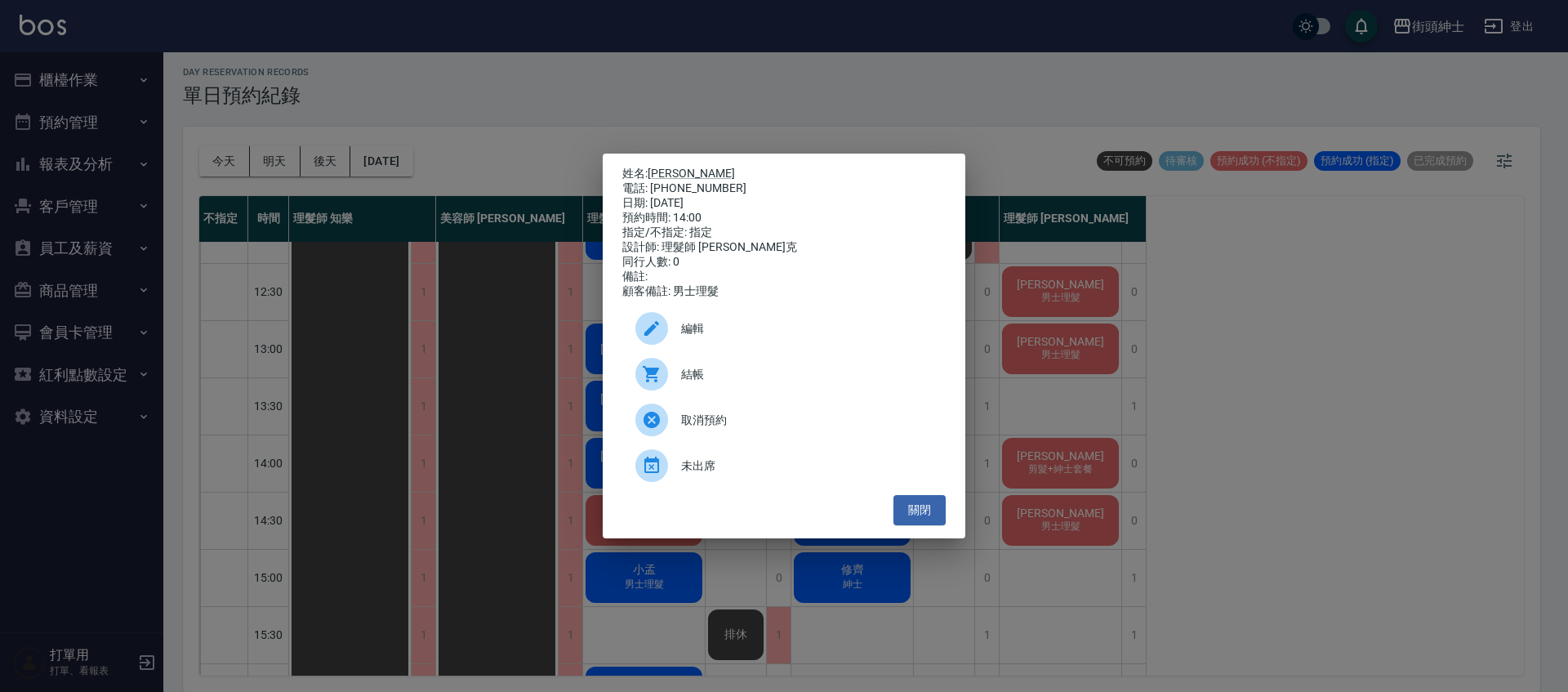
click at [532, 389] on div "姓名: 林郁 電話: 0912900635 日期: 2025/10/15 預約時間: 14:00 指定/不指定: 指定 設計師: 理髮師 Vic 維克 同行人…" at bounding box center [784, 346] width 1568 height 692
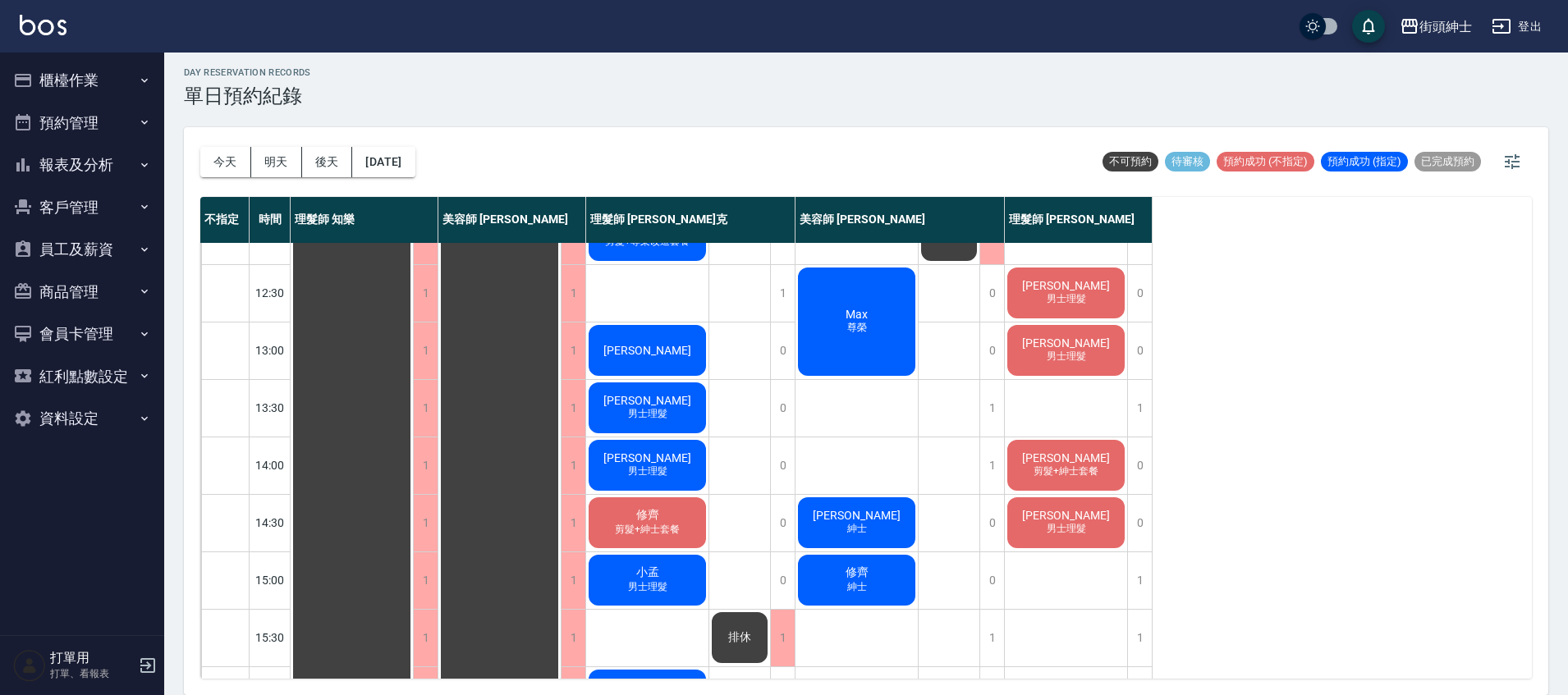
click at [1035, 466] on span "剪髮+紳士套餐" at bounding box center [1066, 472] width 71 height 14
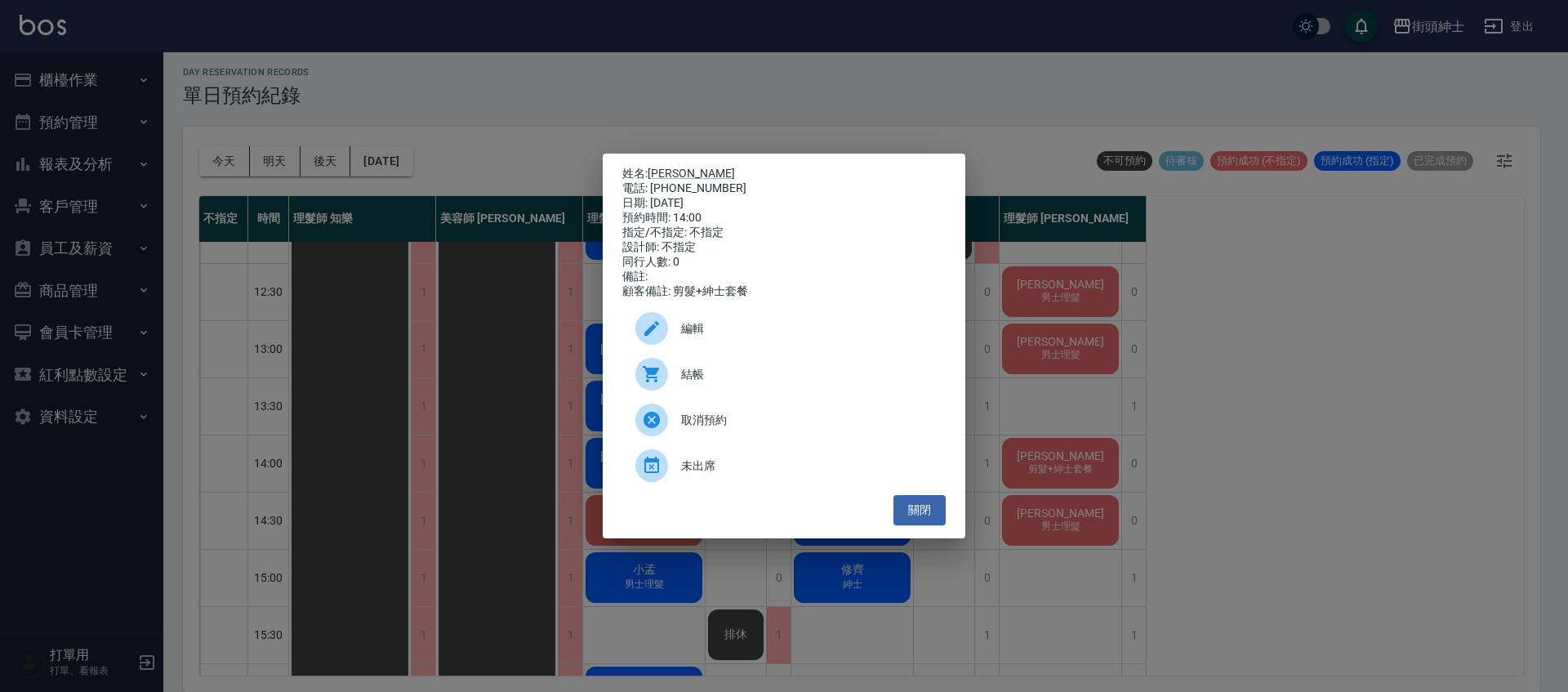
drag, startPoint x: 510, startPoint y: 403, endPoint x: 533, endPoint y: 409, distance: 23.8
click at [510, 403] on div "姓名: 陳品傑 電話: 0938932176 日期: 2025/10/15 預約時間: 14:00 指定/不指定: 不指定 設計師: 不指定 同行人數: 0 …" at bounding box center [784, 346] width 1568 height 692
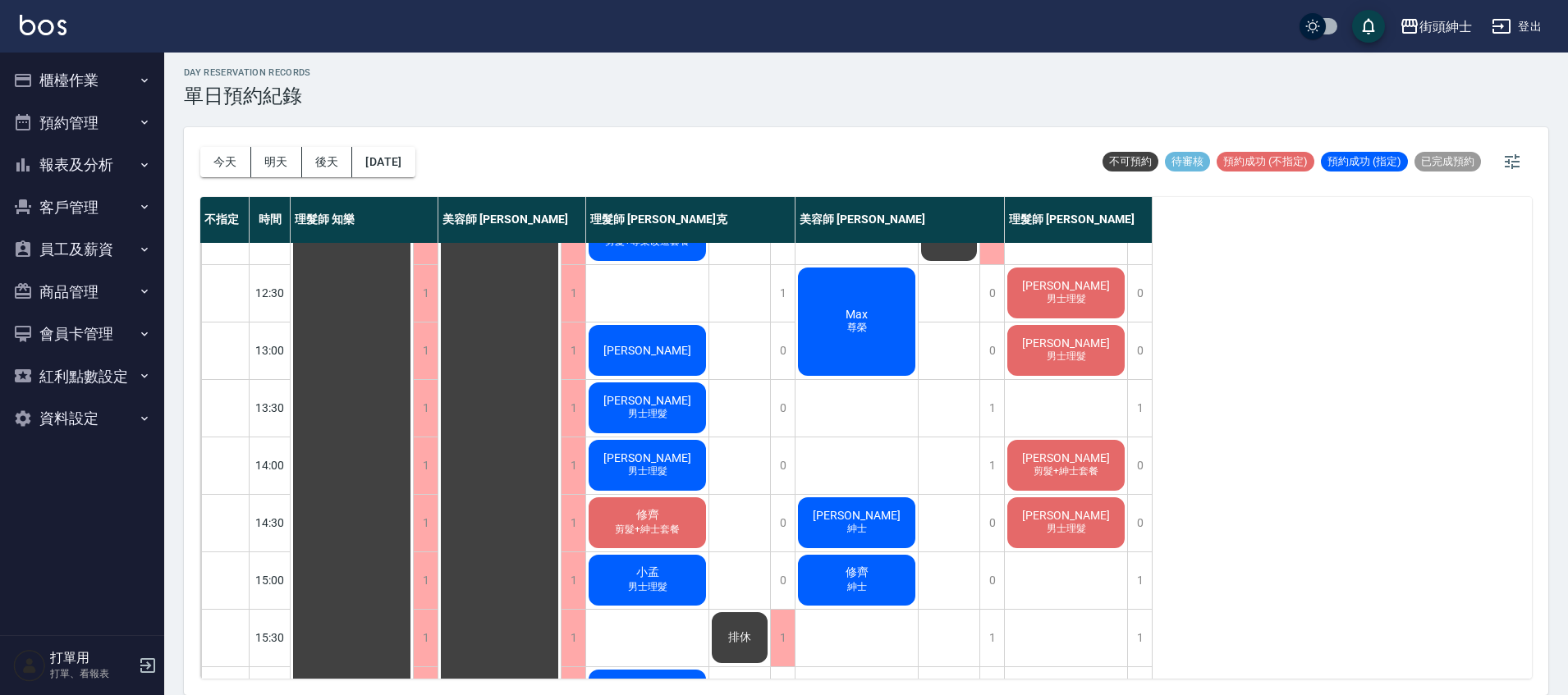
click at [1076, 356] on span "男士理髮" at bounding box center [1067, 356] width 46 height 14
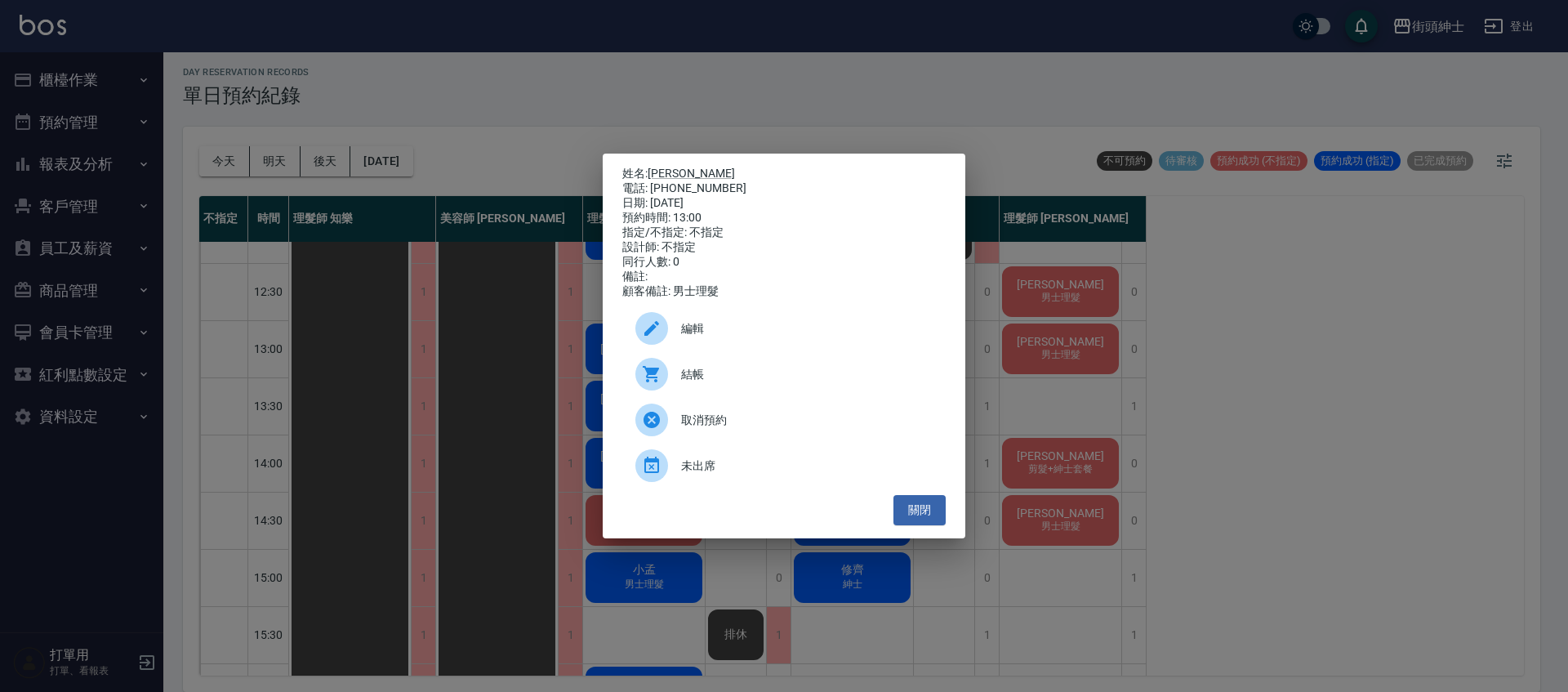
click at [472, 170] on div "姓名: 劉尚儒 電話: 0987424935 日期: 2025/10/15 預約時間: 13:00 指定/不指定: 不指定 設計師: 不指定 同行人數: 0 …" at bounding box center [784, 346] width 1568 height 692
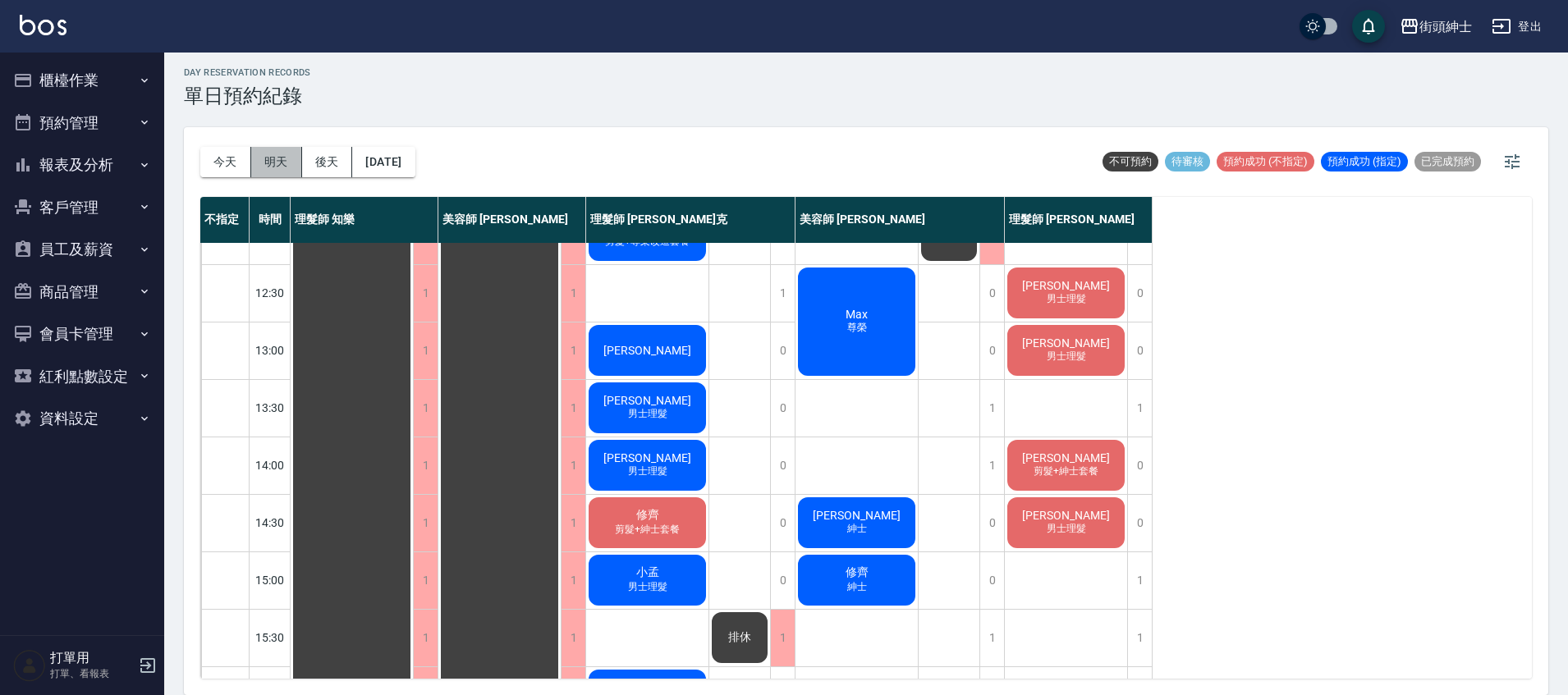
click at [268, 161] on button "明天" at bounding box center [276, 162] width 51 height 30
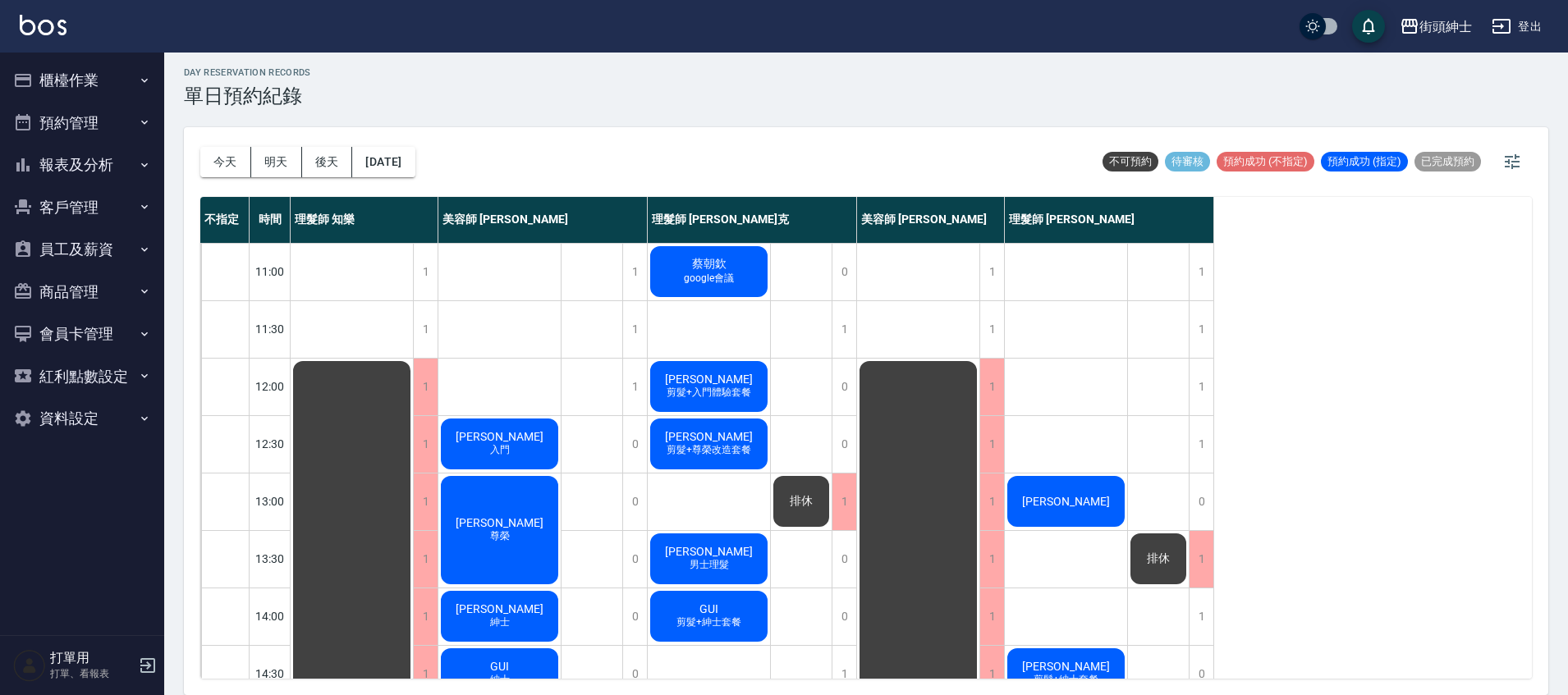
click at [1101, 498] on div "kenneth" at bounding box center [1067, 501] width 123 height 56
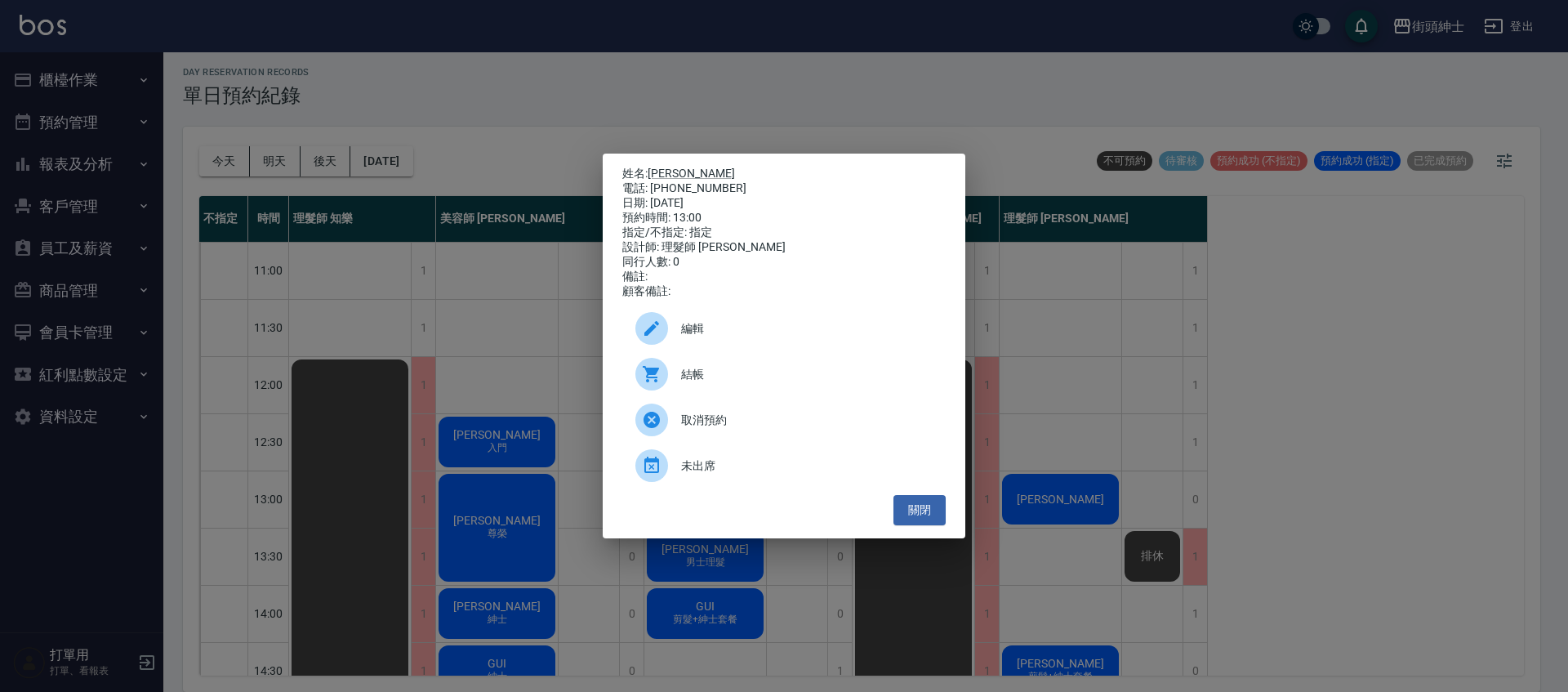
click at [502, 333] on div "姓名: kenneth 電話: 0900038350 日期: 2025/10/16 預約時間: 13:00 指定/不指定: 指定 設計師: 理髮師 eric …" at bounding box center [784, 346] width 1568 height 692
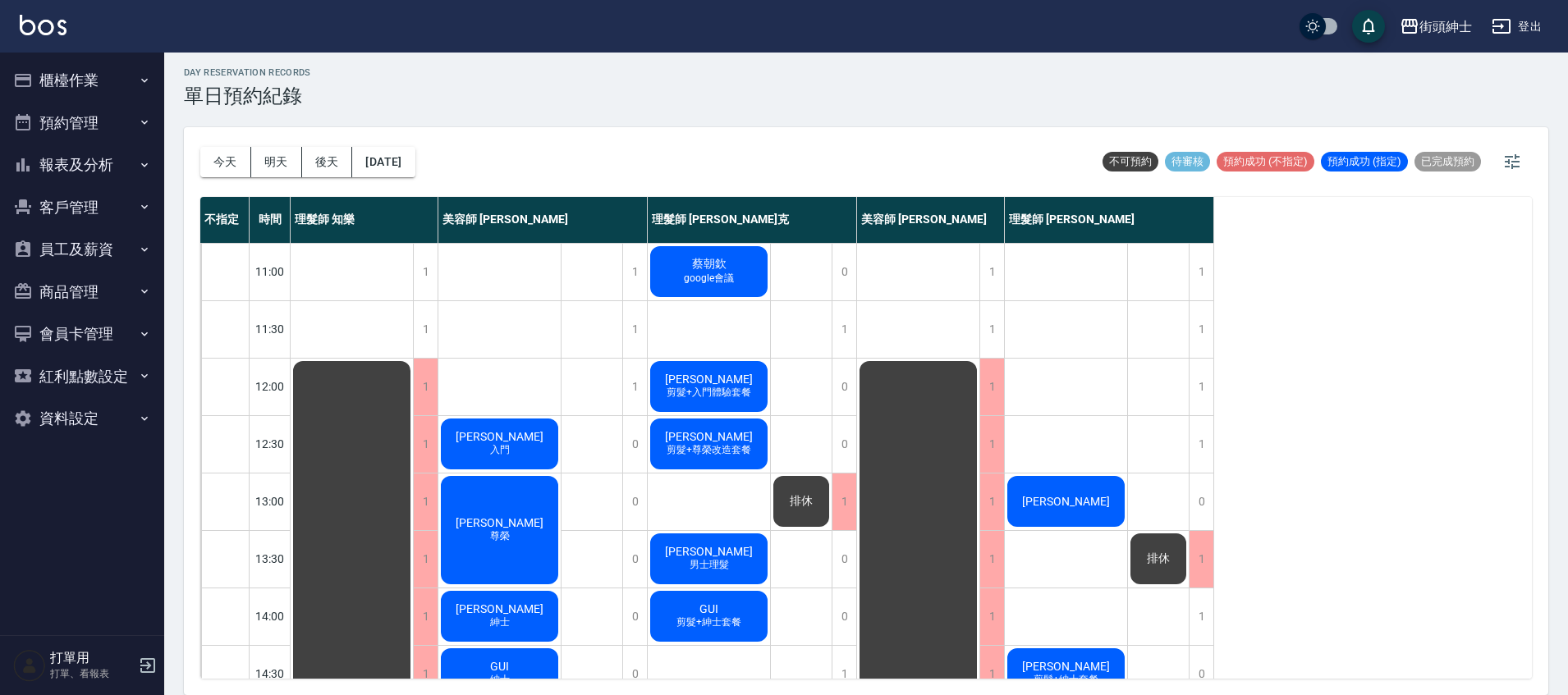
click at [511, 505] on div "Kevin 尊榮" at bounding box center [500, 530] width 123 height 113
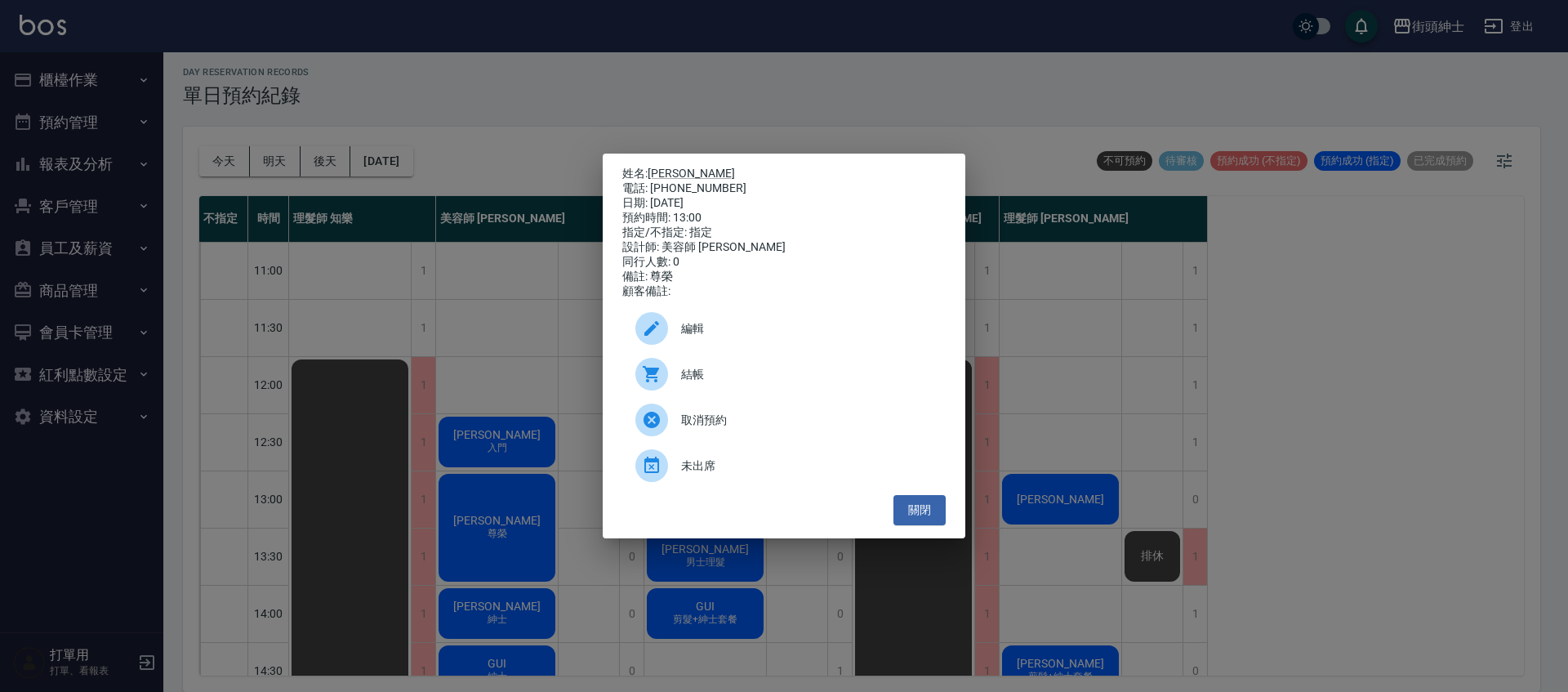
drag, startPoint x: 504, startPoint y: 241, endPoint x: 439, endPoint y: 183, distance: 87.1
click at [506, 242] on div "姓名: Kevin 電話: 0919383436 日期: 2025/10/16 預約時間: 13:00 指定/不指定: 指定 設計師: 美容師 Cherry …" at bounding box center [784, 346] width 1568 height 692
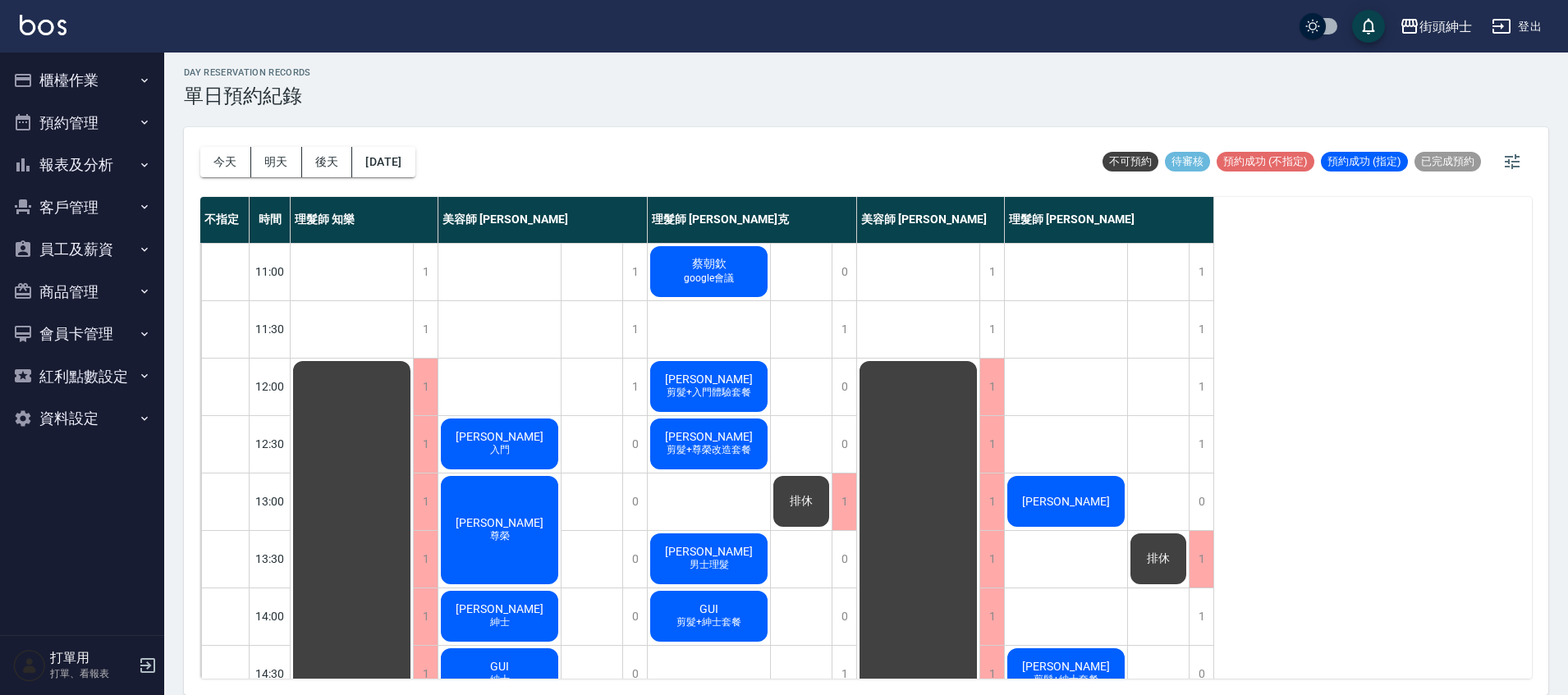
click at [215, 164] on button "今天" at bounding box center [225, 162] width 51 height 30
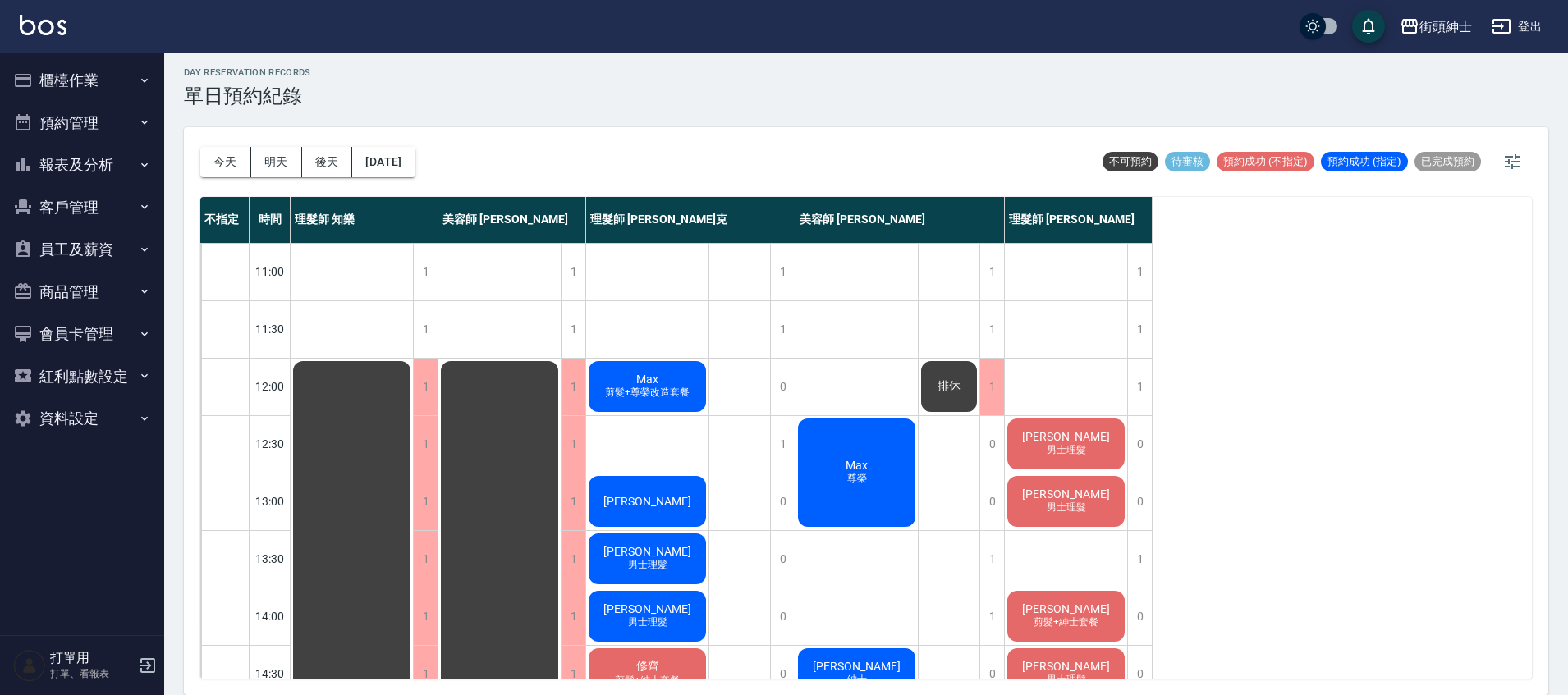
click at [665, 518] on div "[PERSON_NAME]" at bounding box center [647, 501] width 123 height 56
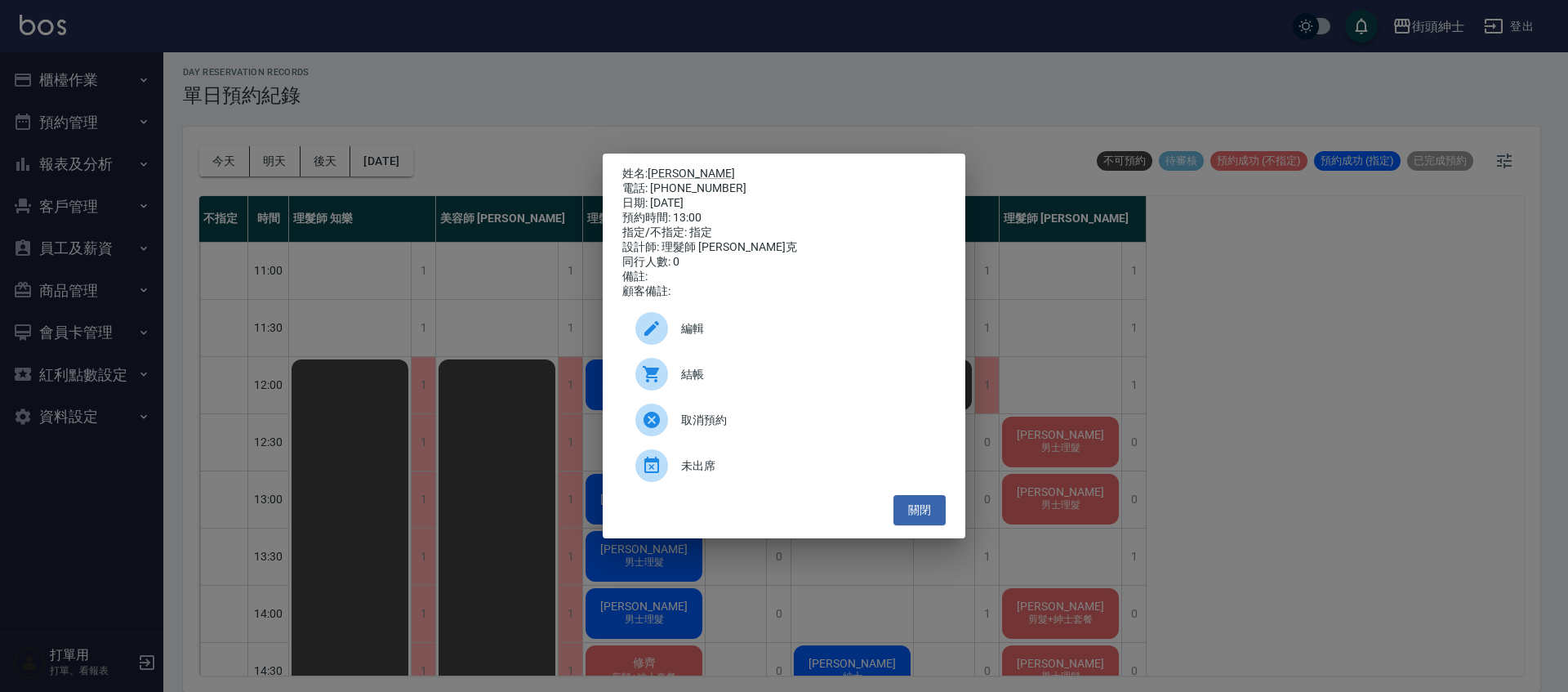
click at [538, 292] on div "姓名: Steven 電話: 0960121205 日期: 2025/10/15 預約時間: 13:00 指定/不指定: 指定 設計師: 理髮師 Vic 維克…" at bounding box center [784, 346] width 1568 height 692
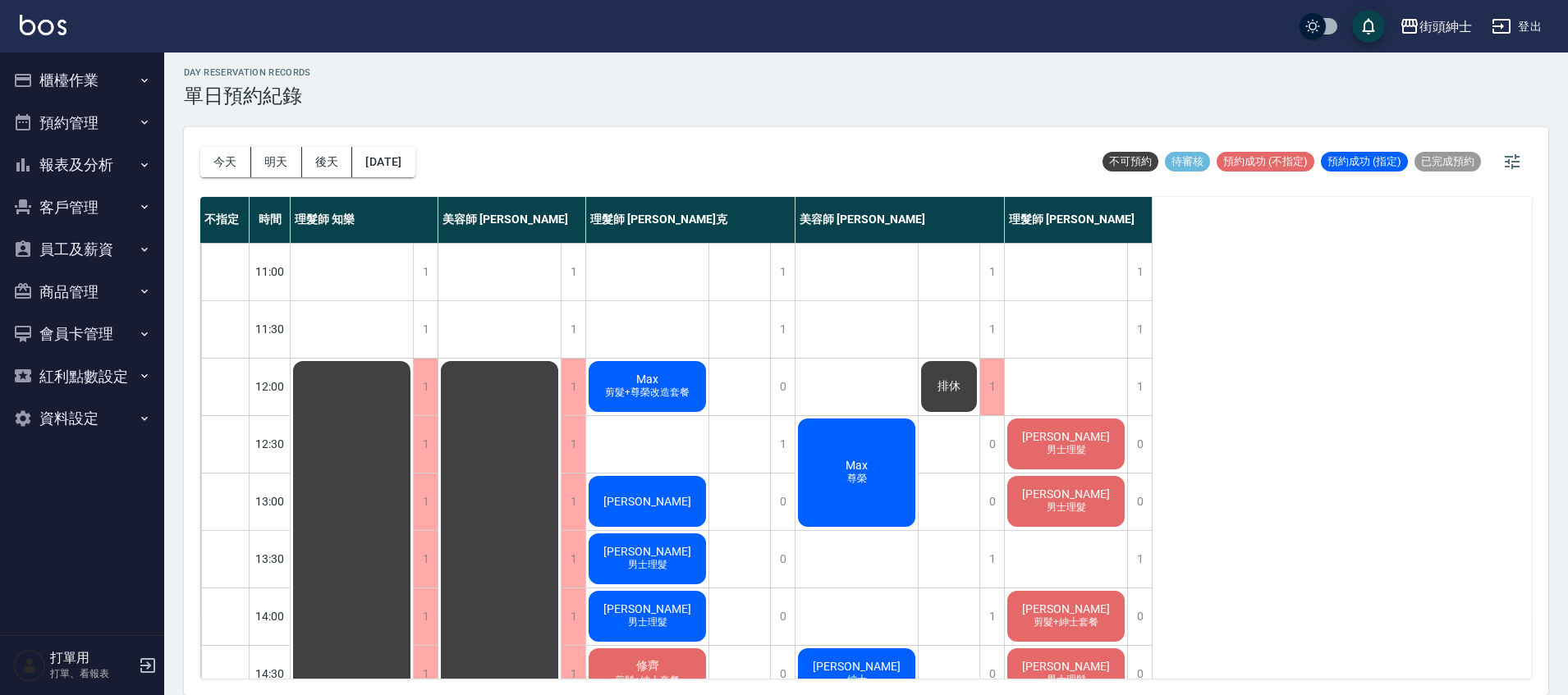
click at [660, 499] on span "[PERSON_NAME]" at bounding box center [647, 501] width 94 height 13
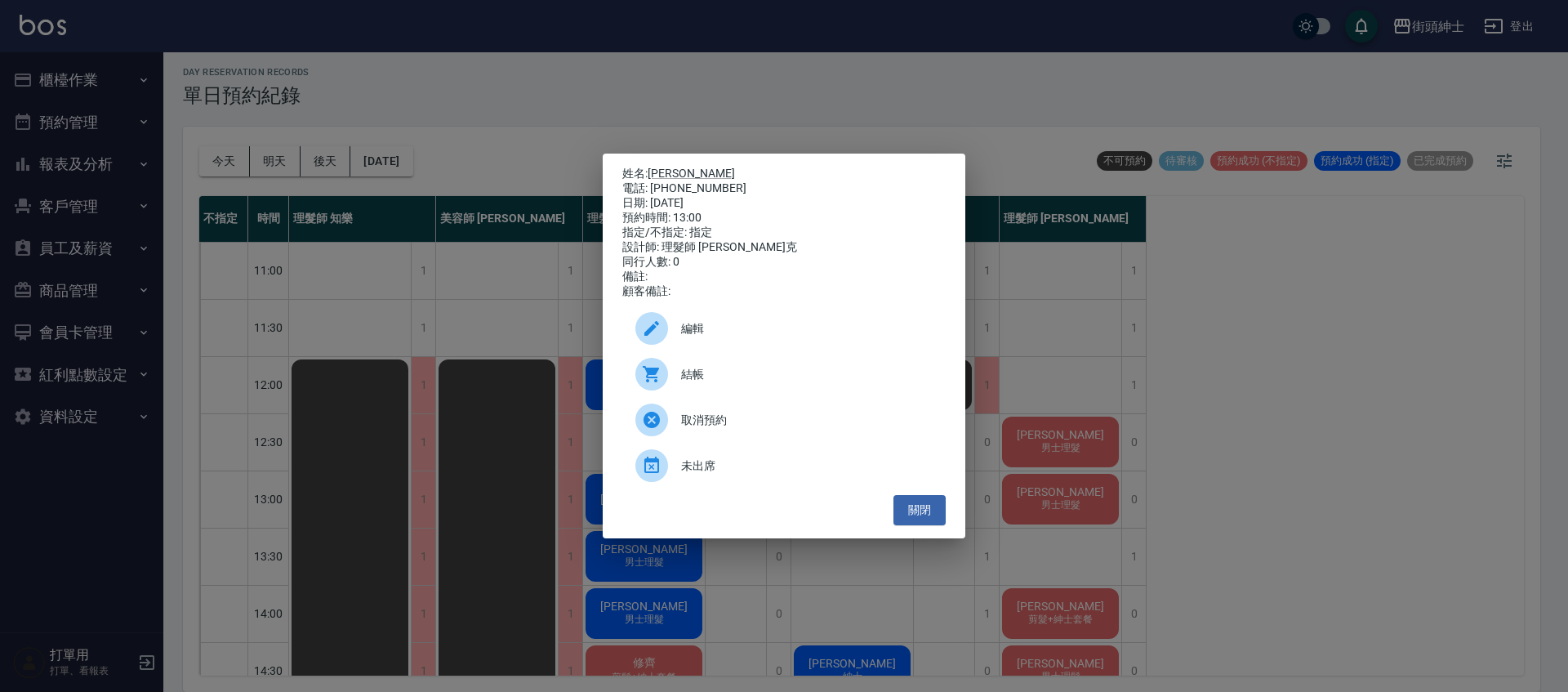
click at [501, 187] on div "姓名: Steven 電話: 0960121205 日期: 2025/10/15 預約時間: 13:00 指定/不指定: 指定 設計師: 理髮師 Vic 維克…" at bounding box center [784, 346] width 1568 height 692
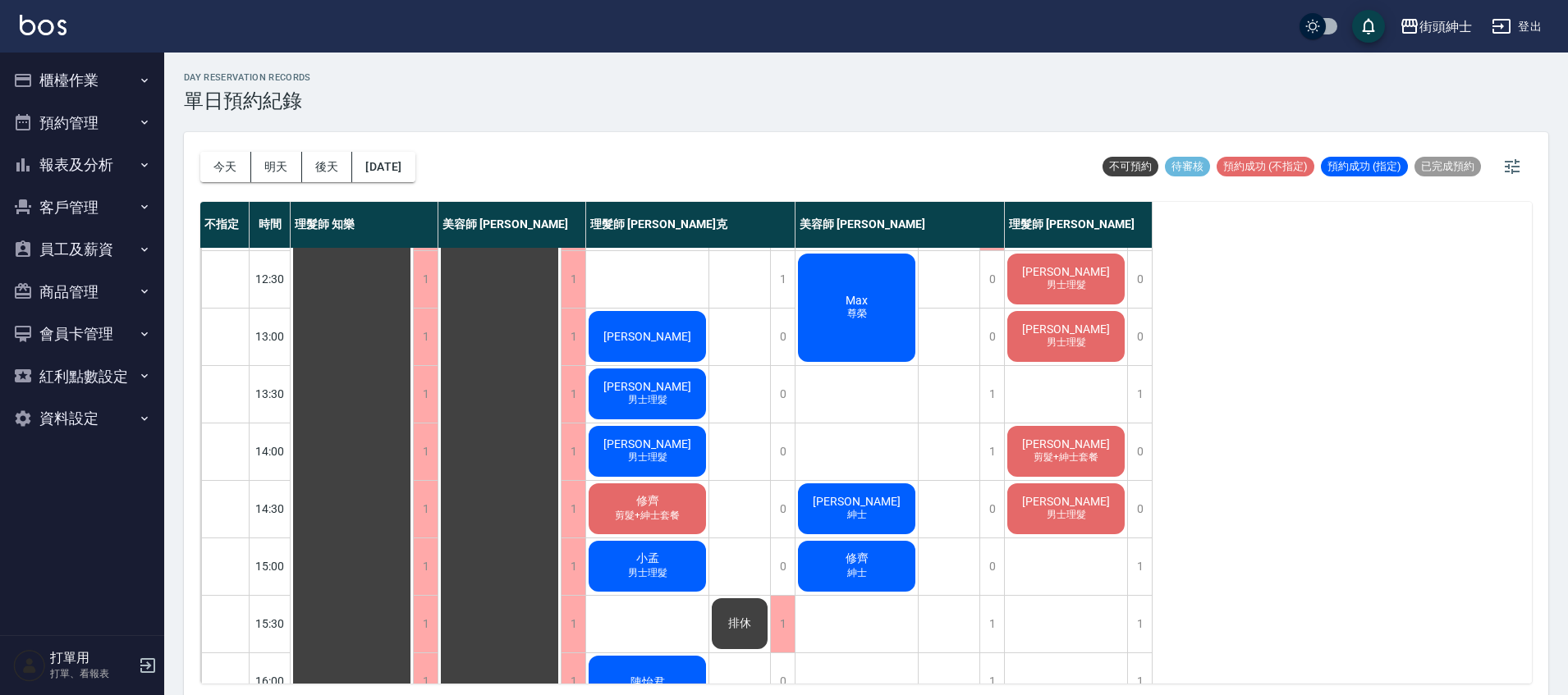
scroll to position [177, 0]
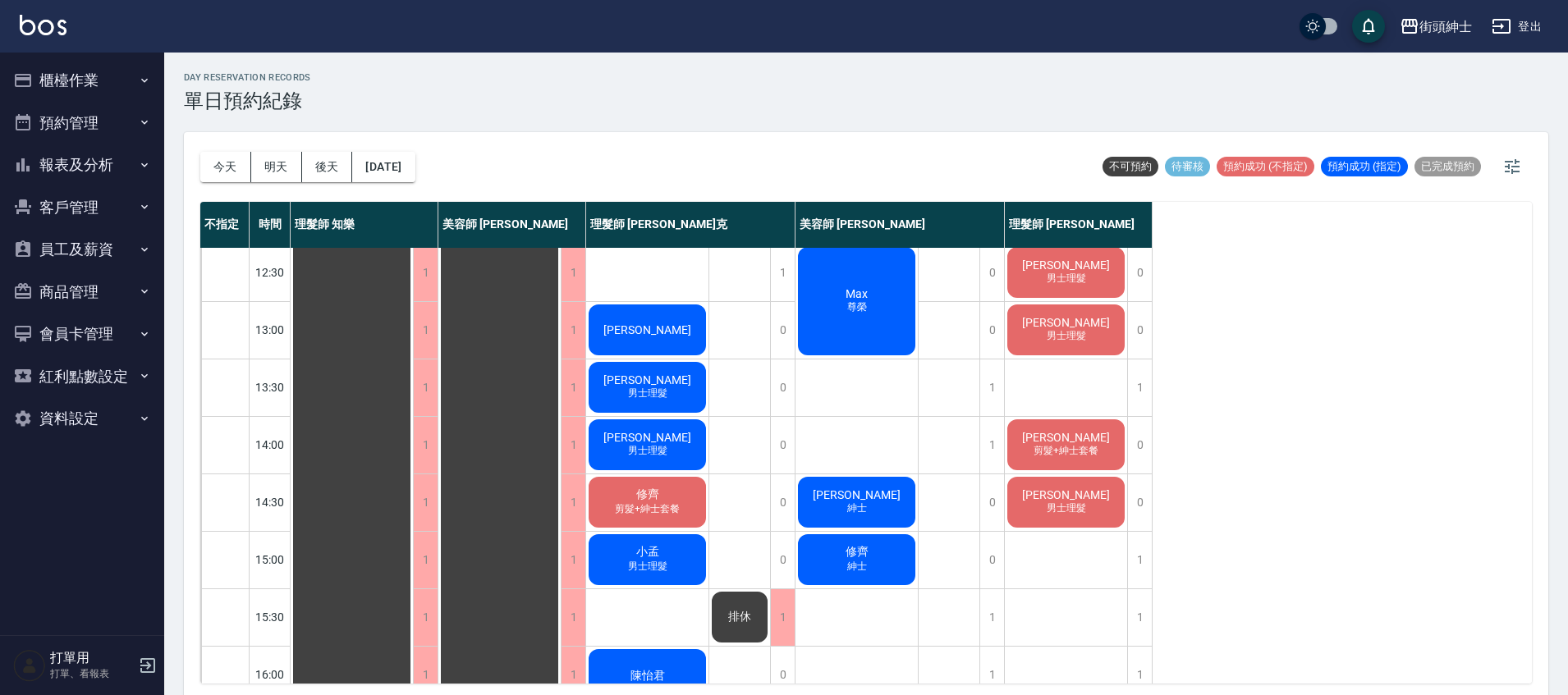
click at [1096, 269] on div "Joe 男士理髮" at bounding box center [1067, 272] width 123 height 56
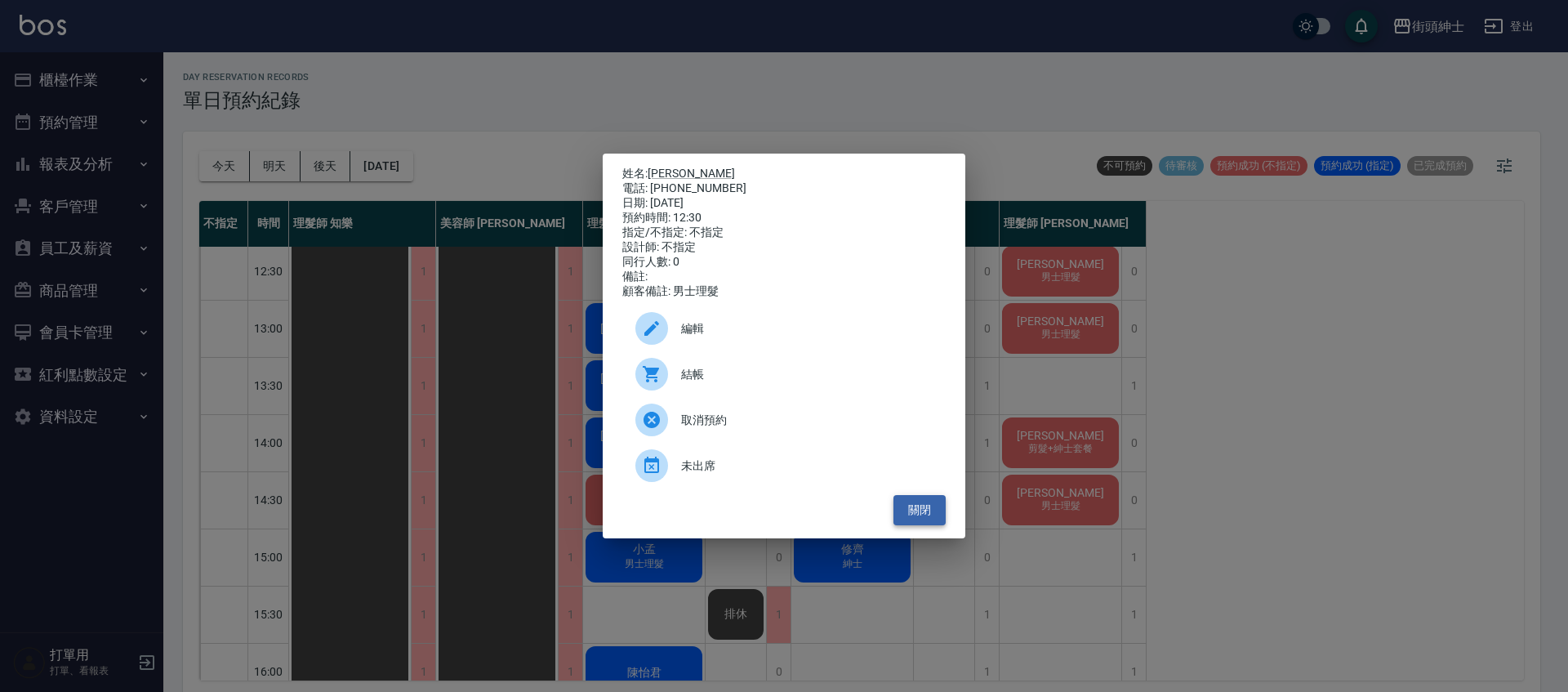
click at [933, 514] on button "關閉" at bounding box center [919, 511] width 52 height 30
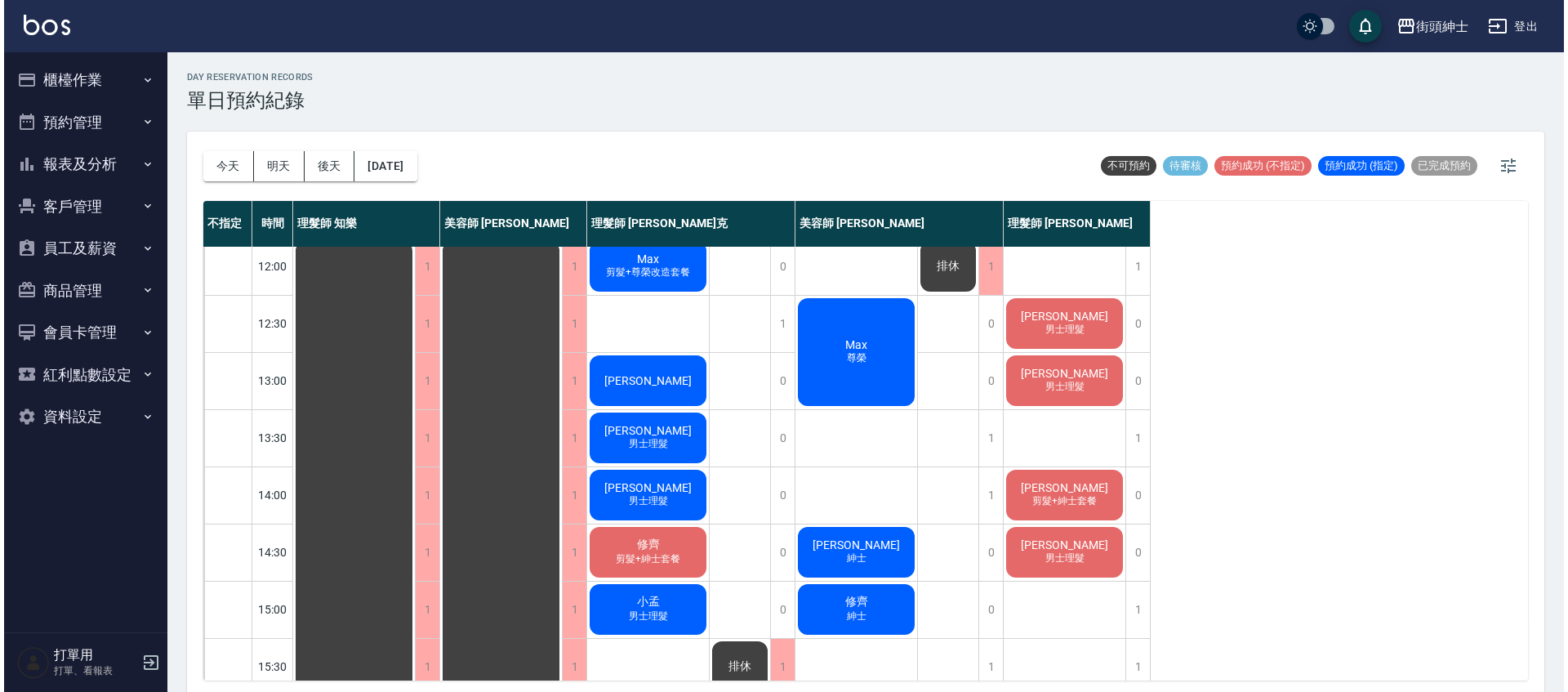
scroll to position [120, 0]
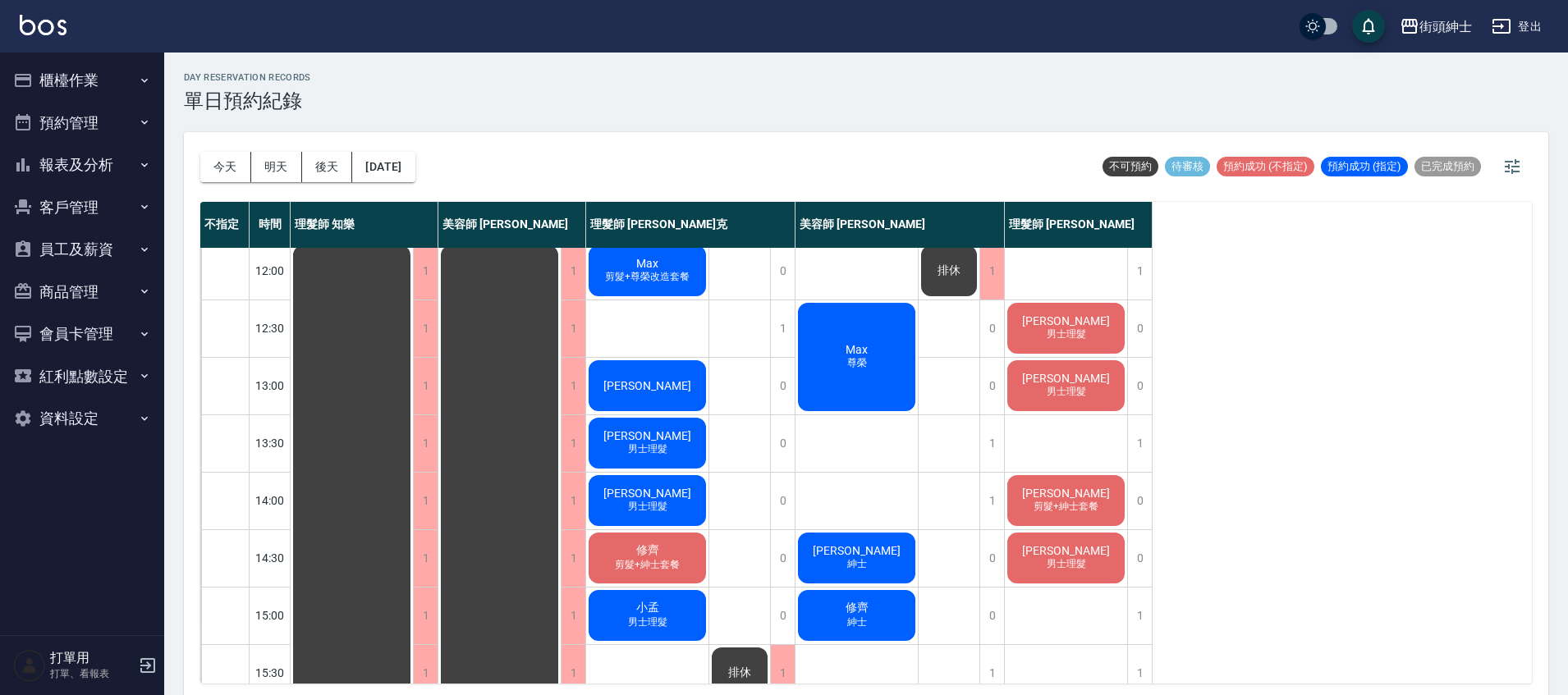
click at [1090, 325] on div "Joe 男士理髮" at bounding box center [1067, 328] width 123 height 56
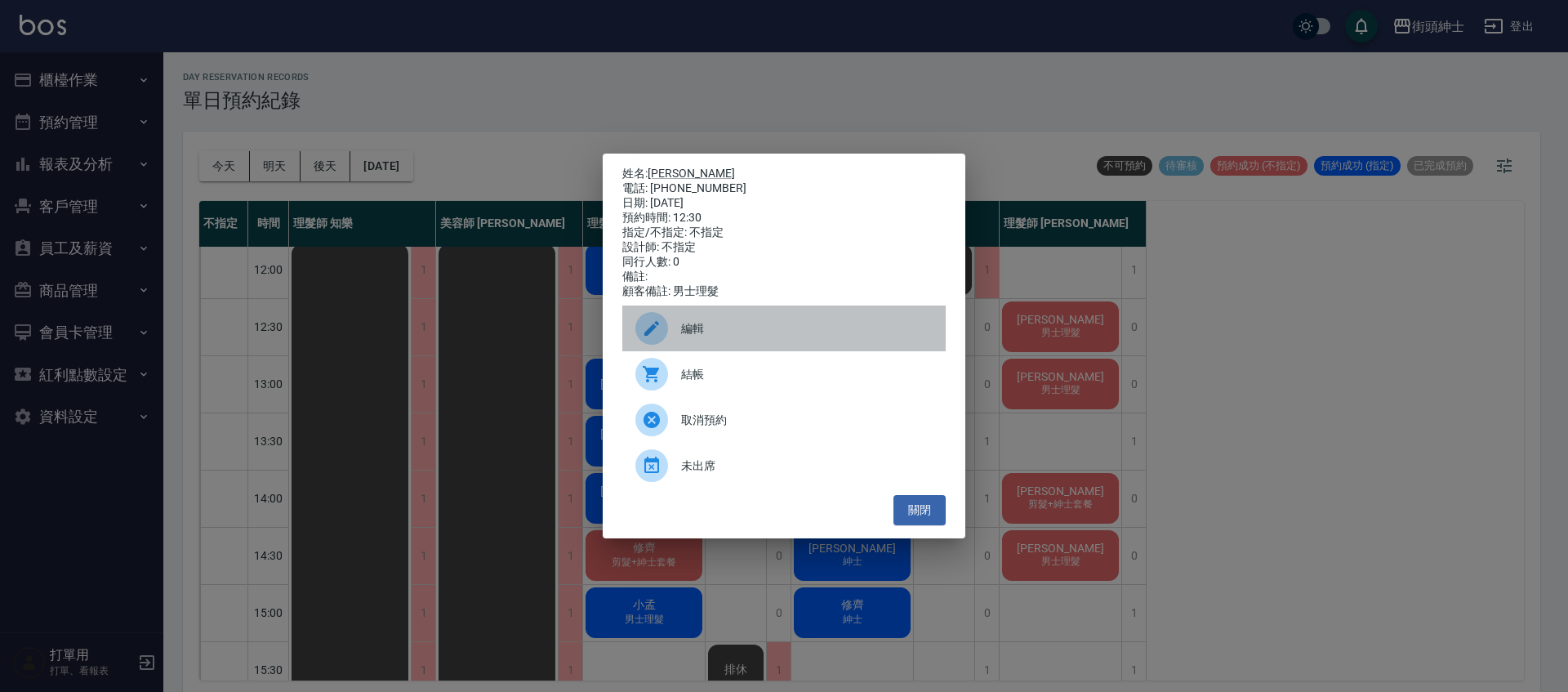
click at [793, 332] on span "編輯" at bounding box center [807, 328] width 251 height 17
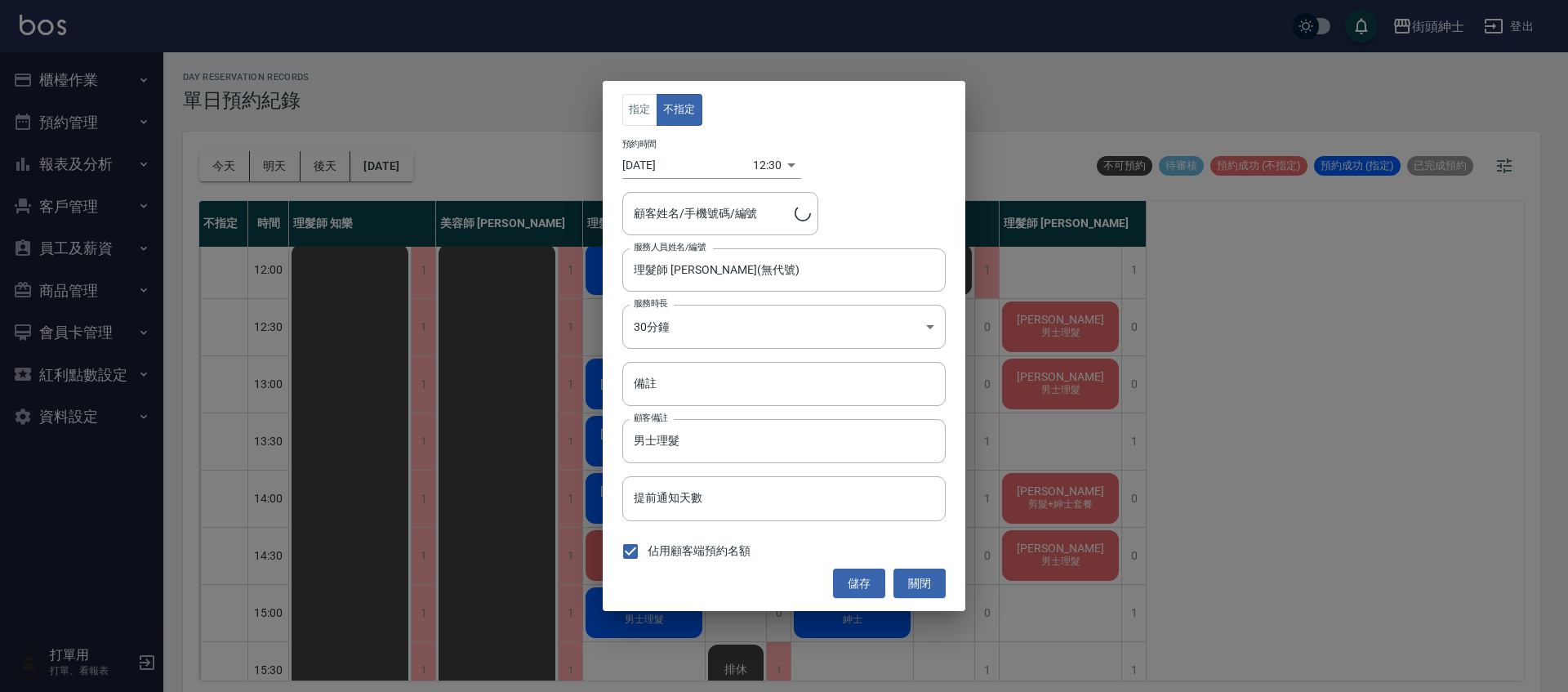
type input "Joe/0986137945"
click at [760, 167] on body "街頭紳士 登出 櫃檯作業 打帳單 帳單列表 營業儀表板 現金收支登錄 材料自購登錄 每日結帳 排班表 現場電腦打卡 預約管理 預約管理 單日預約紀錄 單週預約…" at bounding box center [784, 349] width 1568 height 697
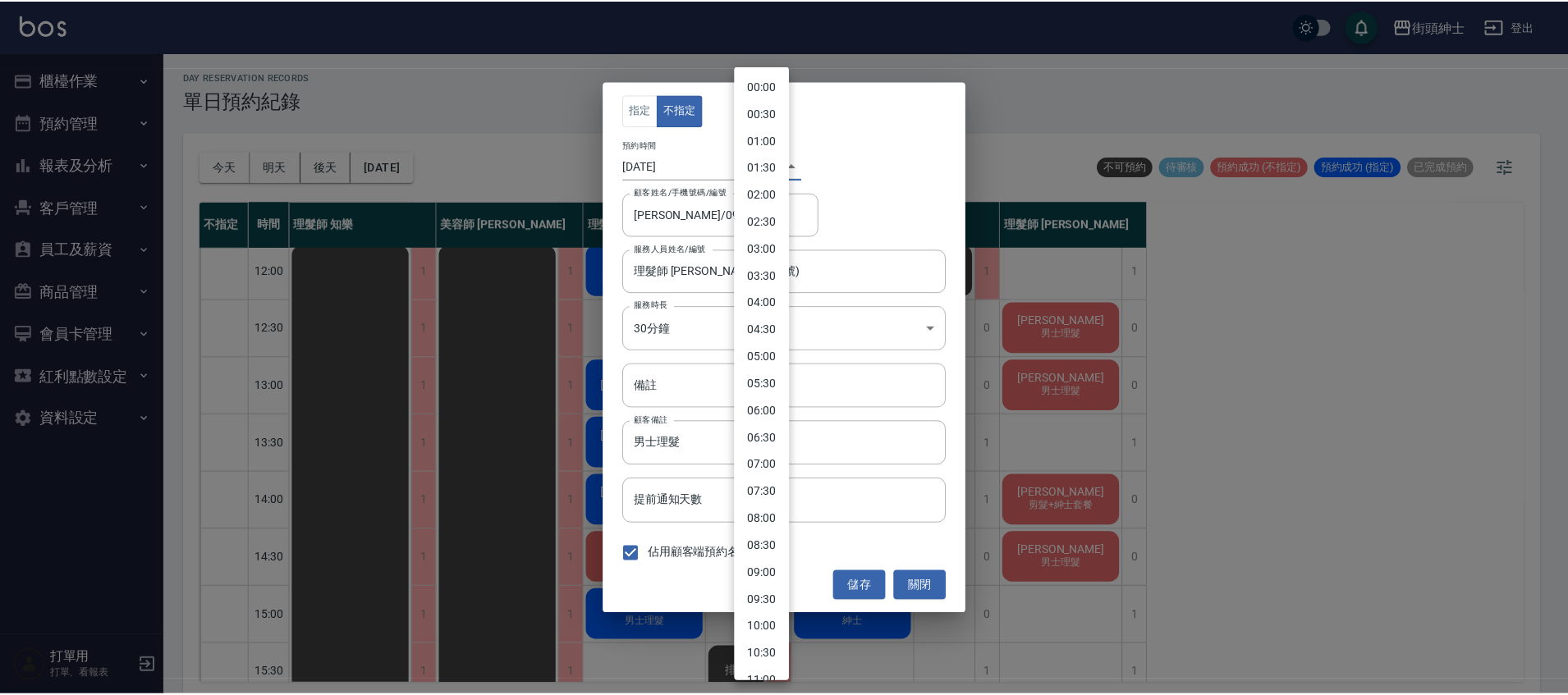
scroll to position [389, 0]
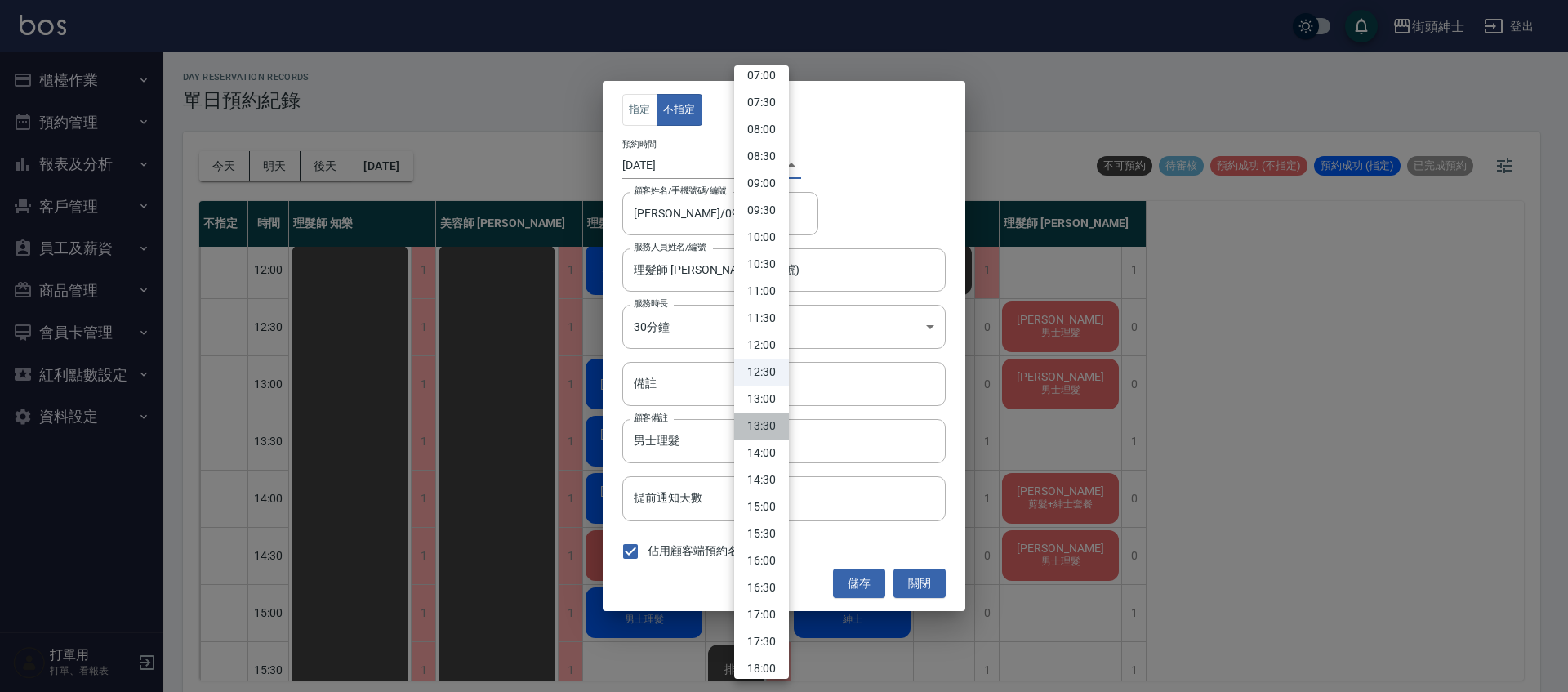
click at [780, 425] on li "13:30" at bounding box center [761, 426] width 55 height 27
type input "1760506200000"
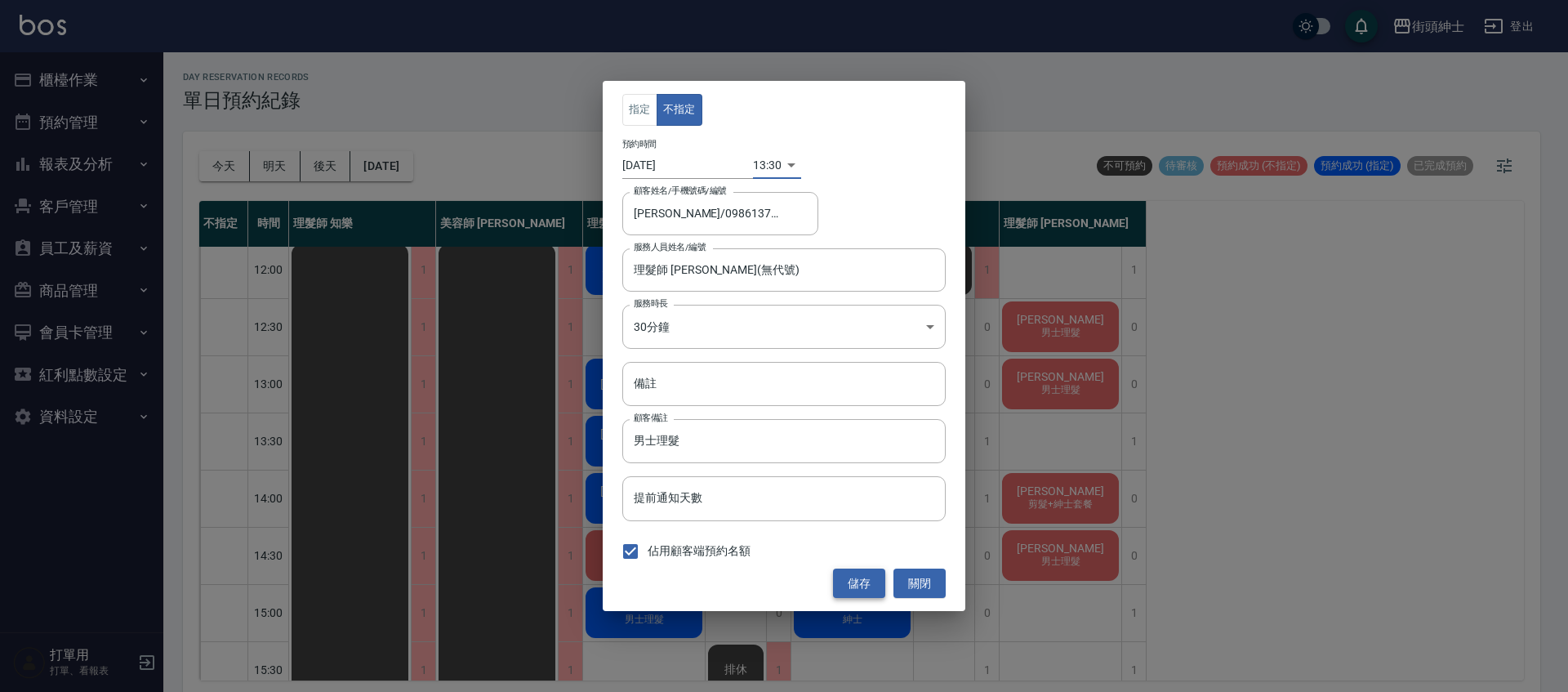
click at [868, 583] on button "儲存" at bounding box center [859, 584] width 52 height 30
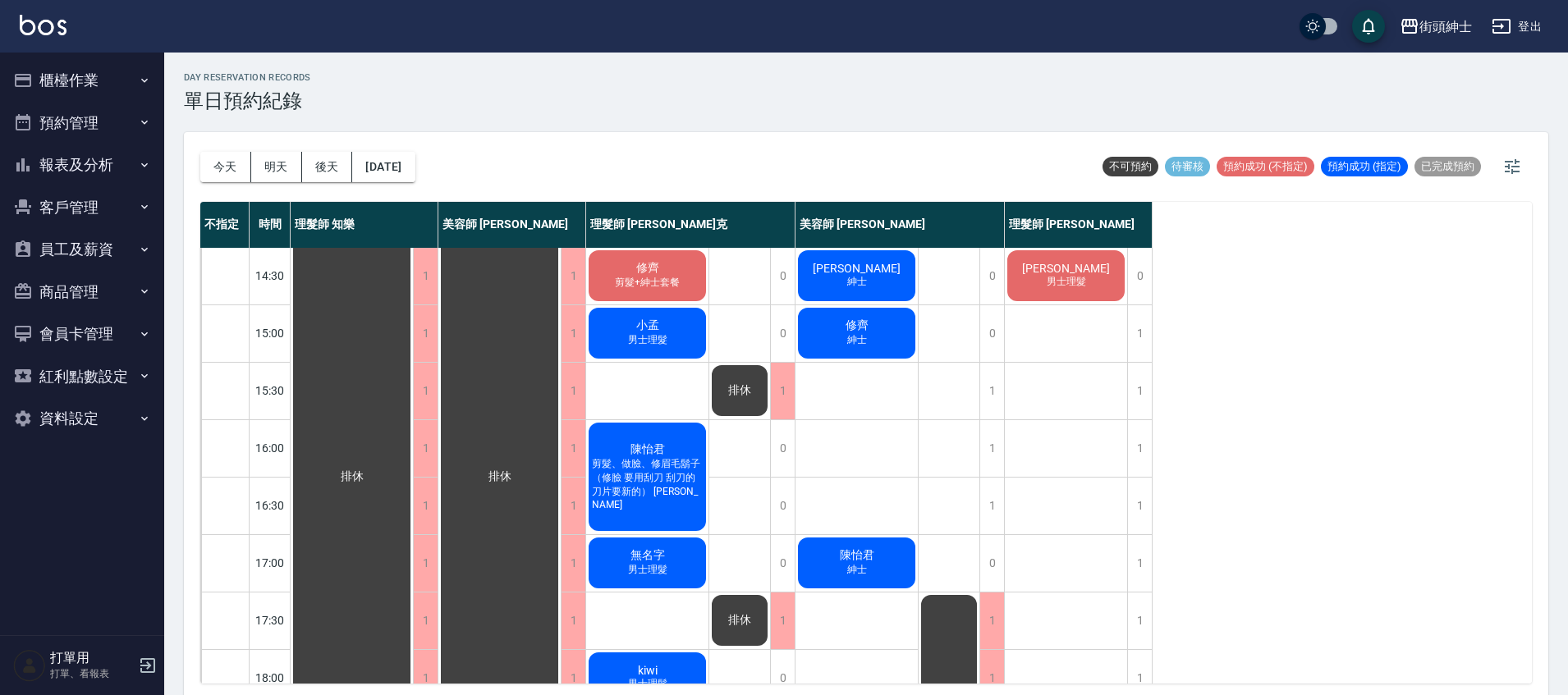
scroll to position [108, 0]
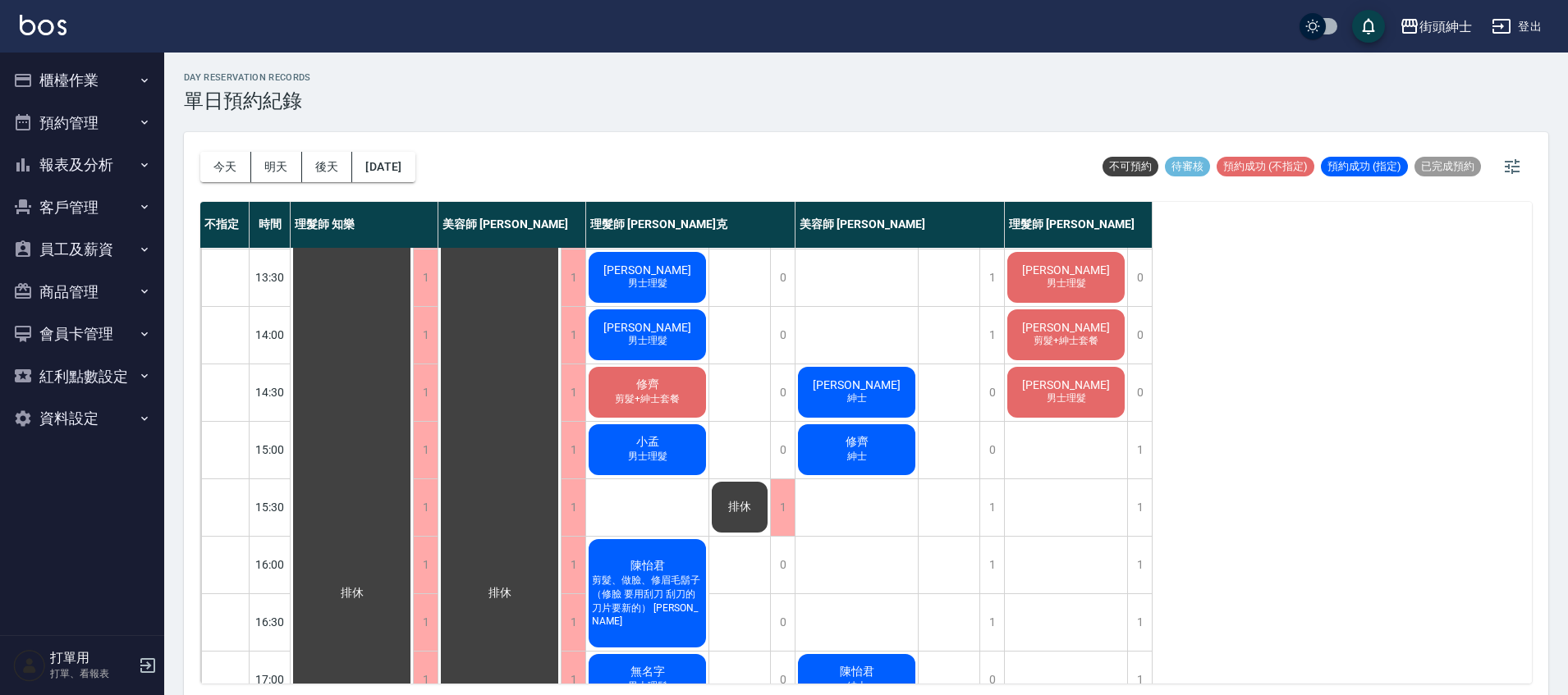
scroll to position [147, 0]
